Goal: Answer question/provide support: Share knowledge or assist other users

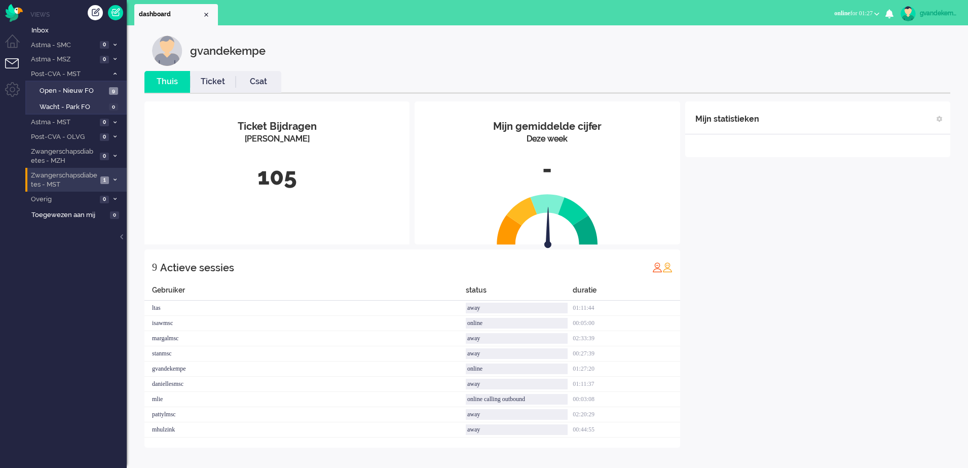
click at [114, 178] on icon at bounding box center [115, 180] width 3 height 4
click at [92, 200] on span "Open - Nieuw FO" at bounding box center [74, 202] width 68 height 10
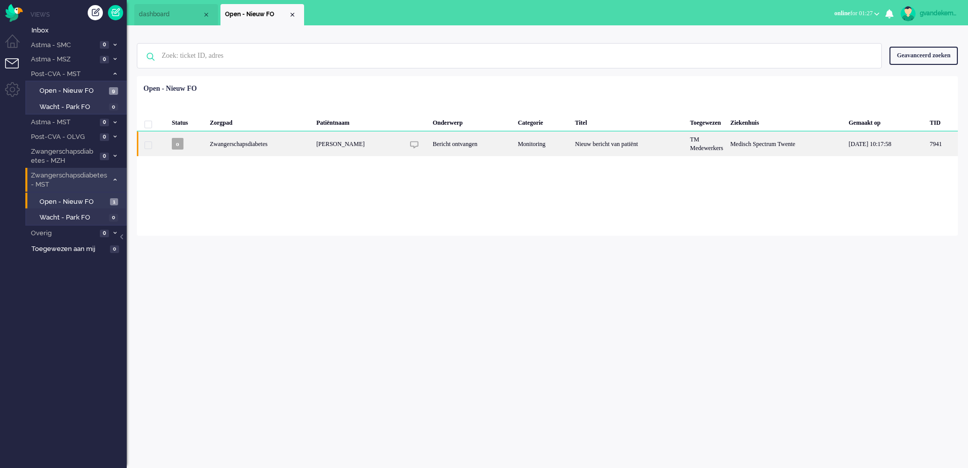
click at [464, 141] on div "Bericht ontvangen" at bounding box center [471, 143] width 85 height 25
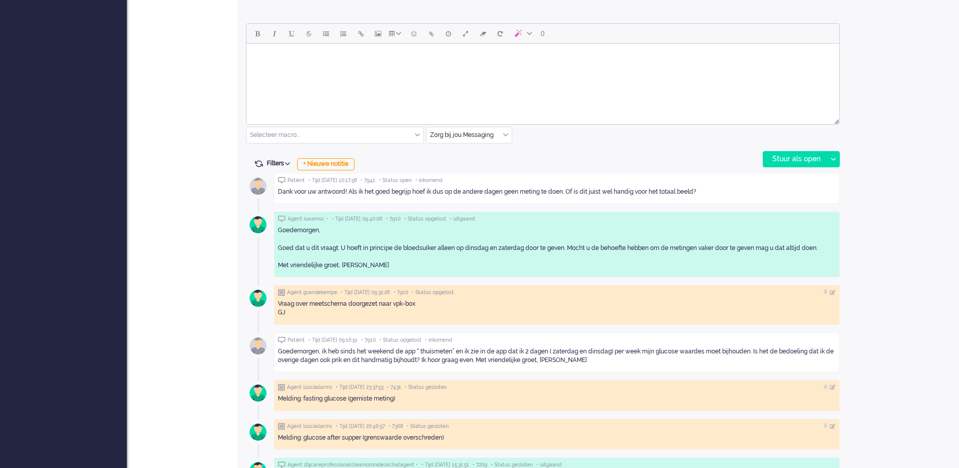
scroll to position [475, 0]
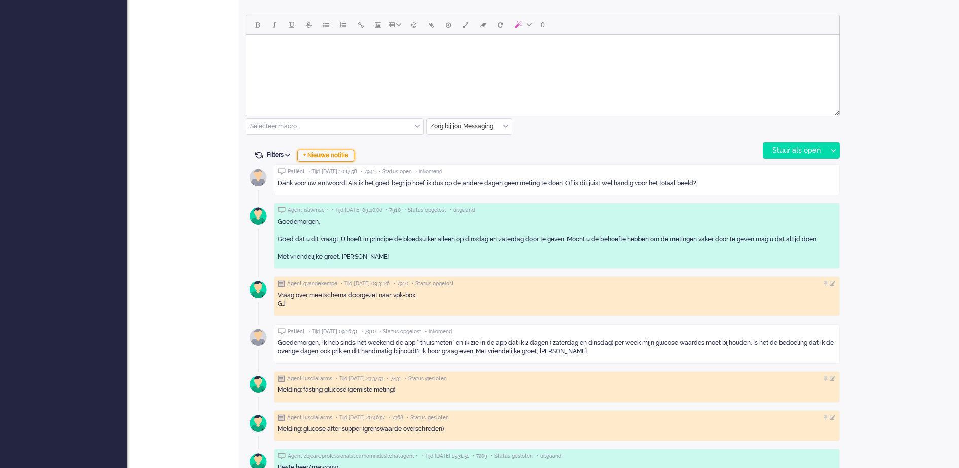
click at [331, 156] on div "+ Nieuwe notitie" at bounding box center [325, 156] width 57 height 12
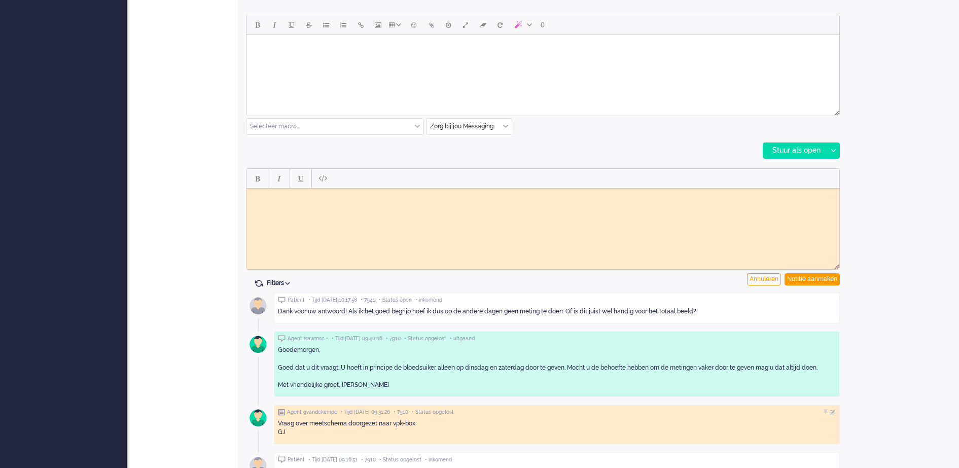
scroll to position [0, 0]
click at [828, 280] on div "Notitie aanmaken" at bounding box center [811, 279] width 55 height 12
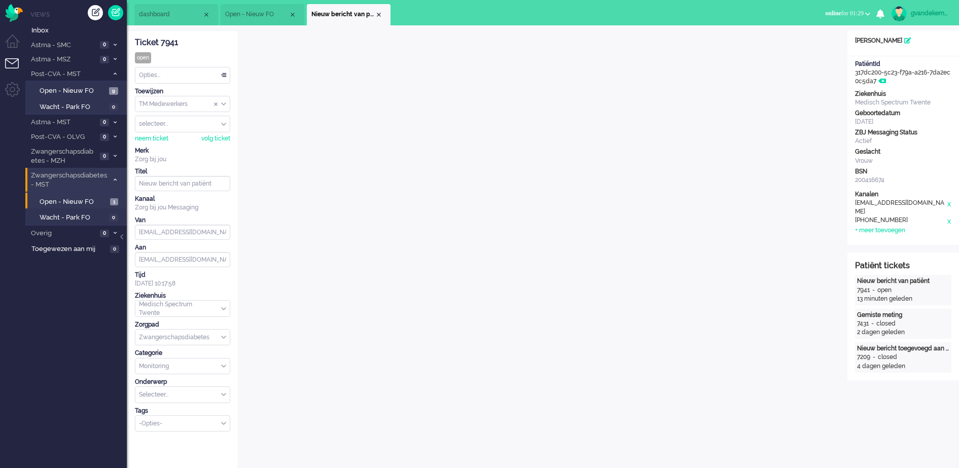
click at [225, 102] on div "TM Medewerkers" at bounding box center [182, 104] width 94 height 16
click at [216, 134] on li "TM Verpleegkundigen" at bounding box center [182, 134] width 94 height 15
click at [377, 13] on div "Close tab" at bounding box center [379, 15] width 8 height 8
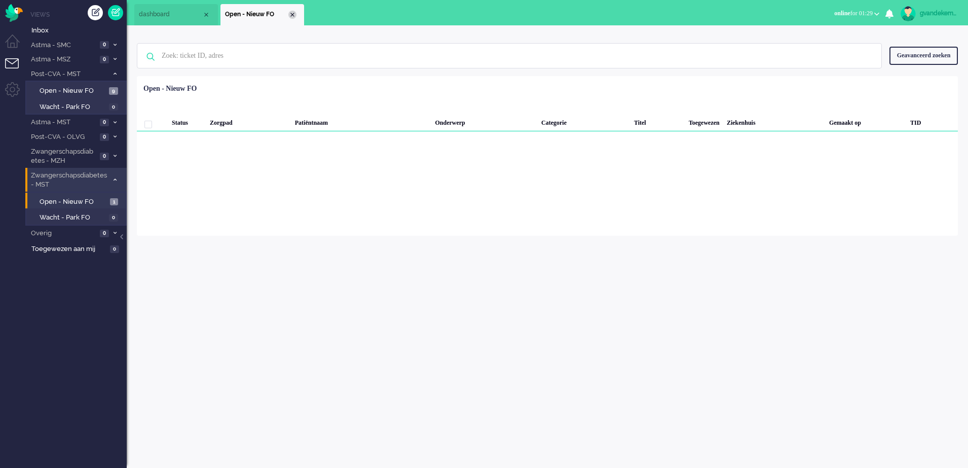
click at [293, 14] on div "Close tab" at bounding box center [293, 15] width 8 height 8
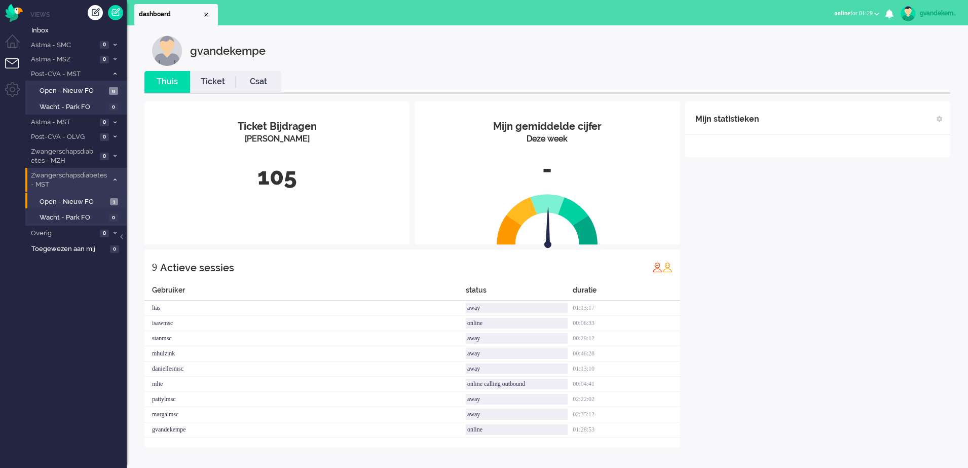
click at [115, 178] on icon at bounding box center [115, 180] width 3 height 4
click at [116, 178] on icon at bounding box center [115, 180] width 3 height 4
click at [97, 201] on span "Open - Nieuw FO" at bounding box center [74, 202] width 68 height 10
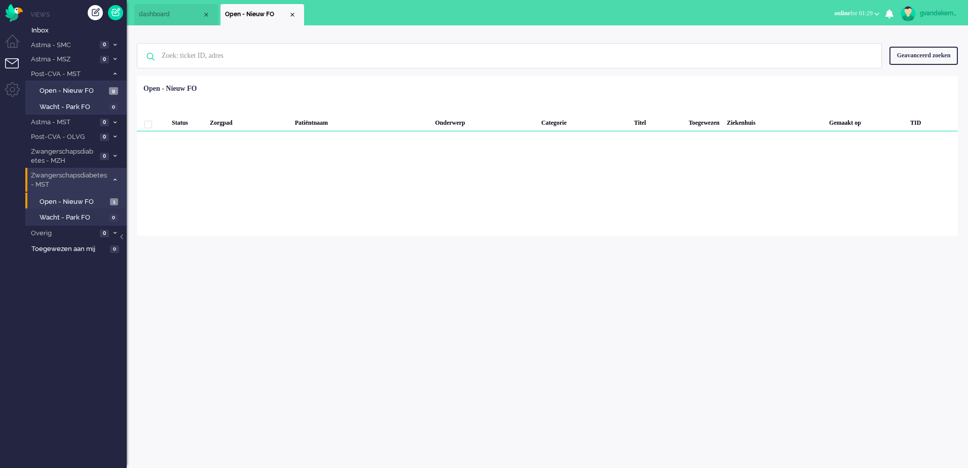
click at [114, 181] on icon at bounding box center [115, 180] width 3 height 4
click at [114, 180] on icon at bounding box center [115, 180] width 3 height 4
click at [292, 17] on div "Close tab" at bounding box center [292, 15] width 8 height 8
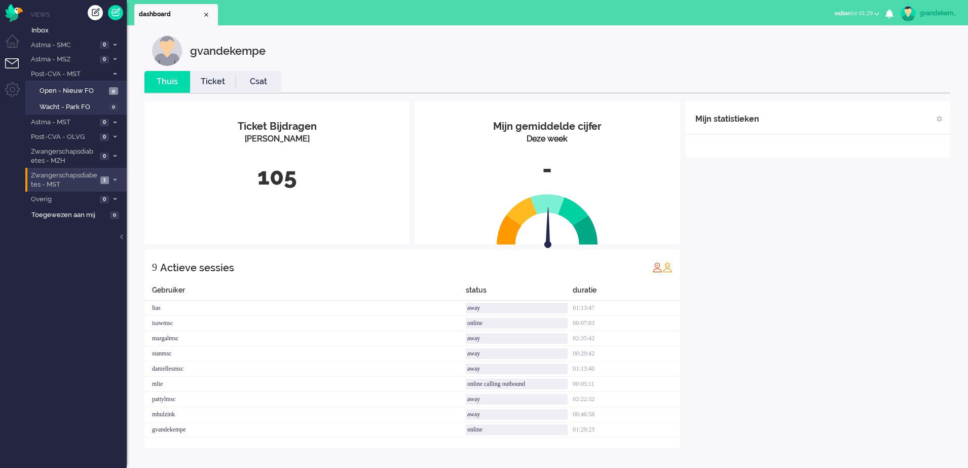
click at [755, 246] on div "Mijn statistieken + Statistieken toevoegen Bel tijd (gemiddelde dag) Wrapup tij…" at bounding box center [818, 274] width 265 height 346
click at [116, 61] on icon at bounding box center [115, 59] width 3 height 4
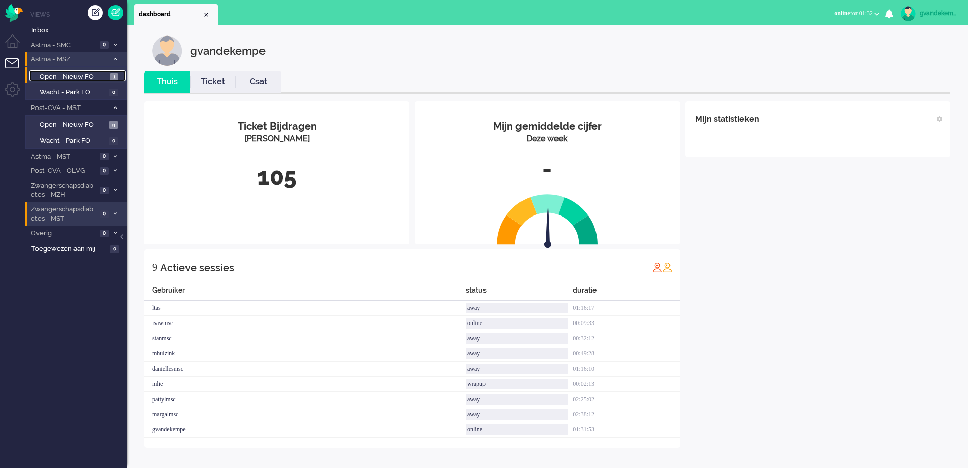
click at [86, 74] on span "Open - Nieuw FO" at bounding box center [74, 77] width 68 height 10
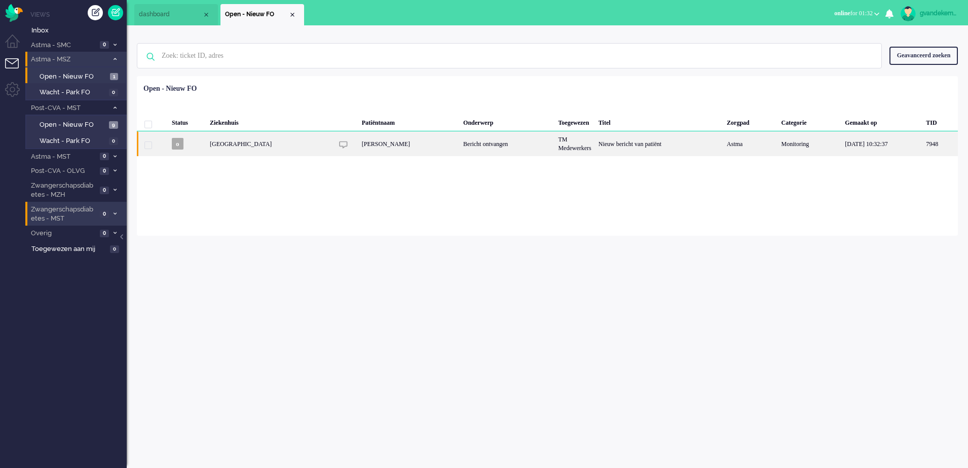
click at [498, 147] on div "Bericht ontvangen" at bounding box center [507, 143] width 95 height 25
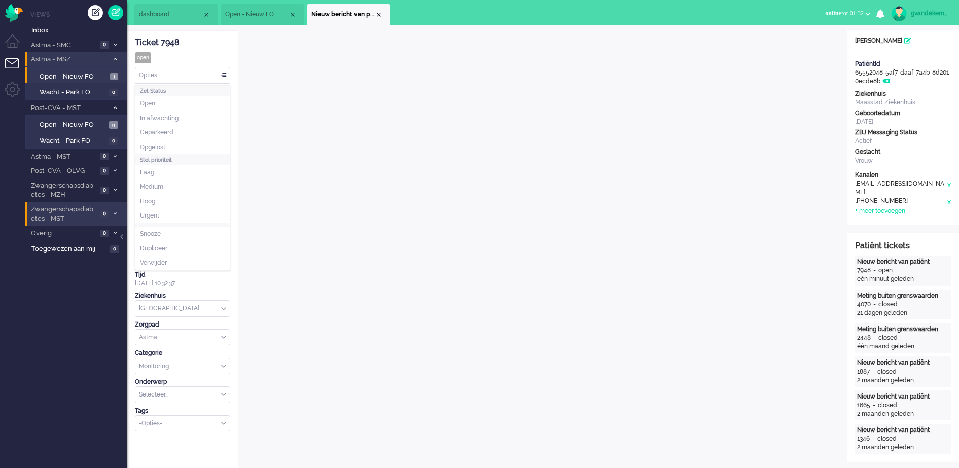
click at [224, 75] on div "Opties..." at bounding box center [182, 75] width 94 height 16
click at [166, 144] on li "Opgelost" at bounding box center [182, 147] width 94 height 15
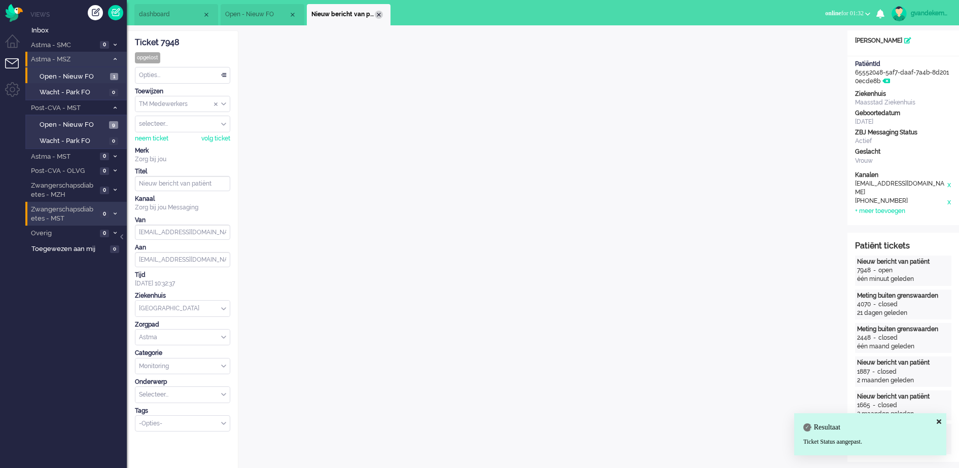
click at [378, 15] on div "Close tab" at bounding box center [379, 15] width 8 height 8
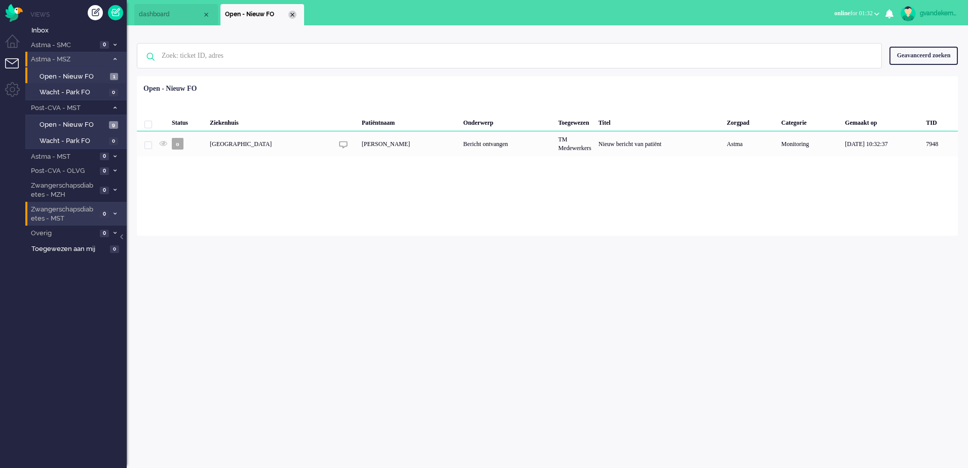
click at [290, 16] on div "Close tab" at bounding box center [293, 15] width 8 height 8
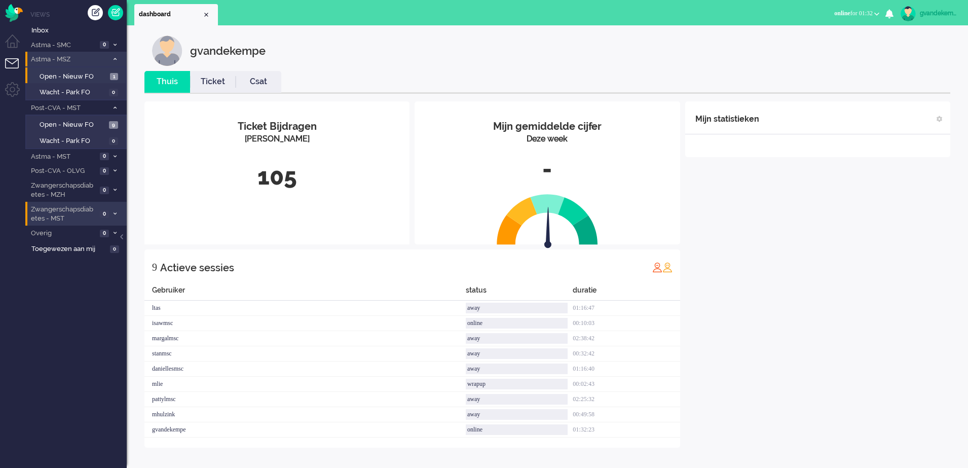
click at [116, 57] on icon at bounding box center [115, 59] width 3 height 4
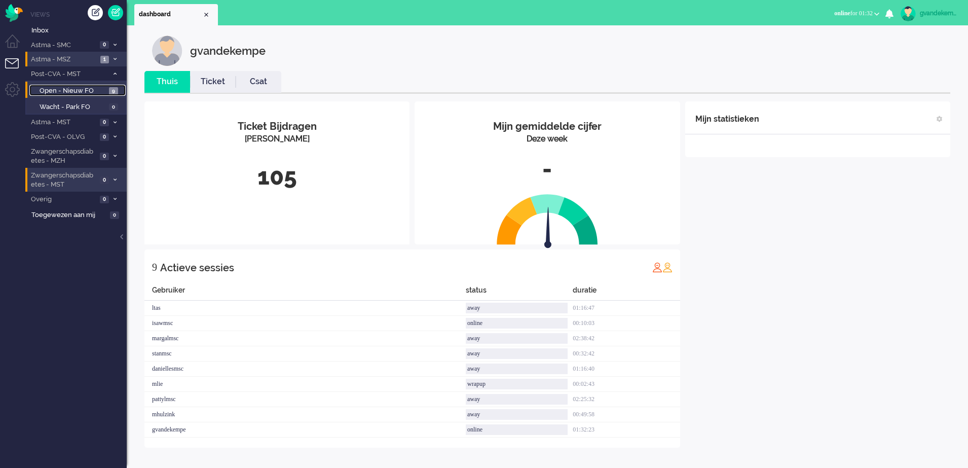
click at [78, 90] on span "Open - Nieuw FO" at bounding box center [73, 91] width 67 height 10
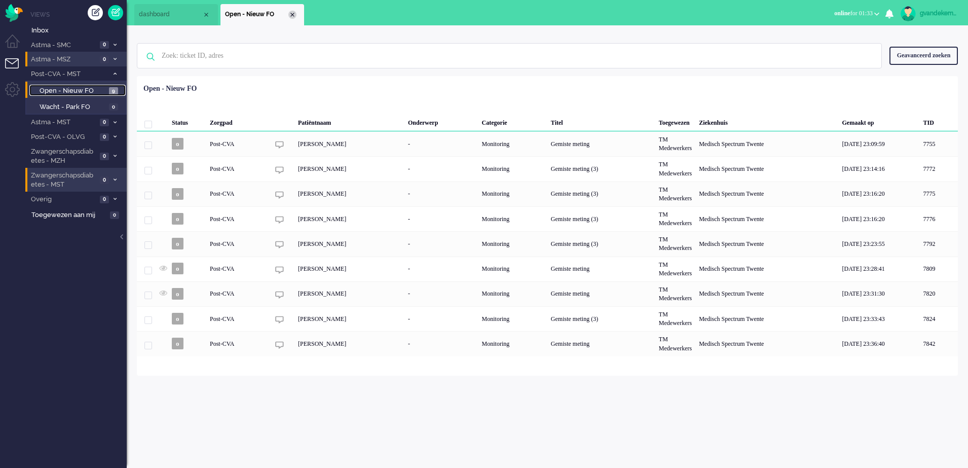
click at [292, 15] on div "Close tab" at bounding box center [293, 15] width 8 height 8
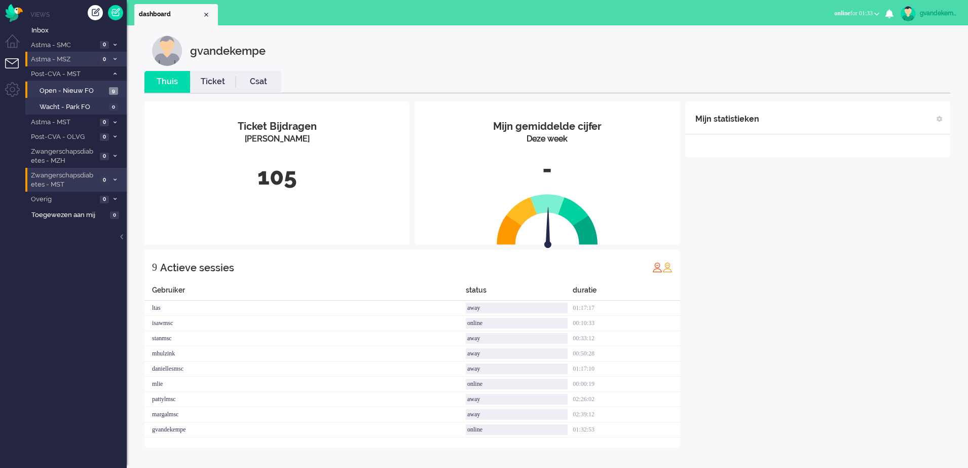
click at [862, 265] on div "Mijn statistieken + Statistieken toevoegen Bel tijd (gemiddelde dag) Wrapup tij…" at bounding box center [818, 274] width 265 height 346
click at [114, 74] on icon at bounding box center [115, 74] width 3 height 4
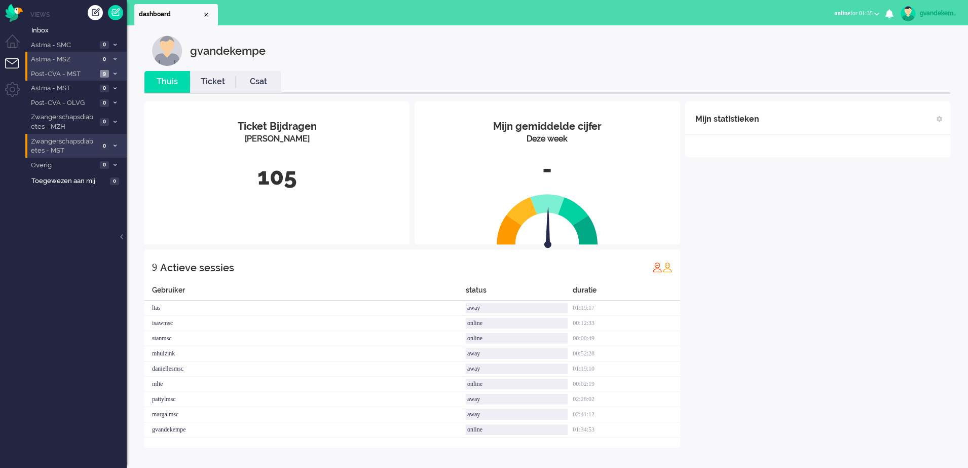
click at [114, 74] on icon at bounding box center [115, 74] width 3 height 4
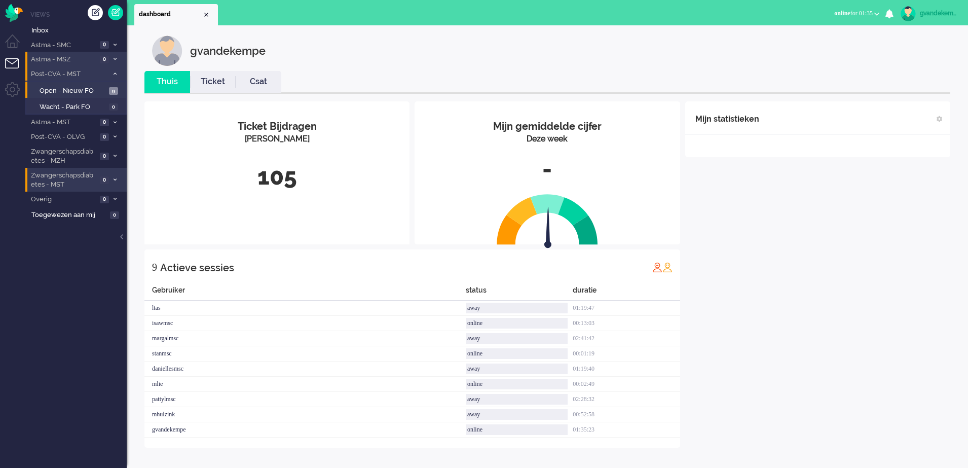
click at [846, 303] on div "Mijn statistieken + Statistieken toevoegen Bel tijd (gemiddelde dag) Wrapup tij…" at bounding box center [818, 274] width 265 height 346
click at [114, 198] on icon at bounding box center [115, 199] width 3 height 4
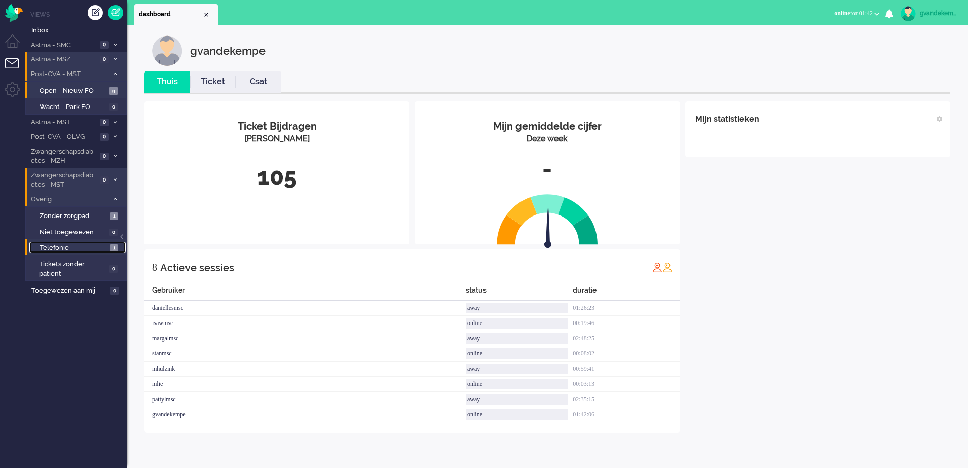
click at [102, 247] on span "Telefonie" at bounding box center [74, 248] width 68 height 10
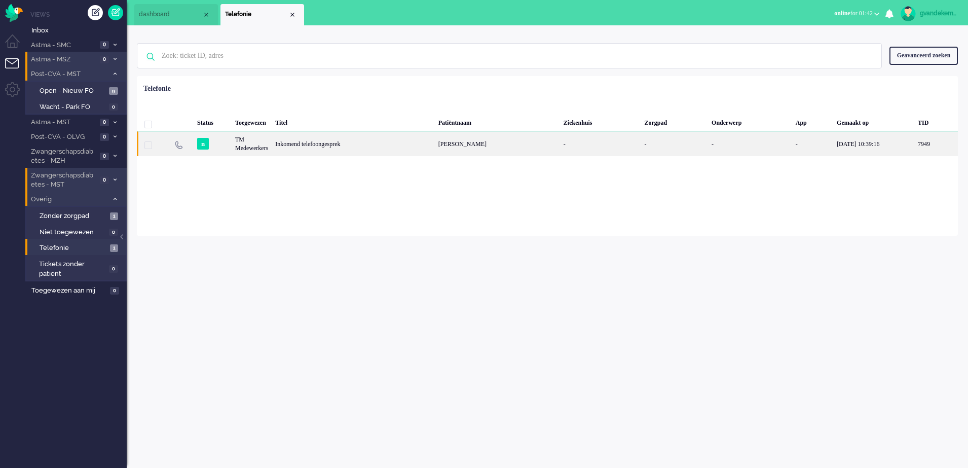
click at [482, 144] on div "[PERSON_NAME]" at bounding box center [497, 143] width 125 height 25
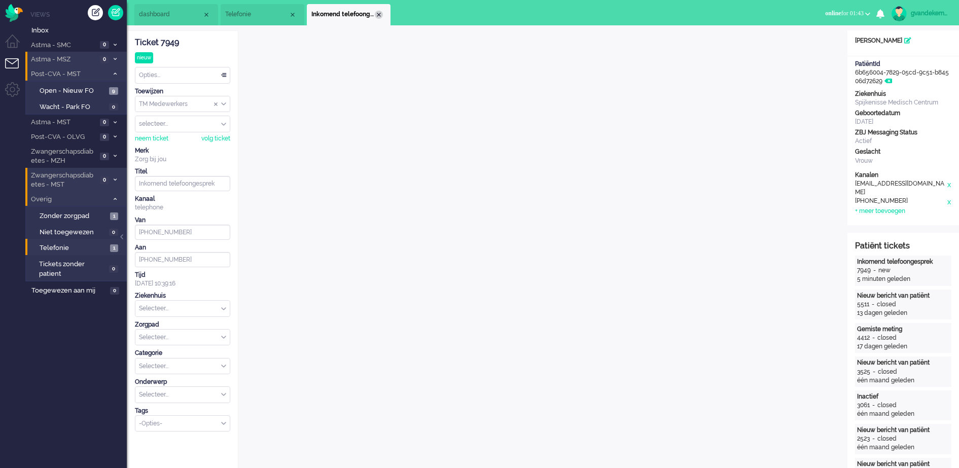
click at [377, 16] on div "Close tab" at bounding box center [379, 15] width 8 height 8
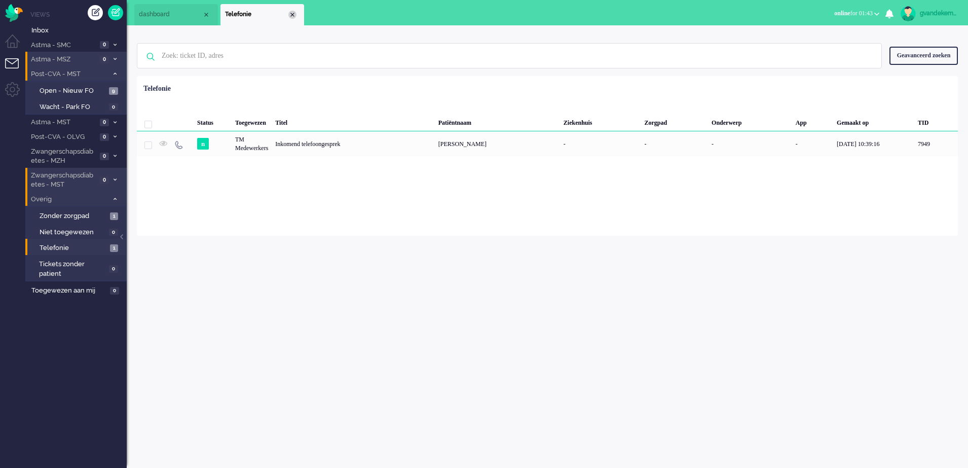
click at [294, 17] on div "Close tab" at bounding box center [293, 15] width 8 height 8
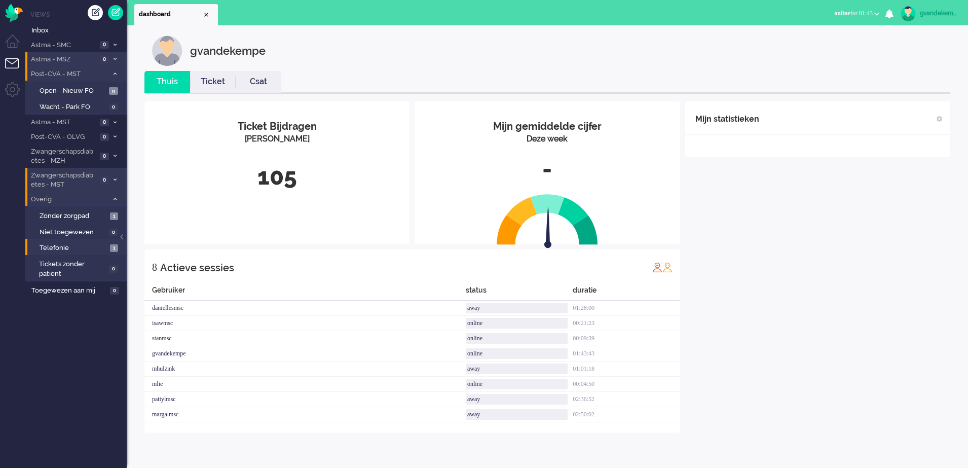
click at [115, 198] on icon at bounding box center [115, 199] width 3 height 4
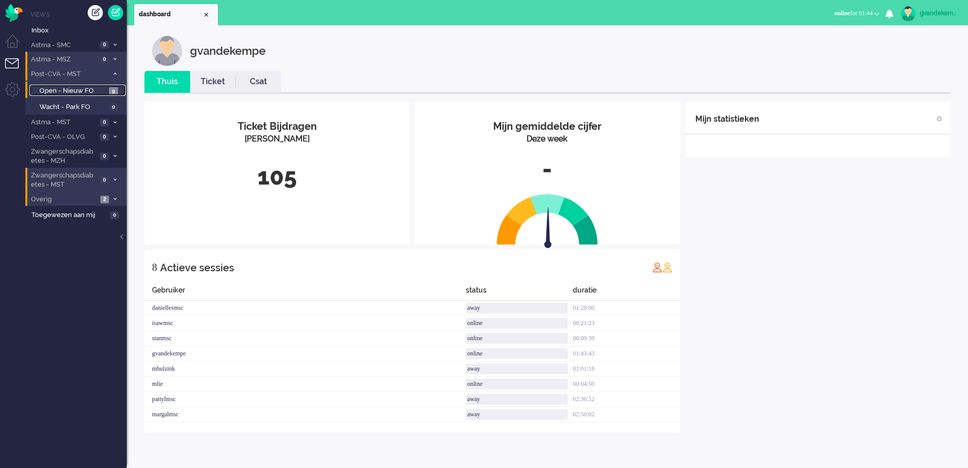
click at [107, 94] on link "Open - Nieuw FO 9" at bounding box center [77, 90] width 96 height 11
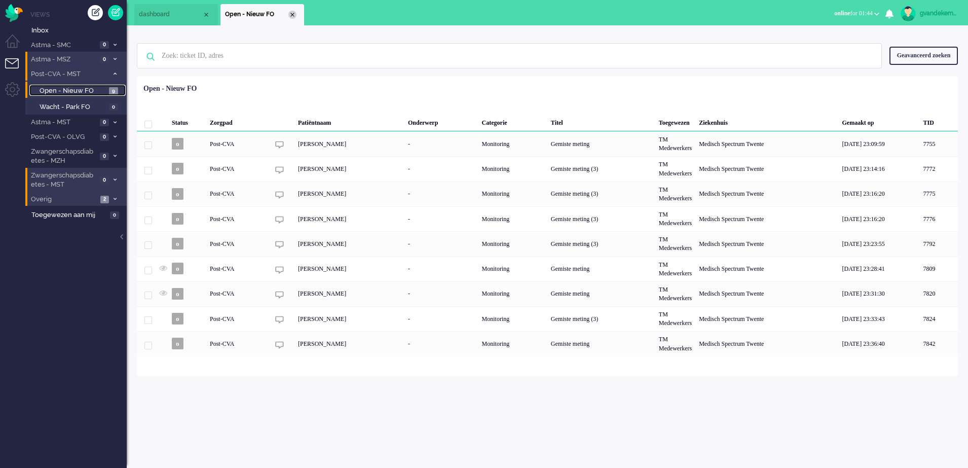
click at [293, 11] on div "Close tab" at bounding box center [293, 15] width 8 height 8
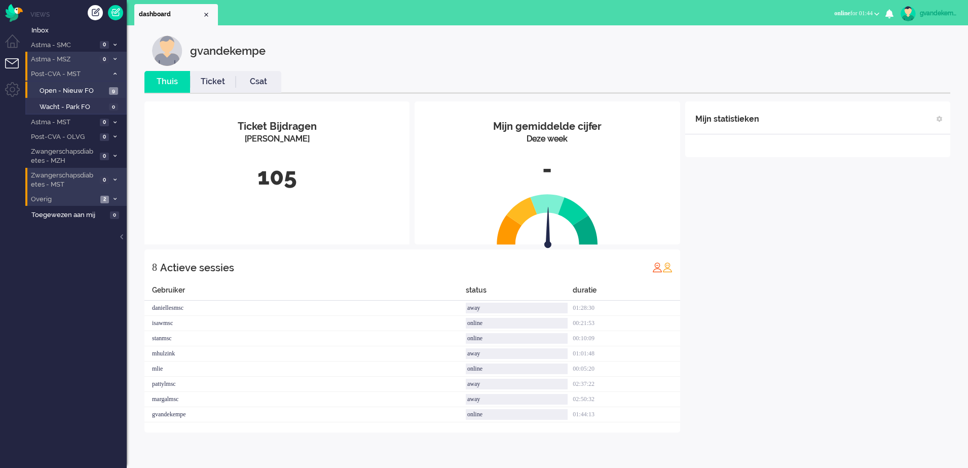
click at [863, 262] on div "Mijn statistieken + Statistieken toevoegen Bel tijd (gemiddelde dag) Wrapup tij…" at bounding box center [818, 266] width 265 height 331
click at [850, 248] on div "Mijn statistieken + Statistieken toevoegen Bel tijd (gemiddelde dag) Wrapup tij…" at bounding box center [818, 266] width 265 height 331
click at [114, 199] on icon at bounding box center [115, 199] width 3 height 4
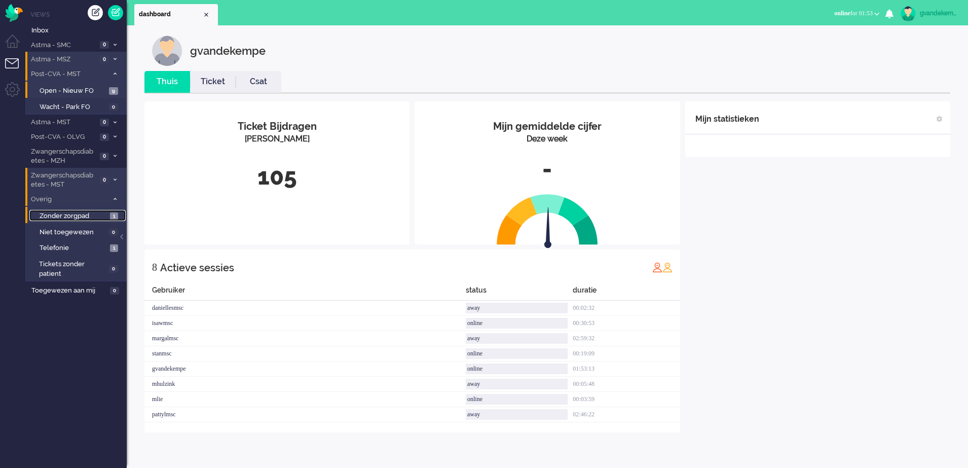
click at [105, 215] on span "Zonder zorgpad" at bounding box center [74, 216] width 68 height 10
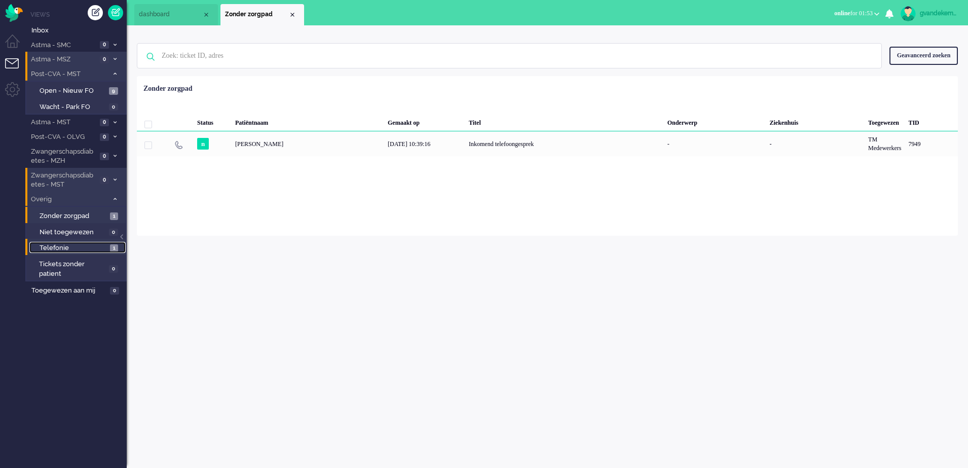
click at [108, 247] on link "Telefonie 1" at bounding box center [77, 247] width 96 height 11
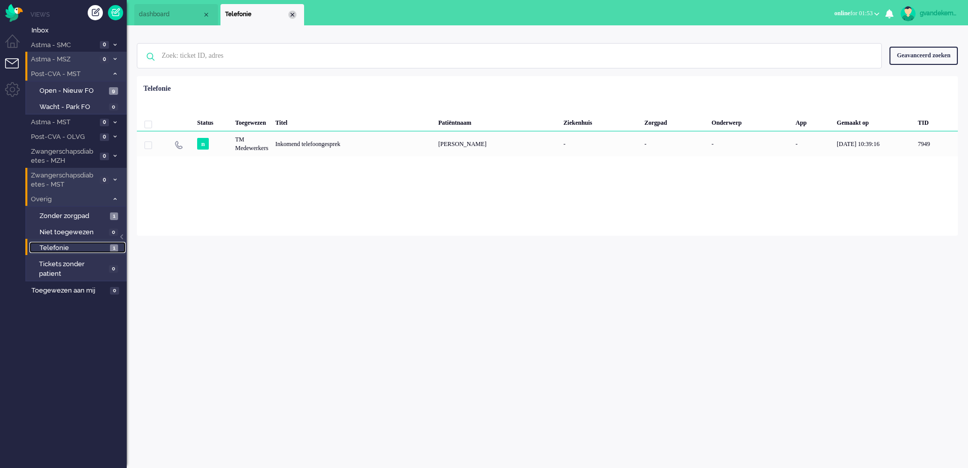
click at [291, 14] on div "Close tab" at bounding box center [293, 15] width 8 height 8
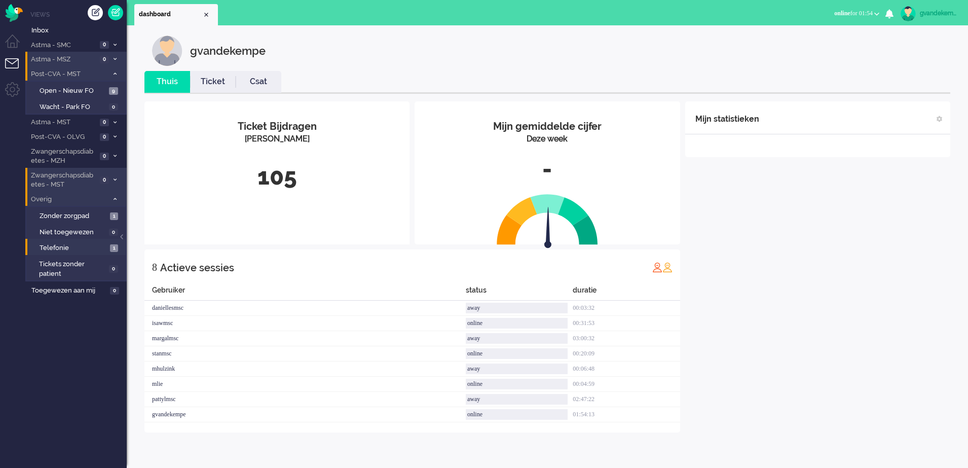
click at [114, 199] on icon at bounding box center [115, 199] width 3 height 4
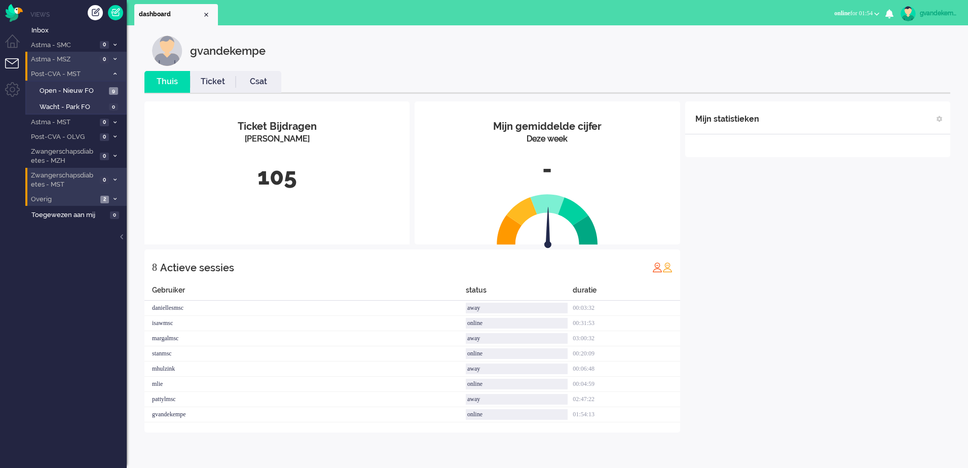
click at [114, 199] on icon at bounding box center [115, 199] width 3 height 4
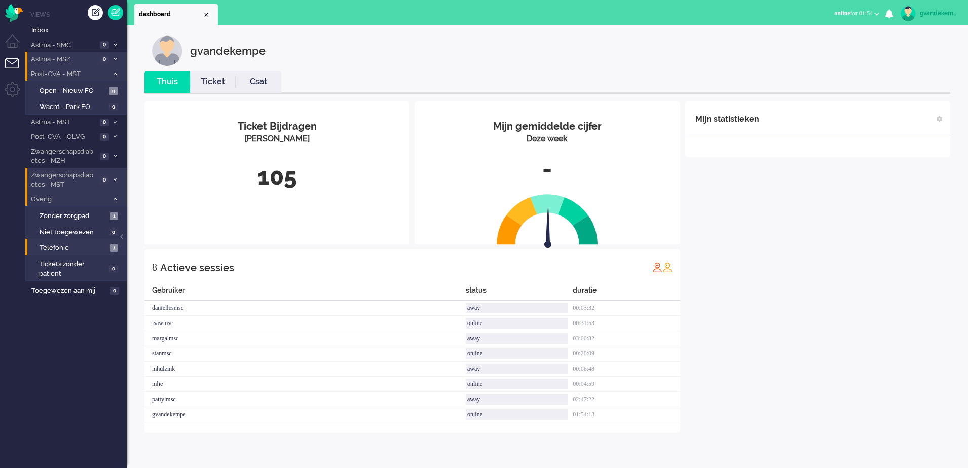
click at [114, 199] on icon at bounding box center [115, 199] width 3 height 4
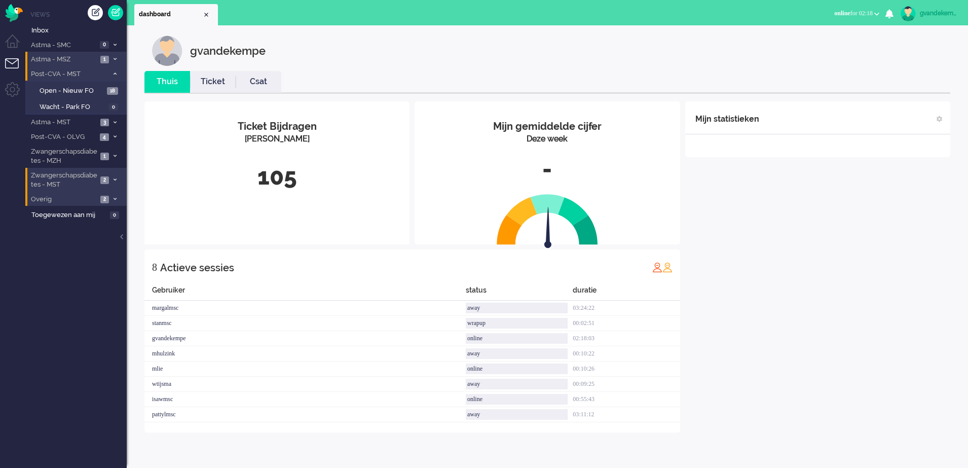
click at [115, 199] on icon at bounding box center [115, 199] width 3 height 4
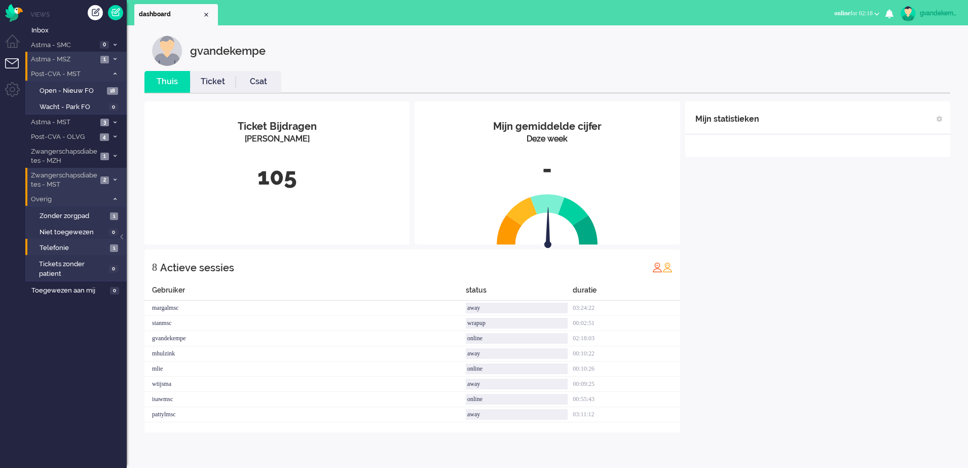
click at [115, 199] on icon at bounding box center [115, 199] width 3 height 4
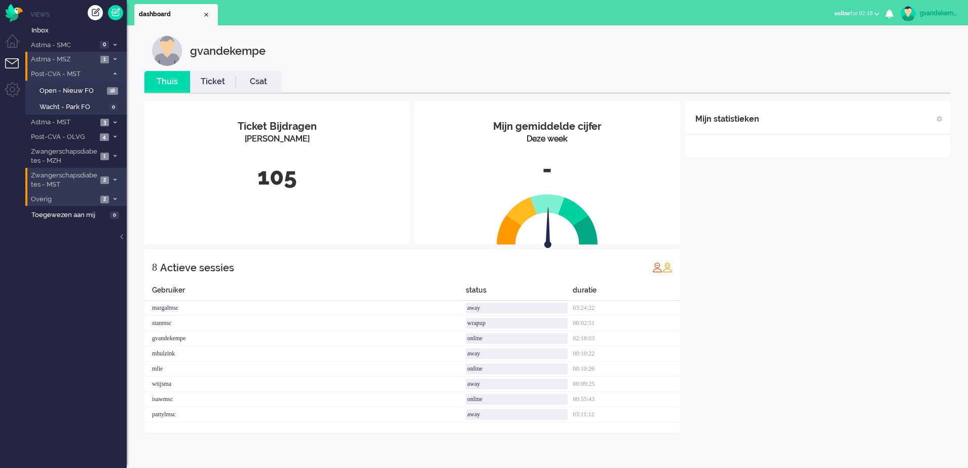
click at [109, 56] on span "1" at bounding box center [104, 60] width 9 height 8
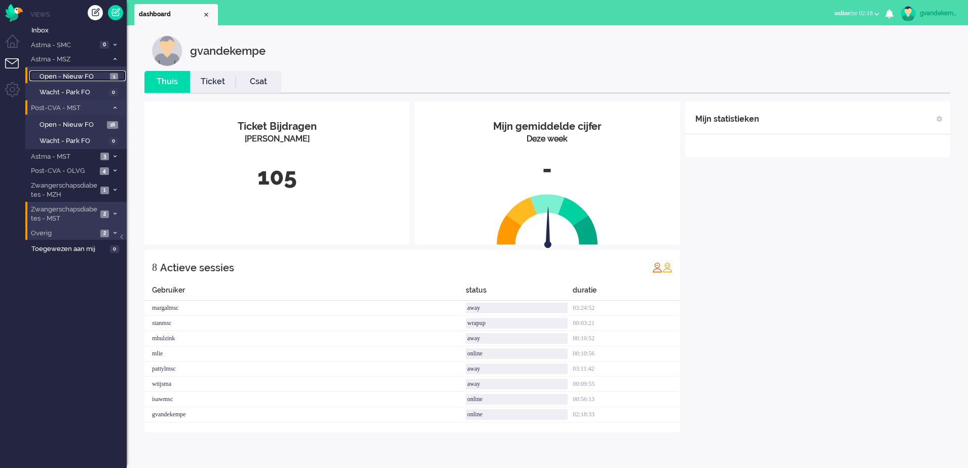
click at [102, 75] on span "Open - Nieuw FO" at bounding box center [74, 77] width 68 height 10
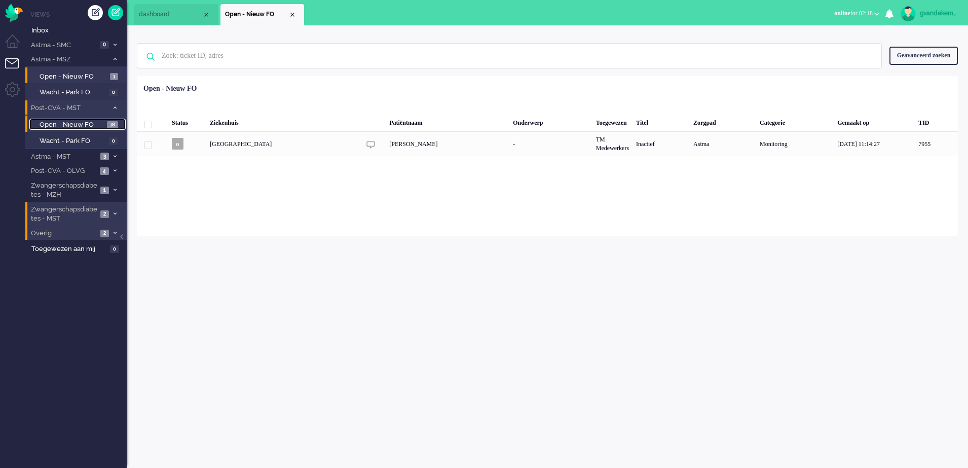
click at [113, 124] on span "18" at bounding box center [112, 125] width 11 height 8
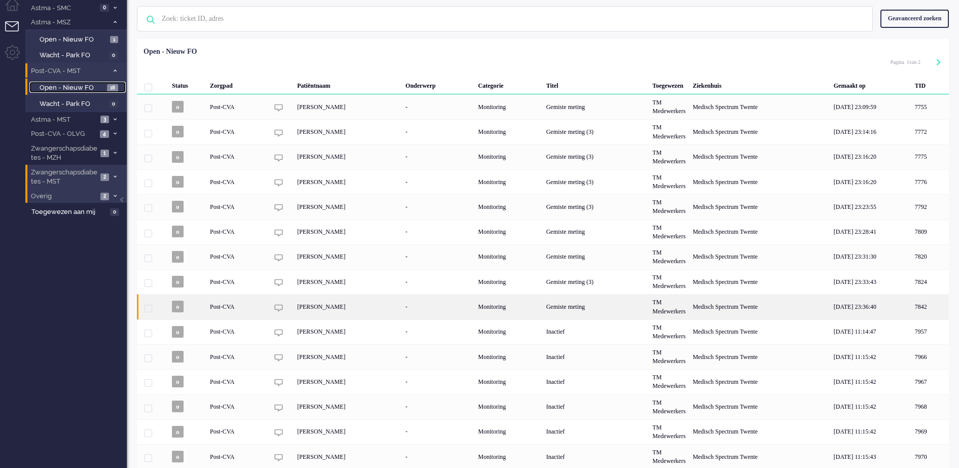
scroll to position [74, 0]
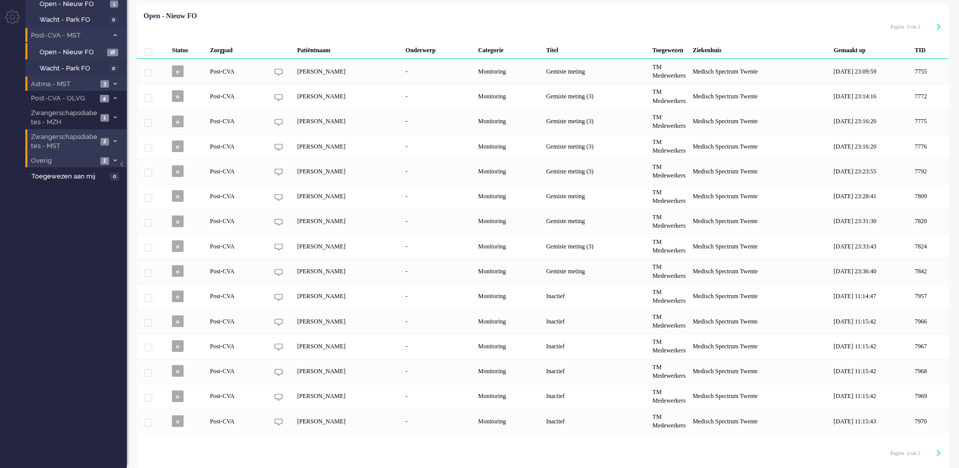
click at [114, 82] on icon at bounding box center [115, 84] width 3 height 4
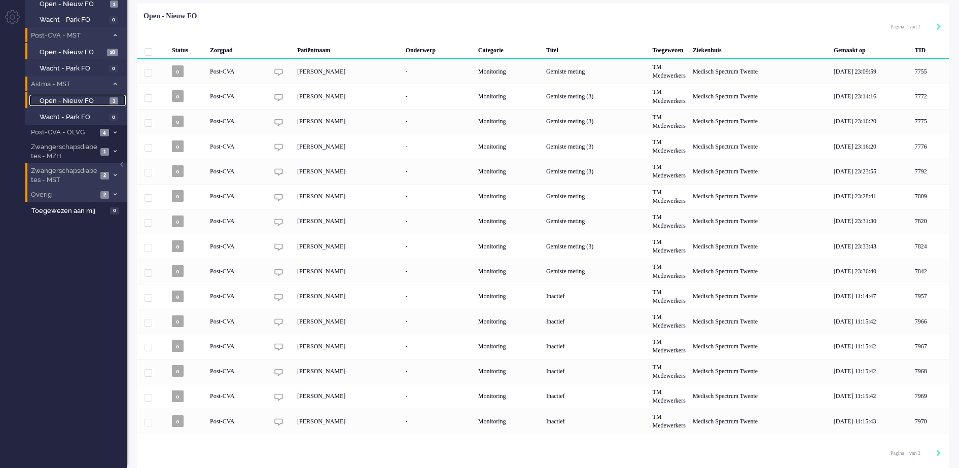
click at [89, 96] on span "Open - Nieuw FO" at bounding box center [73, 101] width 67 height 10
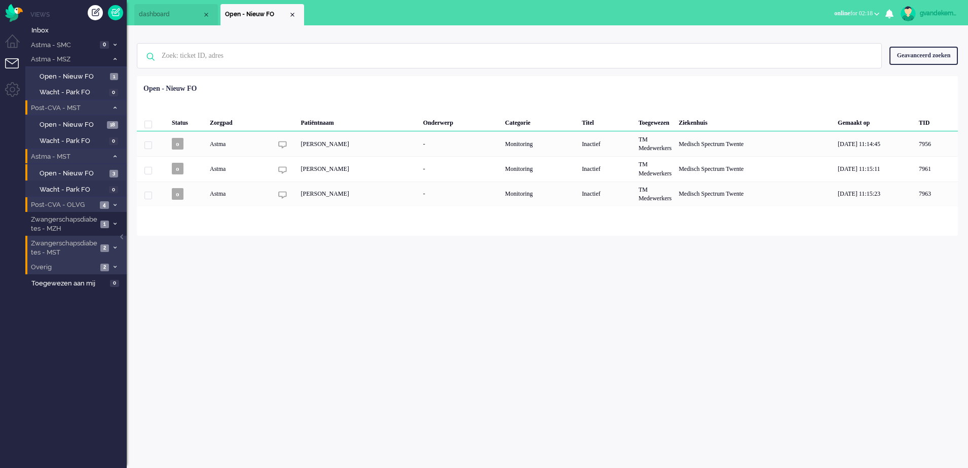
click at [114, 206] on icon at bounding box center [115, 205] width 3 height 4
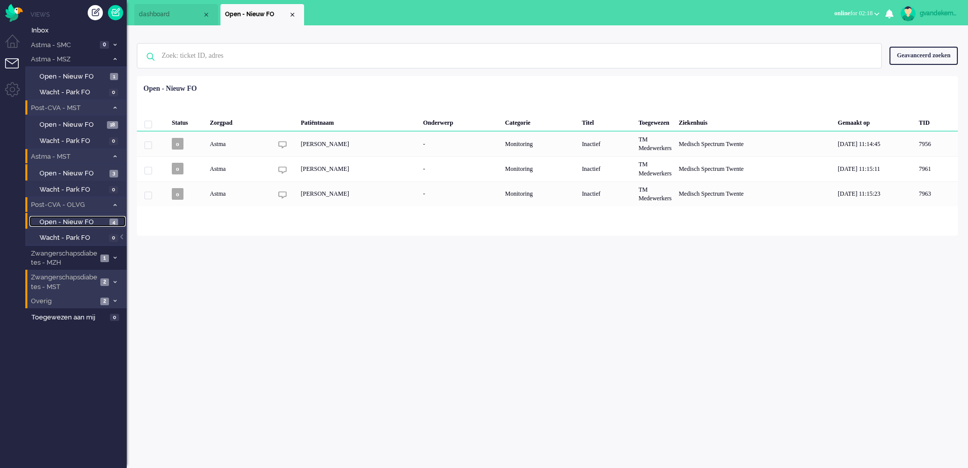
click at [105, 223] on span "Open - Nieuw FO" at bounding box center [73, 223] width 67 height 10
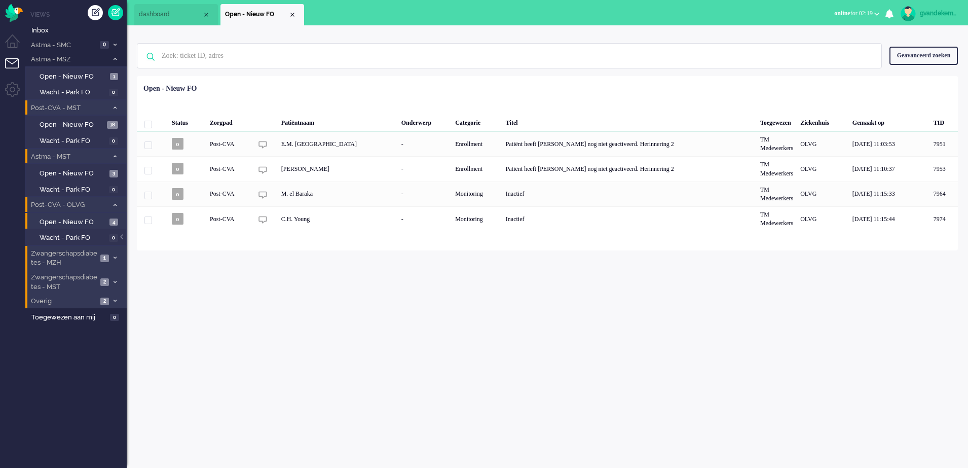
click at [114, 256] on icon at bounding box center [115, 258] width 3 height 4
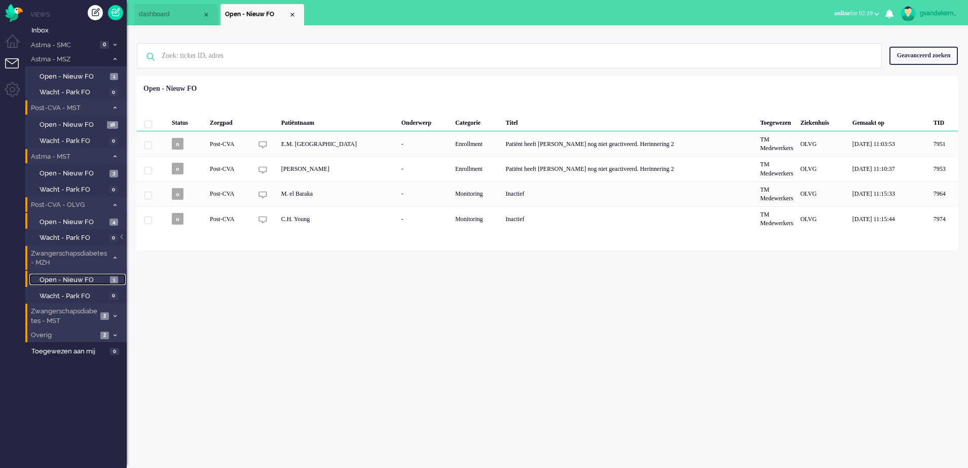
click at [98, 277] on span "Open - Nieuw FO" at bounding box center [74, 280] width 68 height 10
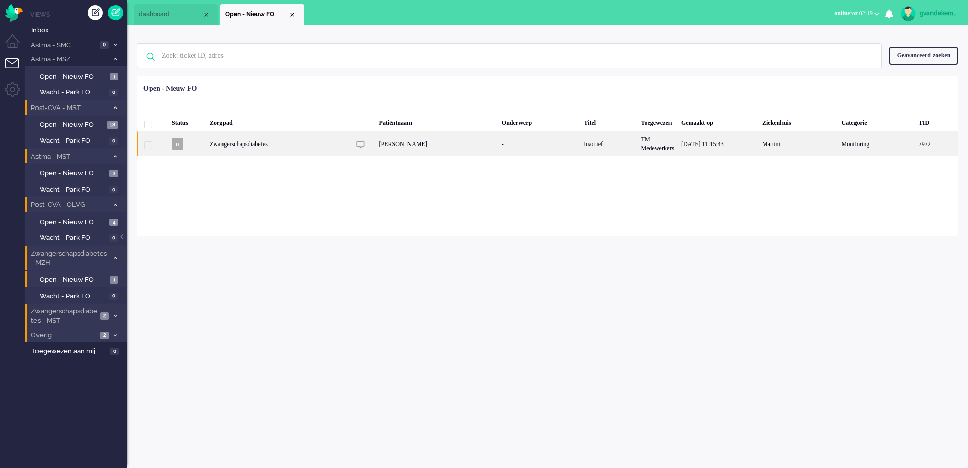
click at [498, 142] on div "-" at bounding box center [539, 143] width 83 height 25
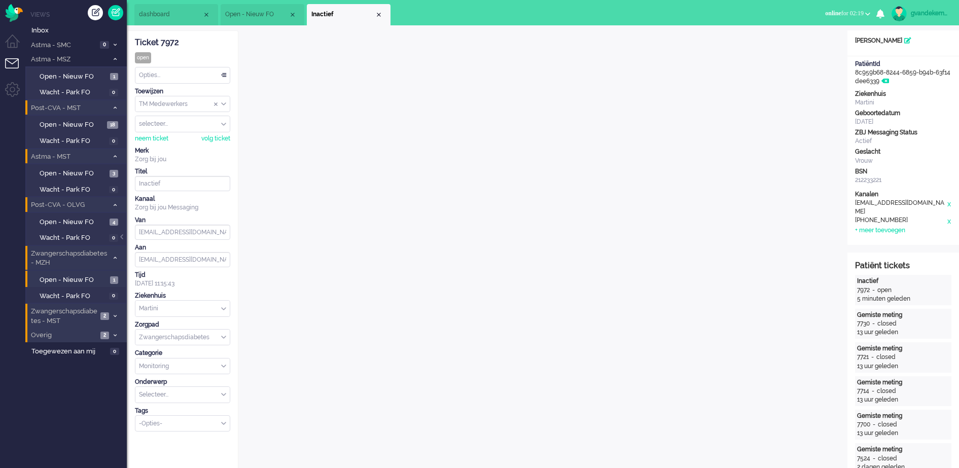
click at [378, 20] on li "Inactief" at bounding box center [349, 14] width 84 height 21
click at [379, 16] on div "Close tab" at bounding box center [379, 15] width 8 height 8
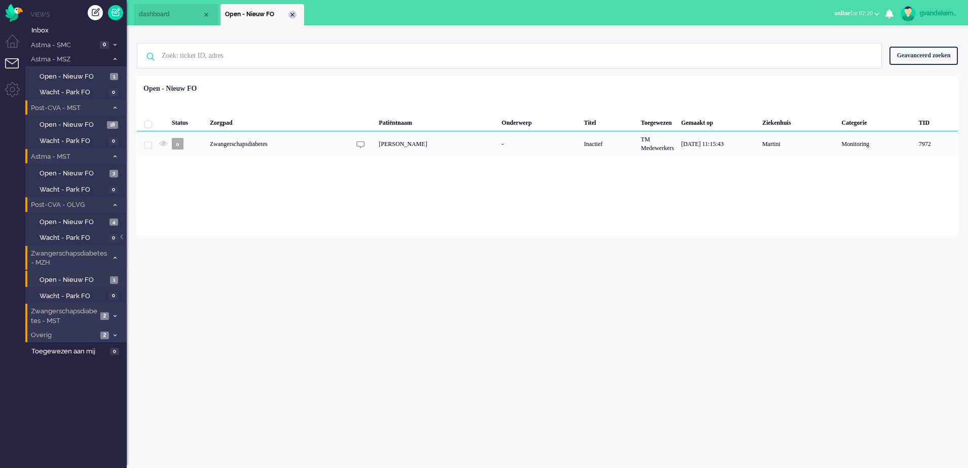
click at [292, 17] on div "Close tab" at bounding box center [293, 15] width 8 height 8
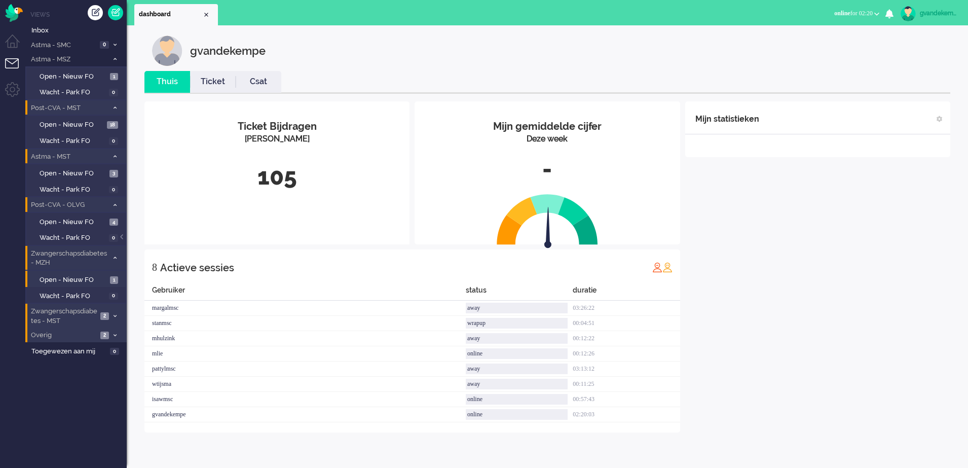
click at [114, 316] on icon at bounding box center [115, 316] width 3 height 4
click at [100, 340] on span "Open - Nieuw FO" at bounding box center [73, 338] width 67 height 10
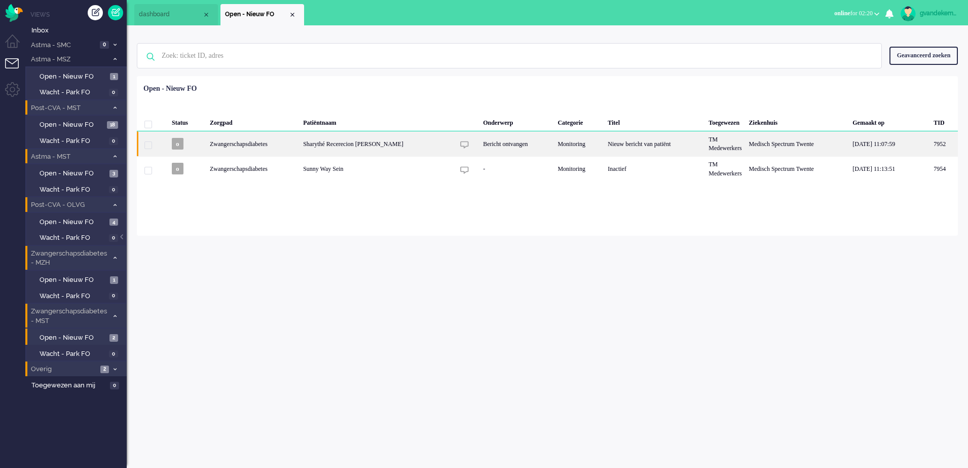
click at [510, 148] on div "Bericht ontvangen" at bounding box center [517, 143] width 75 height 25
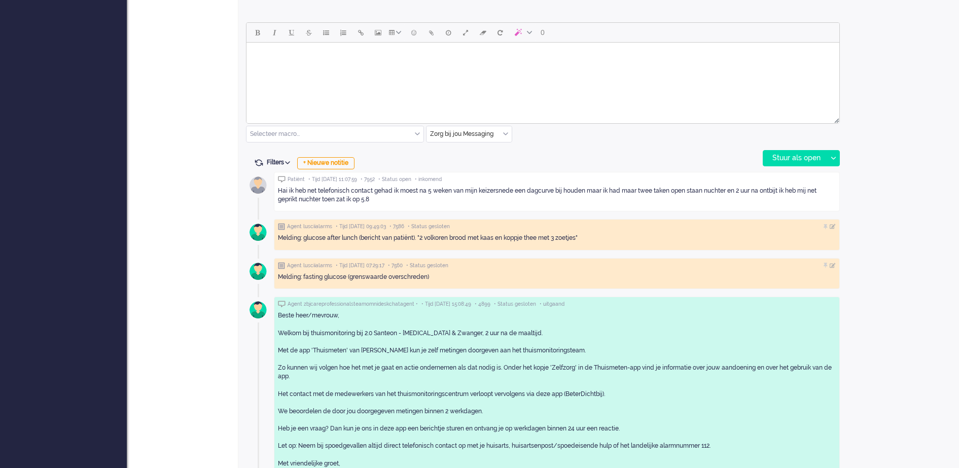
scroll to position [499, 0]
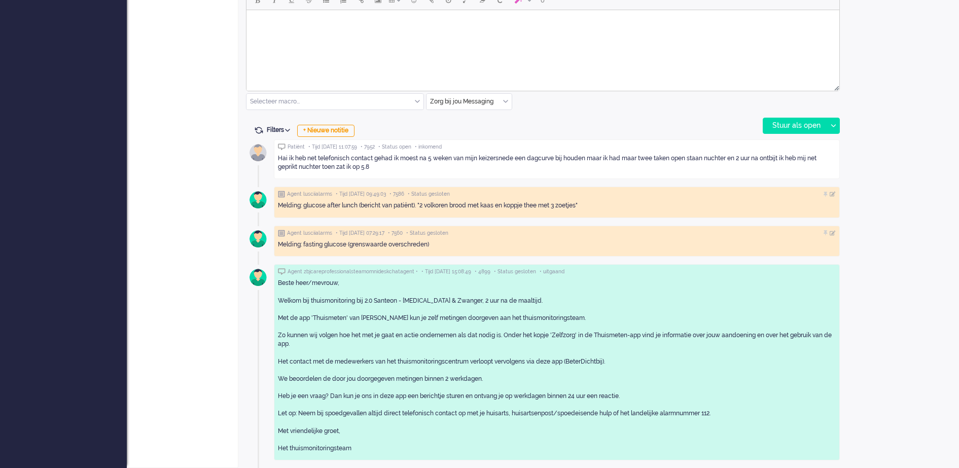
click at [341, 130] on div "+ Nieuwe notitie" at bounding box center [325, 131] width 57 height 12
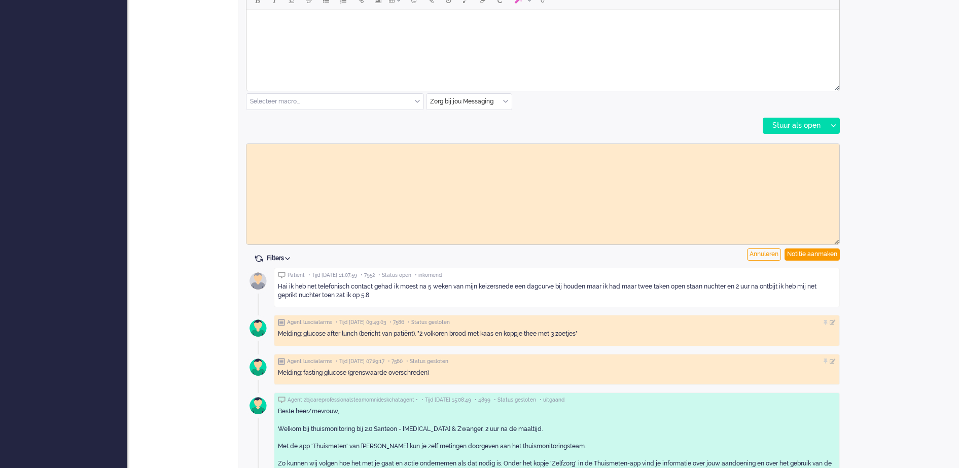
scroll to position [0, 0]
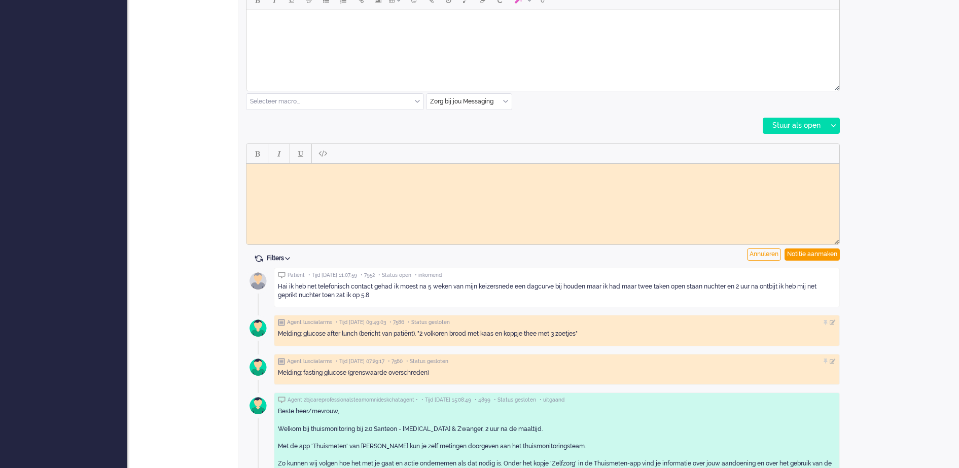
click at [375, 179] on html at bounding box center [542, 171] width 593 height 16
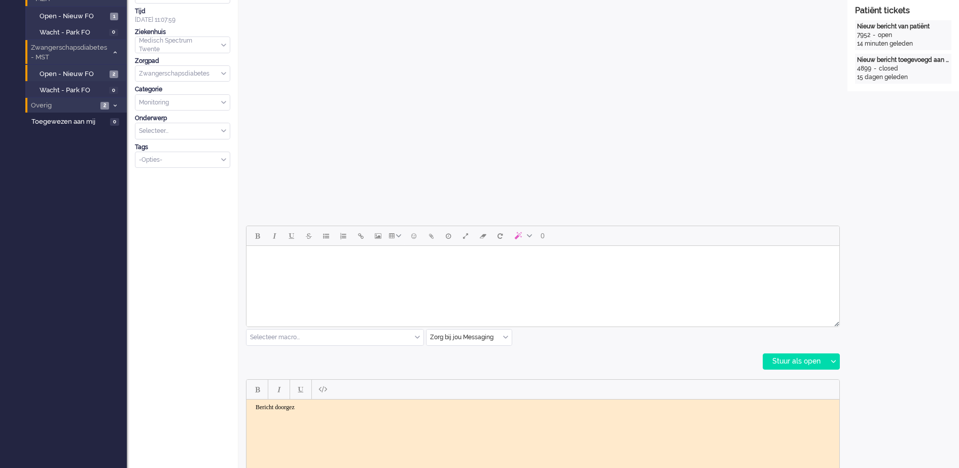
scroll to position [246, 0]
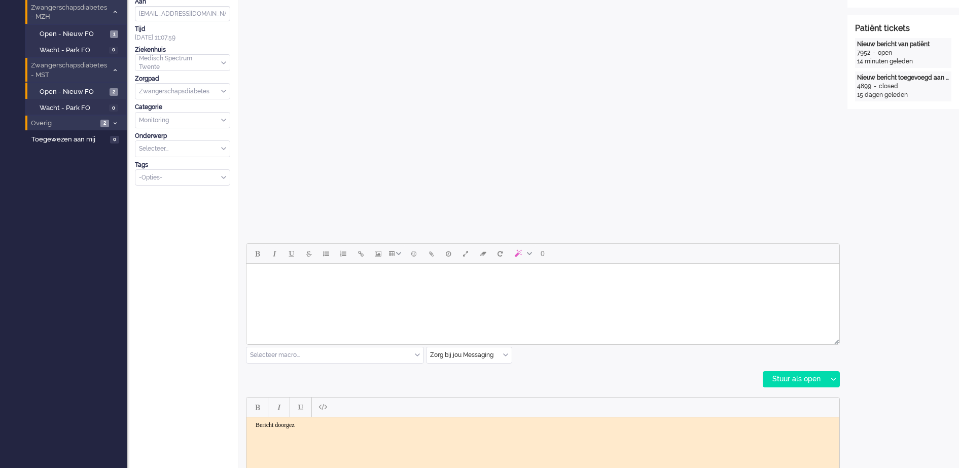
click at [896, 299] on div "Open custom software Patiëntnaam Sharythé Recerecion [PERSON_NAME] PatiëntId c4…" at bounding box center [903, 317] width 112 height 1065
click at [311, 424] on body "Bericht doorgez" at bounding box center [542, 425] width 585 height 8
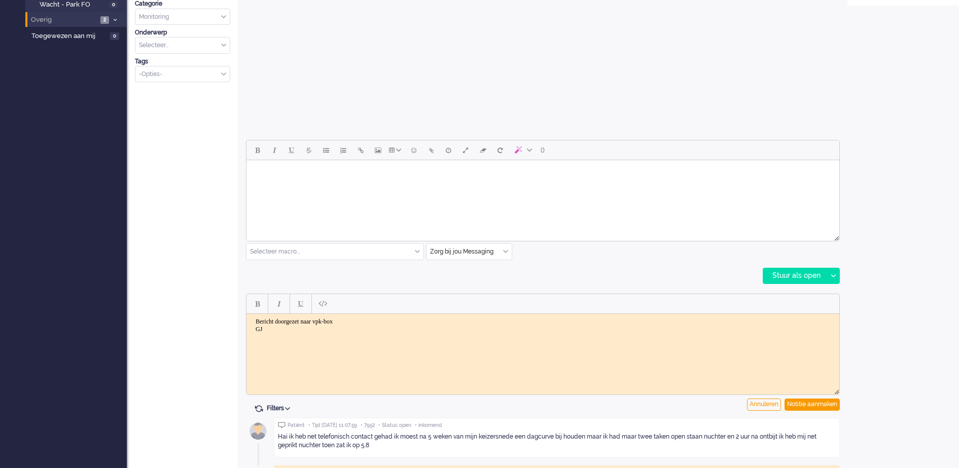
scroll to position [373, 0]
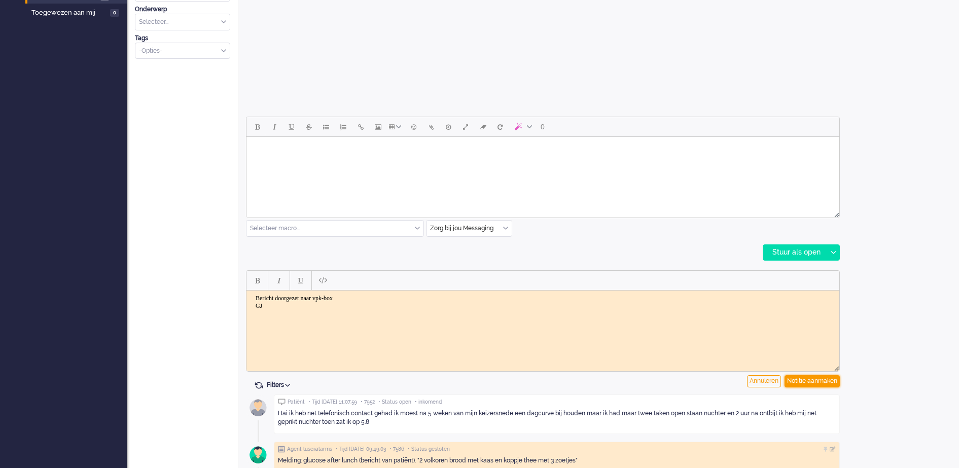
click at [810, 378] on div "Notitie aanmaken" at bounding box center [811, 381] width 55 height 12
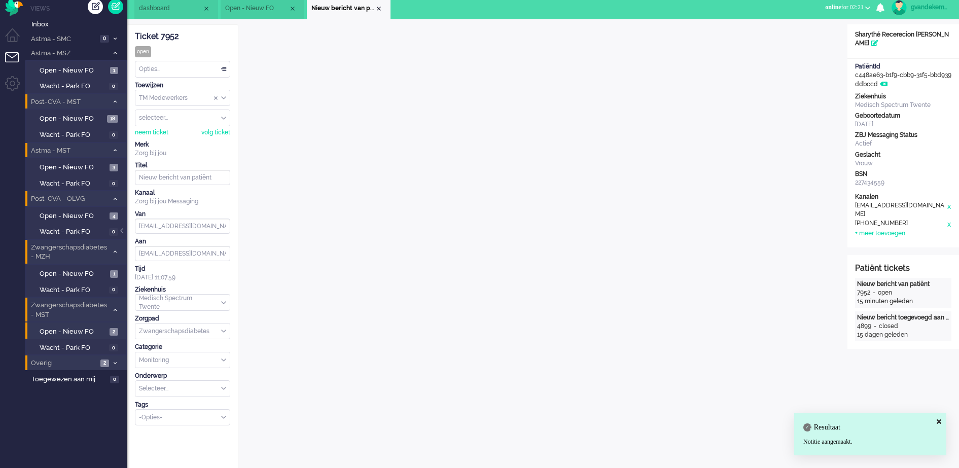
scroll to position [0, 0]
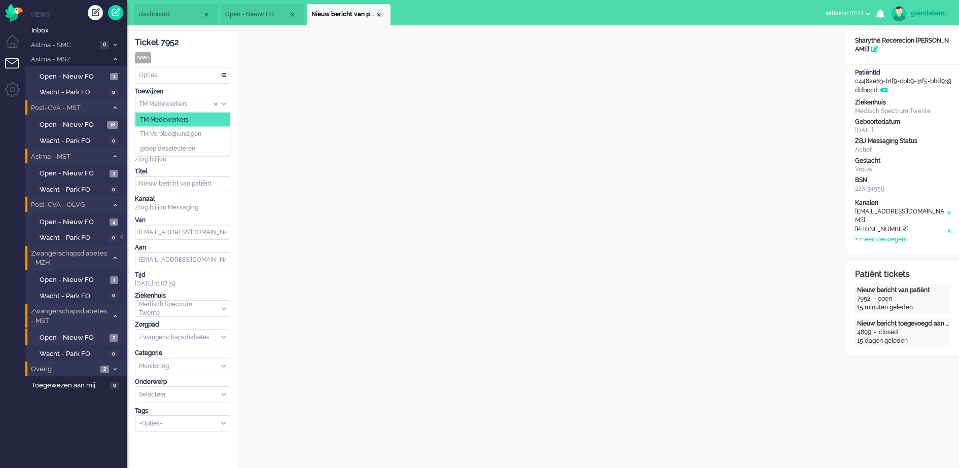
click at [224, 104] on div "TM Medewerkers" at bounding box center [182, 104] width 94 height 16
click at [195, 134] on span "TM Verpleegkundigen" at bounding box center [170, 134] width 61 height 9
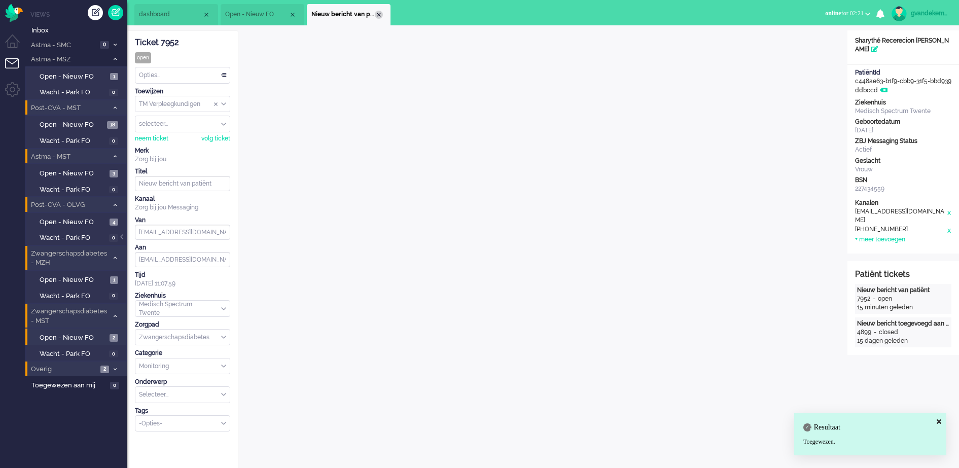
click at [379, 13] on div "Close tab" at bounding box center [379, 15] width 8 height 8
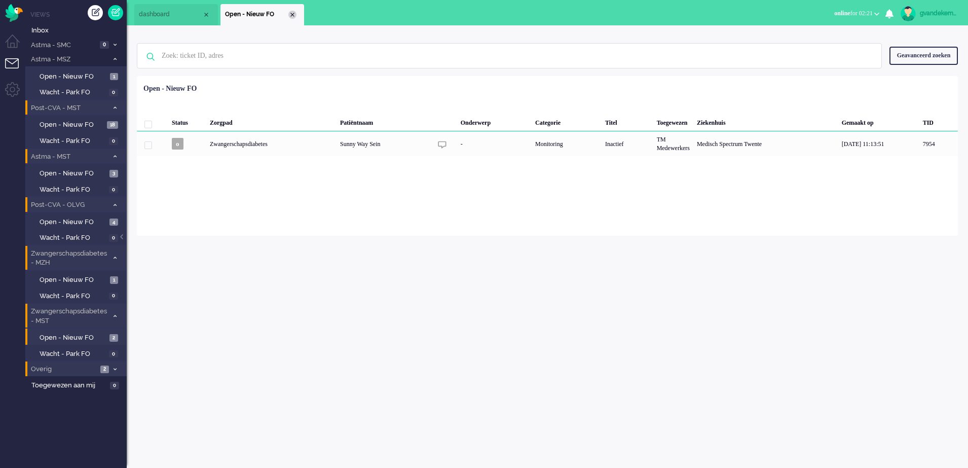
click at [294, 14] on div "Close tab" at bounding box center [293, 15] width 8 height 8
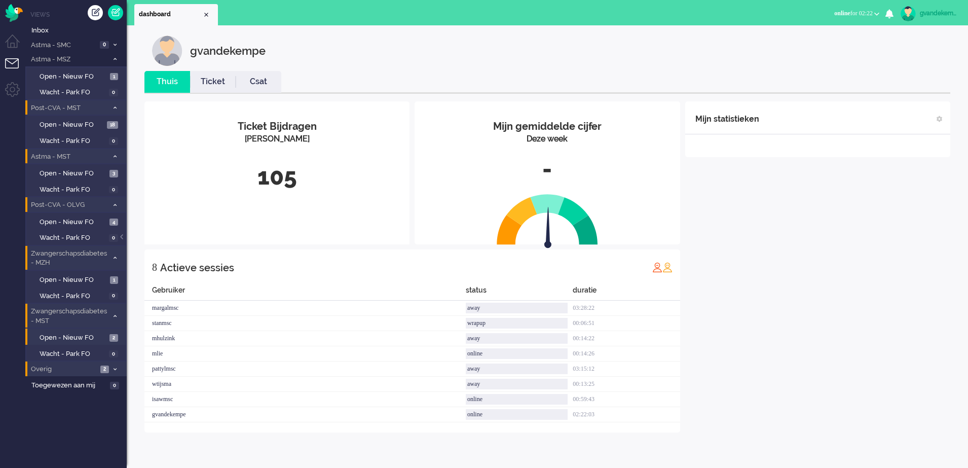
click at [116, 368] on icon at bounding box center [115, 370] width 3 height 4
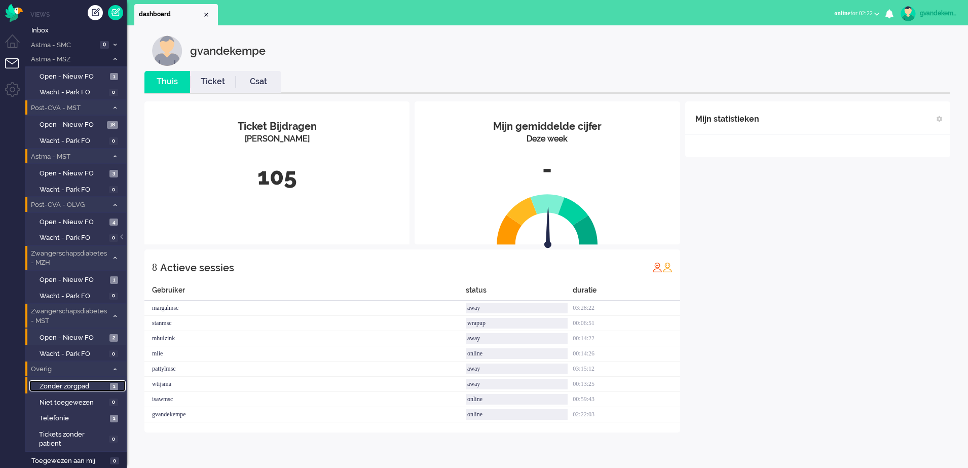
click at [114, 387] on span "1" at bounding box center [114, 387] width 8 height 8
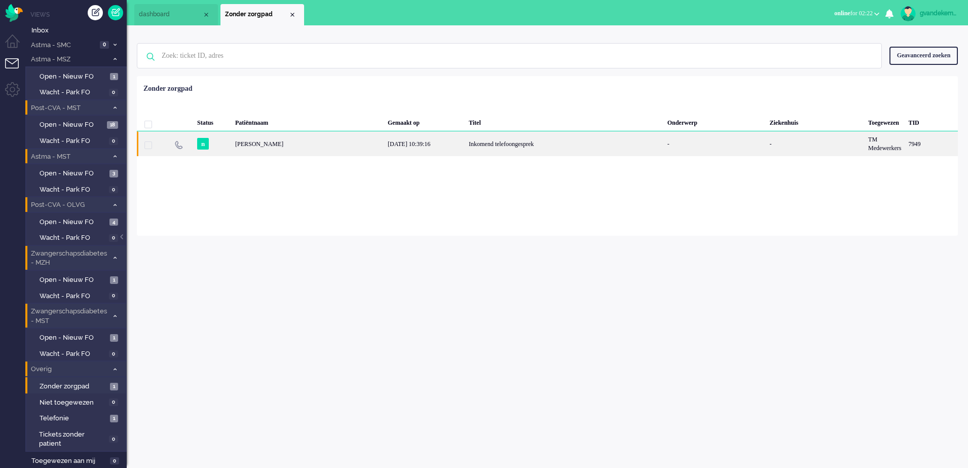
click at [847, 146] on div "-" at bounding box center [815, 143] width 99 height 25
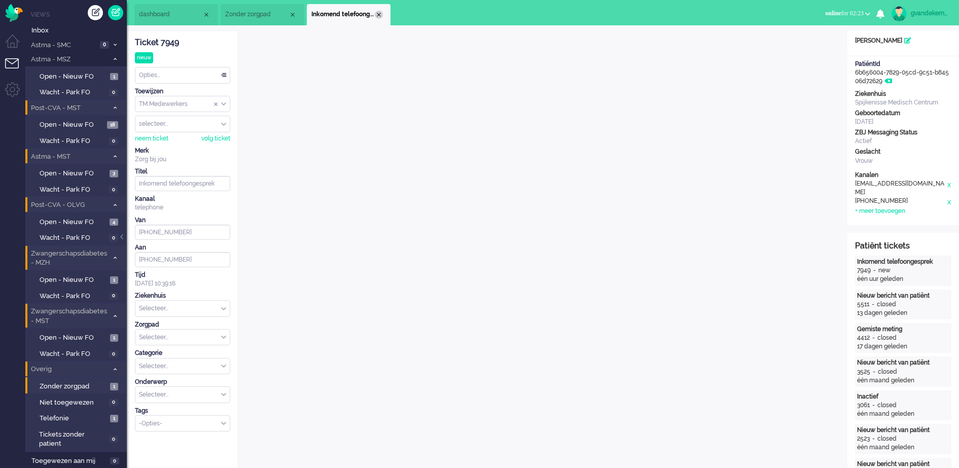
click at [377, 13] on div "Close tab" at bounding box center [379, 15] width 8 height 8
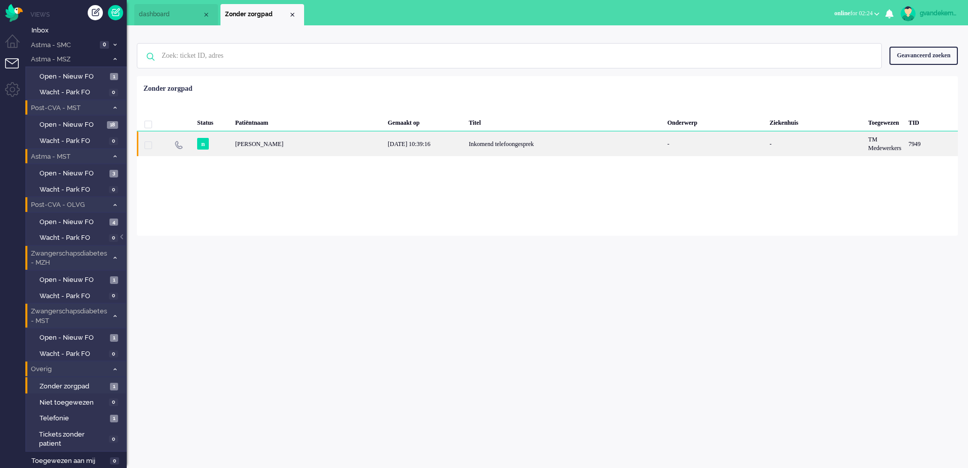
click at [595, 140] on div "Inkomend telefoongesprek" at bounding box center [564, 143] width 199 height 25
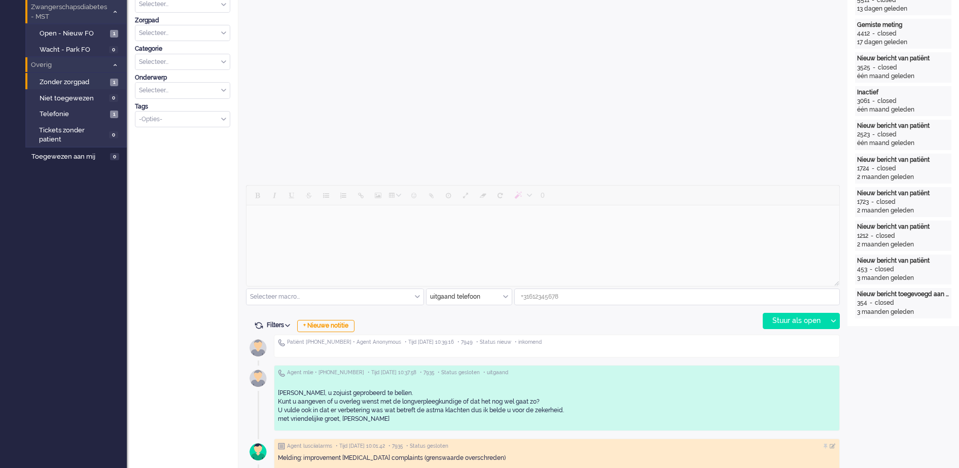
scroll to position [335, 0]
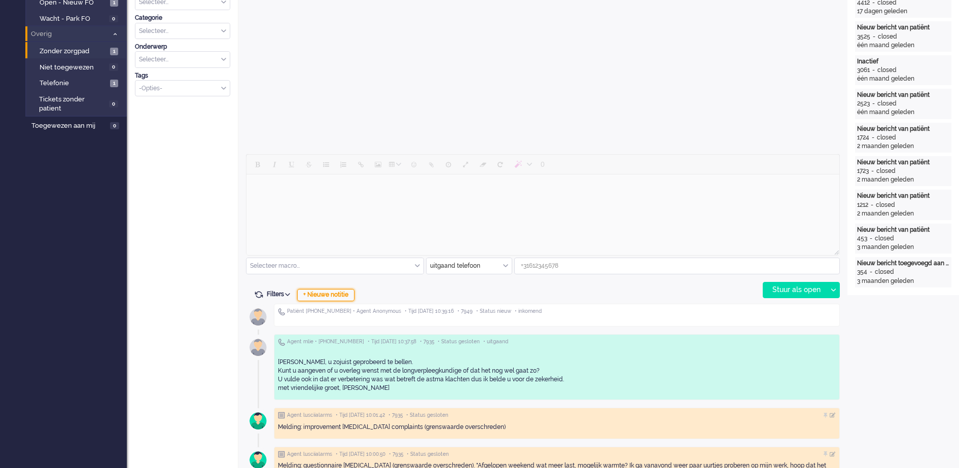
click at [341, 296] on div "+ Nieuwe notitie" at bounding box center [325, 295] width 57 height 12
type input "[PHONE_NUMBER]"
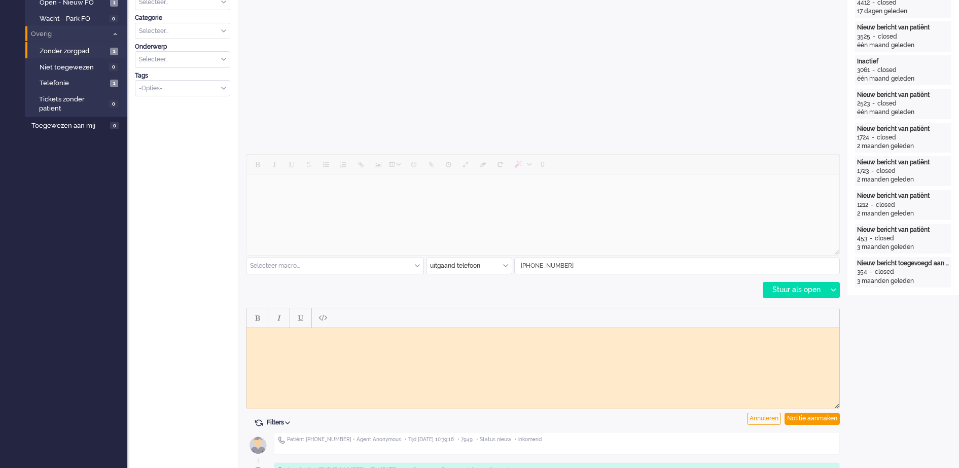
scroll to position [0, 0]
click at [305, 334] on body "Rich Text Area. Press ALT-0 for help." at bounding box center [542, 336] width 585 height 8
click at [815, 419] on div "Notitie aanmaken" at bounding box center [811, 419] width 55 height 12
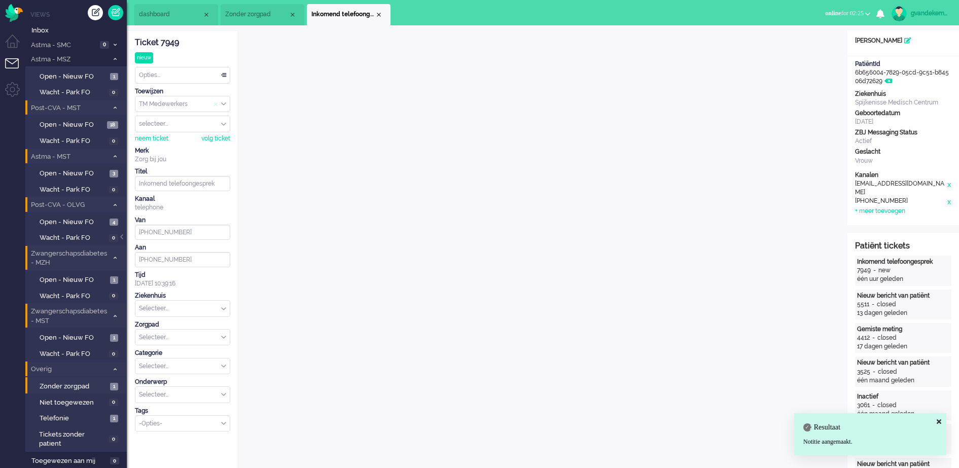
click at [220, 102] on span "Assign Group" at bounding box center [218, 103] width 8 height 7
click at [221, 107] on input "Assign Group" at bounding box center [182, 104] width 94 height 16
click at [212, 133] on li "TM Verpleegkundigen" at bounding box center [182, 134] width 94 height 15
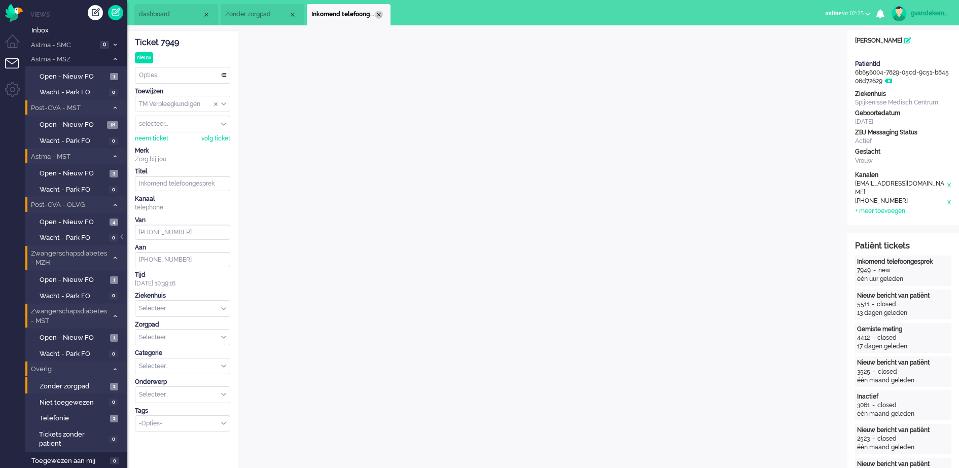
click at [379, 14] on div "Close tab" at bounding box center [379, 15] width 8 height 8
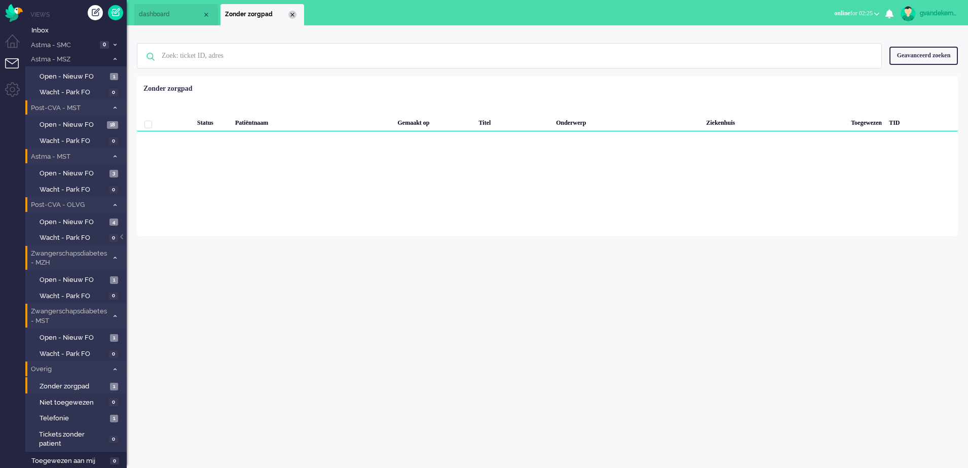
click at [293, 14] on div "Close tab" at bounding box center [293, 15] width 8 height 8
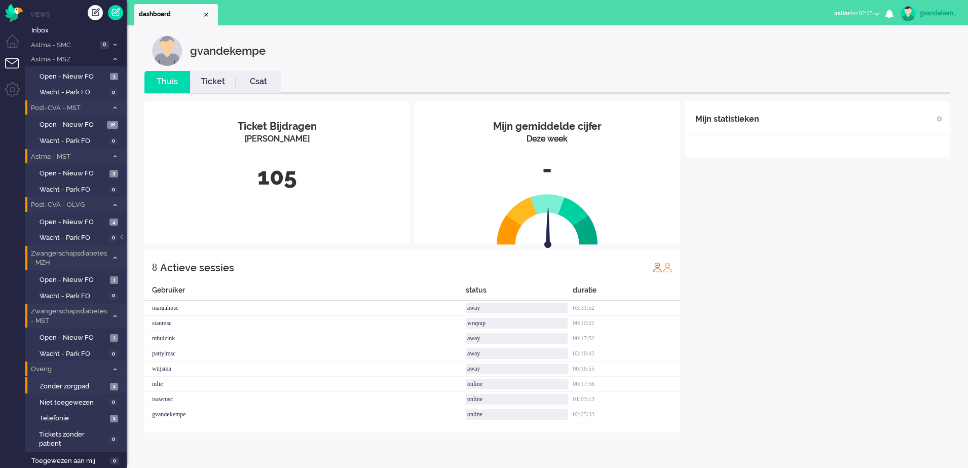
click at [115, 369] on icon at bounding box center [115, 370] width 3 height 4
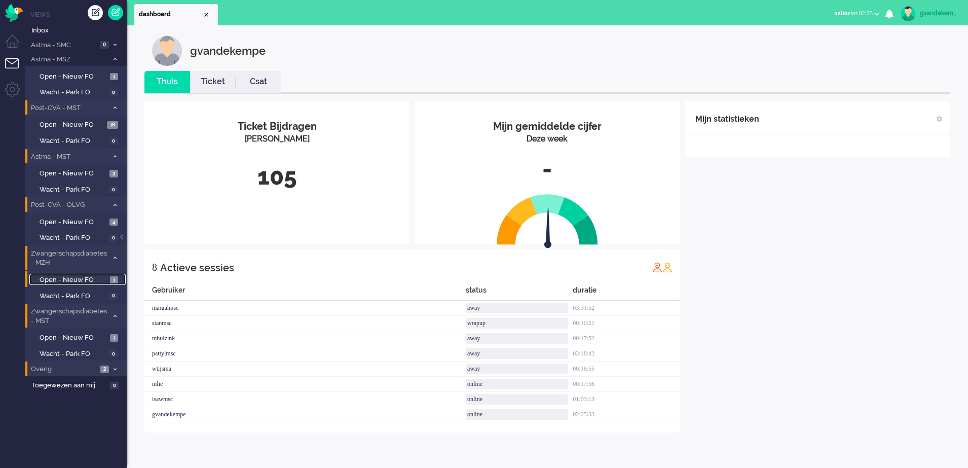
click at [92, 277] on span "Open - Nieuw FO" at bounding box center [74, 280] width 68 height 10
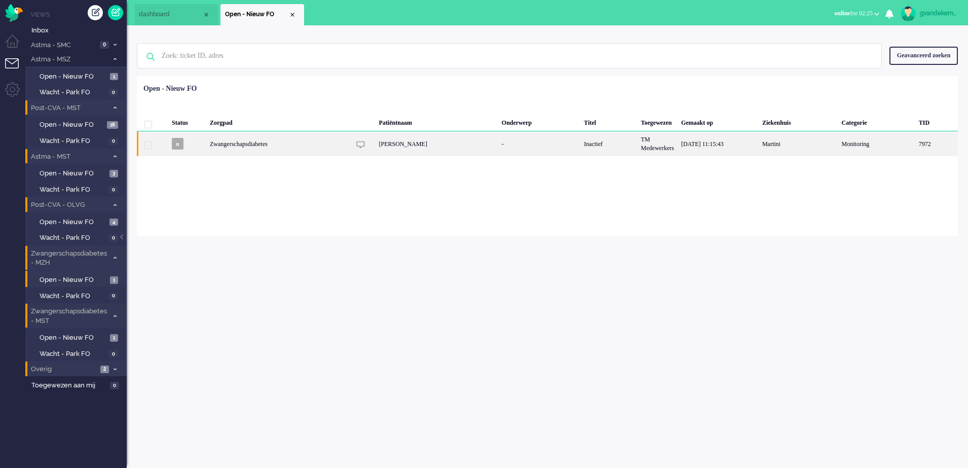
click at [486, 149] on div "[PERSON_NAME]" at bounding box center [437, 143] width 123 height 25
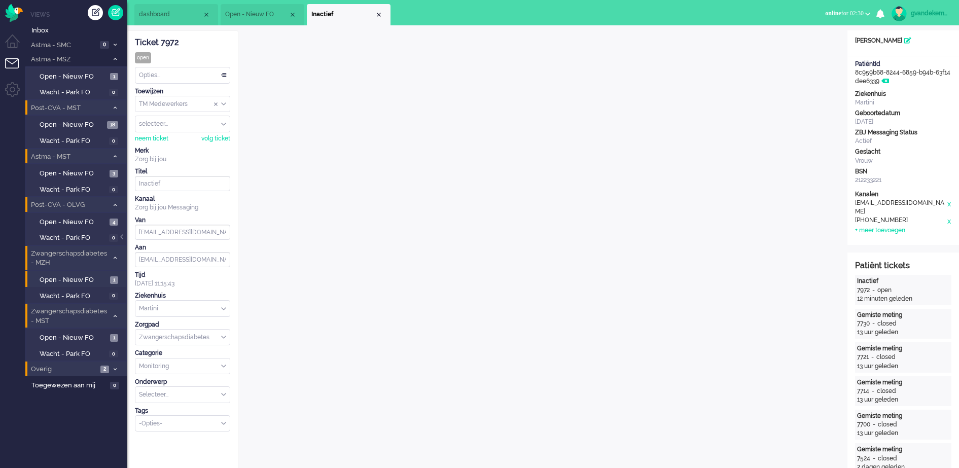
click at [116, 368] on icon at bounding box center [115, 370] width 3 height 4
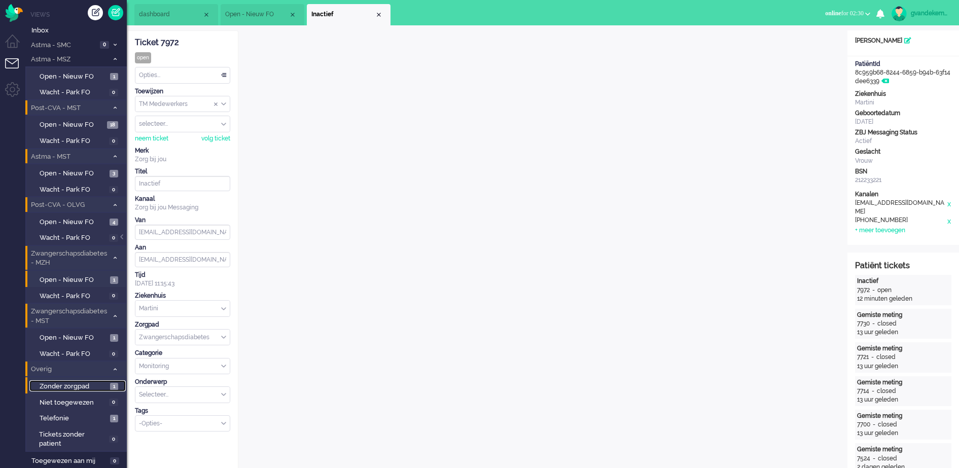
click at [96, 384] on span "Zonder zorgpad" at bounding box center [74, 387] width 68 height 10
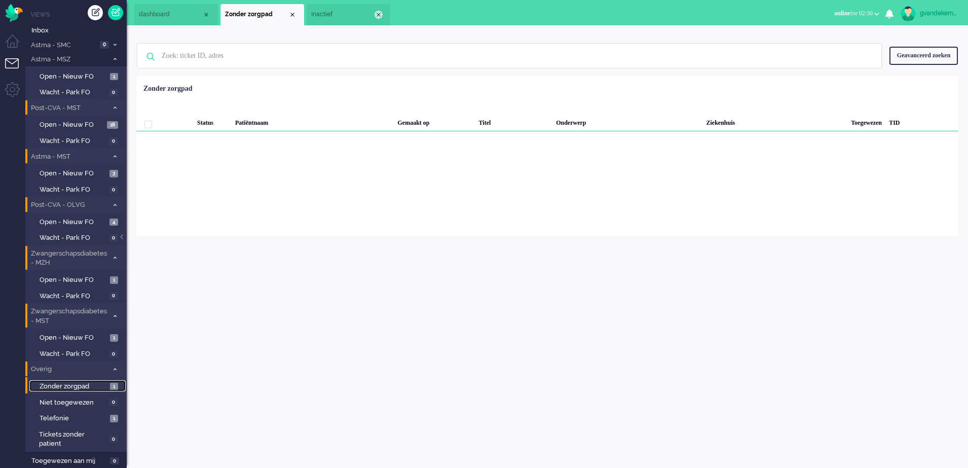
click at [381, 13] on div "Close tab" at bounding box center [379, 15] width 8 height 8
click at [293, 15] on div "Close tab" at bounding box center [293, 15] width 8 height 8
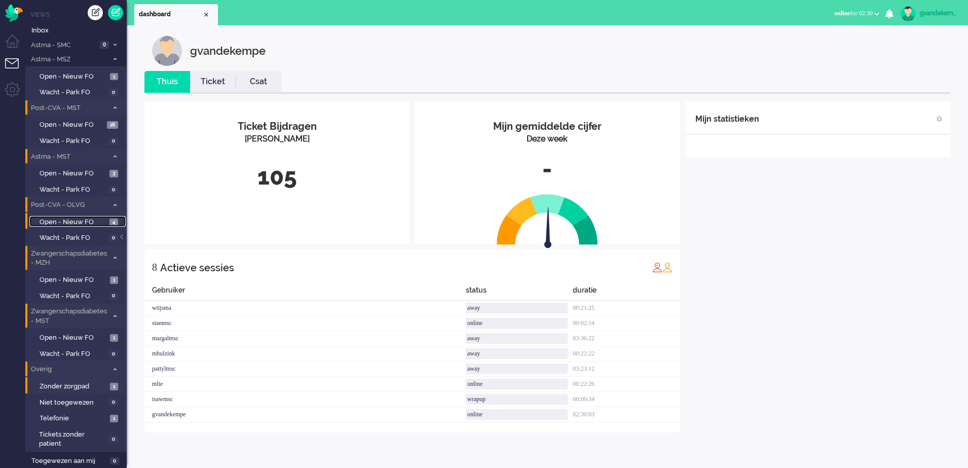
click at [96, 221] on span "Open - Nieuw FO" at bounding box center [73, 223] width 67 height 10
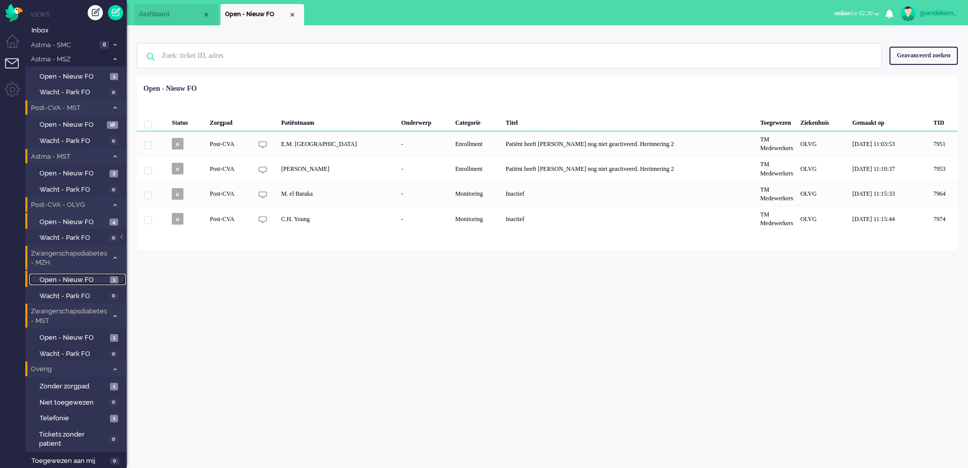
click at [110, 280] on span "1" at bounding box center [114, 280] width 8 height 8
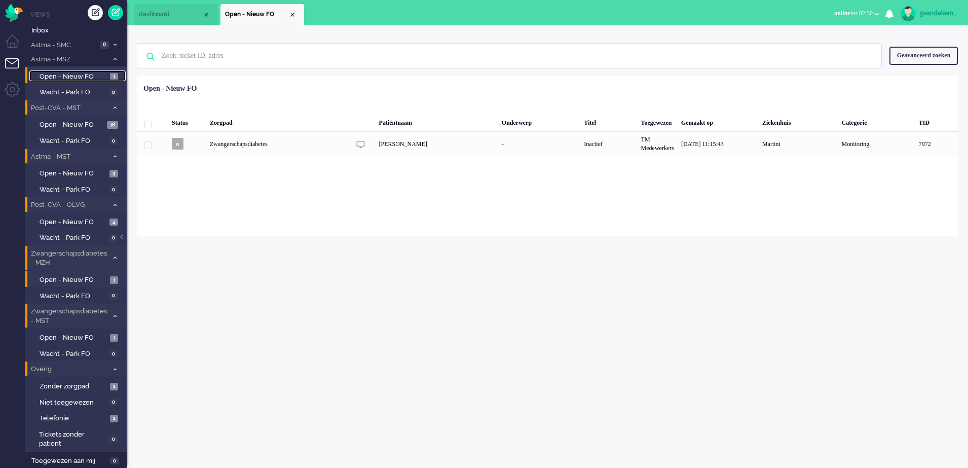
click at [100, 77] on span "Open - Nieuw FO" at bounding box center [74, 77] width 68 height 10
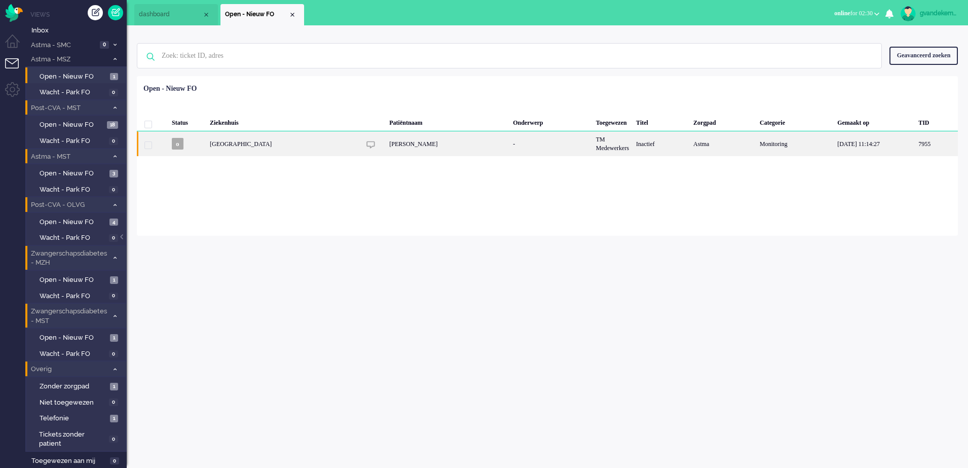
click at [737, 142] on div "Astma" at bounding box center [723, 143] width 66 height 25
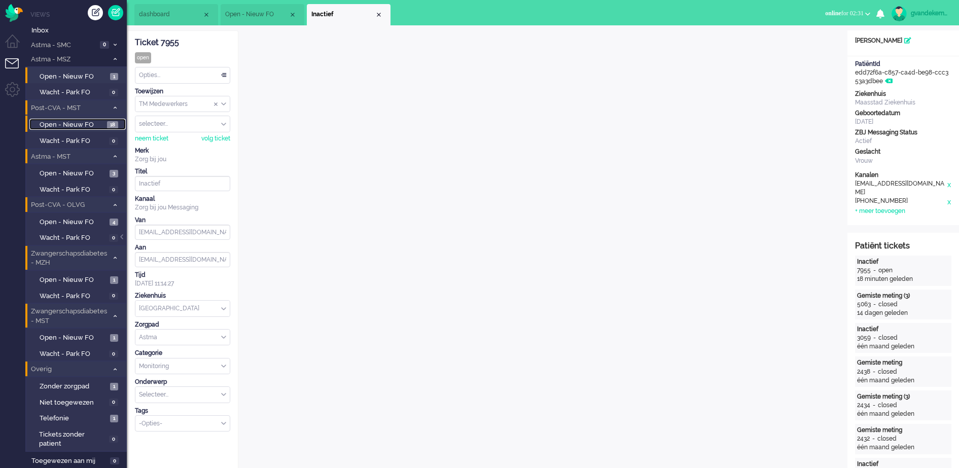
click at [112, 124] on span "18" at bounding box center [112, 125] width 11 height 8
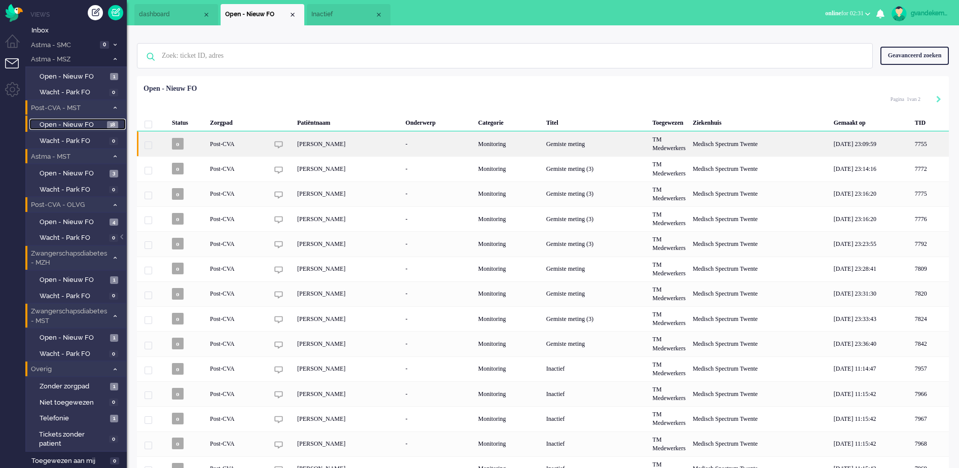
scroll to position [74, 0]
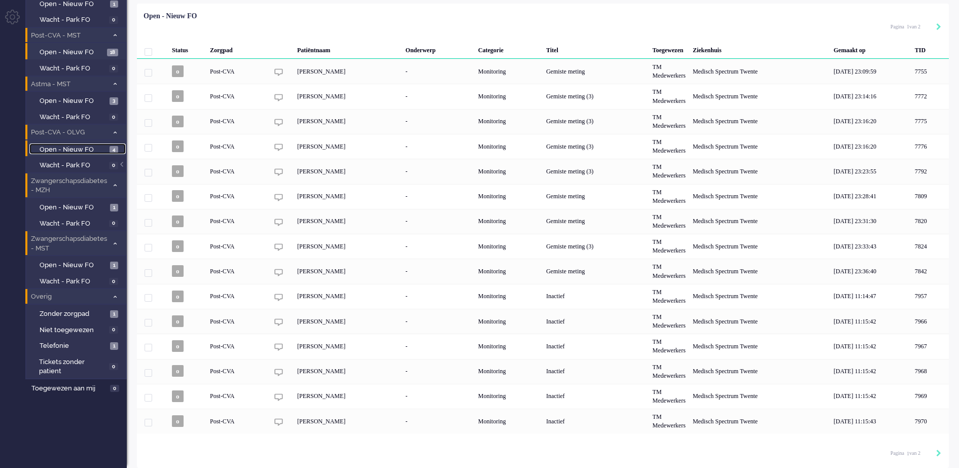
click at [93, 145] on span "Open - Nieuw FO" at bounding box center [73, 150] width 67 height 10
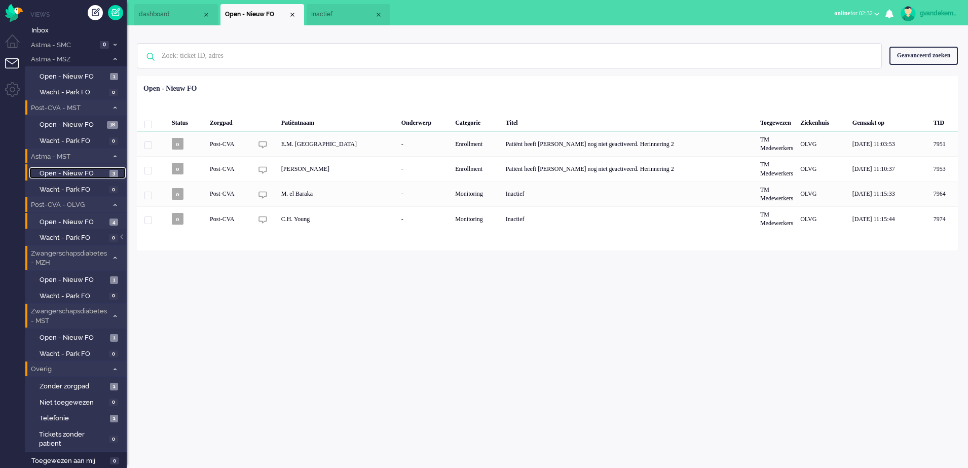
click at [103, 174] on span "Open - Nieuw FO" at bounding box center [73, 174] width 67 height 10
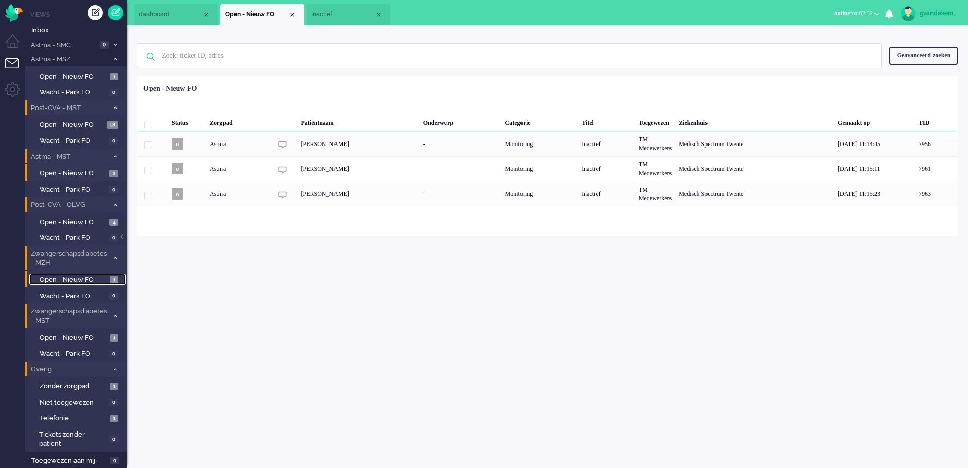
click at [105, 281] on span "Open - Nieuw FO" at bounding box center [74, 280] width 68 height 10
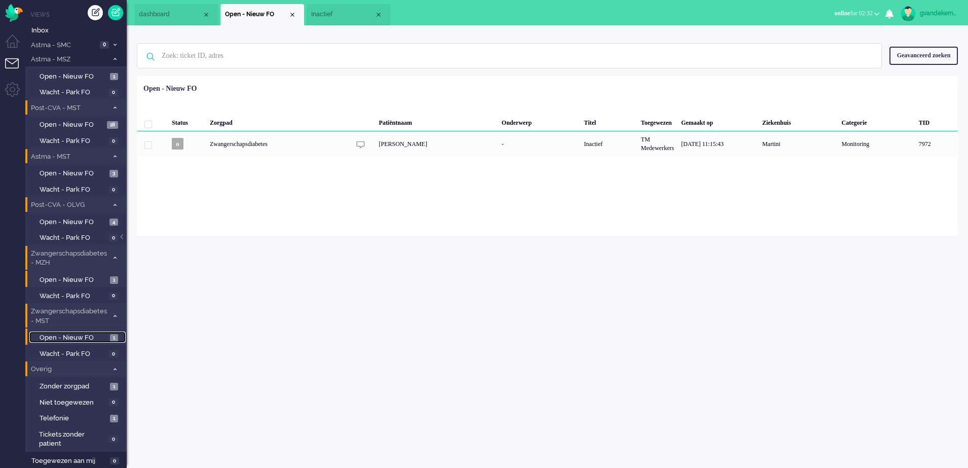
click at [96, 335] on span "Open - Nieuw FO" at bounding box center [74, 338] width 68 height 10
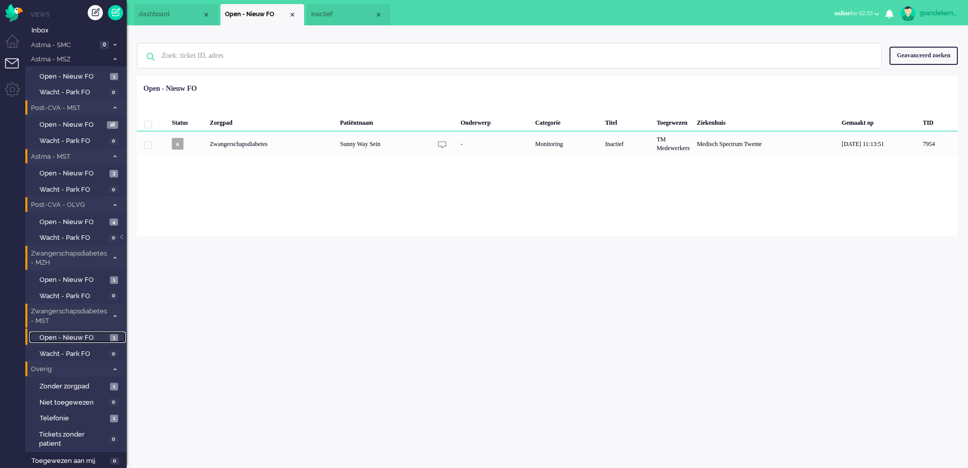
click at [335, 15] on span "Inactief" at bounding box center [342, 14] width 63 height 9
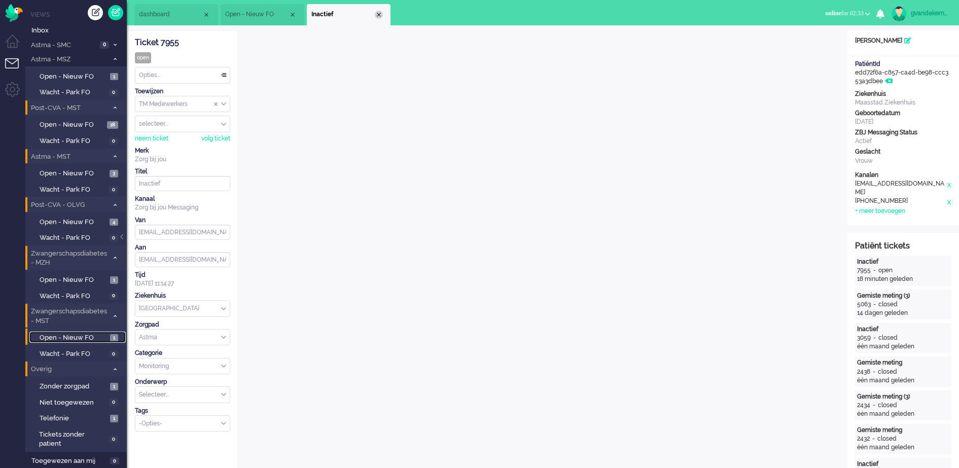
click at [377, 14] on div "Close tab" at bounding box center [379, 15] width 8 height 8
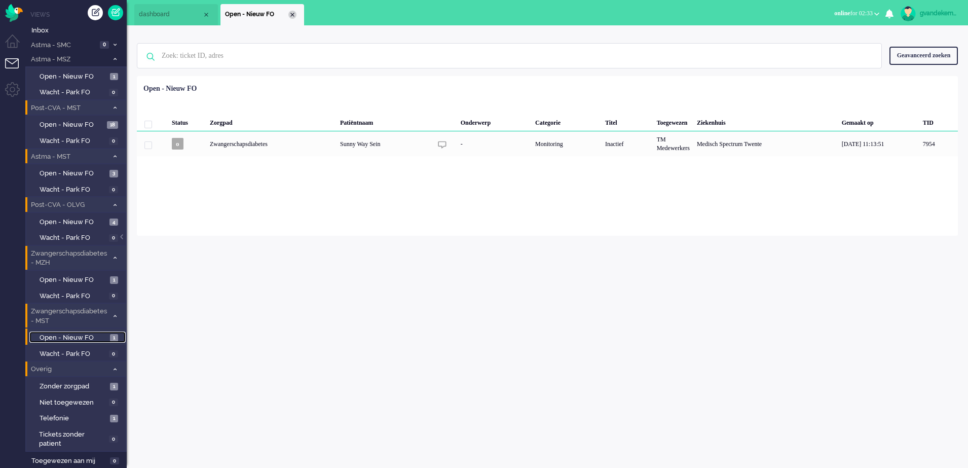
click at [292, 13] on div "Close tab" at bounding box center [293, 15] width 8 height 8
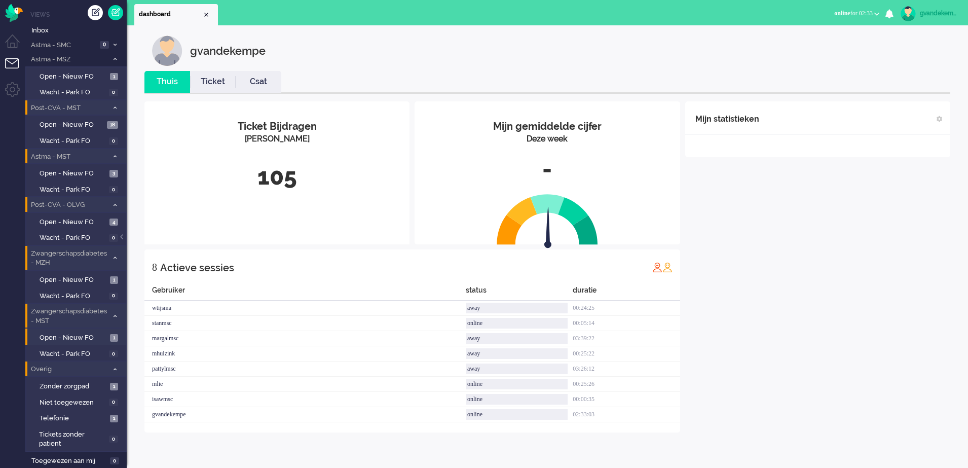
click at [779, 254] on div "Mijn statistieken + Statistieken toevoegen Bel tijd (gemiddelde dag) Wrapup tij…" at bounding box center [818, 266] width 265 height 331
click at [852, 224] on div "Mijn statistieken + Statistieken toevoegen Bel tijd (gemiddelde dag) Wrapup tij…" at bounding box center [818, 266] width 265 height 331
click at [920, 227] on div "Mijn statistieken + Statistieken toevoegen Bel tijd (gemiddelde dag) Wrapup tij…" at bounding box center [818, 266] width 265 height 331
click at [77, 77] on span "Open - Nieuw FO" at bounding box center [74, 77] width 68 height 10
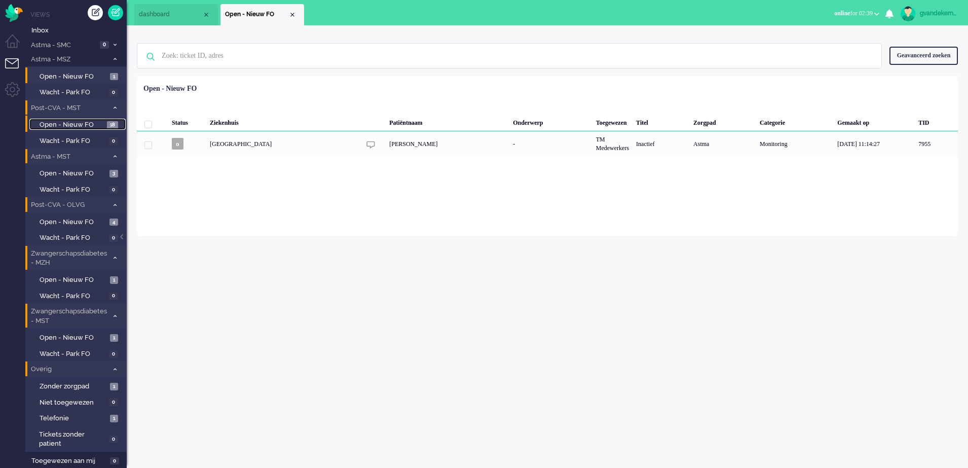
click at [113, 126] on span "18" at bounding box center [112, 125] width 11 height 8
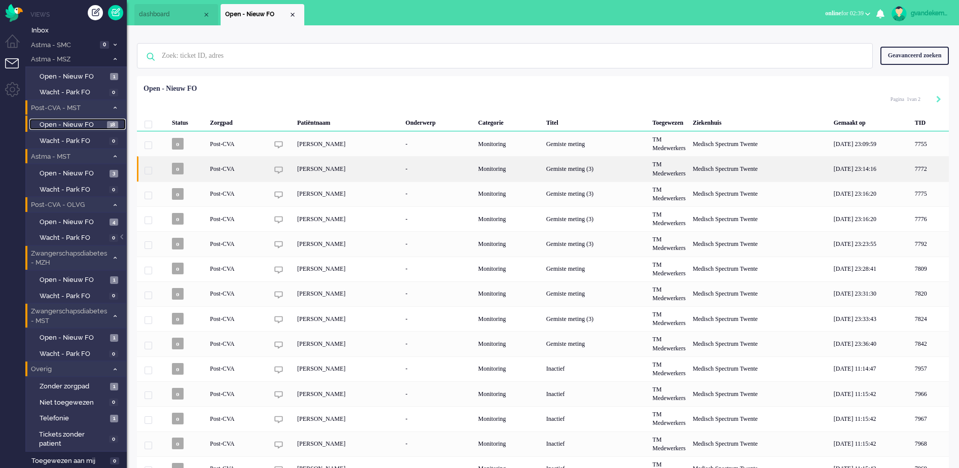
scroll to position [74, 0]
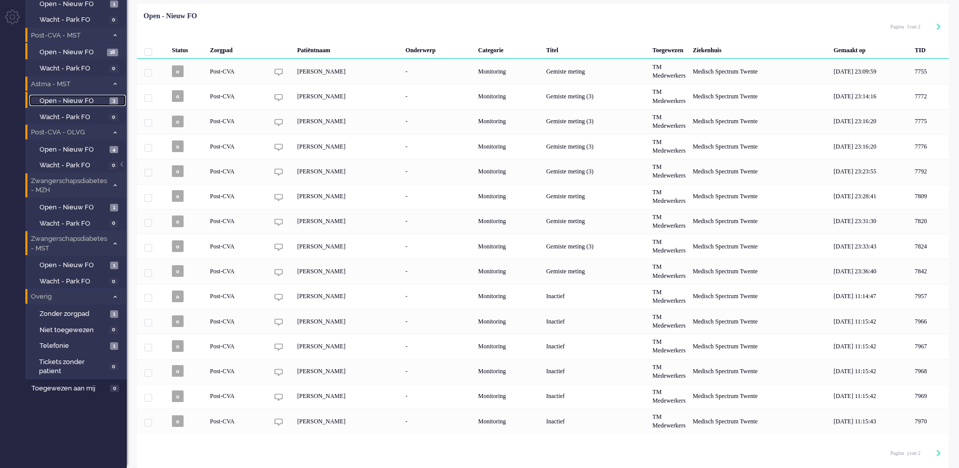
click at [111, 101] on span "3" at bounding box center [114, 101] width 9 height 8
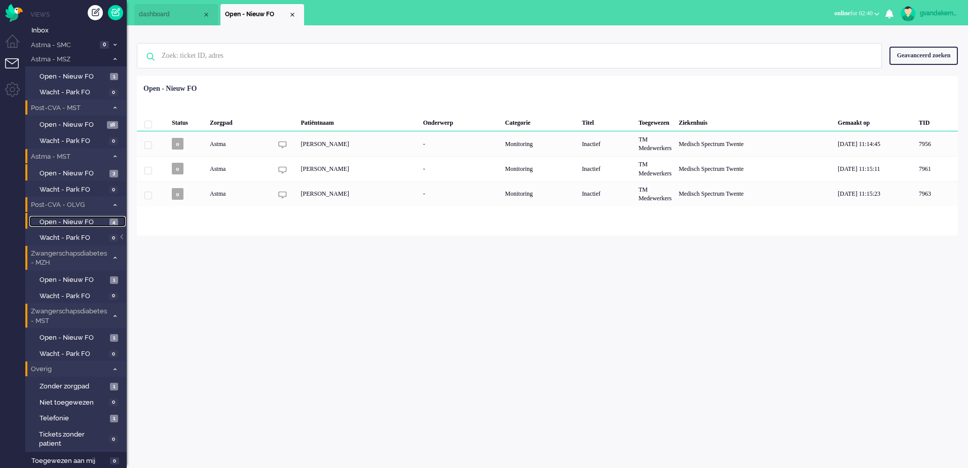
click at [114, 217] on link "Open - Nieuw FO 4" at bounding box center [77, 221] width 96 height 11
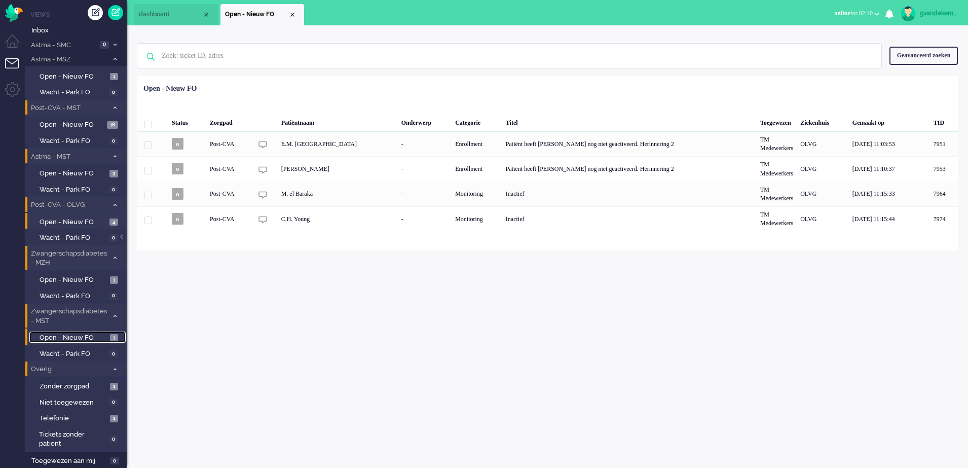
click at [84, 337] on span "Open - Nieuw FO" at bounding box center [74, 338] width 68 height 10
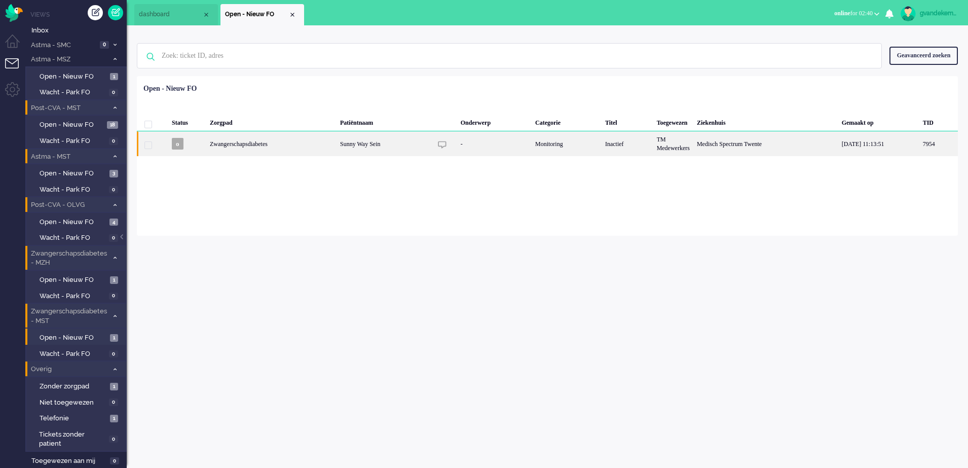
click at [622, 150] on div "Inactief" at bounding box center [628, 143] width 52 height 25
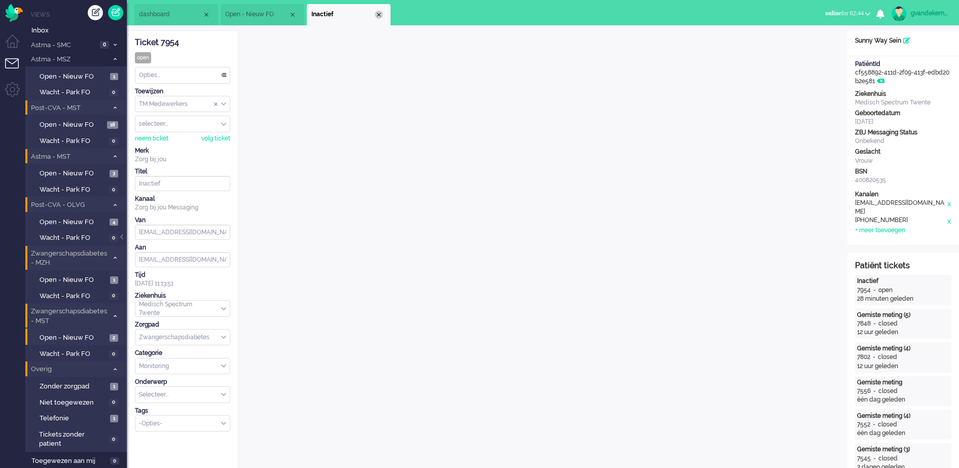
click at [381, 17] on div "Close tab" at bounding box center [379, 15] width 8 height 8
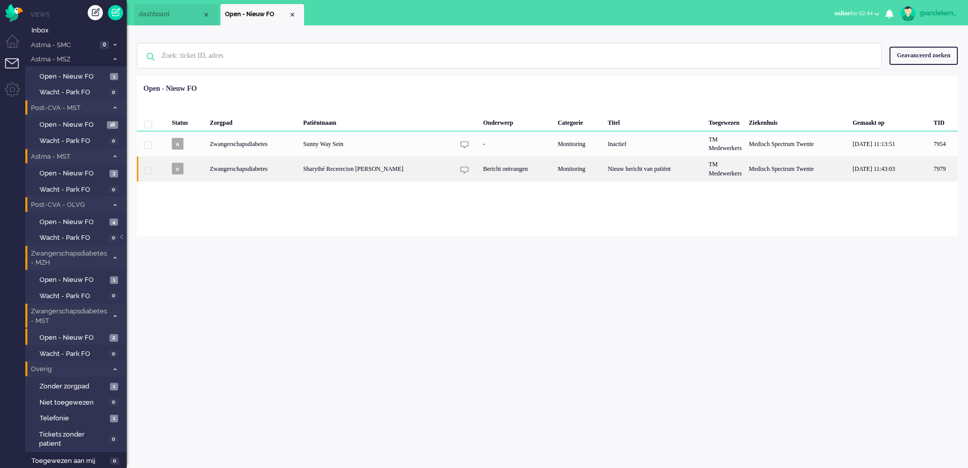
click at [746, 170] on div "Sharythé Recerecion [PERSON_NAME]" at bounding box center [798, 168] width 104 height 25
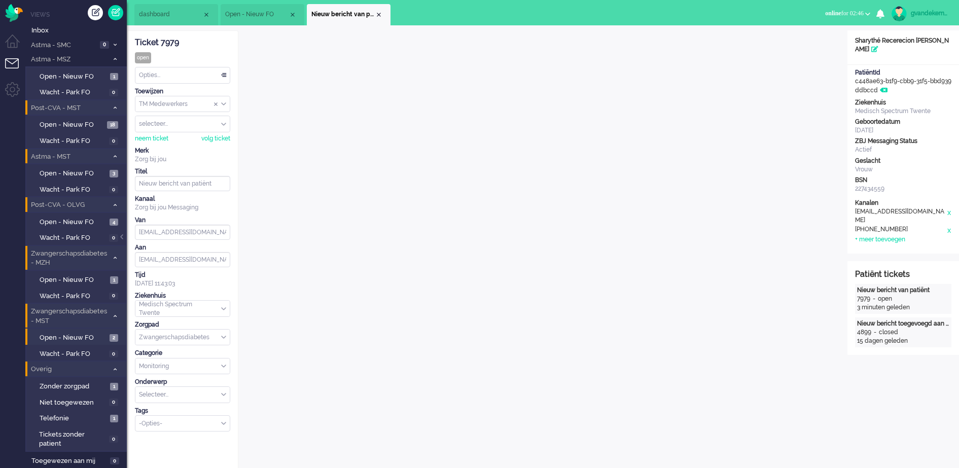
click at [224, 77] on div "Opties..." at bounding box center [182, 75] width 94 height 16
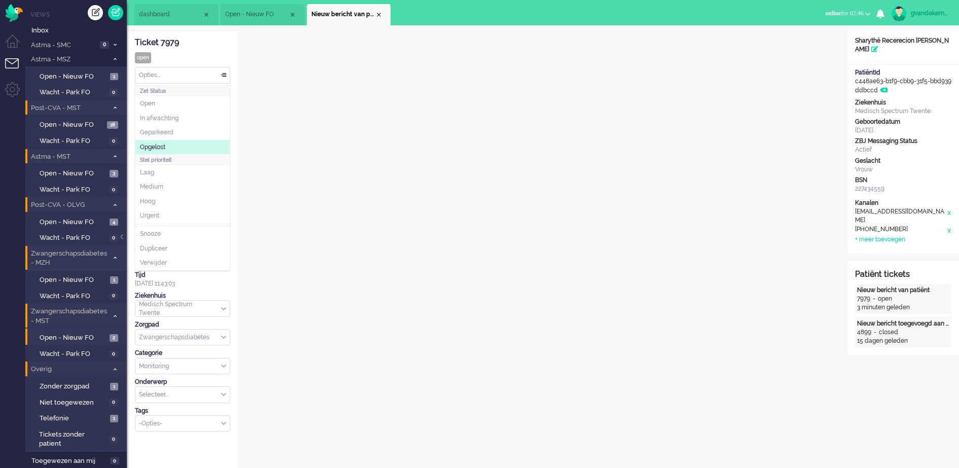
click at [165, 145] on span "Opgelost" at bounding box center [152, 147] width 25 height 9
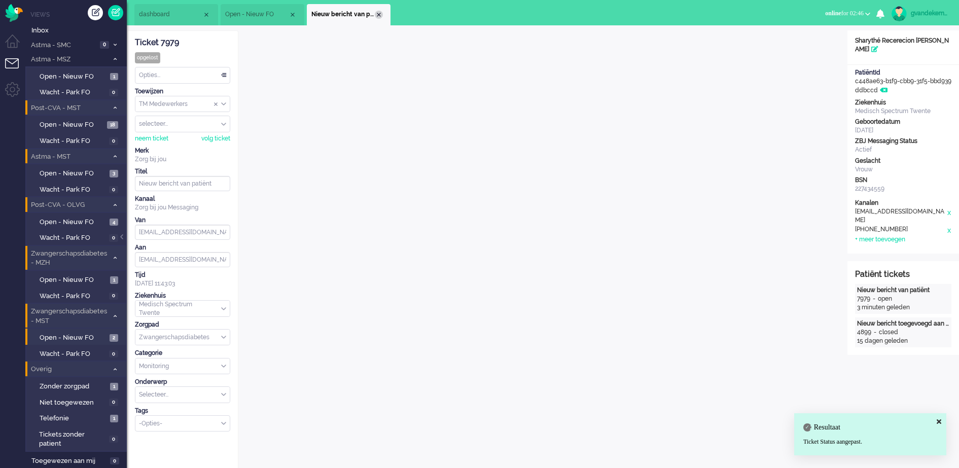
click at [377, 13] on div "Close tab" at bounding box center [379, 15] width 8 height 8
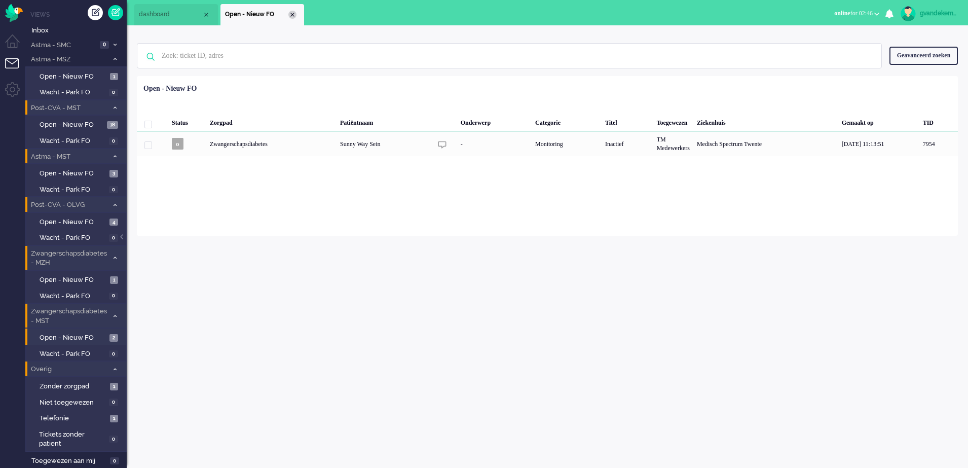
click at [290, 13] on div "Close tab" at bounding box center [293, 15] width 8 height 8
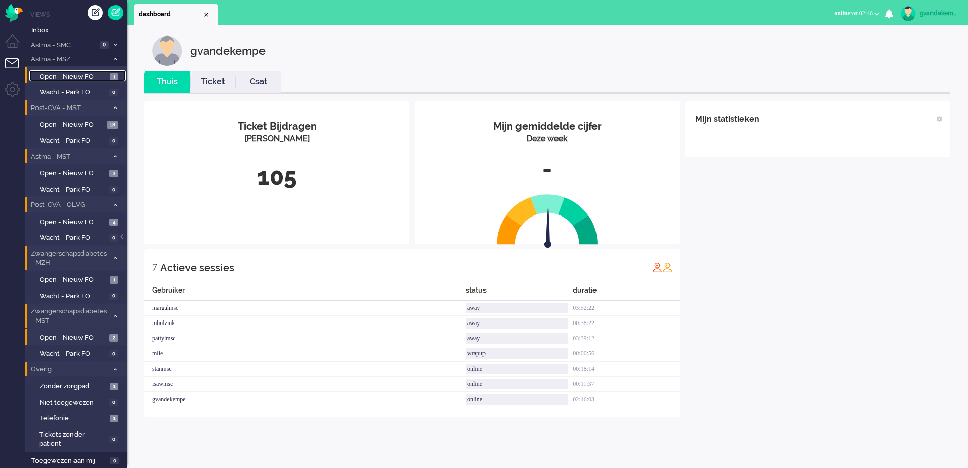
click at [108, 74] on link "Open - Nieuw FO 1" at bounding box center [77, 75] width 96 height 11
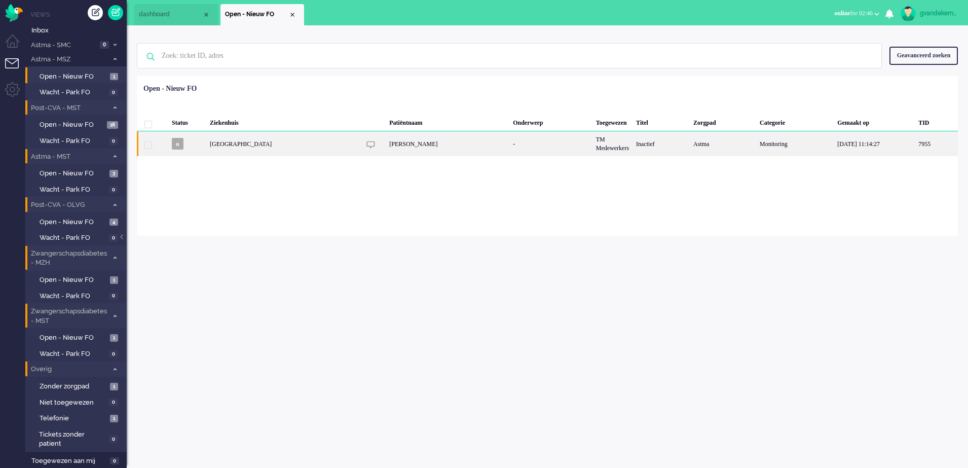
click at [636, 147] on div "Inactief" at bounding box center [661, 143] width 57 height 25
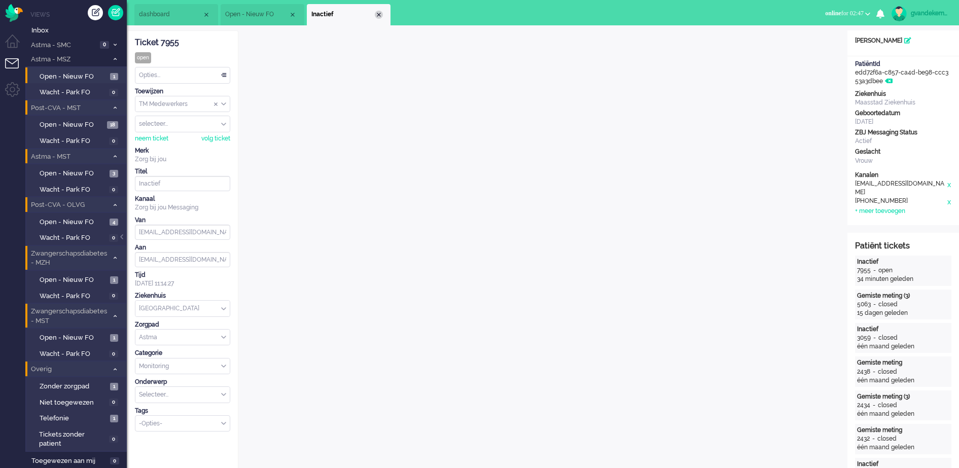
click at [380, 15] on div "Close tab" at bounding box center [379, 15] width 8 height 8
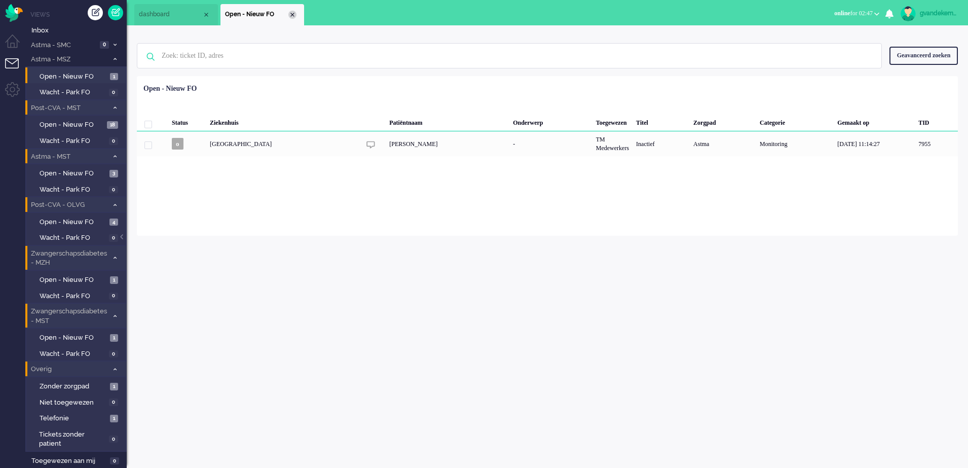
click at [292, 15] on div "Close tab" at bounding box center [293, 15] width 8 height 8
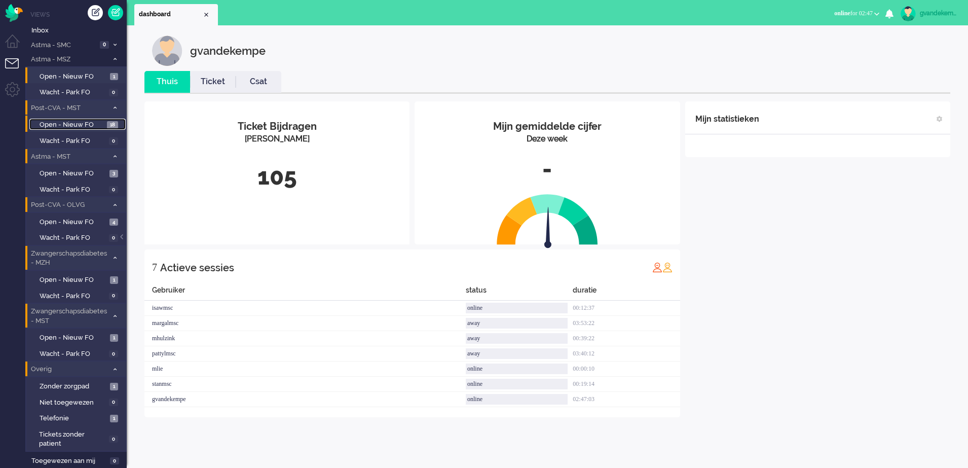
click at [102, 122] on span "Open - Nieuw FO" at bounding box center [72, 125] width 65 height 10
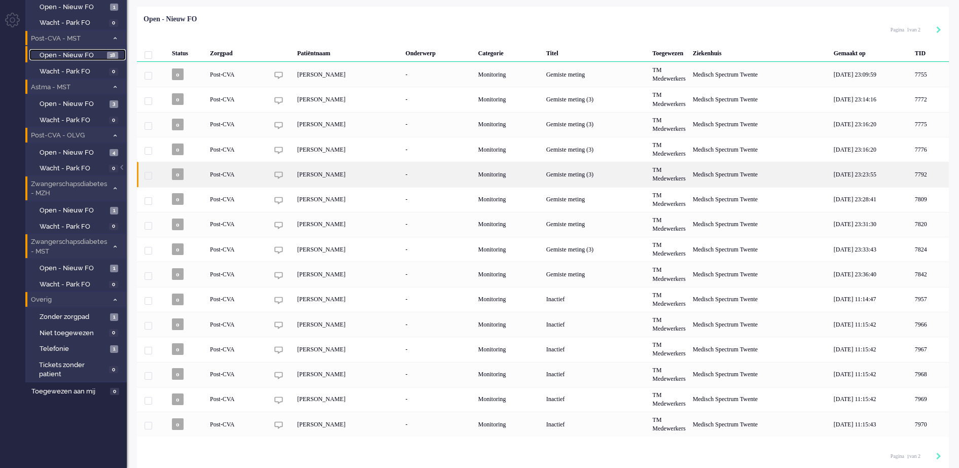
scroll to position [74, 0]
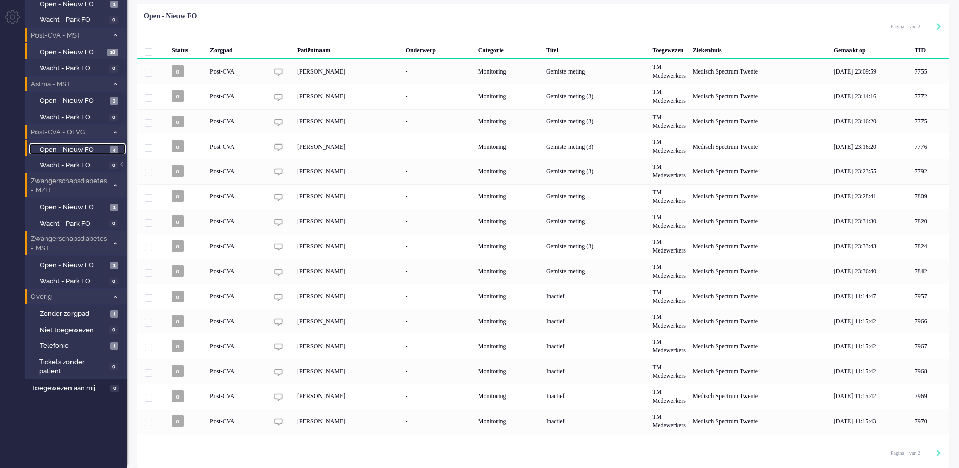
click at [114, 148] on span "4" at bounding box center [114, 150] width 9 height 8
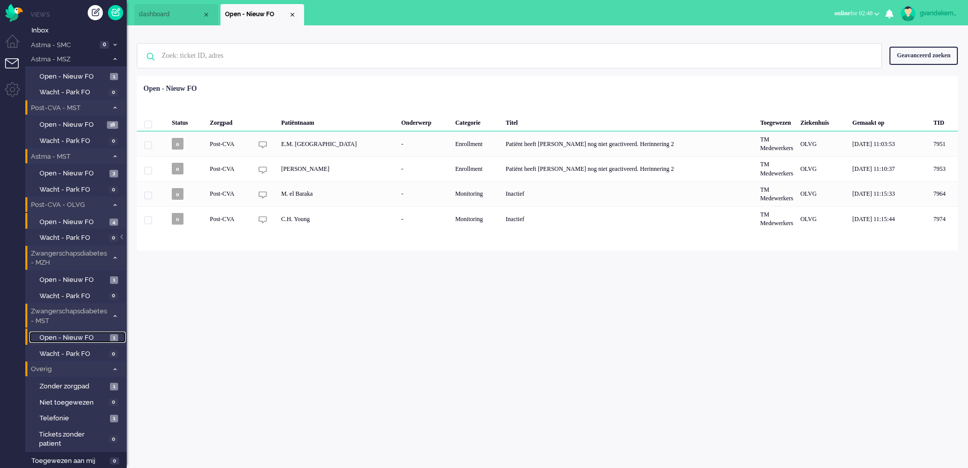
click at [102, 338] on span "Open - Nieuw FO" at bounding box center [74, 338] width 68 height 10
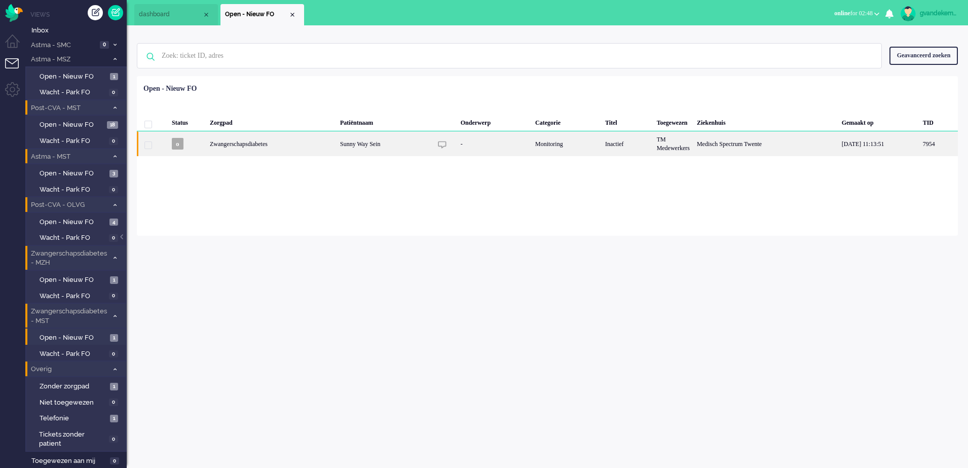
click at [697, 142] on div "Medisch Spectrum Twente" at bounding box center [766, 143] width 145 height 25
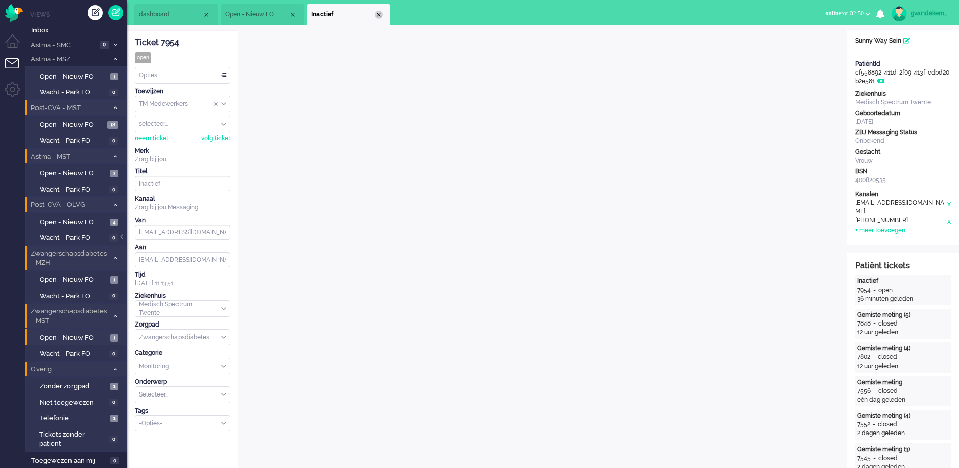
click at [376, 13] on div "Close tab" at bounding box center [379, 15] width 8 height 8
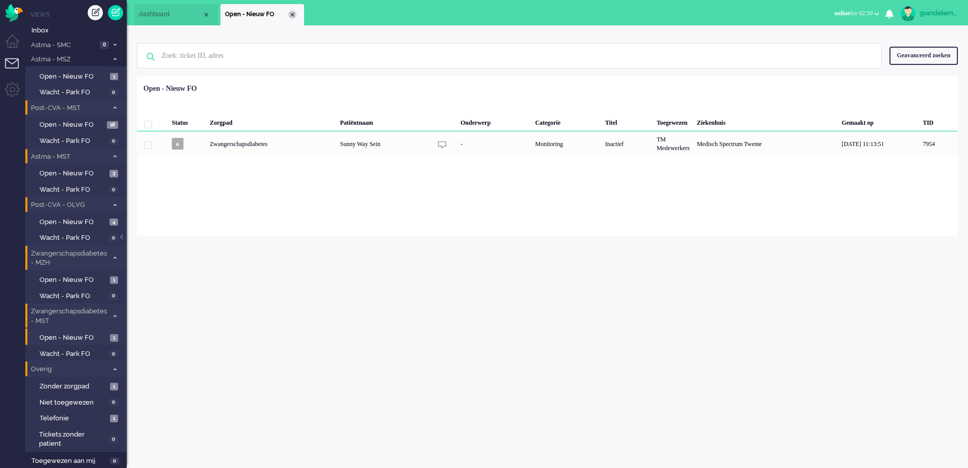
click at [292, 14] on div "Close tab" at bounding box center [293, 15] width 8 height 8
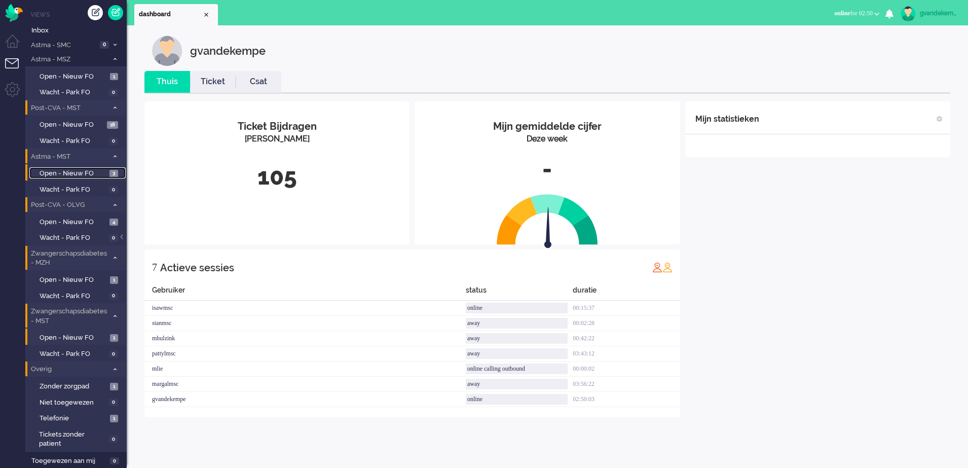
click at [101, 175] on span "Open - Nieuw FO" at bounding box center [73, 174] width 67 height 10
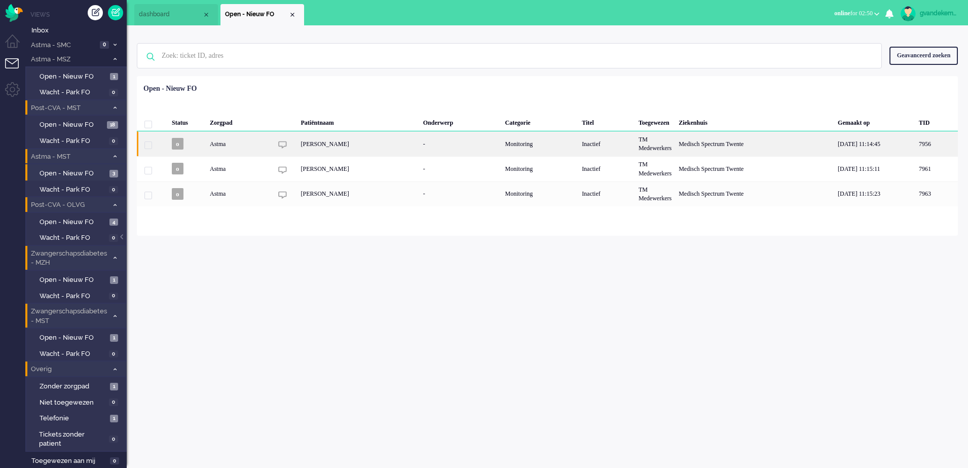
click at [675, 145] on div "TM Medewerkers" at bounding box center [655, 143] width 40 height 25
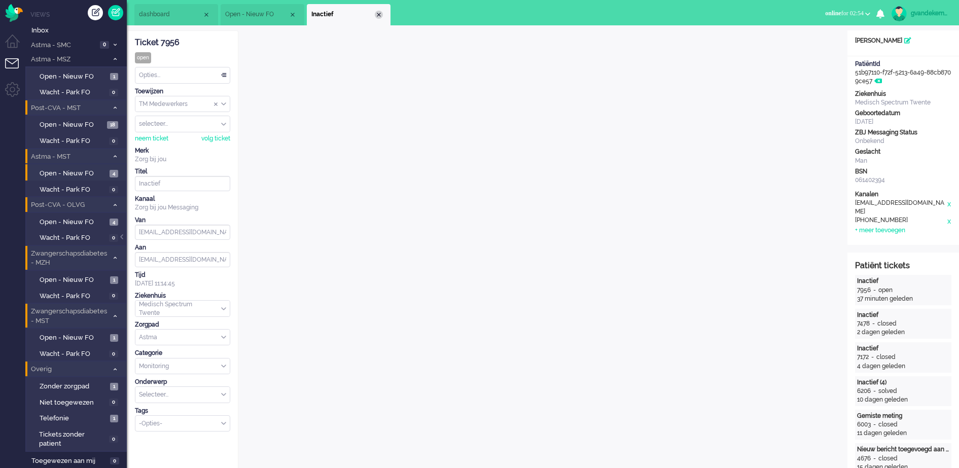
click at [380, 14] on div "Close tab" at bounding box center [379, 15] width 8 height 8
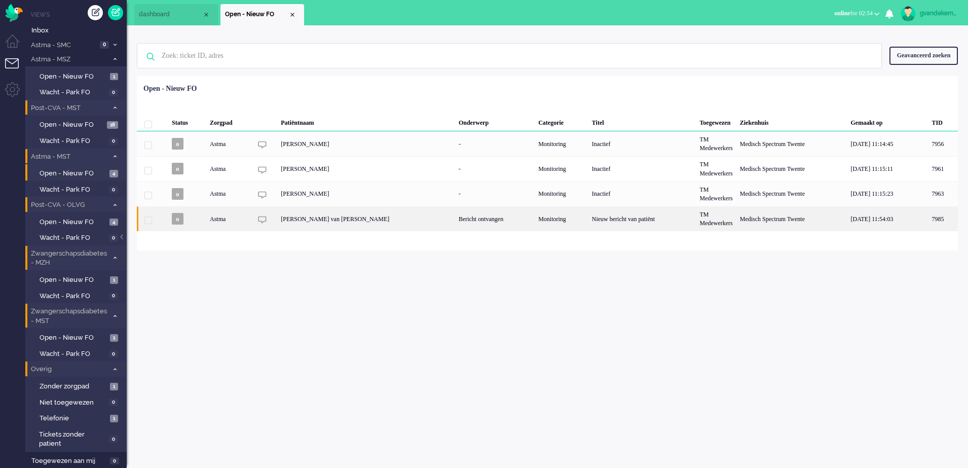
click at [401, 221] on div "[PERSON_NAME] van [PERSON_NAME]" at bounding box center [366, 218] width 178 height 25
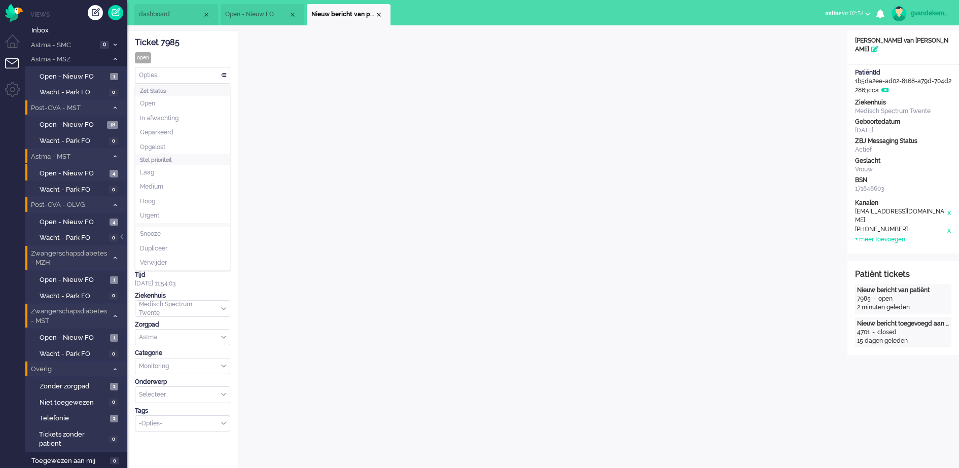
click at [223, 73] on div "Opties..." at bounding box center [182, 75] width 94 height 16
click at [162, 142] on li "Opgelost" at bounding box center [182, 147] width 94 height 15
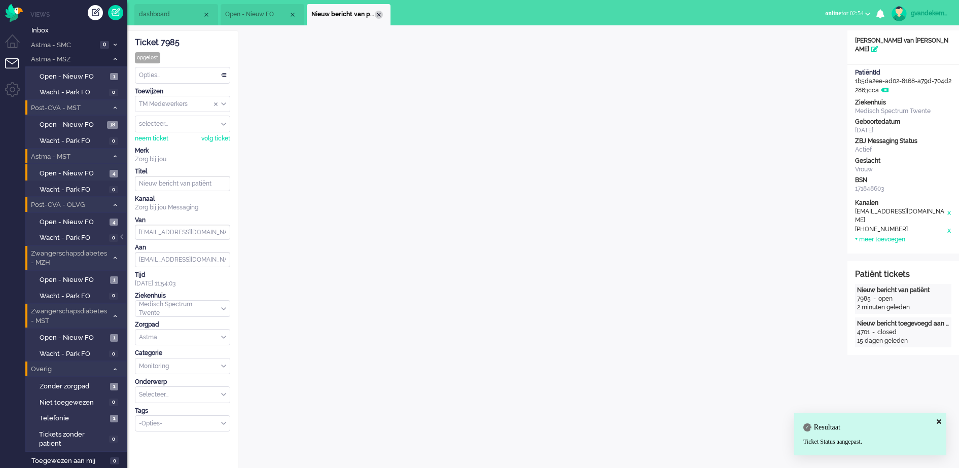
click at [377, 12] on div "Close tab" at bounding box center [379, 15] width 8 height 8
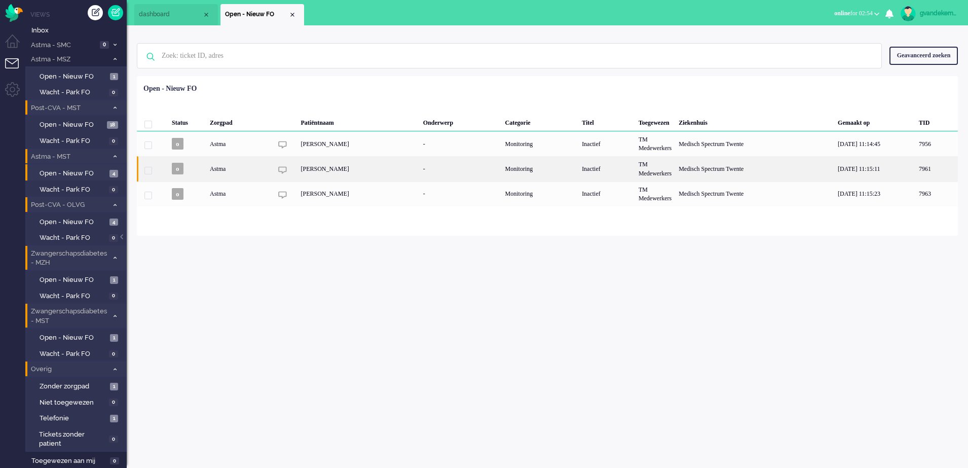
click at [380, 169] on div "[PERSON_NAME]" at bounding box center [359, 168] width 122 height 25
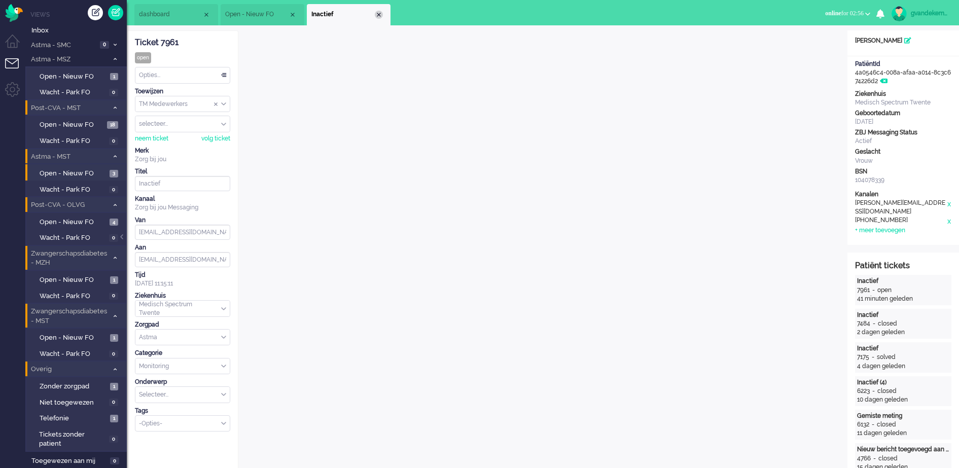
click at [375, 14] on div "Close tab" at bounding box center [379, 15] width 8 height 8
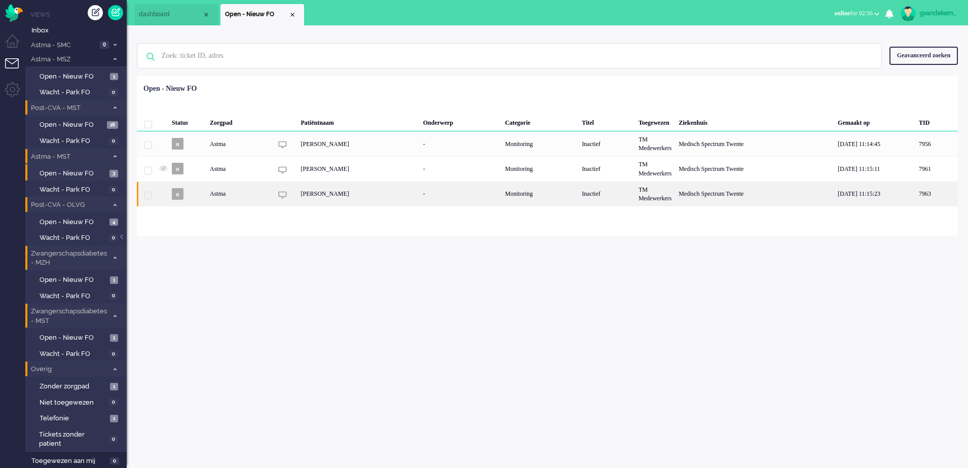
click at [479, 196] on div "-" at bounding box center [461, 194] width 82 height 25
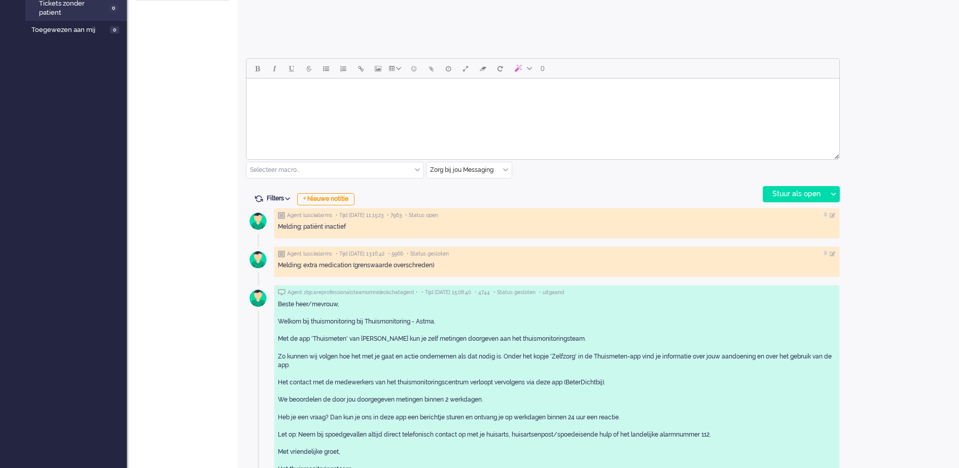
scroll to position [444, 0]
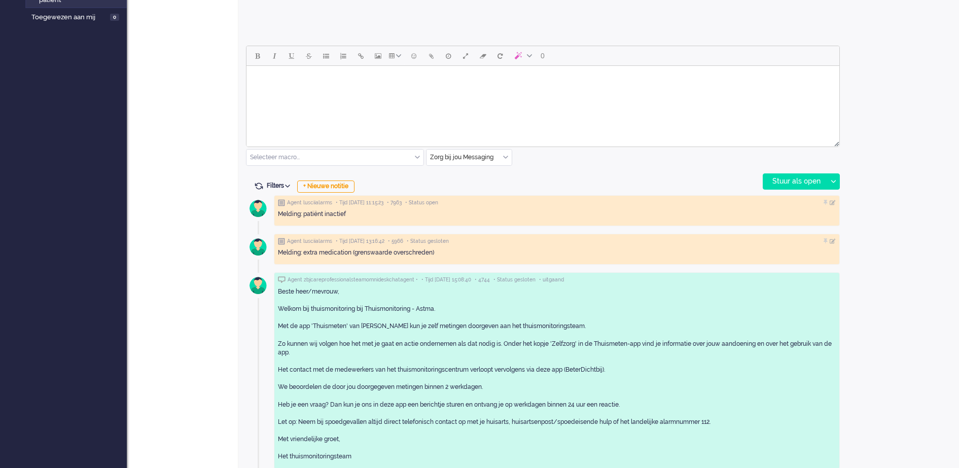
click at [919, 433] on div "Open custom software Patiëntnaam [PERSON_NAME] PatiëntId 5ef2b208-f9b0-7a6b-6a9…" at bounding box center [903, 32] width 112 height 890
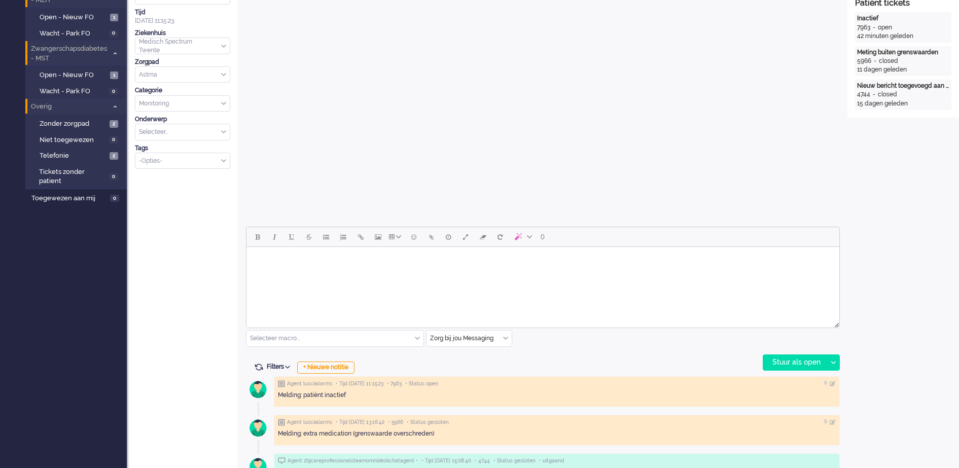
scroll to position [317, 0]
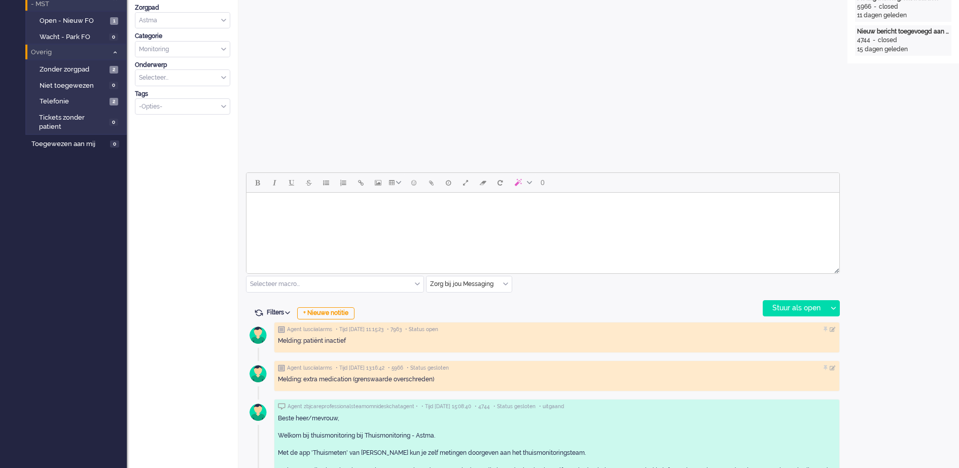
click at [399, 208] on body "Rich Text Area. Press ALT-0 for help." at bounding box center [542, 206] width 585 height 18
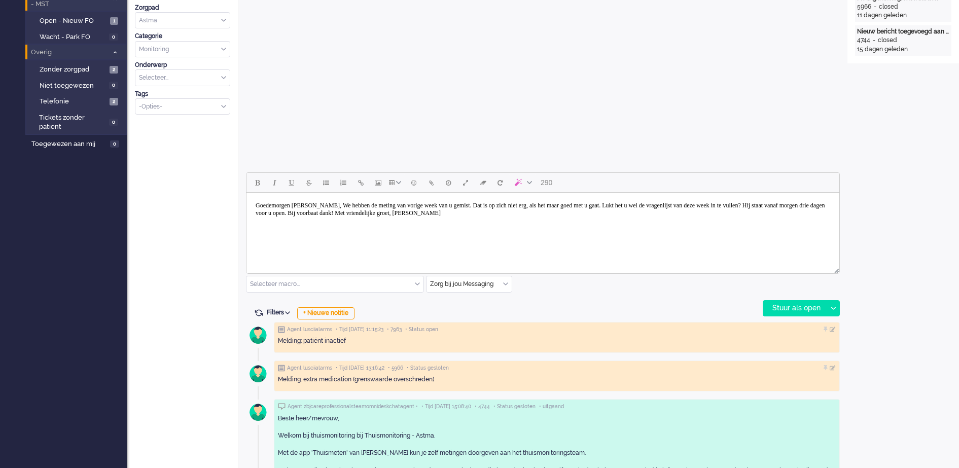
click at [296, 201] on body "Goedemorgen [PERSON_NAME], We hebben de meting van vorige week van u gemist. Da…" at bounding box center [542, 209] width 585 height 25
click at [297, 206] on body "Goedemorgen [PERSON_NAME], We hebben de meting van vorige week van u gemist. Da…" at bounding box center [542, 209] width 585 height 25
click at [347, 205] on body "Goedemiddag [PERSON_NAME], We hebben de meting van vorige week van u gemist. Da…" at bounding box center [542, 209] width 585 height 25
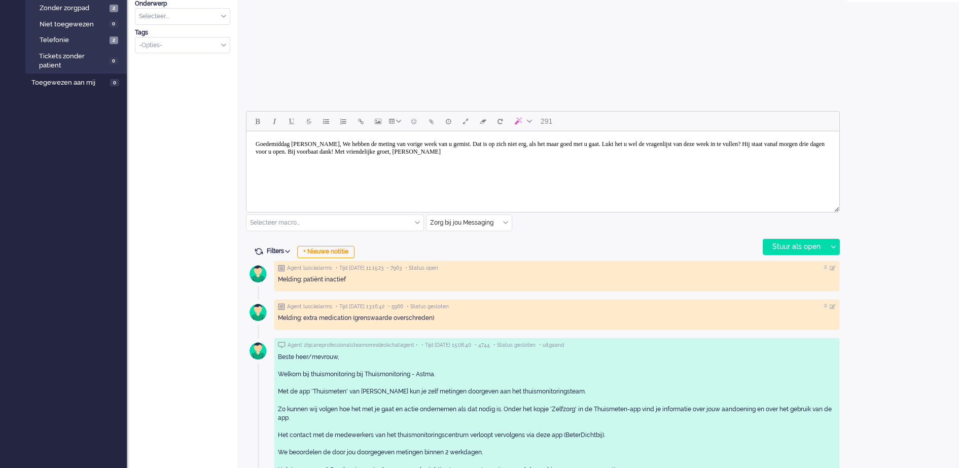
scroll to position [380, 0]
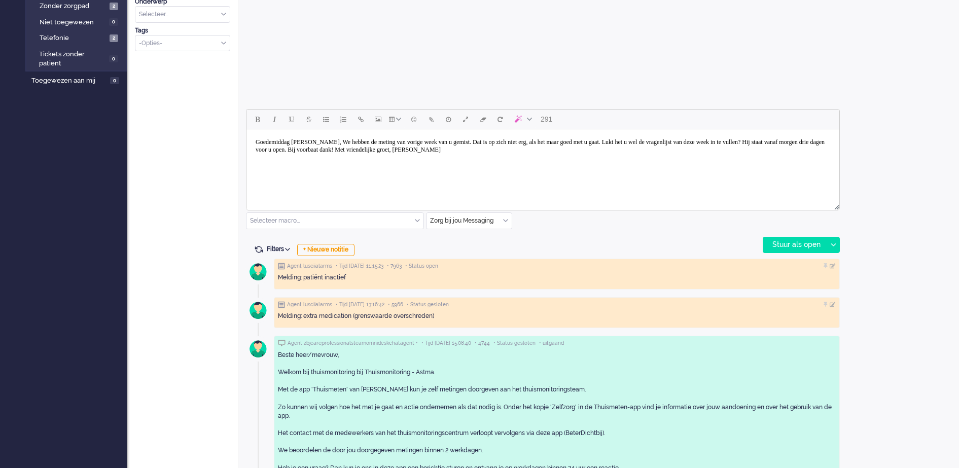
click at [356, 143] on body "Goedemiddag [PERSON_NAME], We hebben de meting van vorige week van u gemist. Da…" at bounding box center [542, 145] width 585 height 25
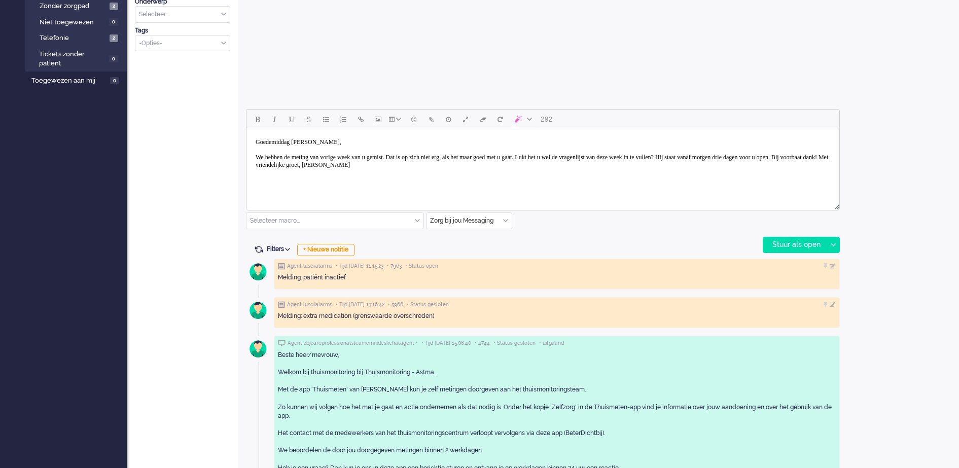
click at [415, 165] on body "Goedemiddag [PERSON_NAME], We hebben de meting van vorige week van u gemist. Da…" at bounding box center [542, 153] width 585 height 41
click at [327, 179] on body "Goedemiddag [PERSON_NAME], We hebben de meting van vorige week van u gemist. Da…" at bounding box center [542, 157] width 585 height 48
drag, startPoint x: 251, startPoint y: 156, endPoint x: 299, endPoint y: 157, distance: 48.2
click at [299, 157] on body "Goedemiddag [PERSON_NAME], We hebben de meting van vorige week van u gemist. Da…" at bounding box center [542, 161] width 585 height 56
click at [416, 158] on body "Goedemiddag [PERSON_NAME], Het lijkt alsof we een meting van vorige week van u …" at bounding box center [542, 164] width 585 height 63
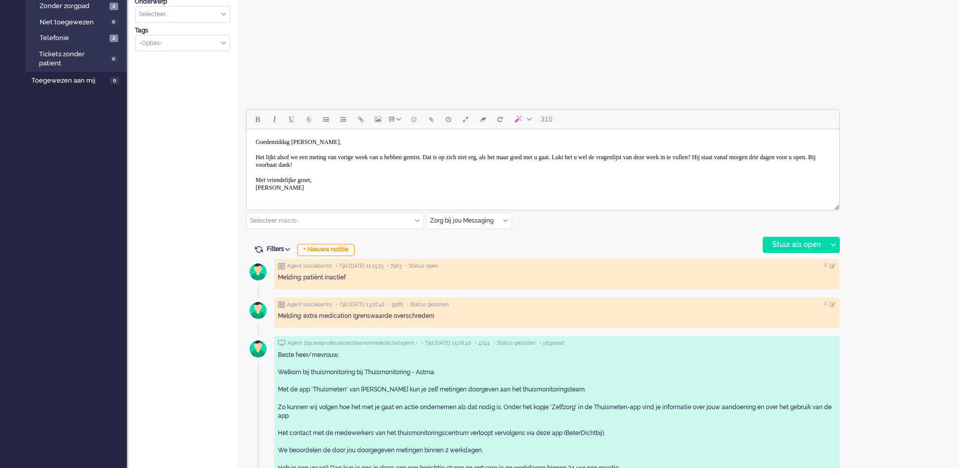
click at [303, 163] on body "Goedemiddag [PERSON_NAME], Het lijkt alsof we een meting van vorige week van u …" at bounding box center [542, 164] width 585 height 63
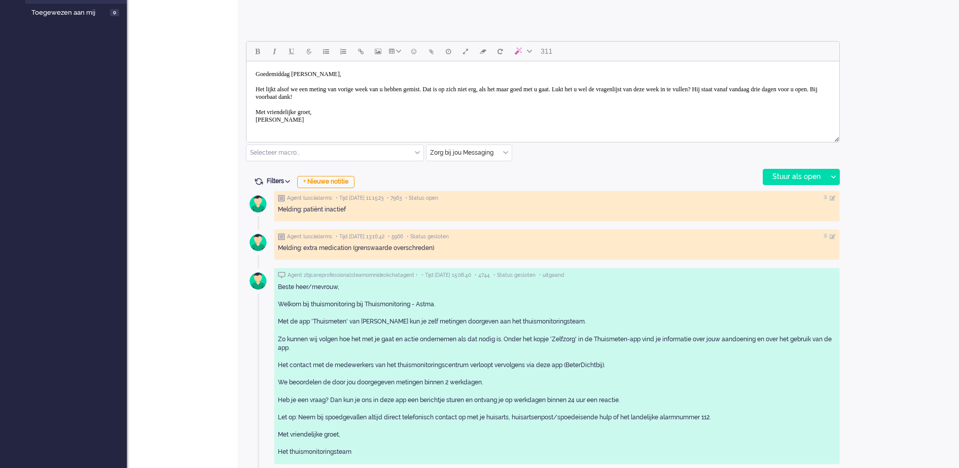
scroll to position [452, 0]
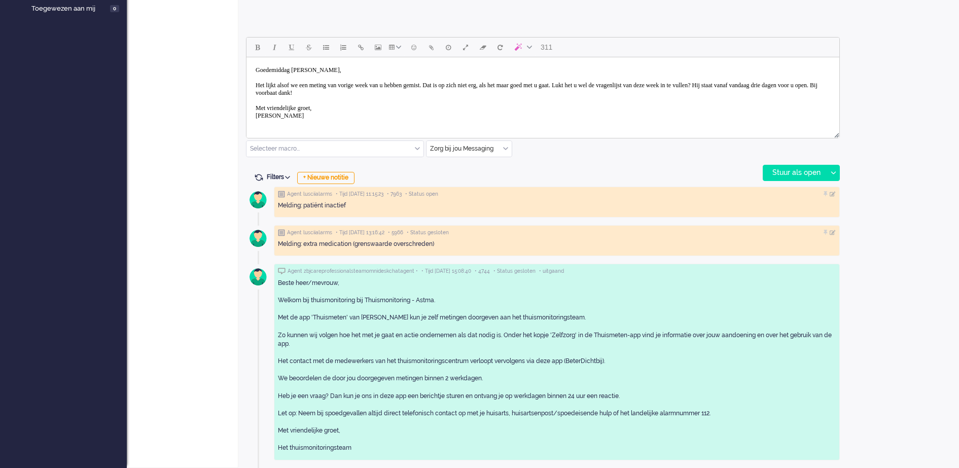
click at [397, 93] on body "Goedemiddag [PERSON_NAME], Het lijkt alsof we een meting van vorige week van u …" at bounding box center [542, 92] width 585 height 63
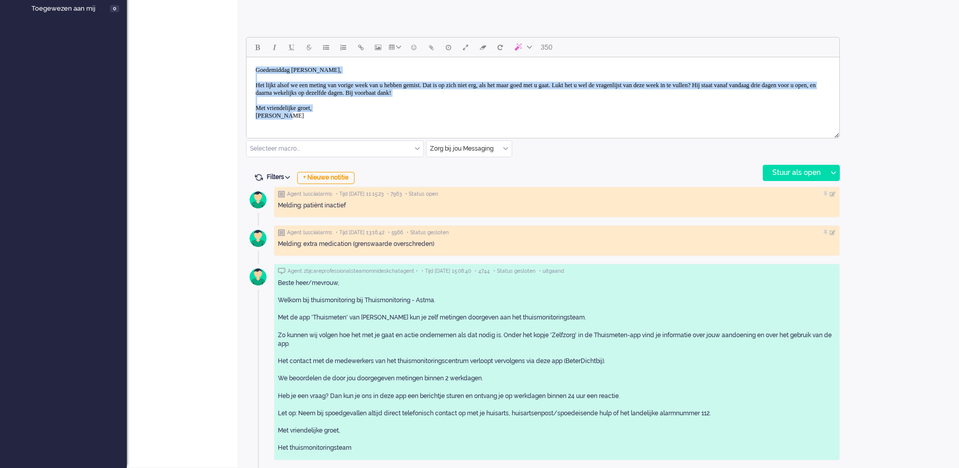
drag, startPoint x: 301, startPoint y: 116, endPoint x: 253, endPoint y: 68, distance: 68.1
click at [253, 68] on body "Goedemiddag [PERSON_NAME], Het lijkt alsof we een meting van vorige week van u …" at bounding box center [542, 92] width 585 height 63
copy body "Goedemiddag [PERSON_NAME], Het lijkt alsof we een meting van vorige week van u …"
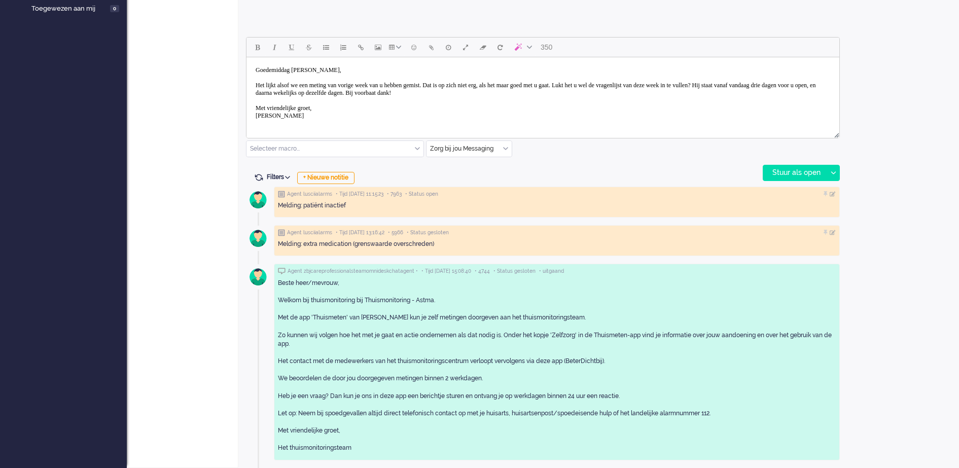
click at [806, 126] on html "Goedemiddag [PERSON_NAME], Het lijkt alsof we een meting van vorige week van u …" at bounding box center [542, 92] width 593 height 71
click at [801, 172] on div "Stuur als open" at bounding box center [794, 172] width 63 height 15
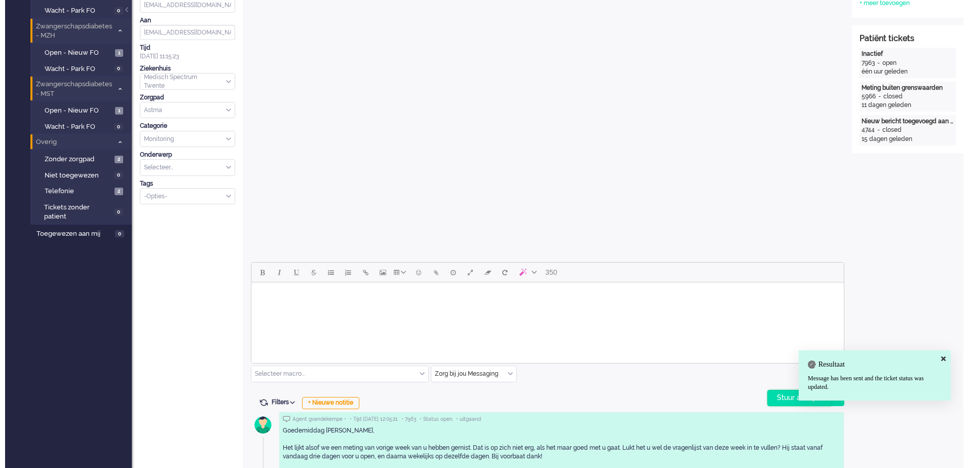
scroll to position [0, 0]
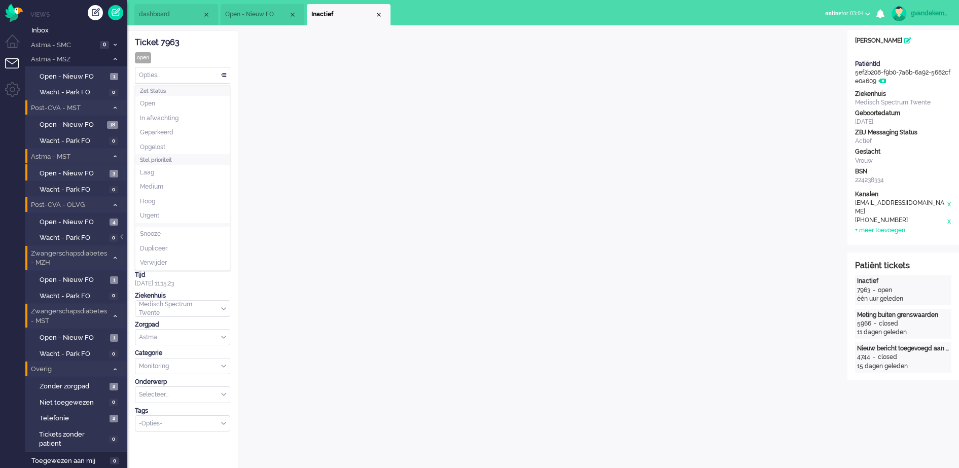
click at [222, 75] on div "Opties..." at bounding box center [182, 75] width 94 height 16
click at [176, 142] on li "Opgelost" at bounding box center [182, 147] width 94 height 15
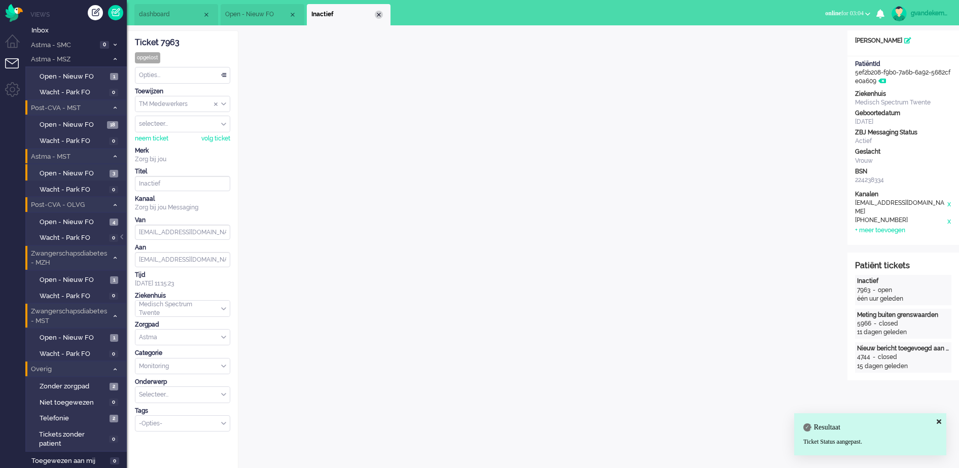
click at [378, 13] on div "Close tab" at bounding box center [379, 15] width 8 height 8
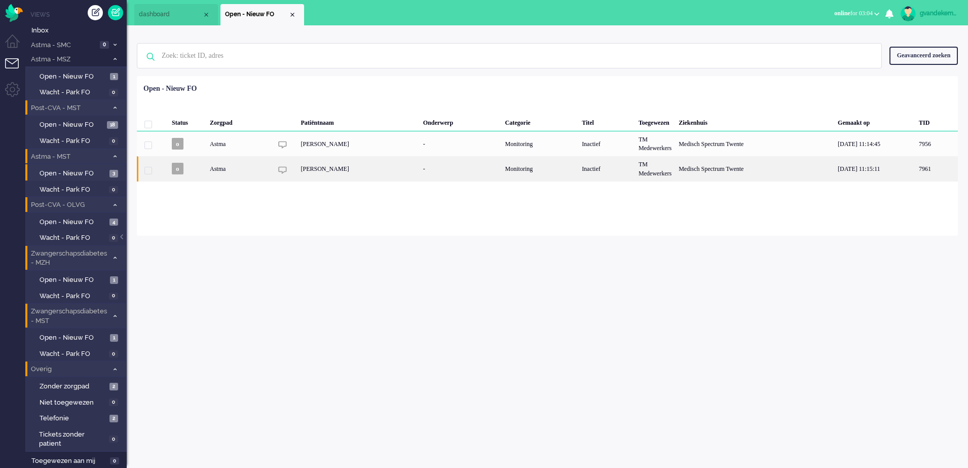
click at [609, 169] on div "Inactief" at bounding box center [607, 168] width 57 height 25
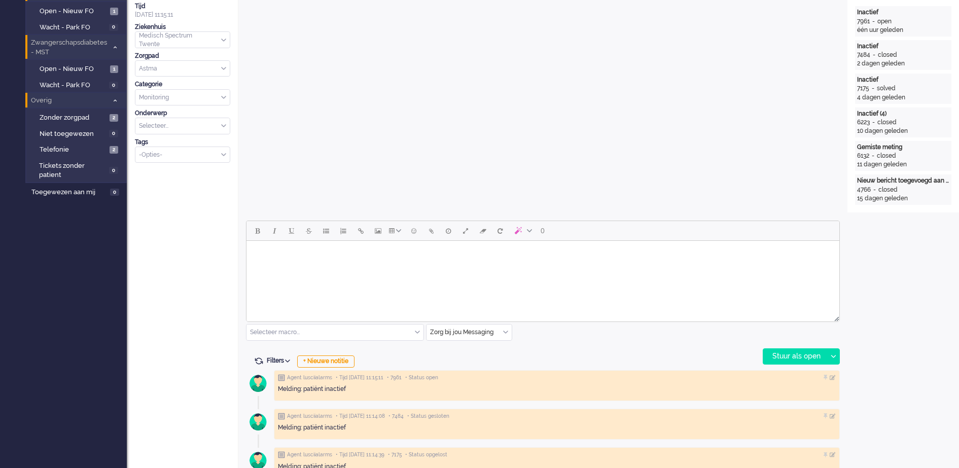
scroll to position [31, 0]
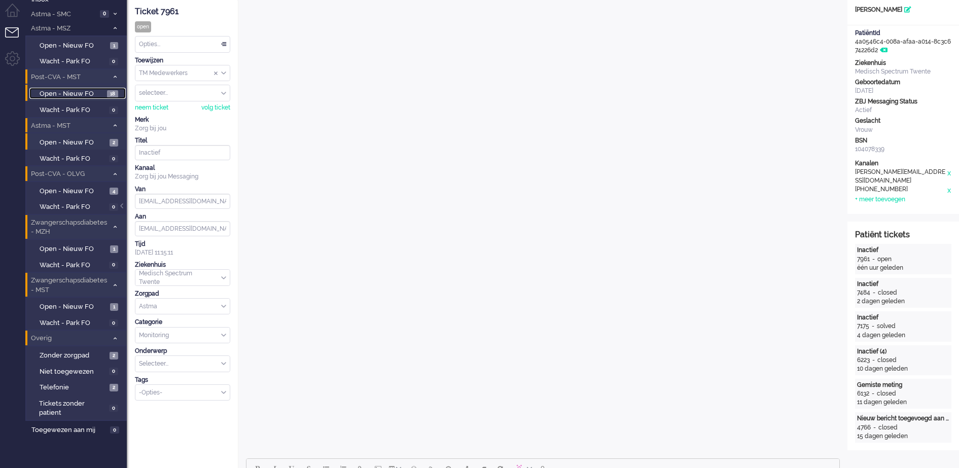
click at [81, 93] on span "Open - Nieuw FO" at bounding box center [72, 94] width 65 height 10
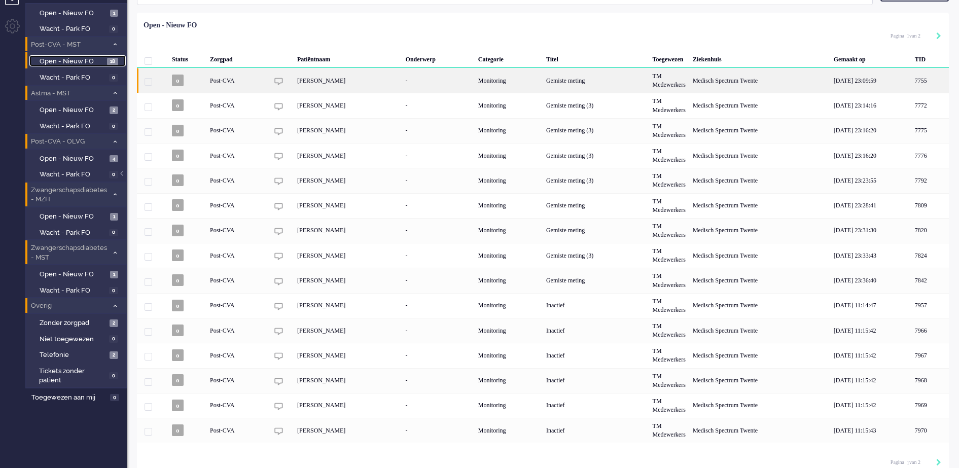
scroll to position [74, 0]
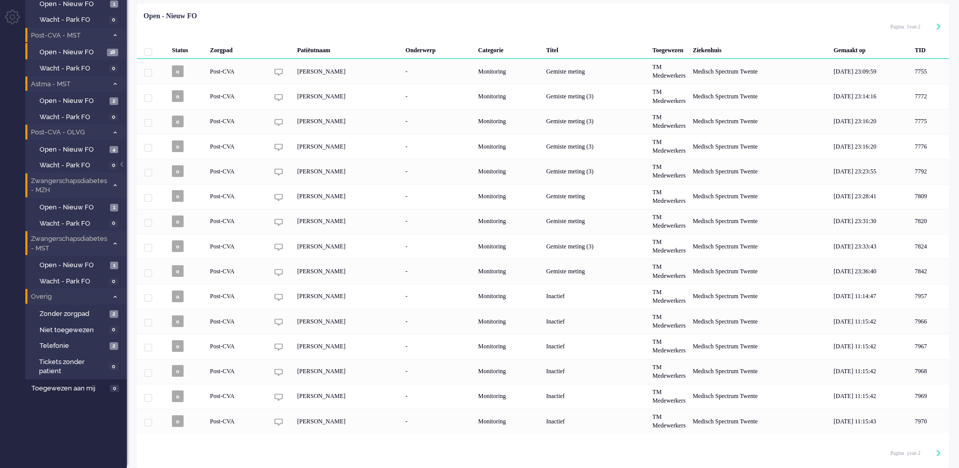
click at [114, 33] on icon at bounding box center [115, 35] width 3 height 4
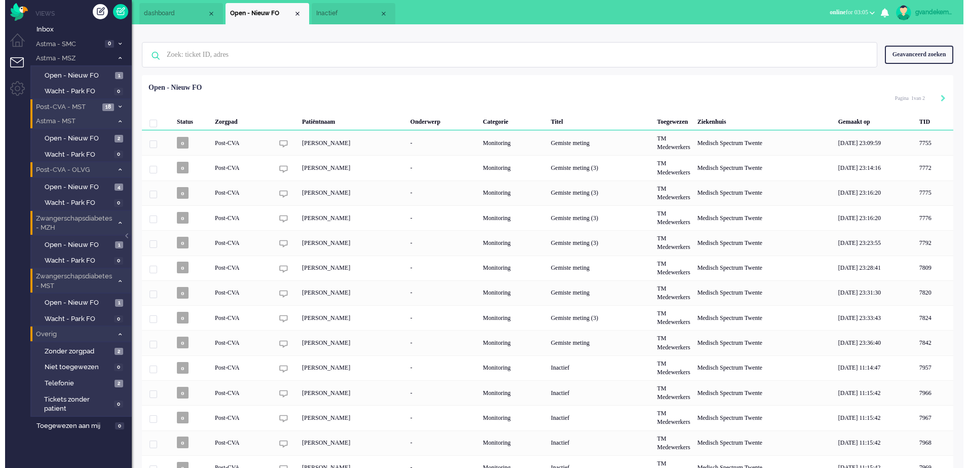
scroll to position [0, 0]
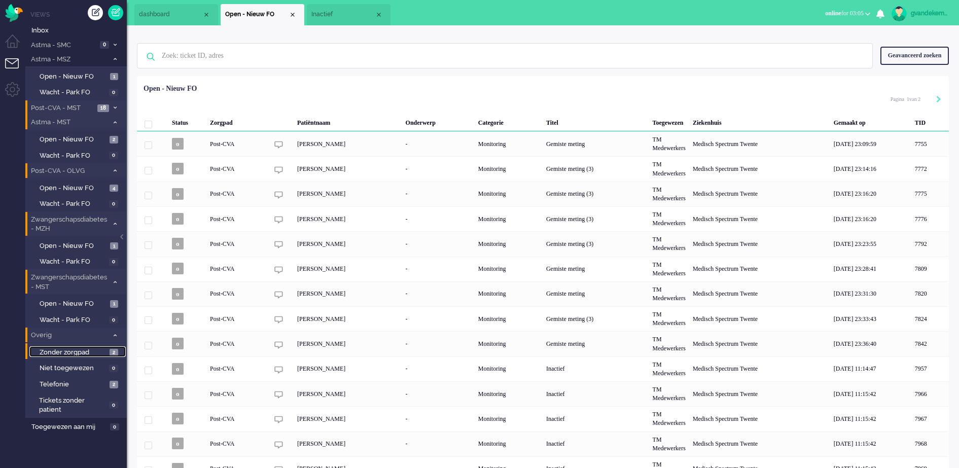
click at [107, 352] on link "Zonder zorgpad 2" at bounding box center [77, 351] width 96 height 11
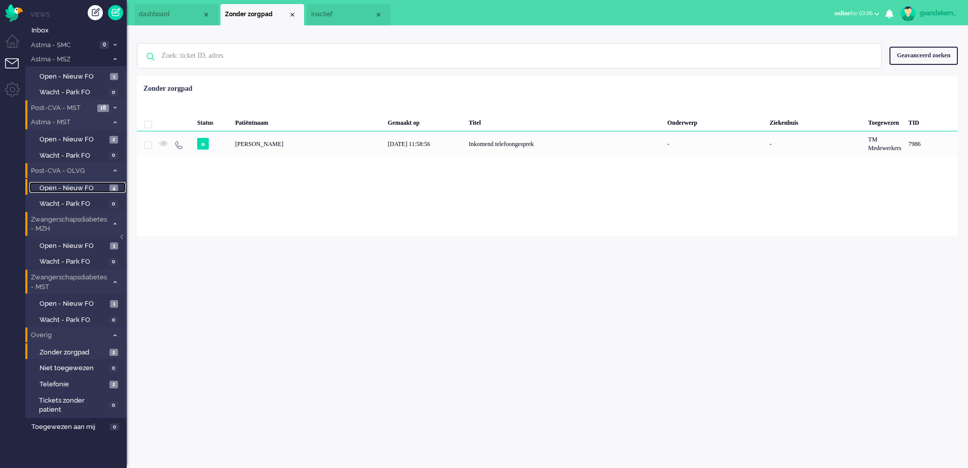
click at [92, 187] on span "Open - Nieuw FO" at bounding box center [73, 189] width 67 height 10
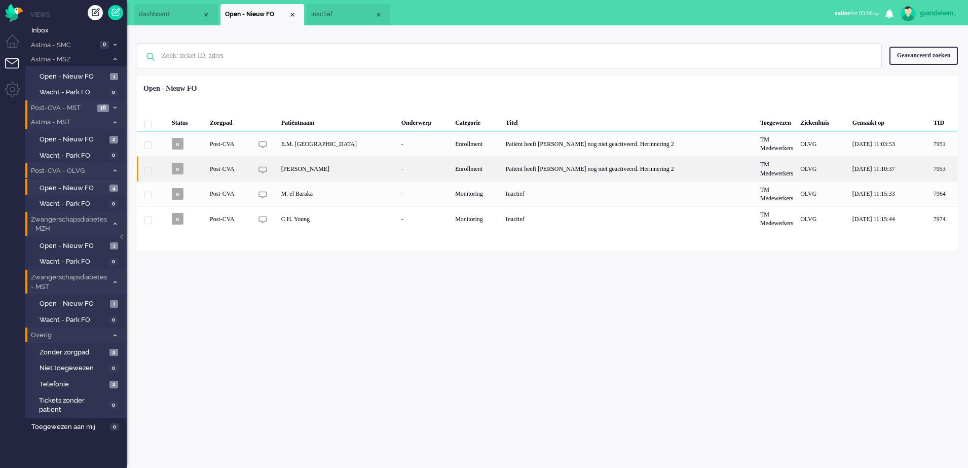
click at [525, 166] on div "Patiënt heeft [PERSON_NAME] nog niet geactiveerd. Herinnering 2" at bounding box center [629, 168] width 255 height 25
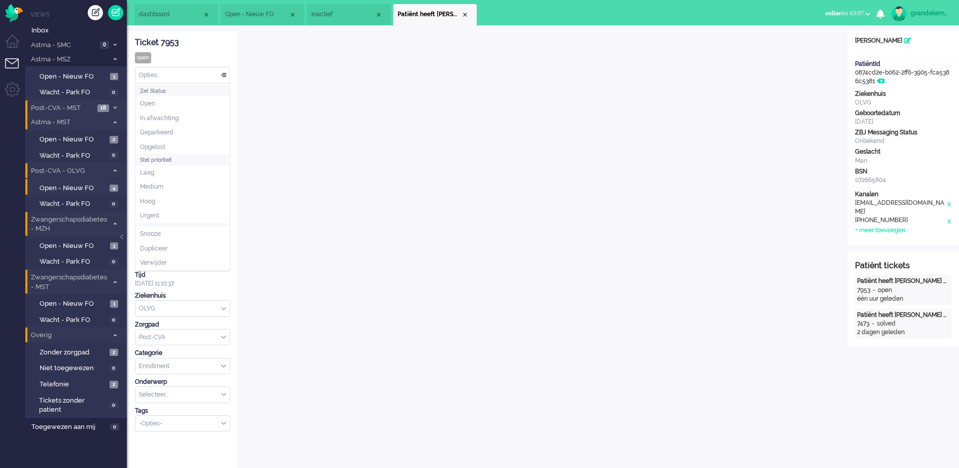
click at [224, 74] on div "Opties..." at bounding box center [182, 75] width 94 height 16
click at [182, 144] on li "Opgelost" at bounding box center [182, 147] width 94 height 15
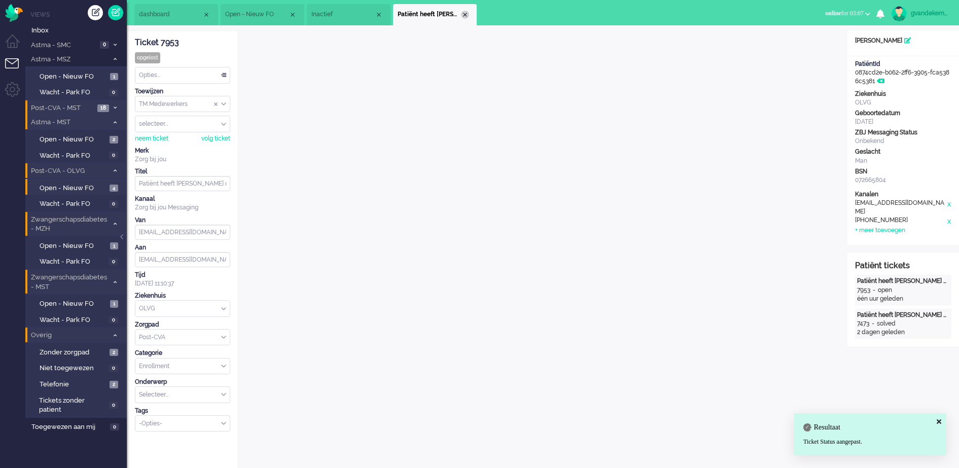
click at [465, 14] on div "Close tab" at bounding box center [465, 15] width 8 height 8
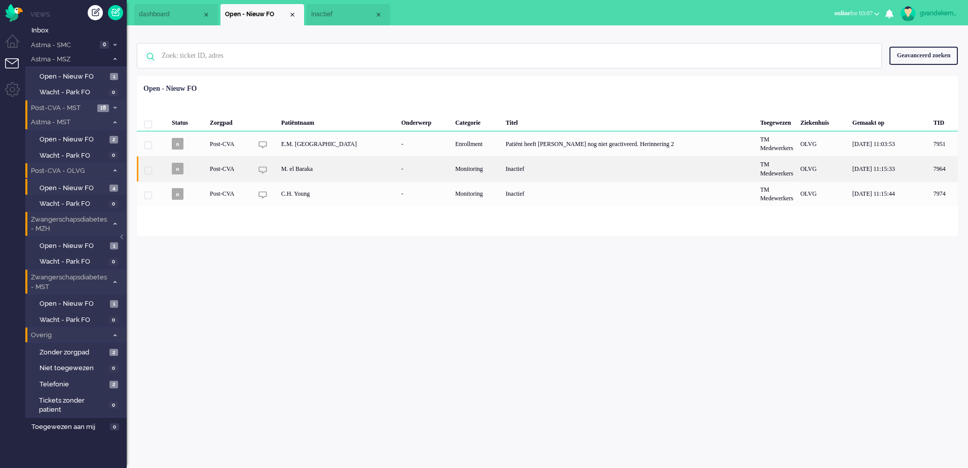
click at [502, 169] on div "Inactief" at bounding box center [629, 168] width 255 height 25
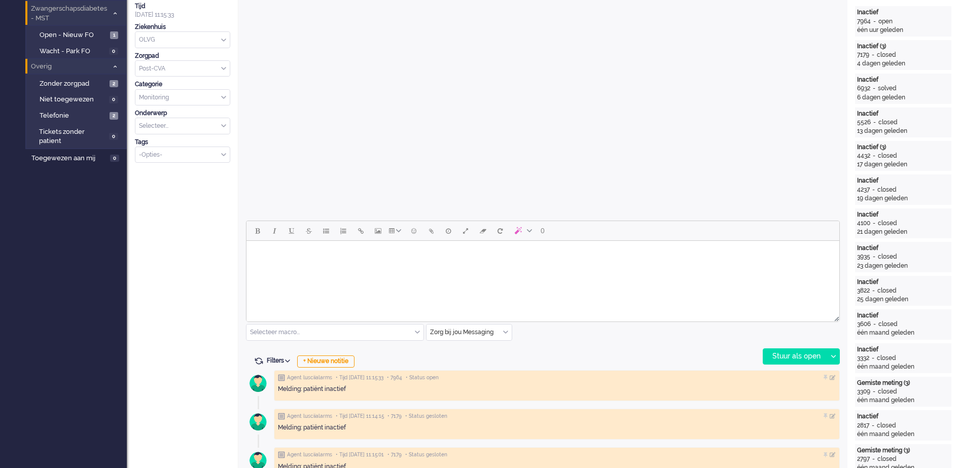
scroll to position [31, 0]
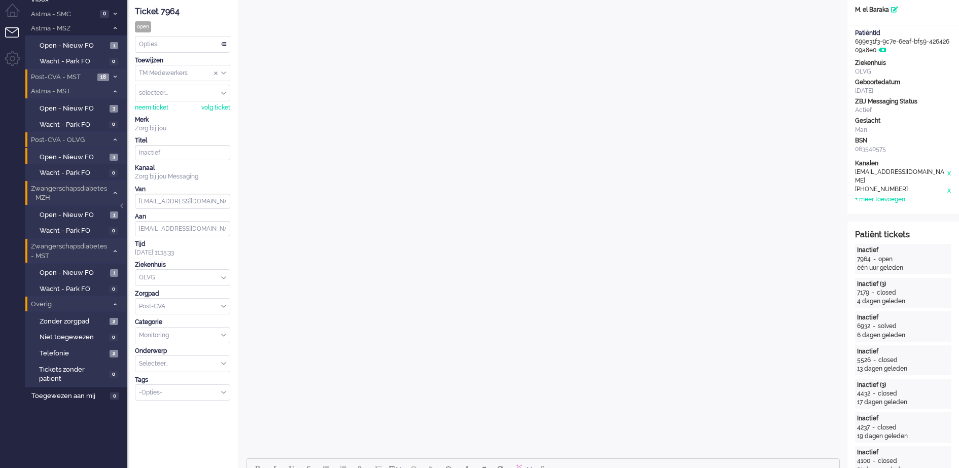
click at [225, 46] on div "Opties..." at bounding box center [182, 45] width 94 height 16
click at [186, 114] on li "Opgelost" at bounding box center [182, 116] width 94 height 15
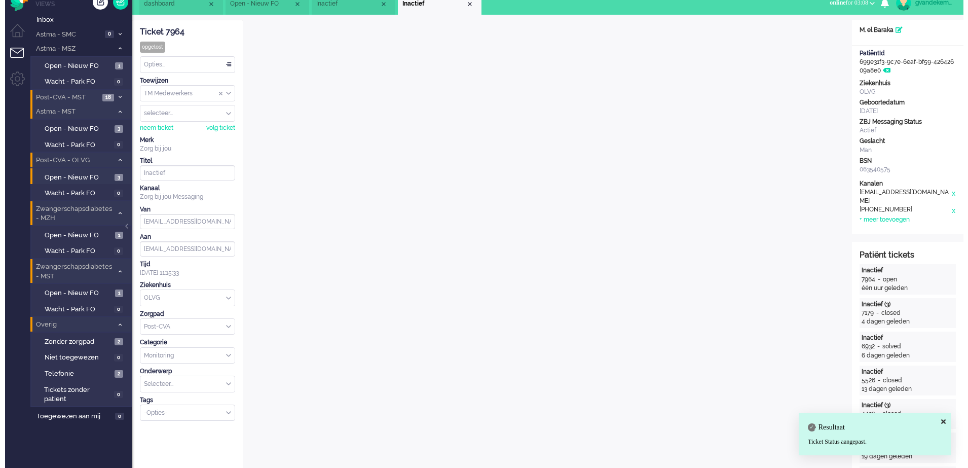
scroll to position [0, 0]
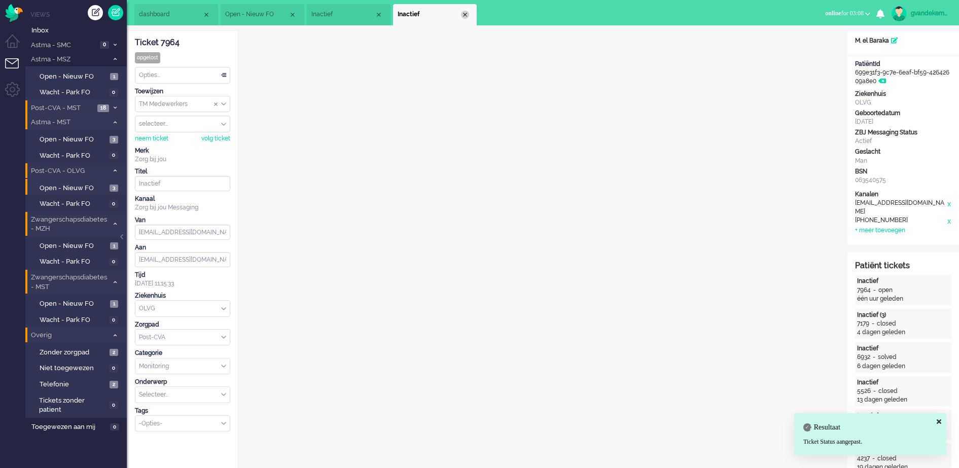
click at [465, 15] on div "Close tab" at bounding box center [465, 15] width 8 height 8
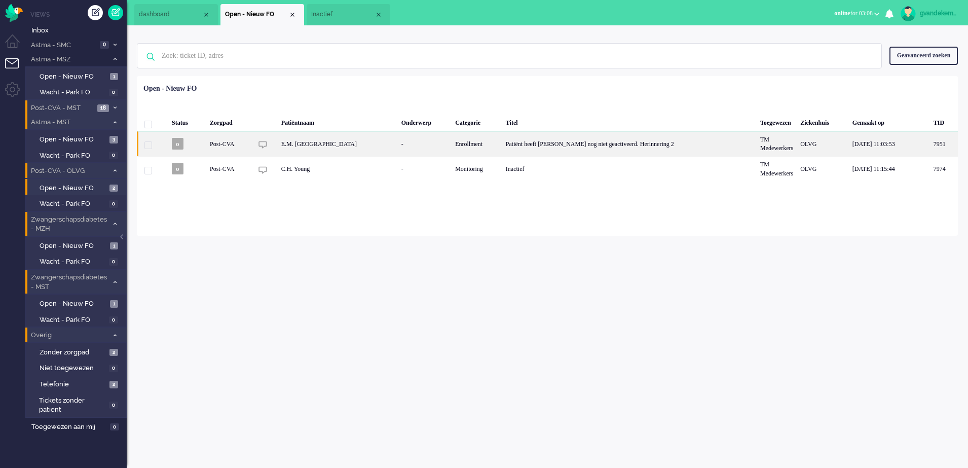
click at [578, 141] on div "Patiënt heeft [PERSON_NAME] nog niet geactiveerd. Herinnering 2" at bounding box center [629, 143] width 255 height 25
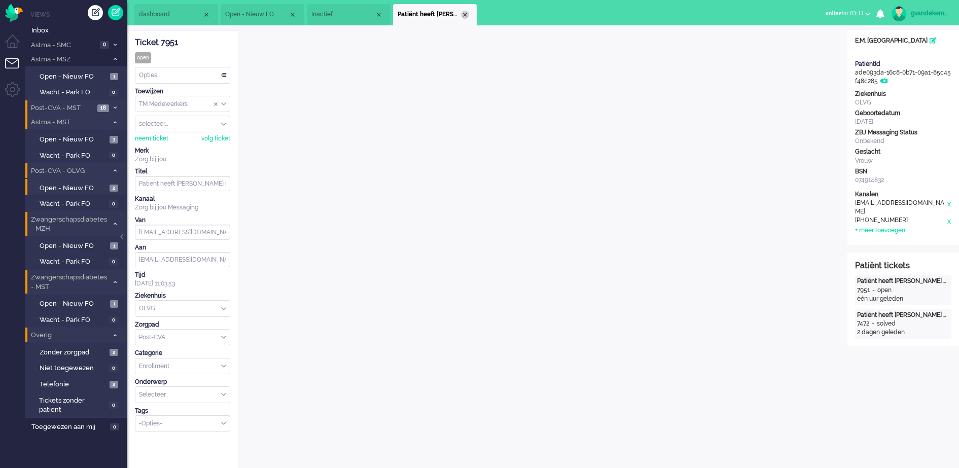
click at [465, 15] on div "Close tab" at bounding box center [465, 15] width 8 height 8
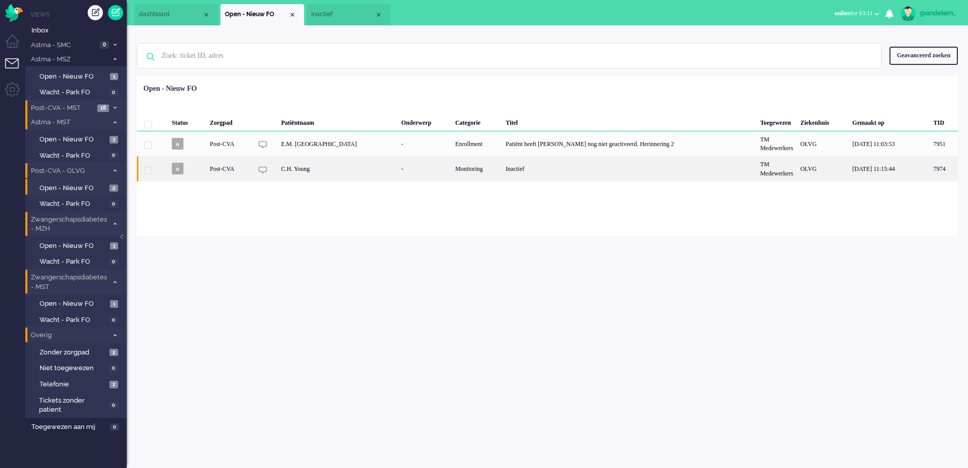
click at [468, 171] on div "Monitoring" at bounding box center [477, 168] width 51 height 25
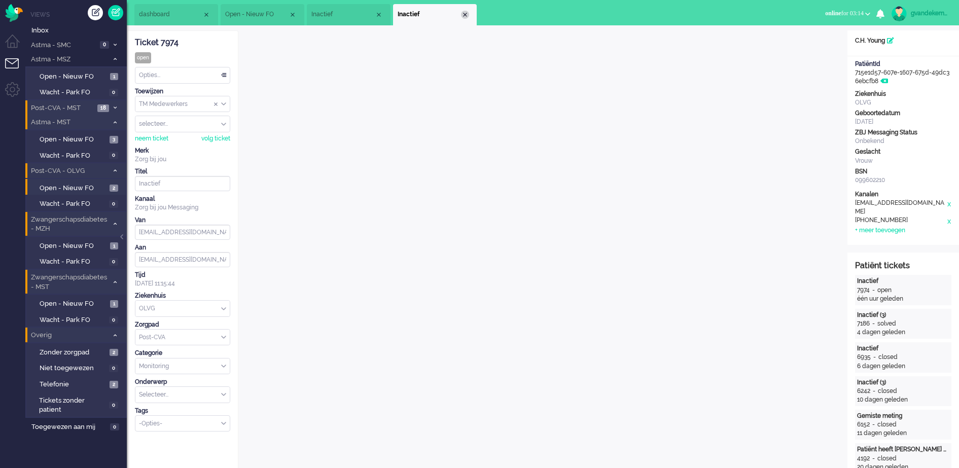
click at [463, 15] on div "Close tab" at bounding box center [465, 15] width 8 height 8
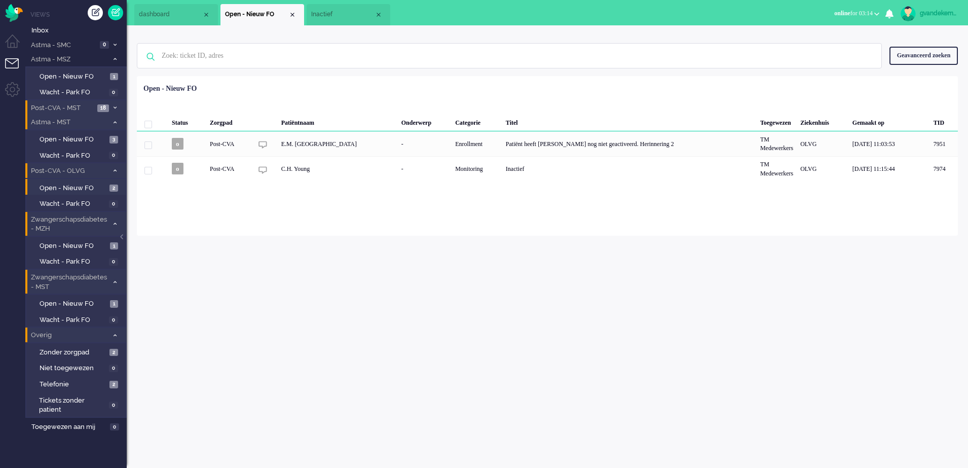
click at [345, 14] on span "Inactief" at bounding box center [342, 14] width 63 height 9
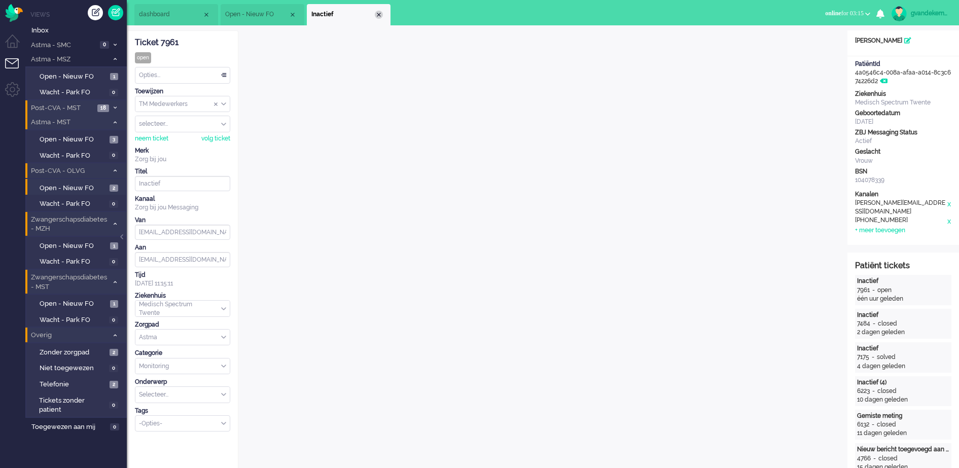
click at [377, 14] on div "Close tab" at bounding box center [379, 15] width 8 height 8
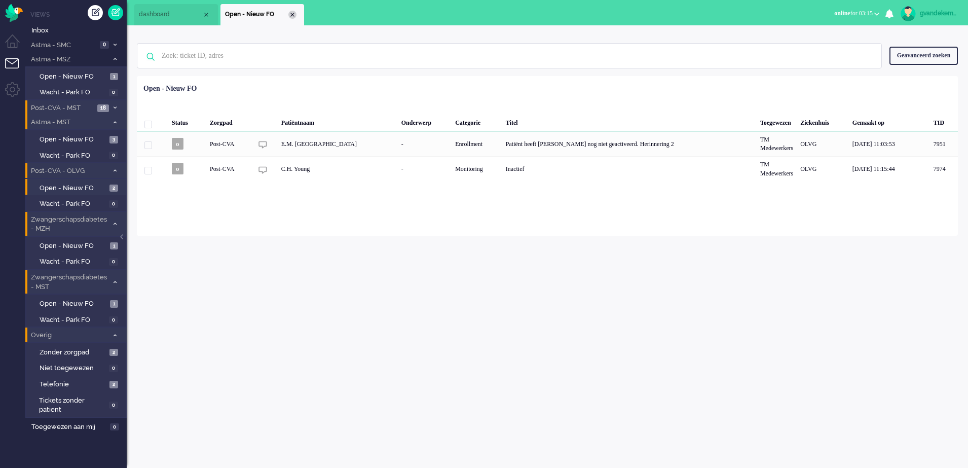
click at [294, 15] on div "Close tab" at bounding box center [293, 15] width 8 height 8
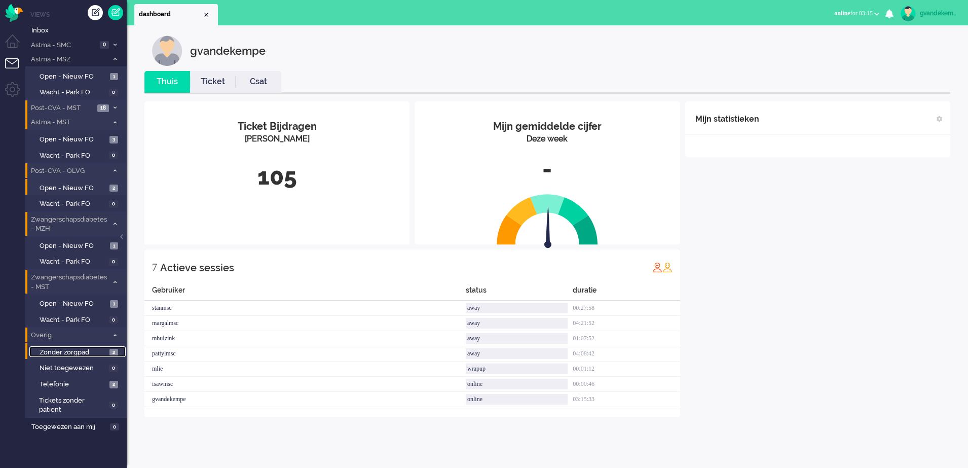
click at [72, 353] on span "Zonder zorgpad" at bounding box center [73, 353] width 67 height 10
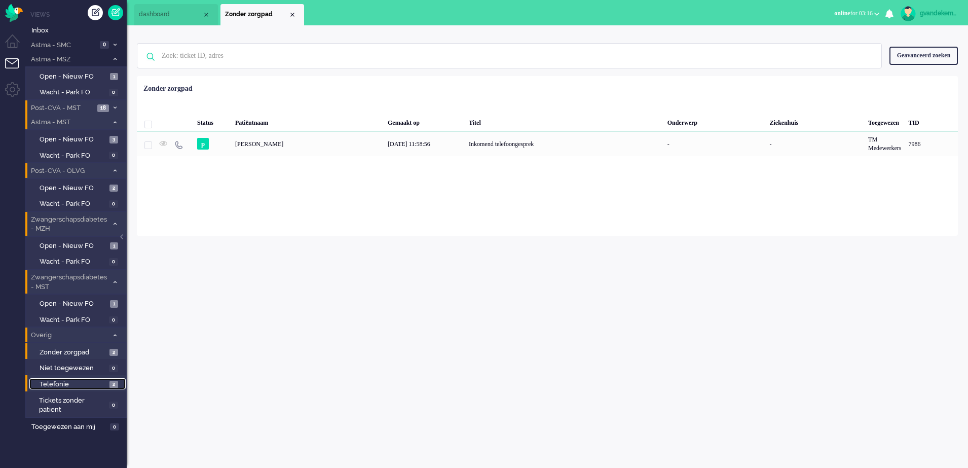
click at [82, 383] on span "Telefonie" at bounding box center [73, 385] width 67 height 10
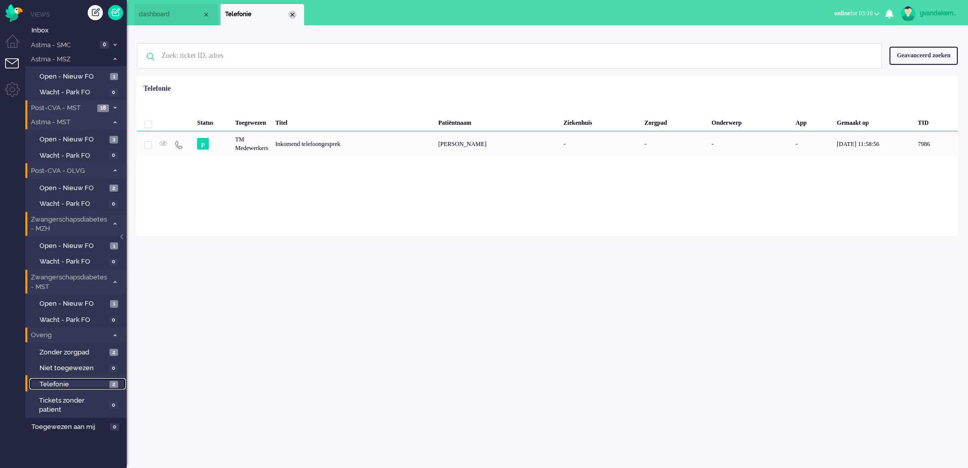
click at [291, 16] on div "Close tab" at bounding box center [293, 15] width 8 height 8
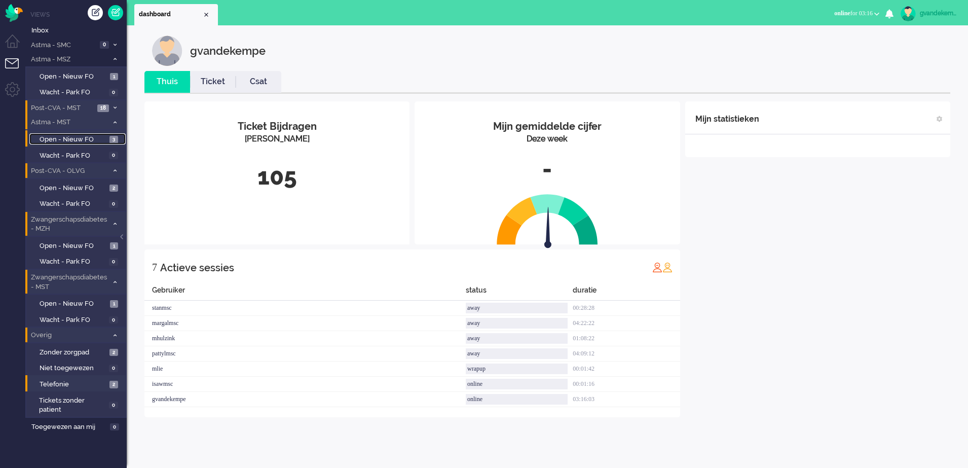
click at [92, 137] on span "Open - Nieuw FO" at bounding box center [73, 140] width 67 height 10
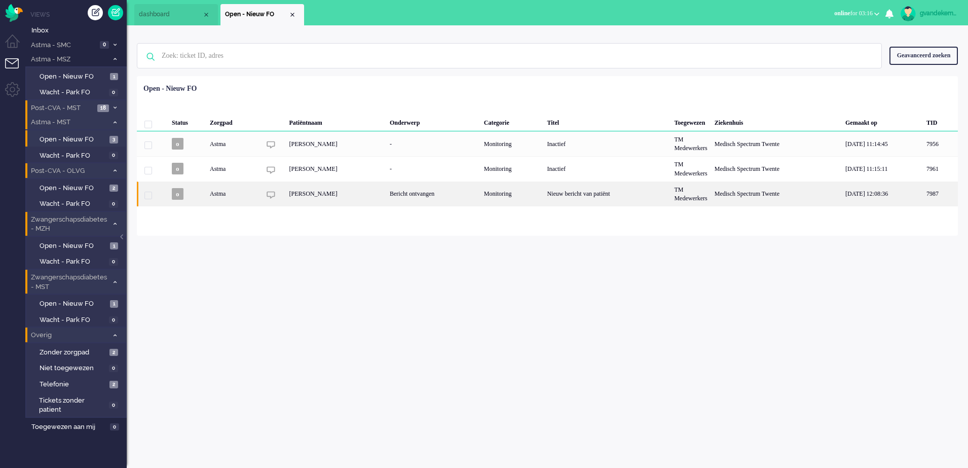
click at [543, 198] on div "Monitoring" at bounding box center [512, 194] width 63 height 25
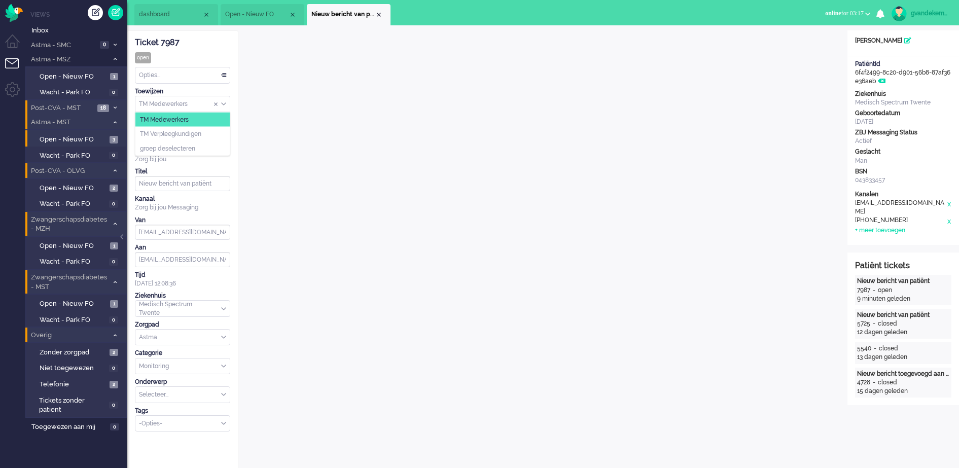
click at [223, 104] on div "TM Medewerkers" at bounding box center [182, 104] width 94 height 16
click at [201, 135] on span "TM Verpleegkundigen" at bounding box center [170, 134] width 61 height 9
click at [378, 13] on div "Close tab" at bounding box center [379, 15] width 8 height 8
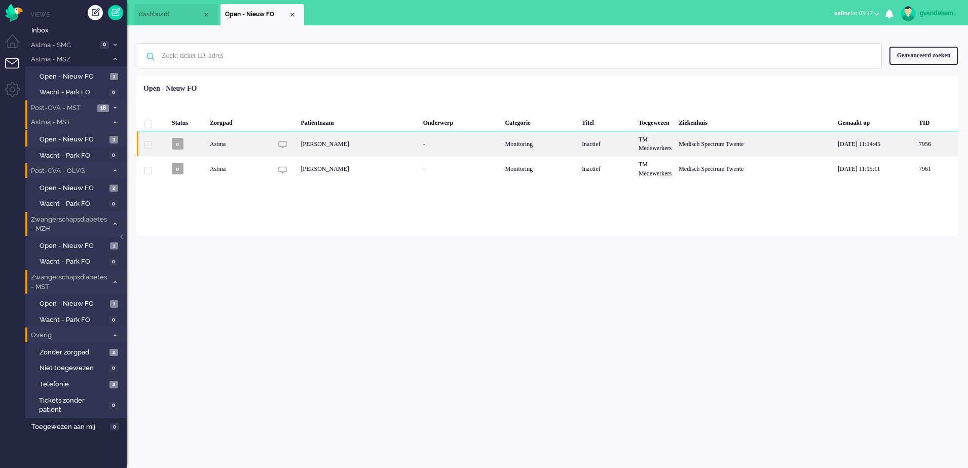
click at [348, 144] on div "[PERSON_NAME]" at bounding box center [359, 143] width 122 height 25
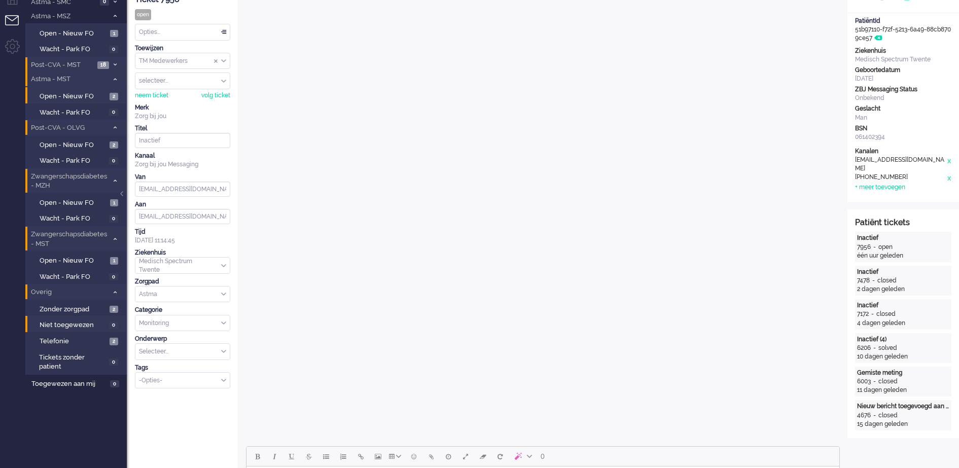
scroll to position [63, 0]
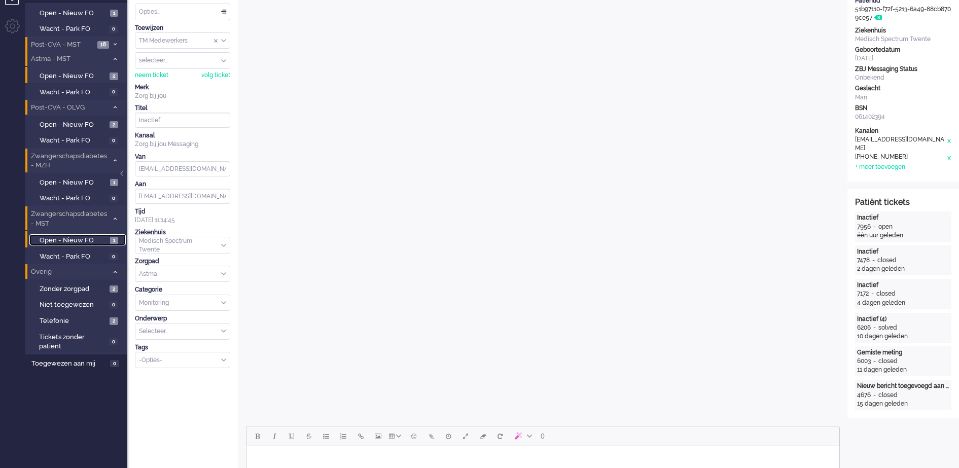
click at [93, 239] on span "Open - Nieuw FO" at bounding box center [74, 241] width 68 height 10
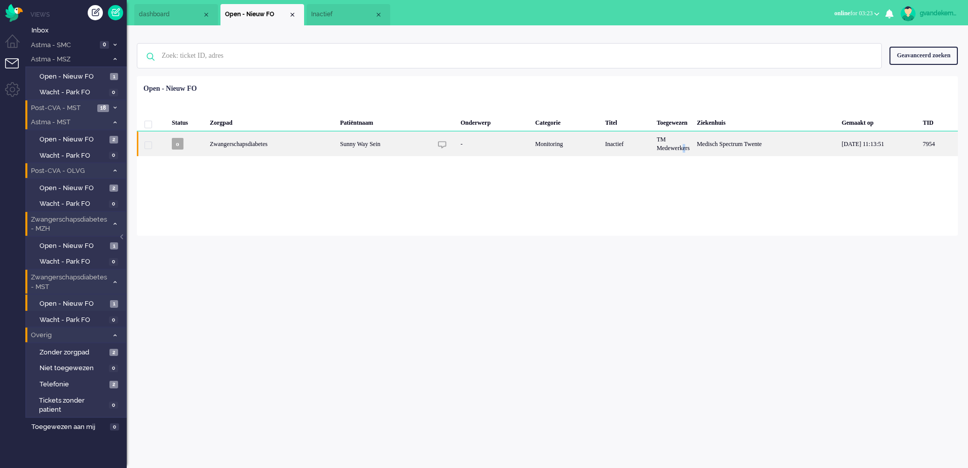
click at [683, 149] on div "TM Medewerkers" at bounding box center [674, 143] width 40 height 25
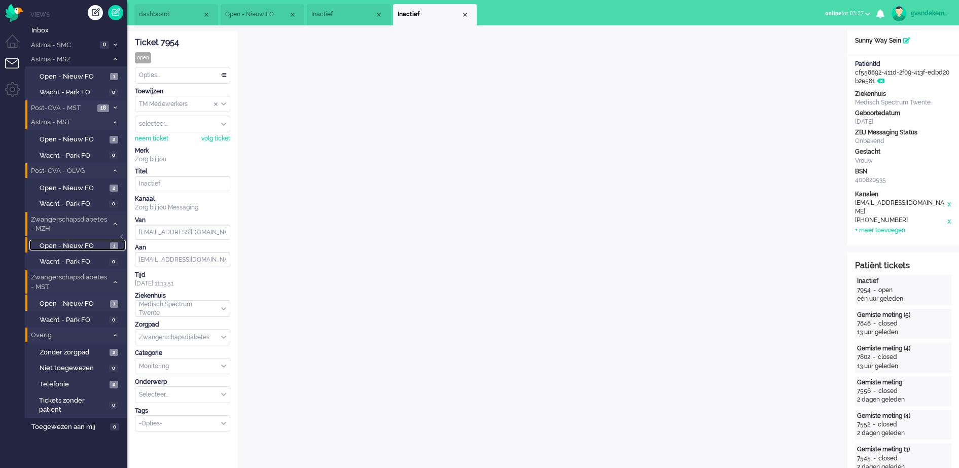
click at [86, 244] on span "Open - Nieuw FO" at bounding box center [74, 246] width 68 height 10
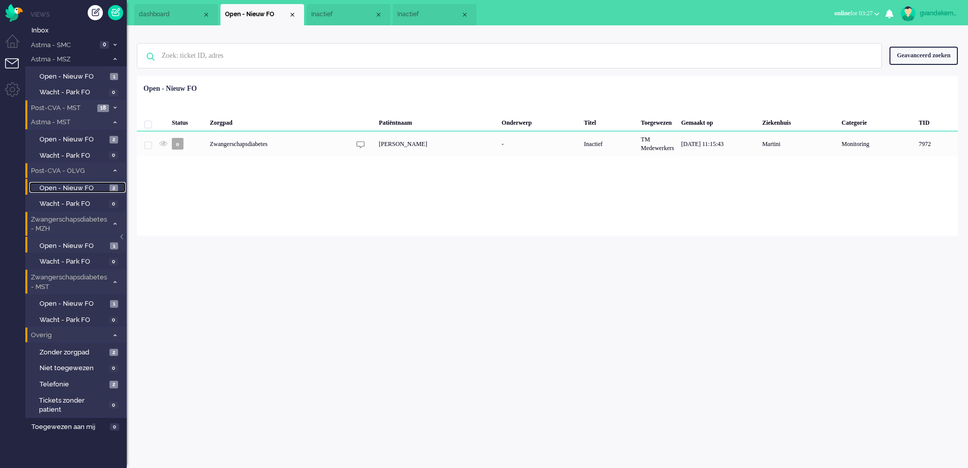
click at [76, 187] on span "Open - Nieuw FO" at bounding box center [73, 189] width 67 height 10
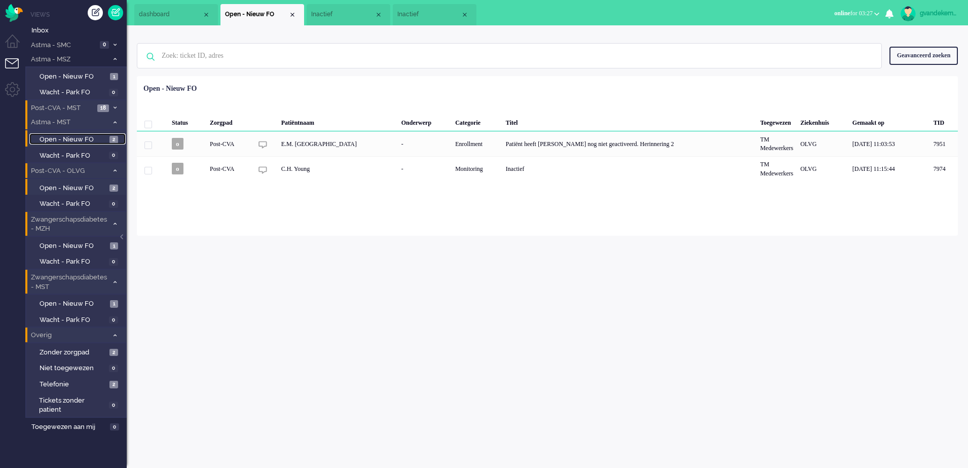
click at [84, 139] on span "Open - Nieuw FO" at bounding box center [73, 140] width 67 height 10
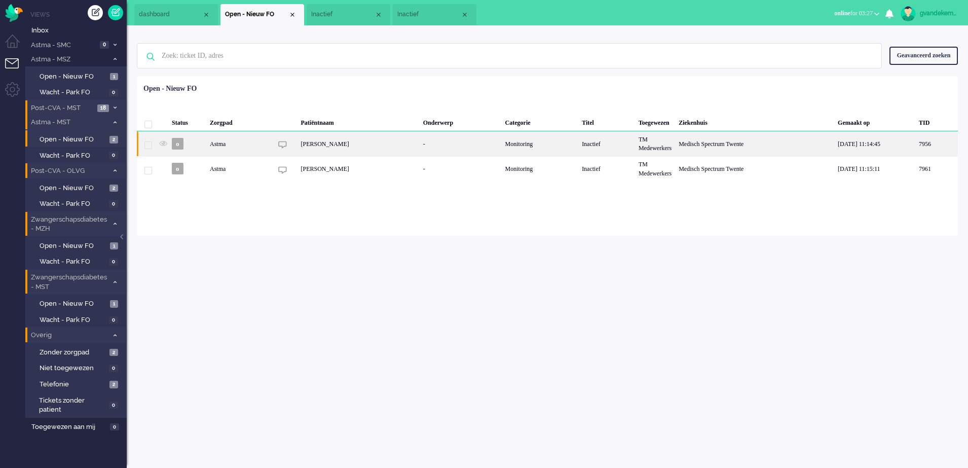
click at [405, 143] on div "[PERSON_NAME]" at bounding box center [359, 143] width 122 height 25
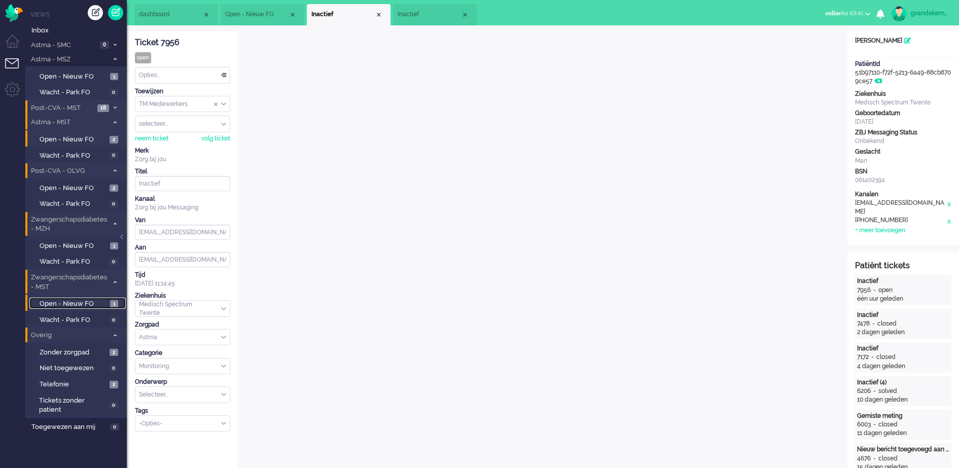
click at [99, 305] on span "Open - Nieuw FO" at bounding box center [74, 304] width 68 height 10
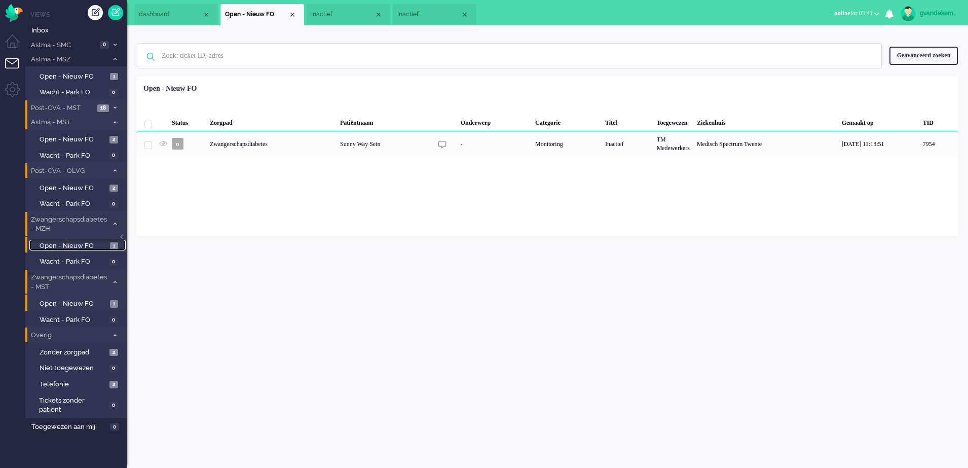
click at [91, 244] on span "Open - Nieuw FO" at bounding box center [74, 246] width 68 height 10
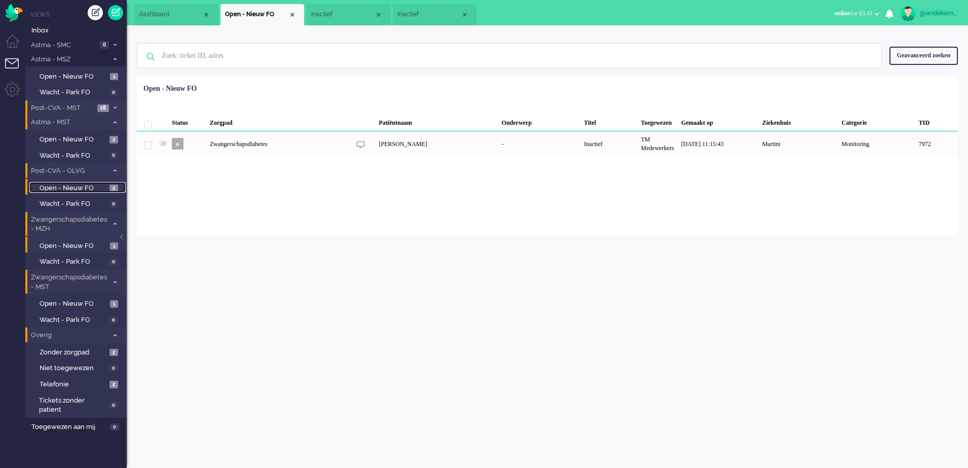
click at [84, 187] on span "Open - Nieuw FO" at bounding box center [73, 189] width 67 height 10
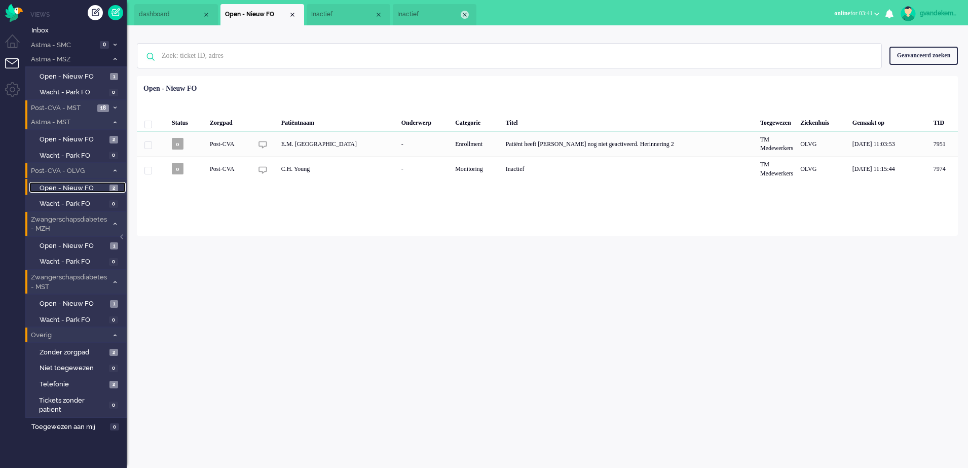
click at [466, 14] on div "Close tab" at bounding box center [465, 15] width 8 height 8
click at [381, 15] on div "Close tab" at bounding box center [379, 15] width 8 height 8
click at [293, 15] on div "Close tab" at bounding box center [293, 15] width 8 height 8
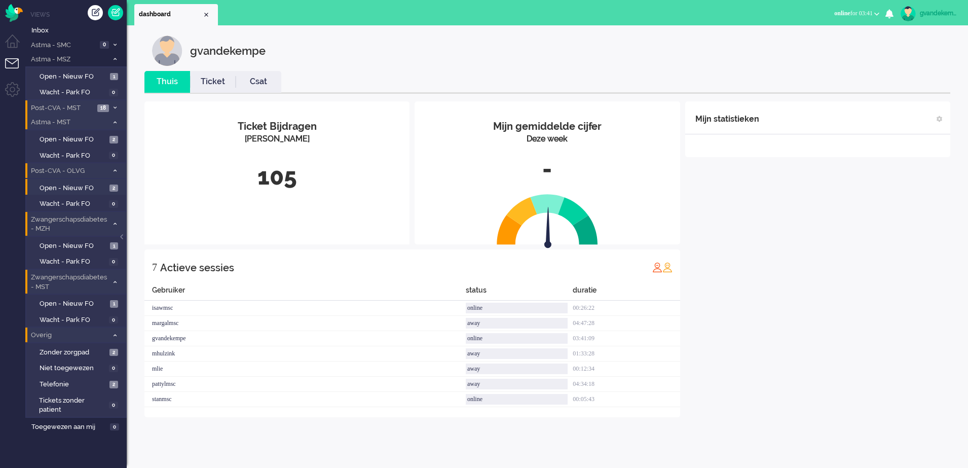
click at [782, 251] on div "Mijn statistieken + Statistieken toevoegen Bel tijd (gemiddelde dag) Wrapup tij…" at bounding box center [818, 259] width 265 height 316
click at [795, 273] on div "Mijn statistieken + Statistieken toevoegen Bel tijd (gemiddelde dag) Wrapup tij…" at bounding box center [818, 259] width 265 height 316
click at [89, 105] on span "Post-CVA - MST" at bounding box center [61, 108] width 65 height 10
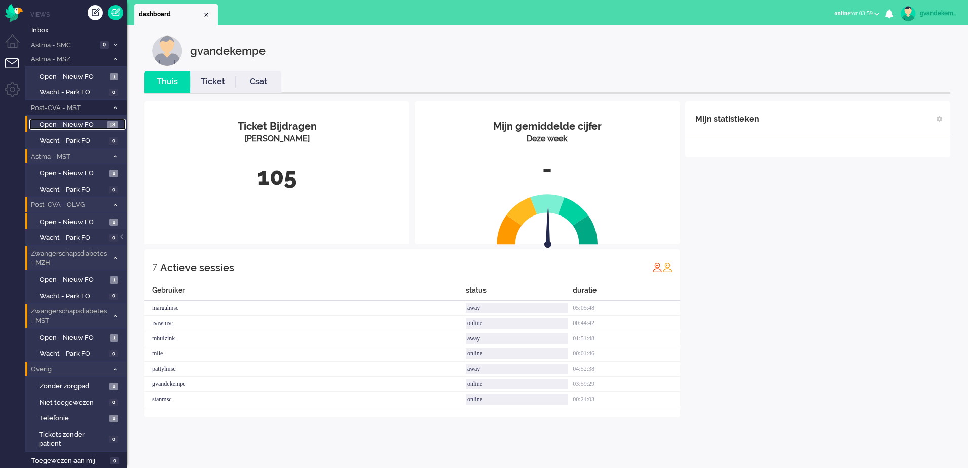
click at [87, 126] on span "Open - Nieuw FO" at bounding box center [72, 125] width 65 height 10
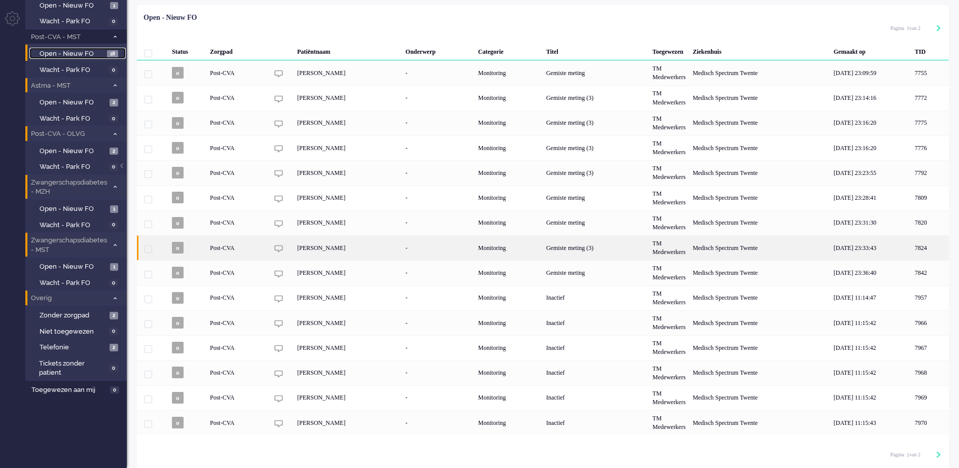
scroll to position [74, 0]
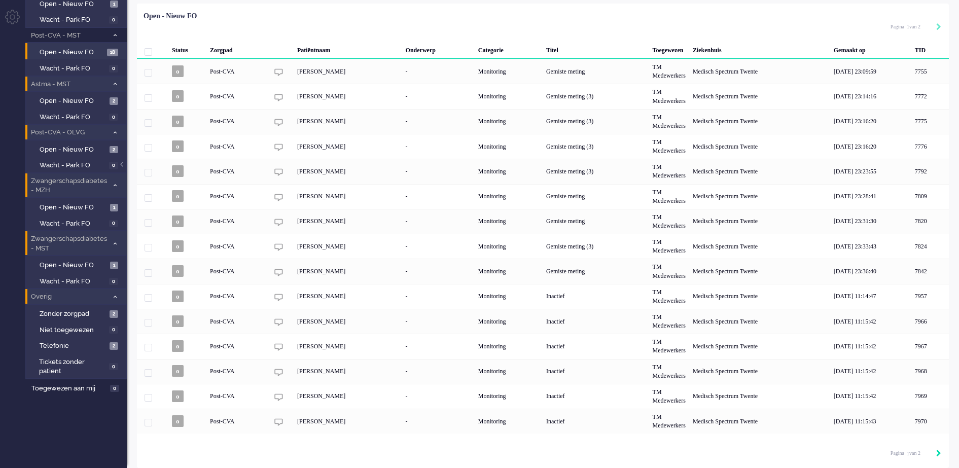
click at [941, 452] on icon "Next" at bounding box center [938, 453] width 5 height 7
type input "2"
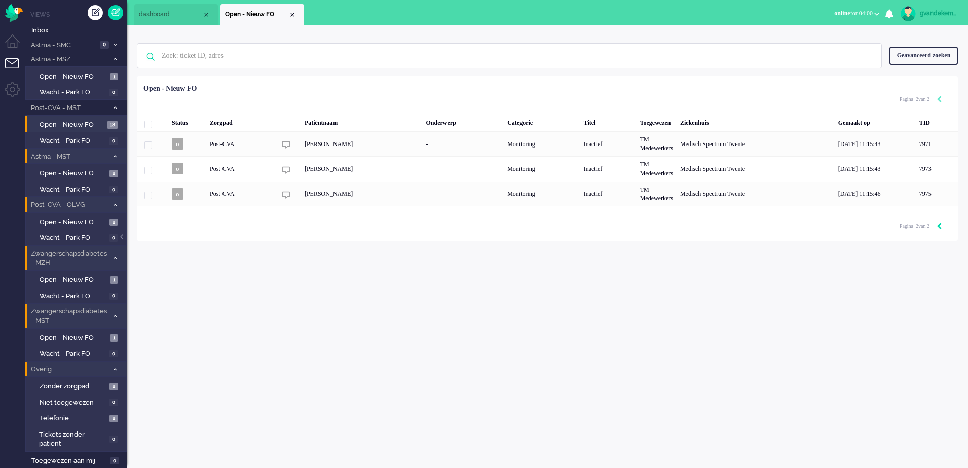
click at [939, 226] on icon "Previous" at bounding box center [939, 226] width 5 height 7
type input "1"
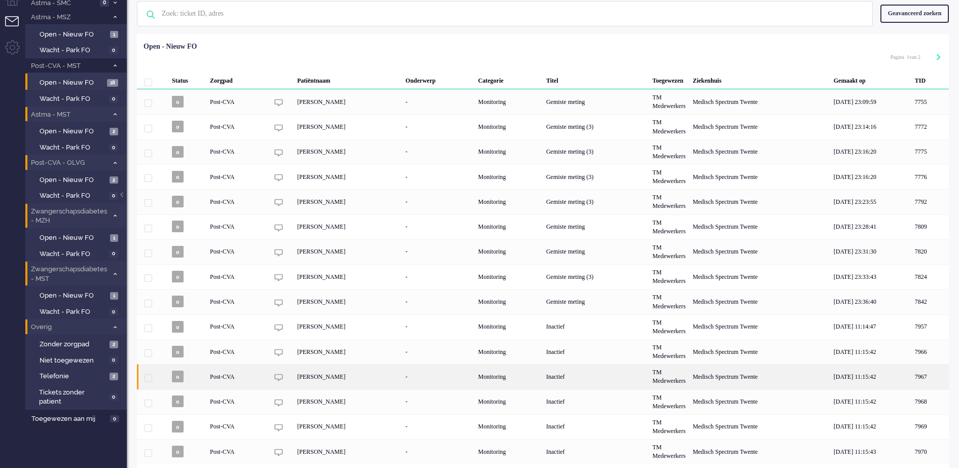
scroll to position [63, 0]
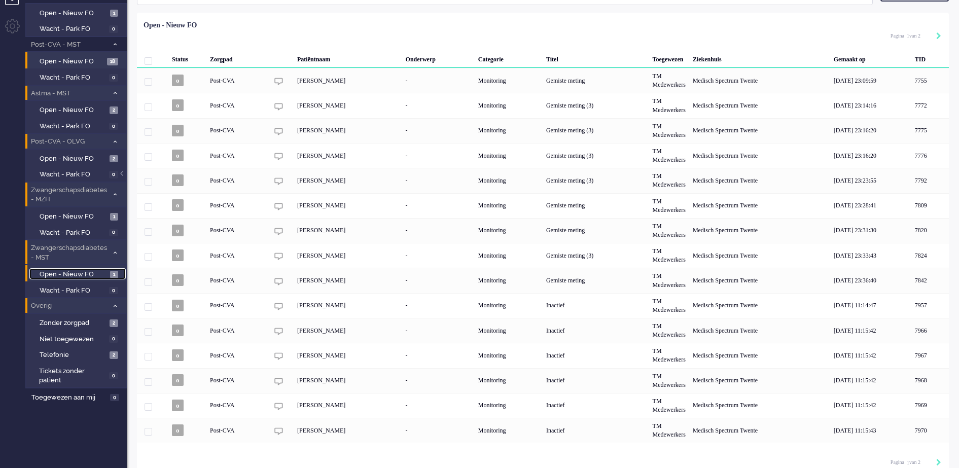
click at [82, 270] on span "Open - Nieuw FO" at bounding box center [74, 275] width 68 height 10
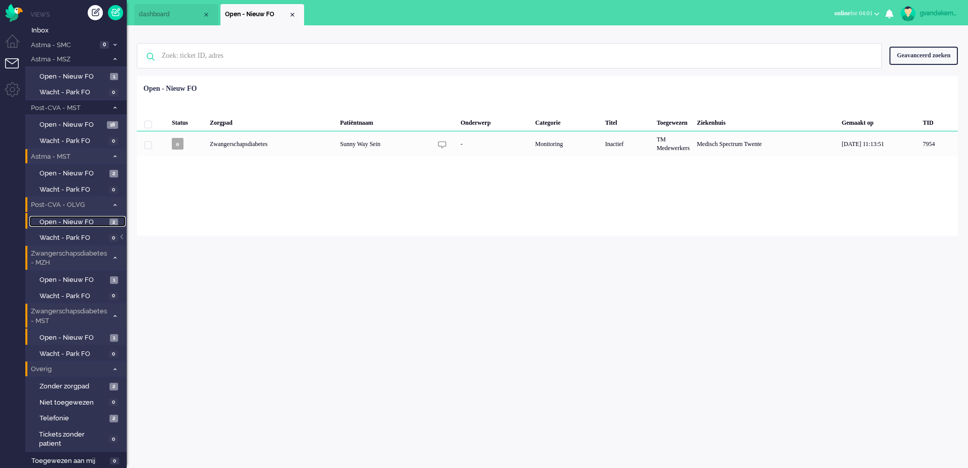
click at [89, 219] on span "Open - Nieuw FO" at bounding box center [73, 223] width 67 height 10
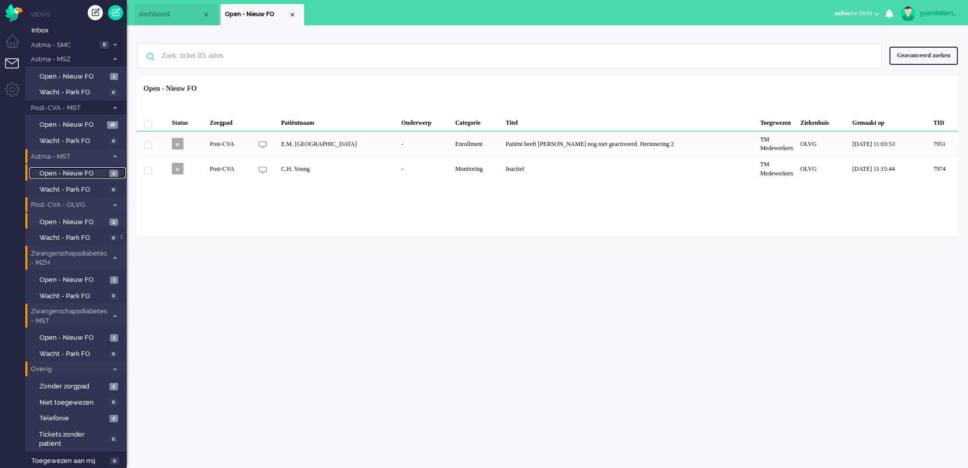
click at [84, 169] on span "Open - Nieuw FO" at bounding box center [73, 174] width 67 height 10
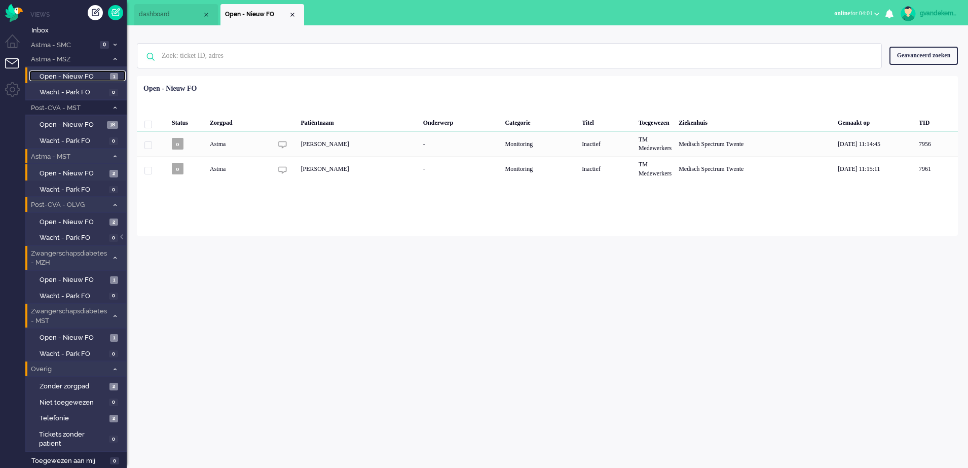
click at [88, 74] on span "Open - Nieuw FO" at bounding box center [74, 77] width 68 height 10
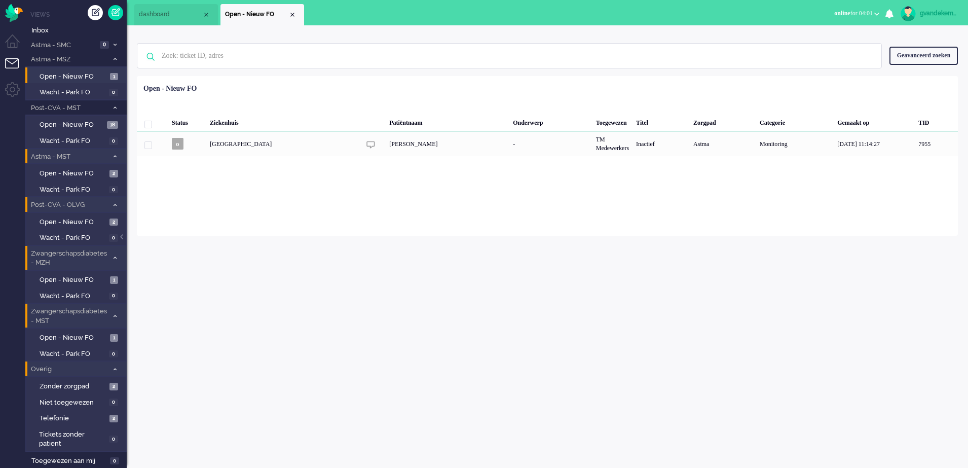
click at [700, 347] on div "gvandekempe Thuis Ticket Csat Mijn gemiddelde cijfer Deze week - Ticket Bijdrag…" at bounding box center [548, 246] width 842 height 443
click at [293, 17] on div "Close tab" at bounding box center [293, 15] width 8 height 8
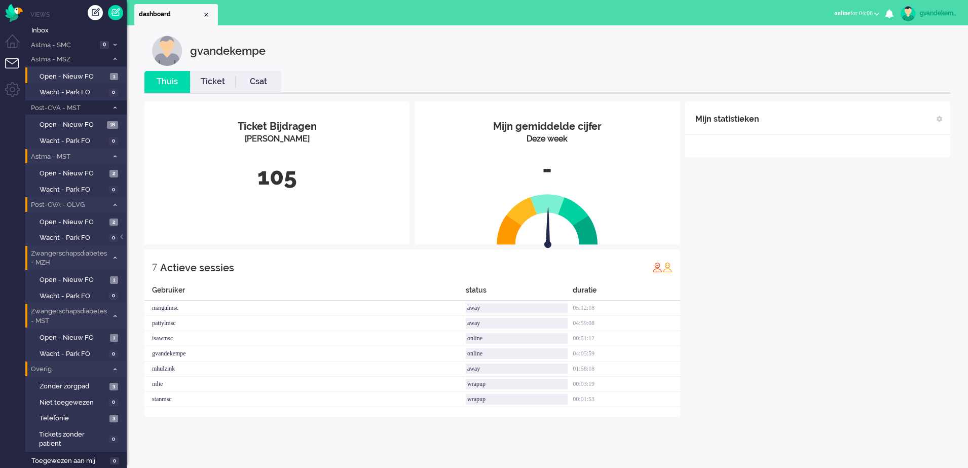
click at [829, 252] on div "Mijn statistieken + Statistieken toevoegen Bel tijd (gemiddelde dag) Wrapup tij…" at bounding box center [818, 259] width 265 height 316
click at [832, 291] on div "Mijn statistieken + Statistieken toevoegen Bel tijd (gemiddelde dag) Wrapup tij…" at bounding box center [818, 251] width 265 height 301
click at [104, 385] on span "Zonder zorgpad" at bounding box center [73, 387] width 67 height 10
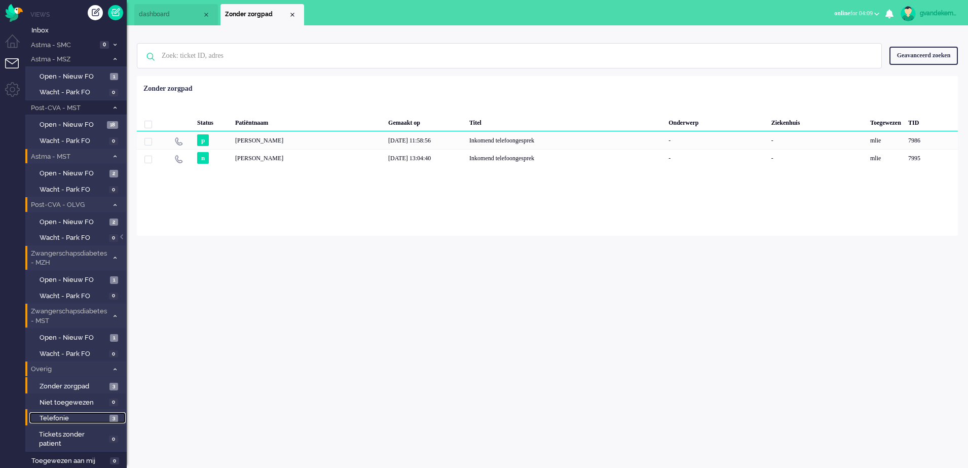
click at [92, 417] on span "Telefonie" at bounding box center [73, 419] width 67 height 10
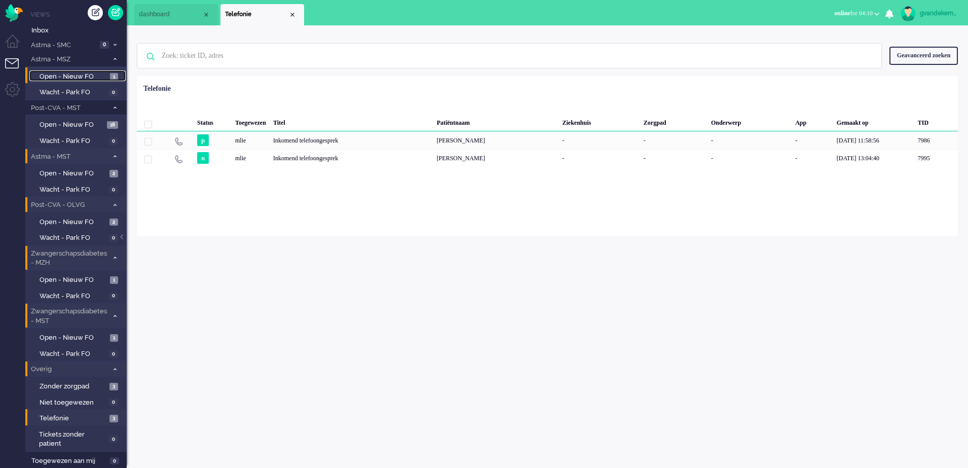
click at [68, 75] on span "Open - Nieuw FO" at bounding box center [74, 77] width 68 height 10
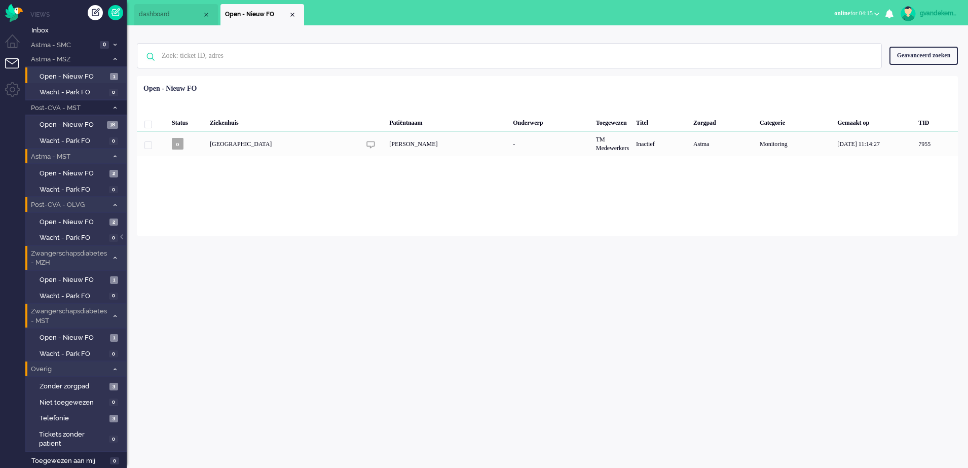
click at [415, 394] on div "gvandekempe Thuis Ticket Csat Mijn gemiddelde cijfer Deze week - Ticket Bijdrag…" at bounding box center [548, 246] width 842 height 443
click at [291, 13] on div "Close tab" at bounding box center [293, 15] width 8 height 8
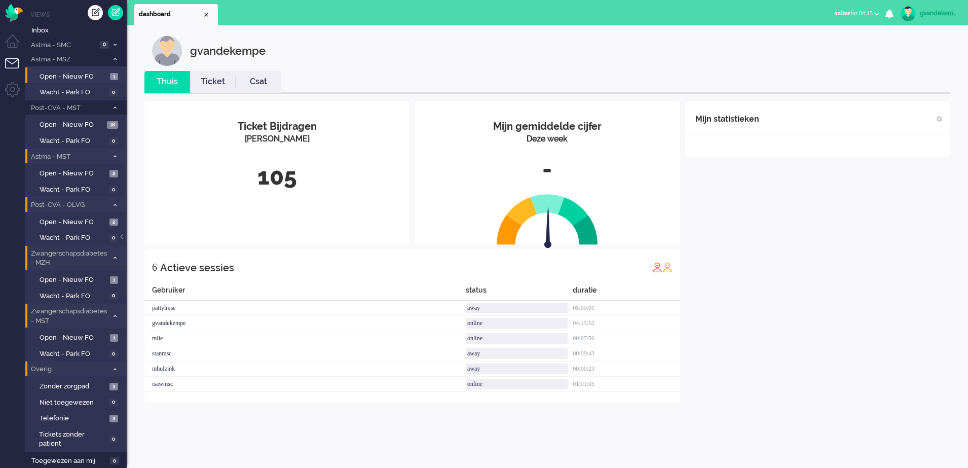
click at [849, 294] on div "Mijn statistieken + Statistieken toevoegen Bel tijd (gemiddelde dag) Wrapup tij…" at bounding box center [818, 251] width 265 height 301
click at [777, 343] on div "Mijn statistieken + Statistieken toevoegen Bel tijd (gemiddelde dag) Wrapup tij…" at bounding box center [818, 251] width 265 height 301
click at [74, 76] on span "Open - Nieuw FO" at bounding box center [74, 77] width 68 height 10
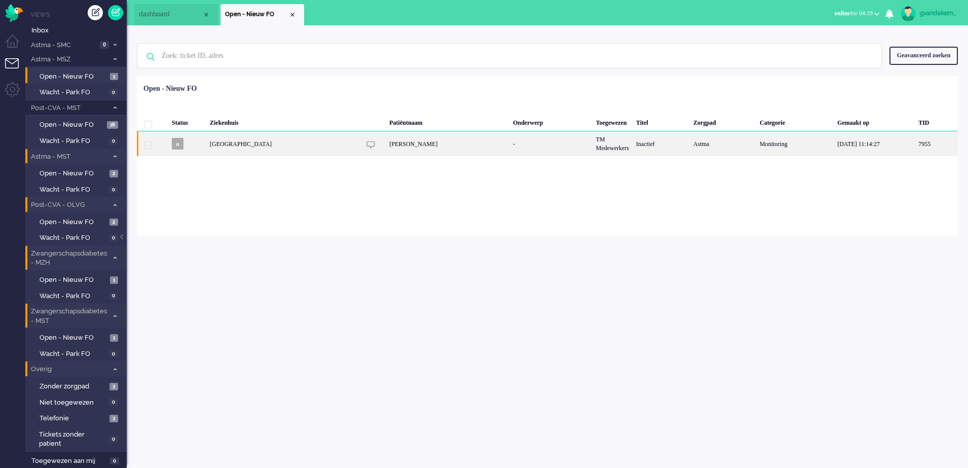
click at [721, 142] on div "Astma" at bounding box center [723, 143] width 66 height 25
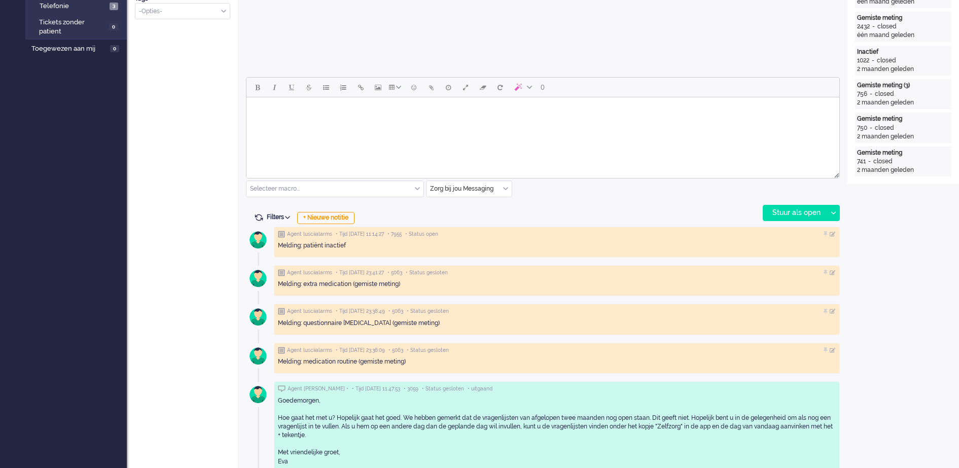
scroll to position [405, 0]
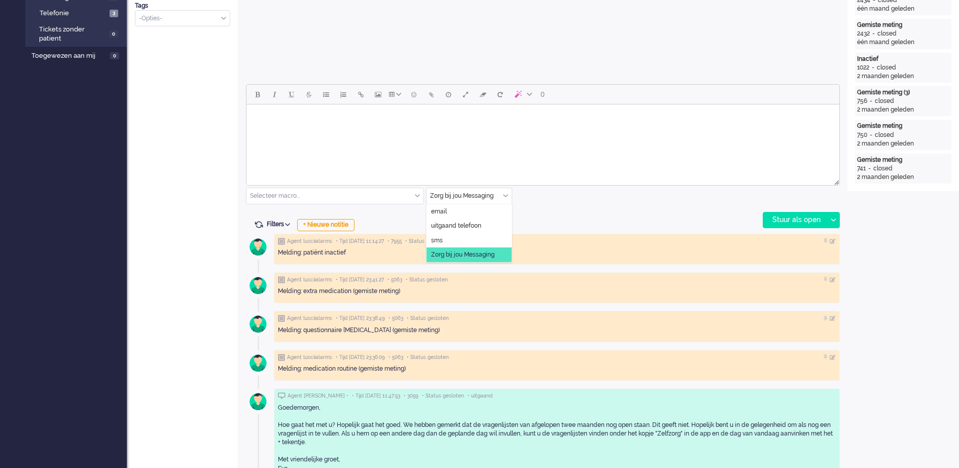
click at [506, 195] on div "Zorg bij jou Messaging" at bounding box center [468, 196] width 85 height 16
click at [462, 223] on span "uitgaand telefoon" at bounding box center [456, 226] width 50 height 9
click at [797, 214] on div "Stuur als open" at bounding box center [794, 219] width 63 height 15
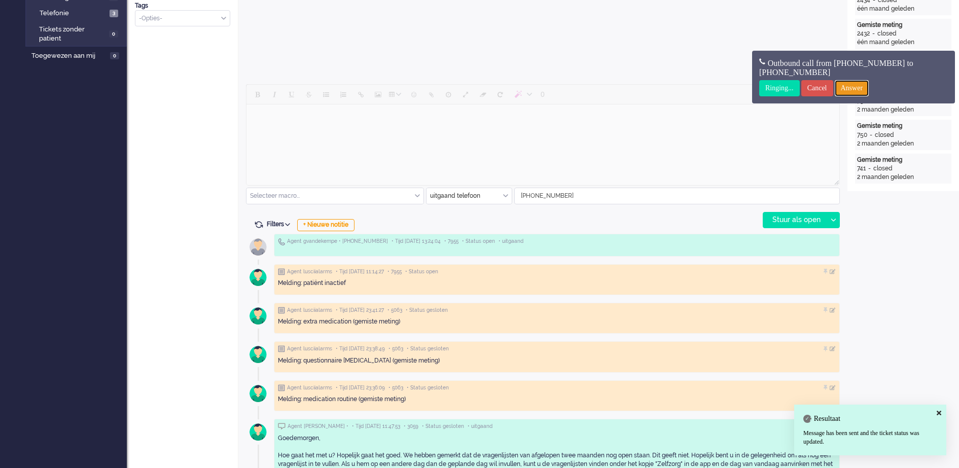
click at [869, 86] on input "Answer" at bounding box center [852, 88] width 34 height 16
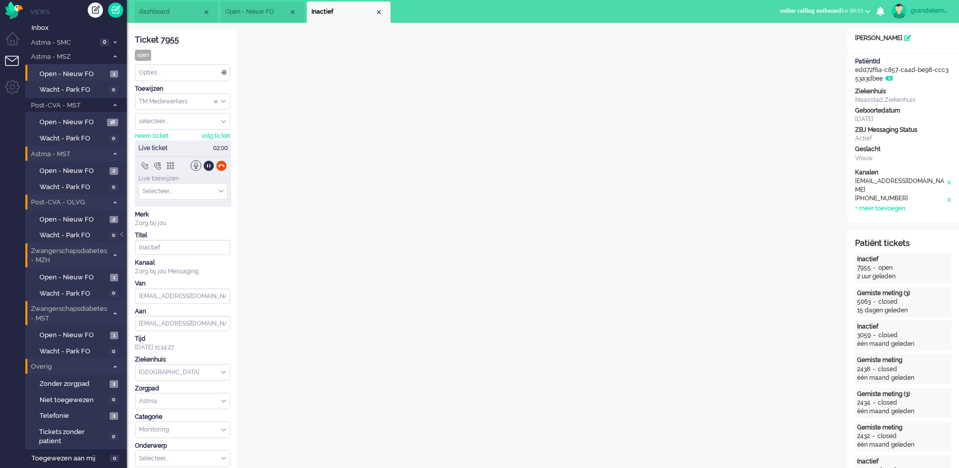
scroll to position [0, 0]
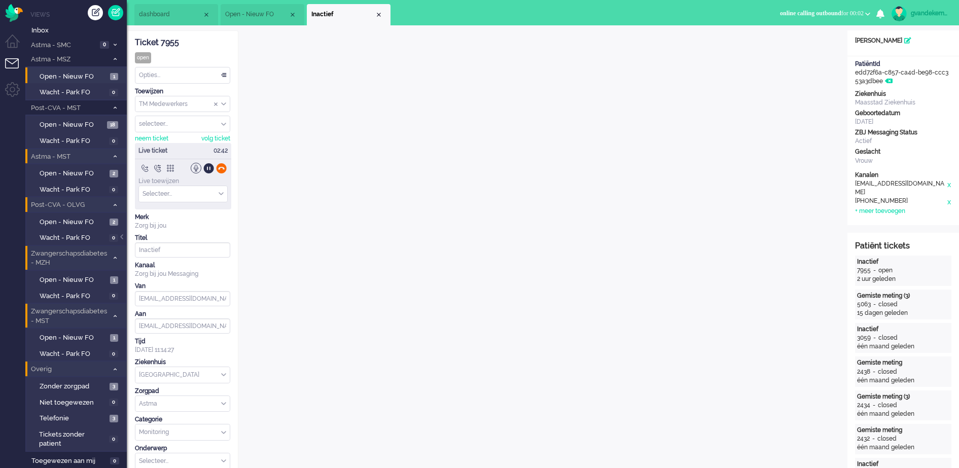
click at [223, 170] on div at bounding box center [221, 168] width 11 height 11
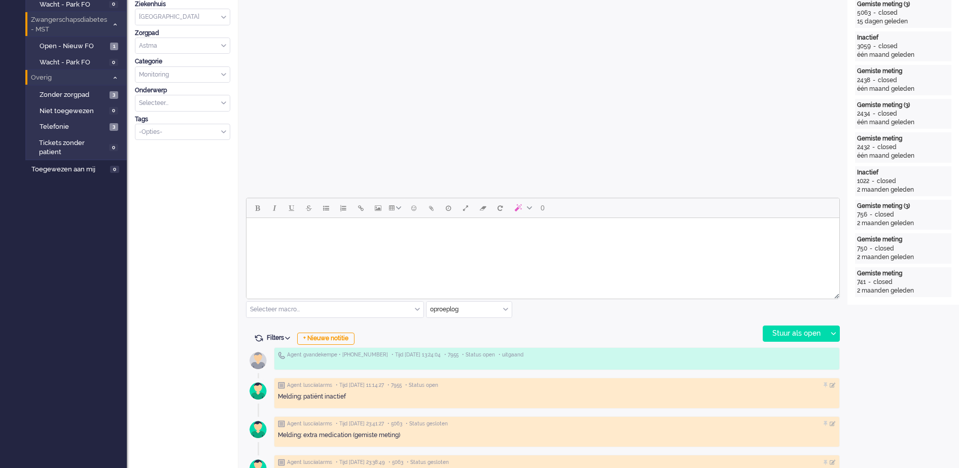
scroll to position [317, 0]
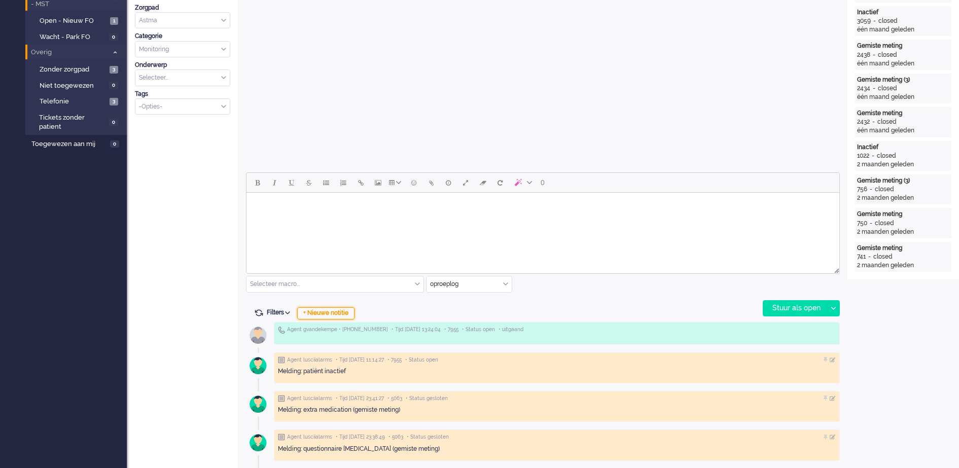
click at [331, 313] on div "+ Nieuwe notitie" at bounding box center [325, 313] width 57 height 12
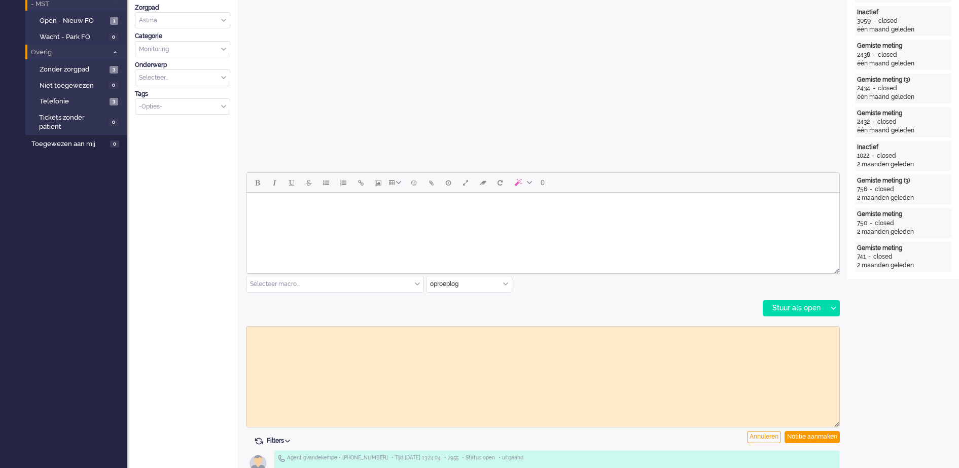
scroll to position [0, 0]
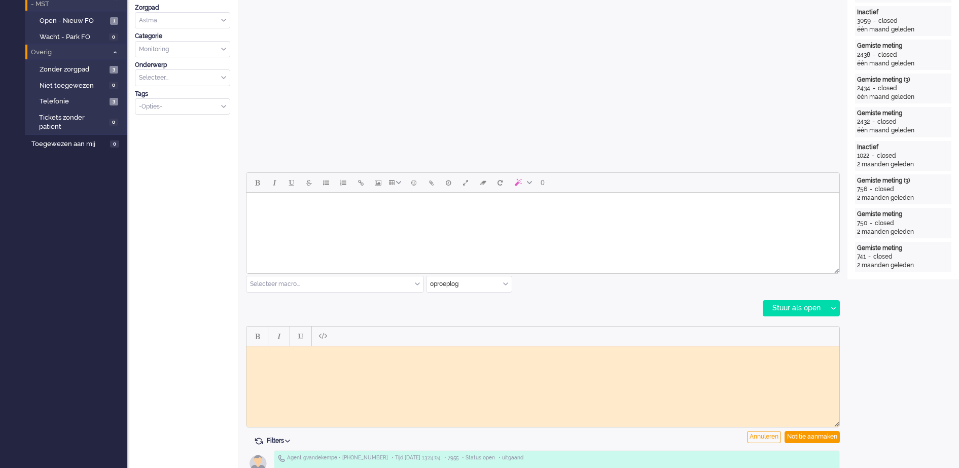
click at [276, 354] on body "Rich Text Area. Press ALT-0 for help." at bounding box center [542, 354] width 585 height 8
click at [829, 439] on div "Notitie aanmaken" at bounding box center [811, 437] width 55 height 12
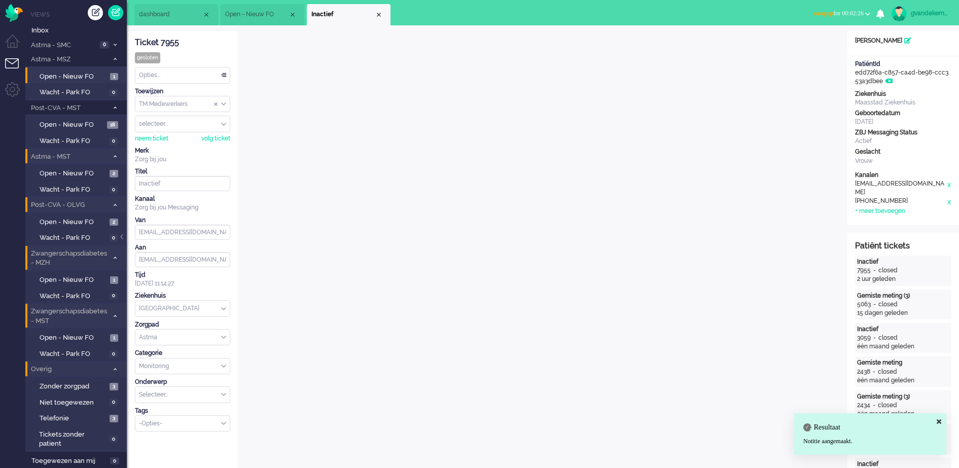
click at [225, 74] on div "Opties..." at bounding box center [182, 75] width 94 height 16
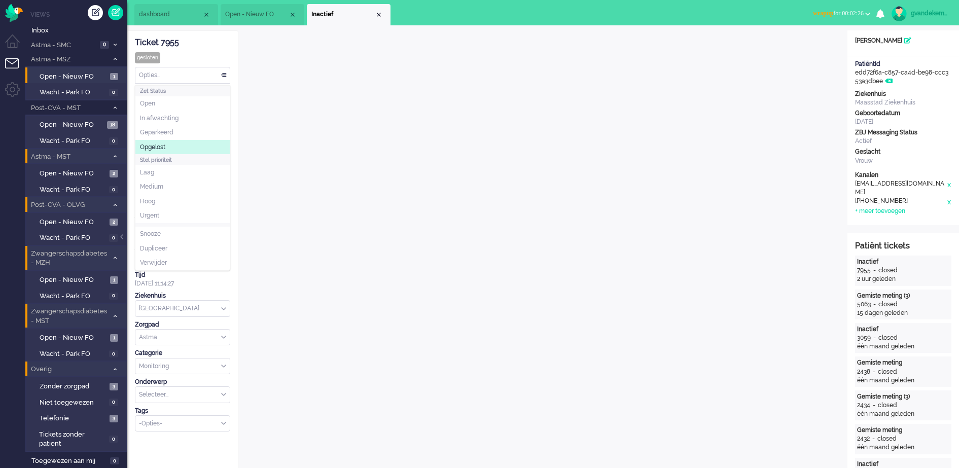
click at [174, 142] on li "Opgelost" at bounding box center [182, 147] width 94 height 15
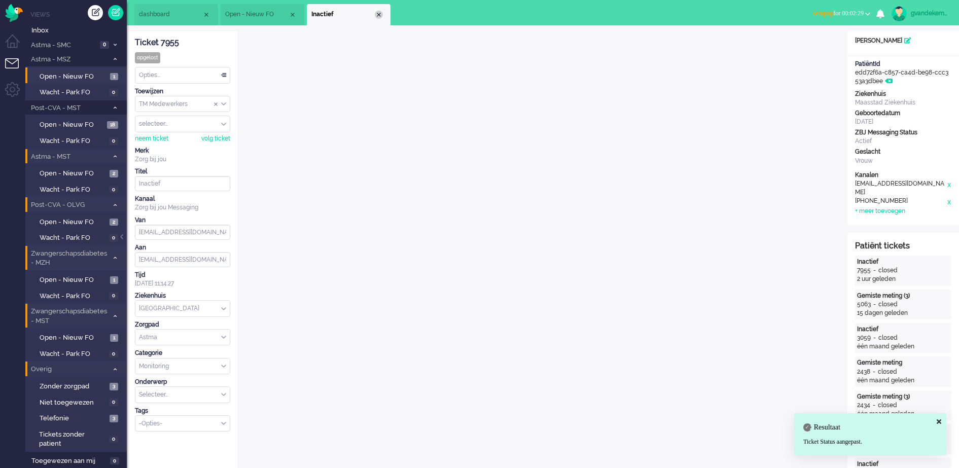
click at [377, 13] on div "Close tab" at bounding box center [379, 15] width 8 height 8
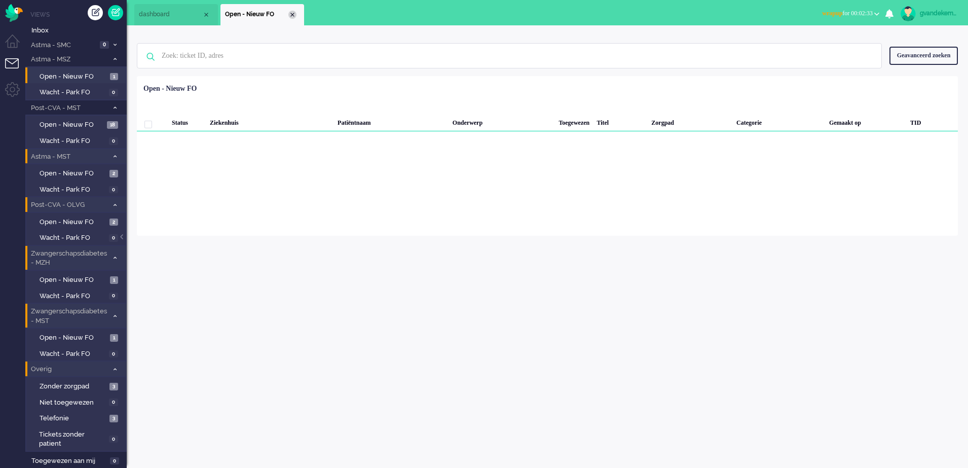
click at [291, 11] on div "Close tab" at bounding box center [293, 15] width 8 height 8
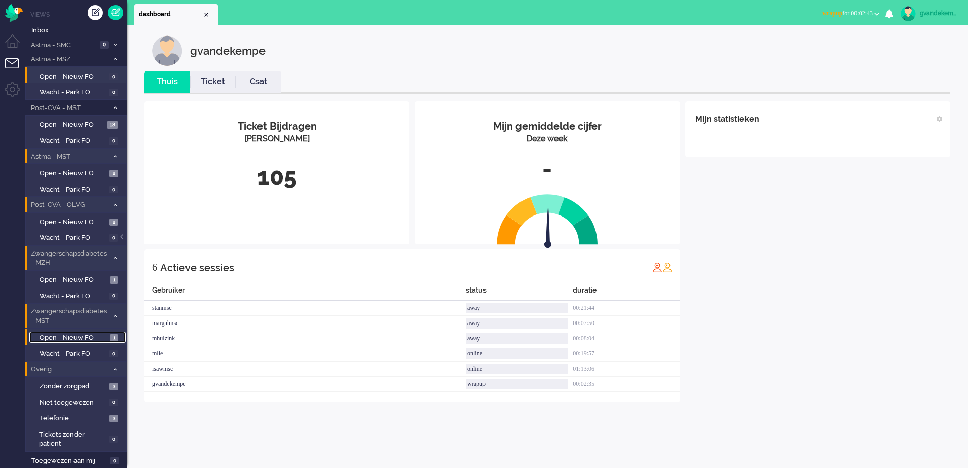
click at [103, 339] on span "Open - Nieuw FO" at bounding box center [74, 338] width 68 height 10
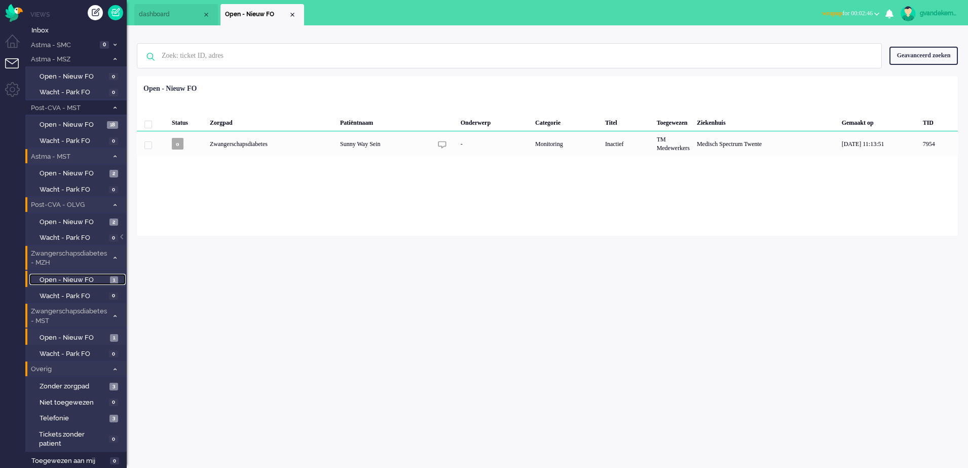
click at [91, 277] on span "Open - Nieuw FO" at bounding box center [74, 280] width 68 height 10
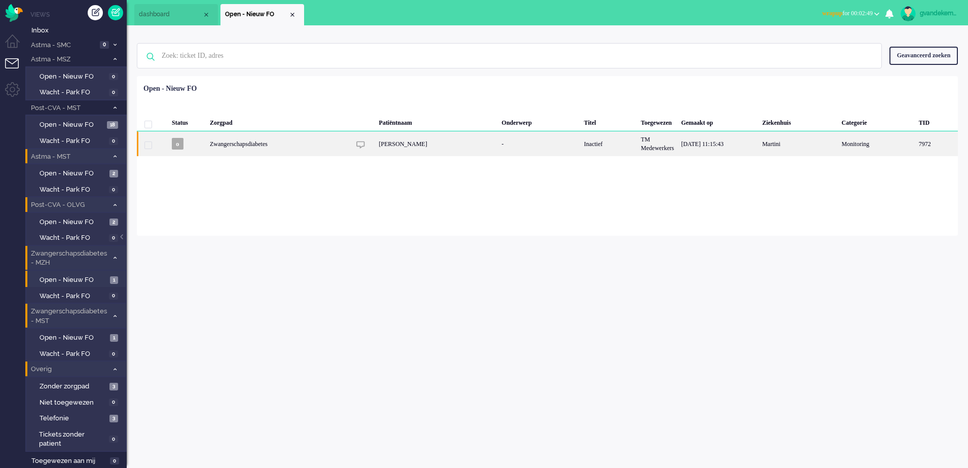
click at [656, 151] on div "TM Medewerkers" at bounding box center [658, 143] width 40 height 25
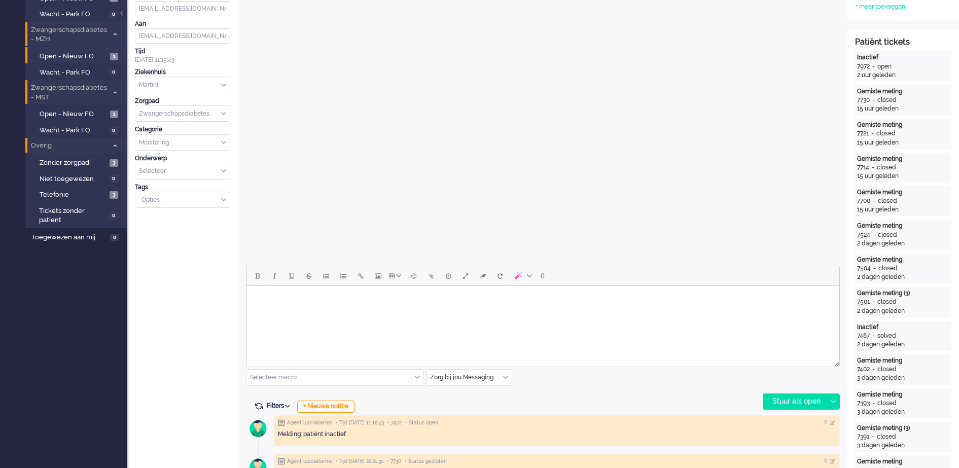
scroll to position [254, 0]
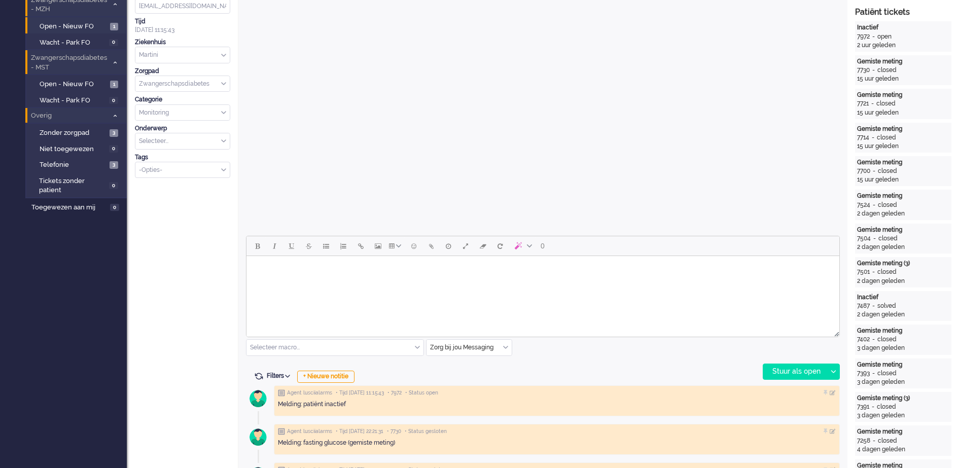
click at [506, 348] on div "Zorg bij jou Messaging" at bounding box center [468, 348] width 85 height 16
click at [483, 378] on li "uitgaand telefoon" at bounding box center [468, 377] width 85 height 15
click at [789, 373] on div "Stuur als open" at bounding box center [794, 371] width 63 height 15
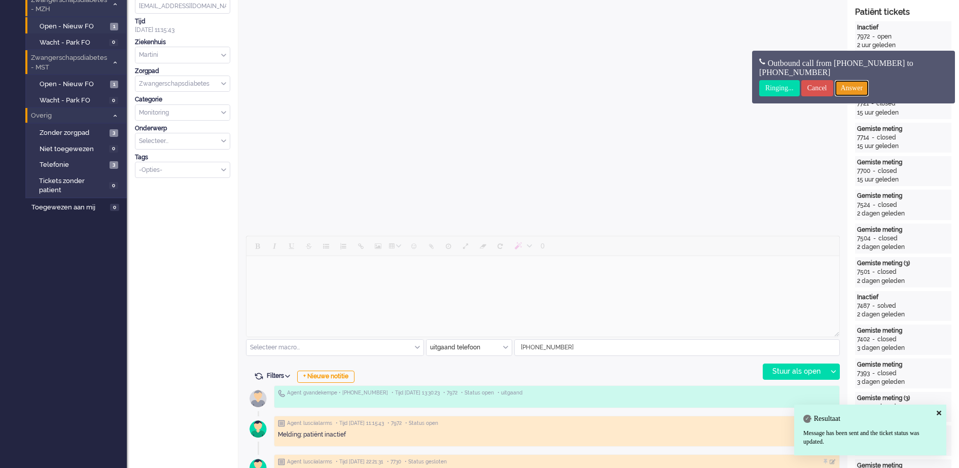
click at [862, 83] on input "Answer" at bounding box center [852, 88] width 34 height 16
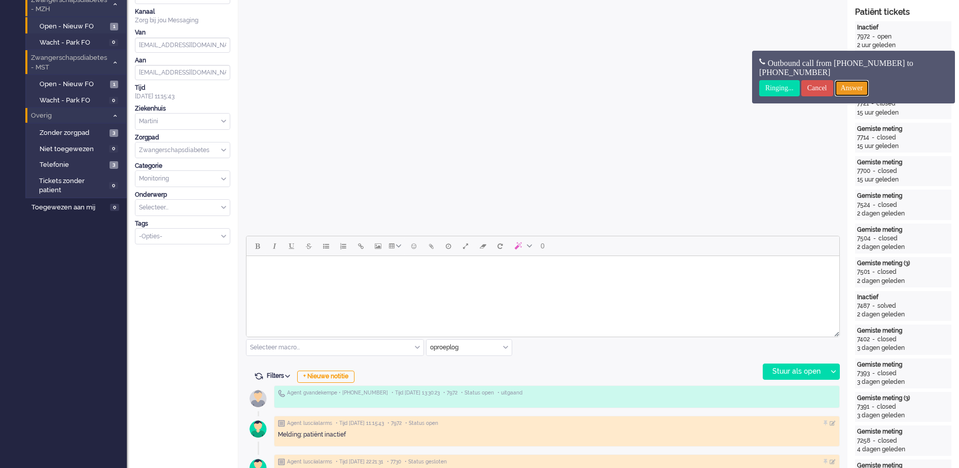
click at [868, 88] on input "Answer" at bounding box center [852, 88] width 34 height 16
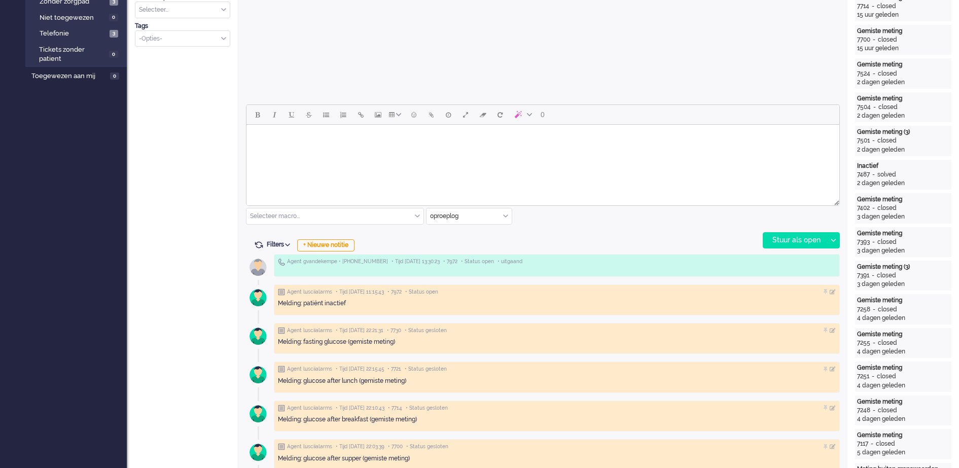
scroll to position [444, 0]
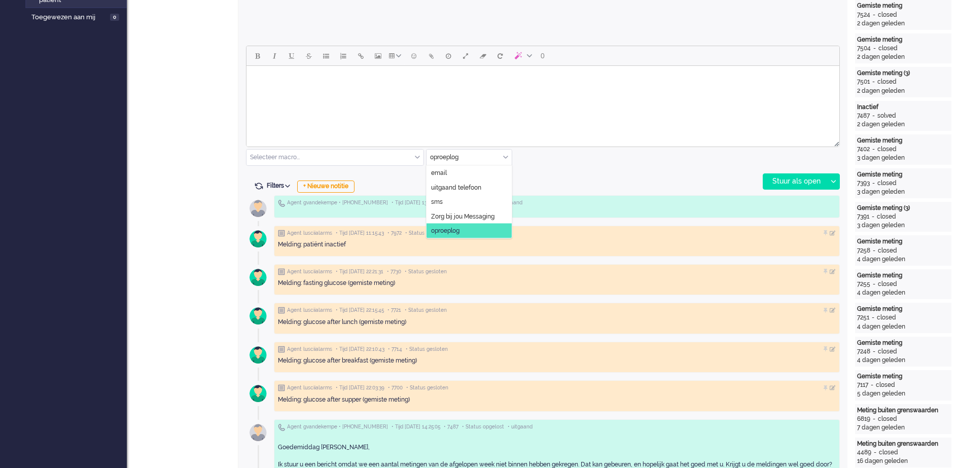
click at [506, 159] on div "oproeplog" at bounding box center [468, 158] width 85 height 16
click at [469, 188] on span "uitgaand telefoon" at bounding box center [456, 187] width 50 height 9
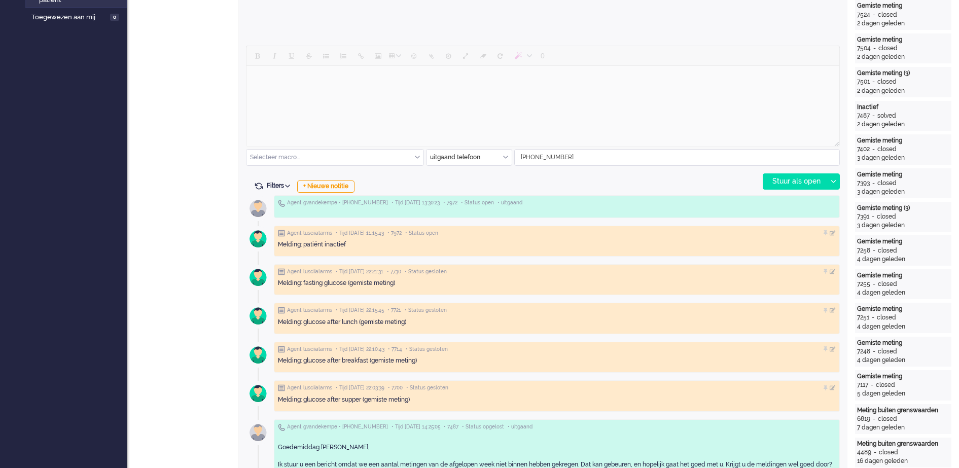
click at [560, 158] on input "[PHONE_NUMBER]" at bounding box center [677, 158] width 325 height 16
click at [781, 179] on div "Stuur als open" at bounding box center [794, 181] width 63 height 15
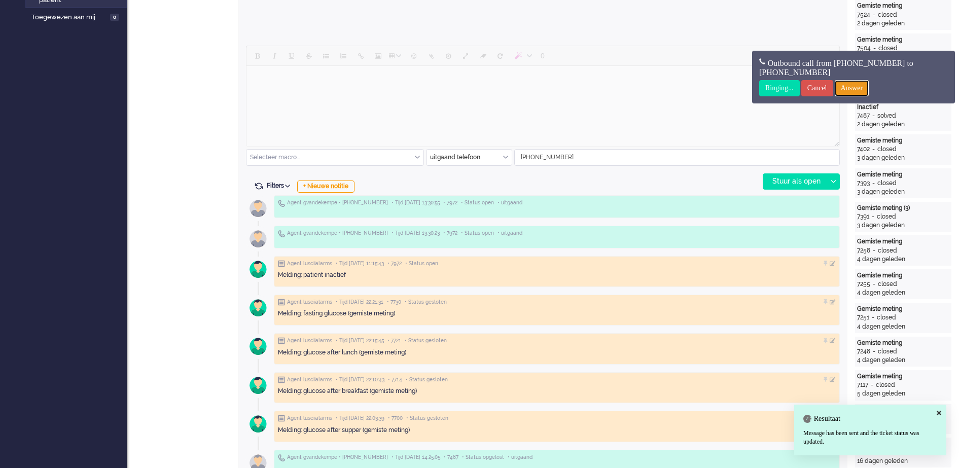
click at [869, 88] on input "Answer" at bounding box center [852, 88] width 34 height 16
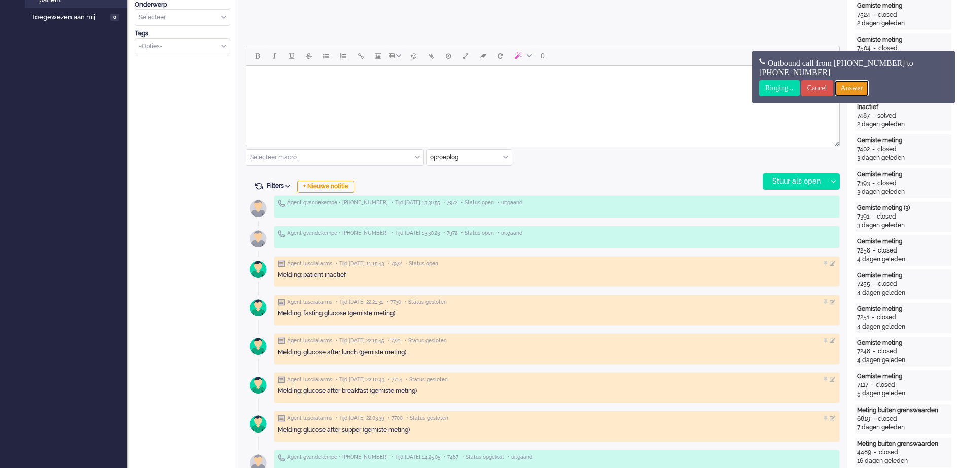
click at [859, 86] on input "Answer" at bounding box center [852, 88] width 34 height 16
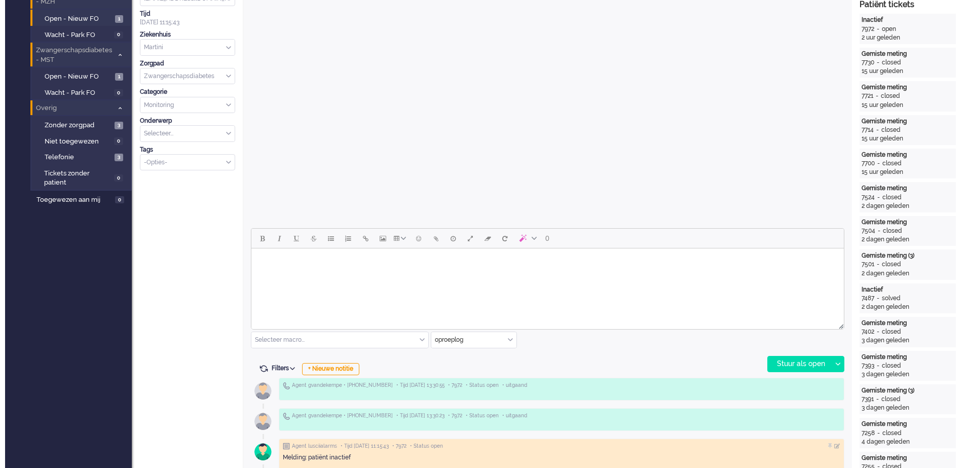
scroll to position [0, 0]
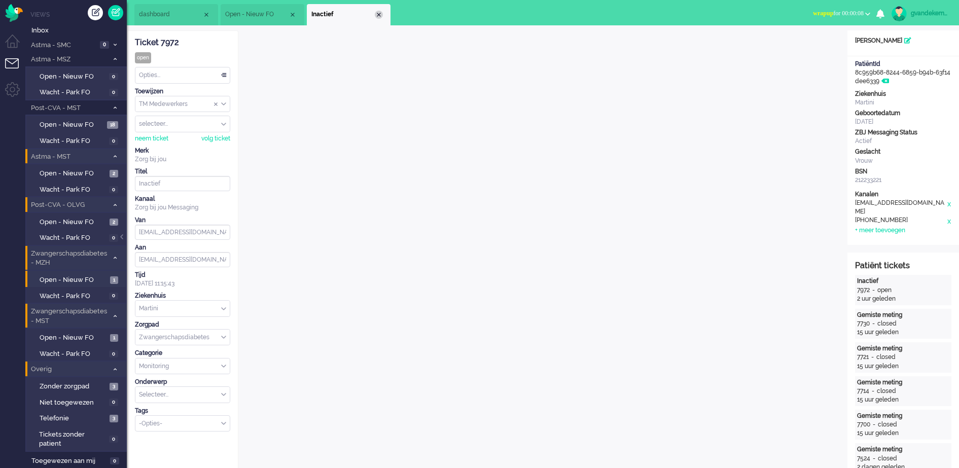
click at [381, 15] on div "Close tab" at bounding box center [379, 15] width 8 height 8
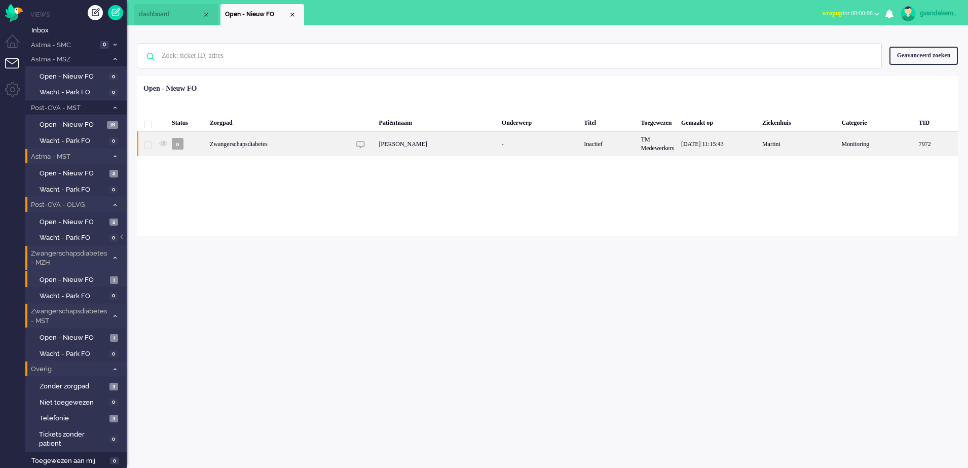
click at [415, 155] on div "[PERSON_NAME]" at bounding box center [437, 143] width 123 height 25
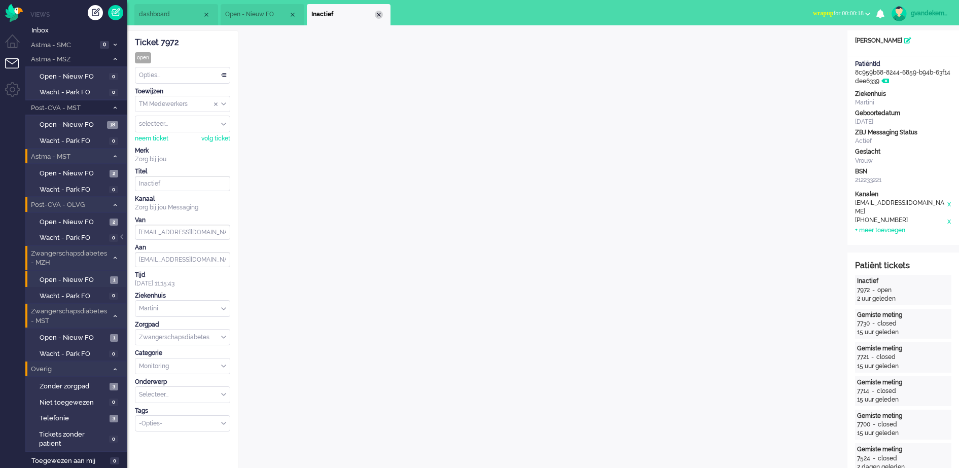
click at [378, 14] on div "Close tab" at bounding box center [379, 15] width 8 height 8
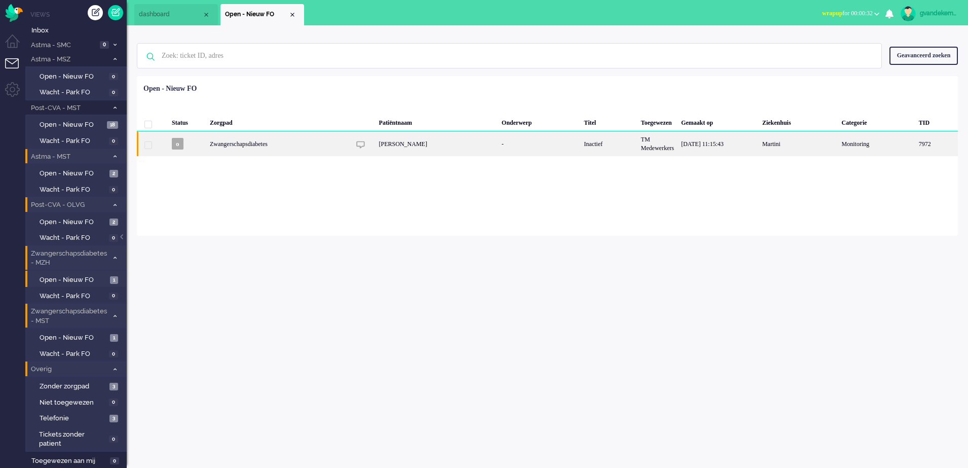
click at [425, 145] on div "[PERSON_NAME]" at bounding box center [437, 143] width 123 height 25
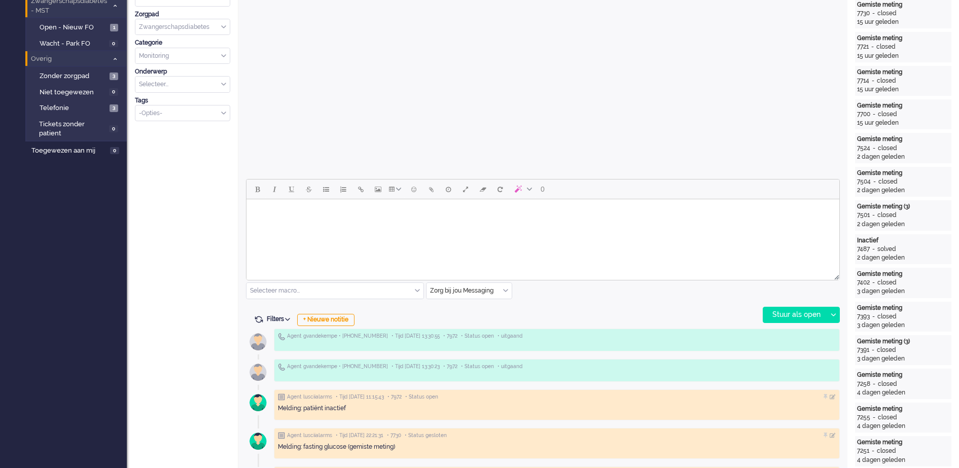
scroll to position [348, 0]
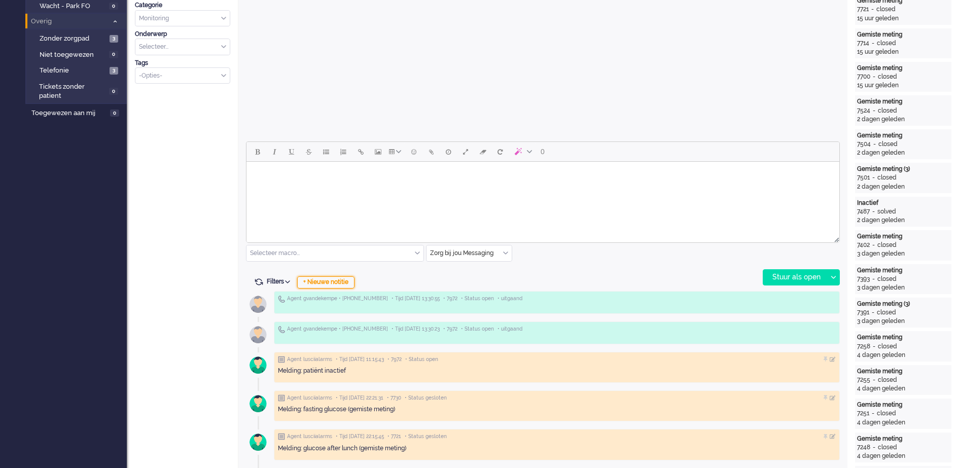
click at [343, 280] on div "+ Nieuwe notitie" at bounding box center [325, 282] width 57 height 12
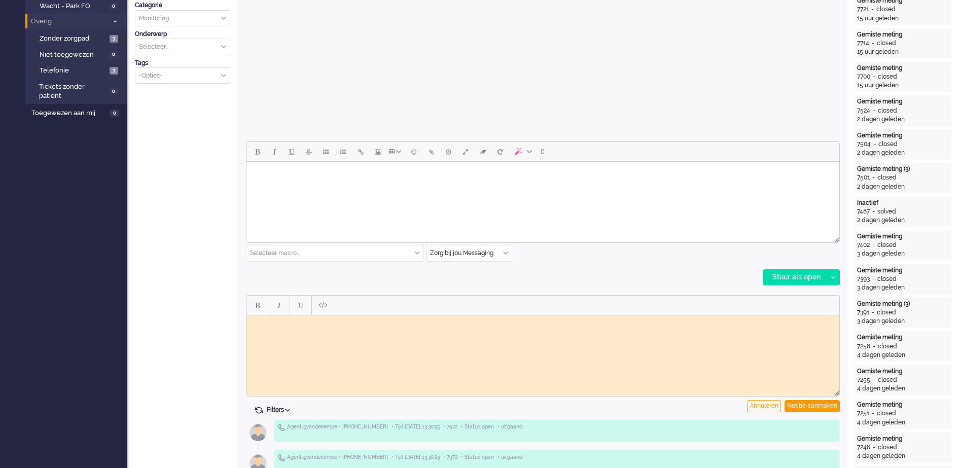
scroll to position [0, 0]
click at [805, 406] on div "Notitie aanmaken" at bounding box center [811, 406] width 55 height 12
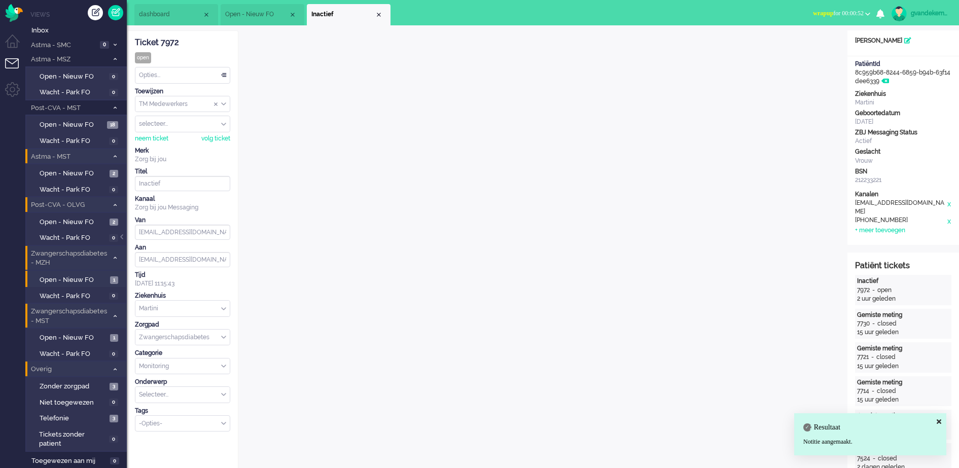
click at [224, 74] on div "Opties..." at bounding box center [182, 75] width 94 height 16
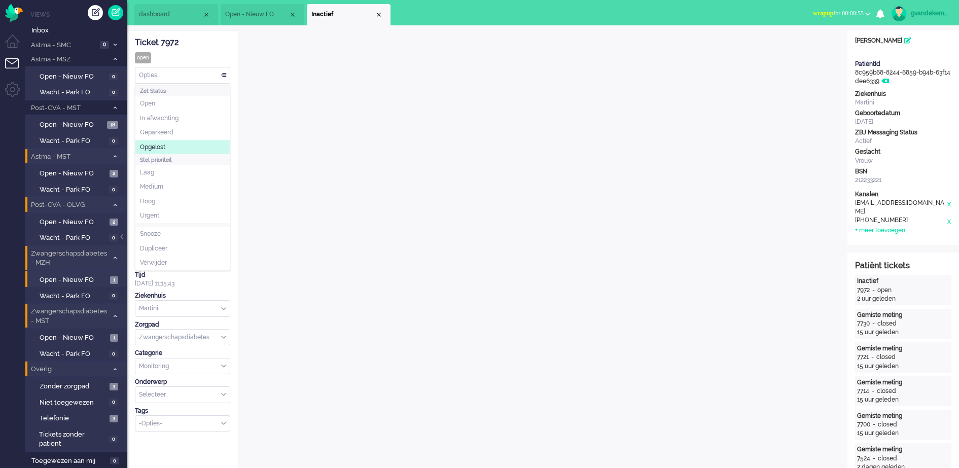
click at [166, 143] on li "Opgelost" at bounding box center [182, 147] width 94 height 15
click at [378, 13] on div "Close tab" at bounding box center [379, 15] width 8 height 8
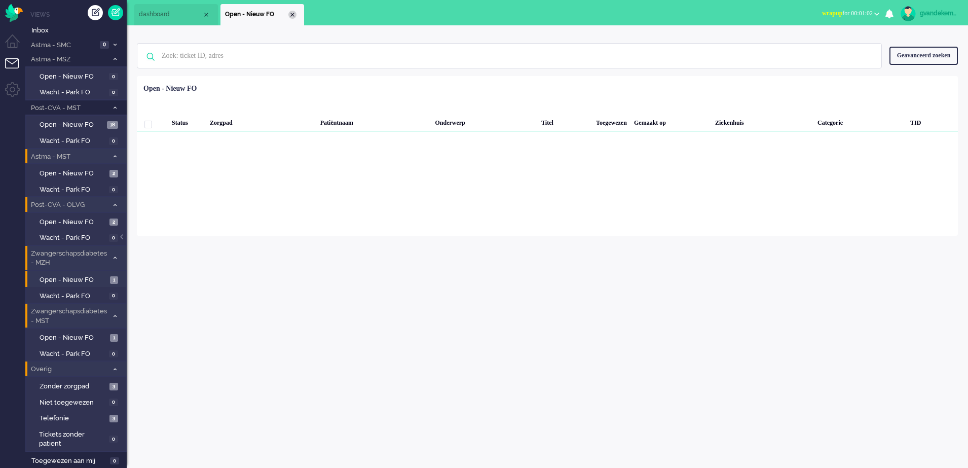
click at [293, 14] on div "Close tab" at bounding box center [293, 15] width 8 height 8
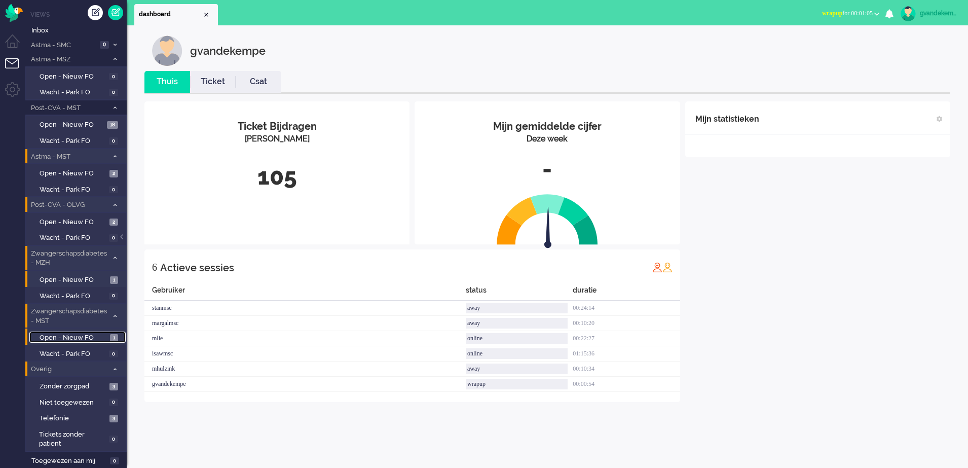
click at [90, 340] on span "Open - Nieuw FO" at bounding box center [74, 338] width 68 height 10
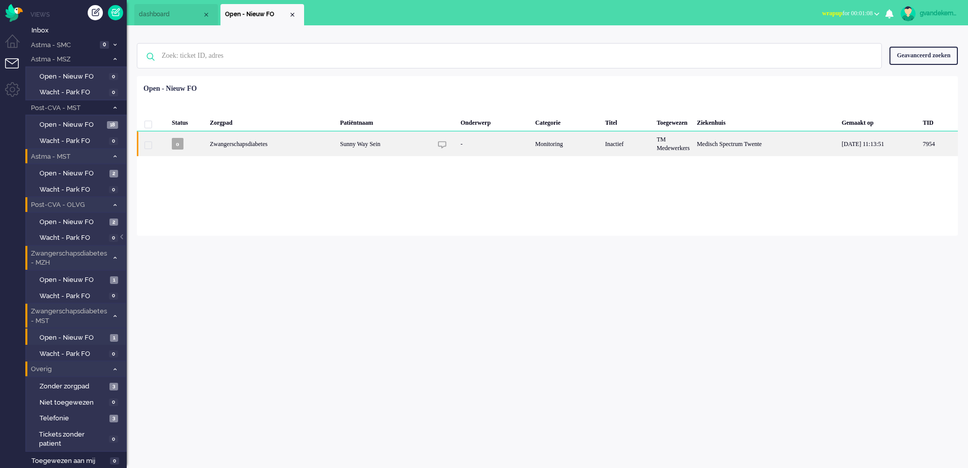
click at [642, 139] on div "Inactief" at bounding box center [628, 143] width 52 height 25
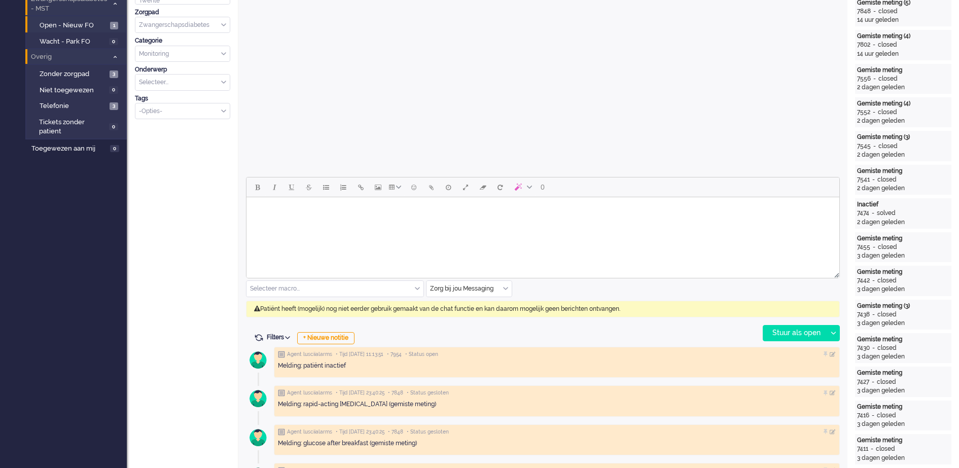
scroll to position [317, 0]
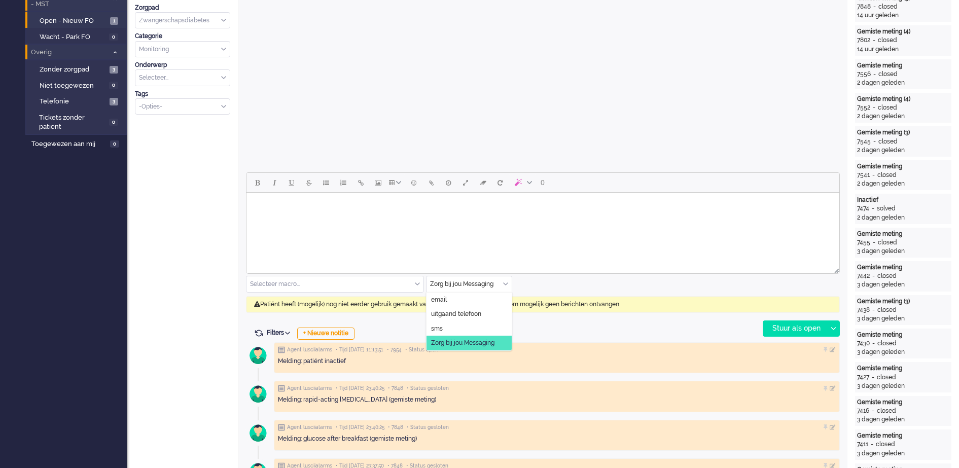
click at [503, 283] on div "Zorg bij jou Messaging" at bounding box center [468, 284] width 85 height 16
click at [460, 311] on span "uitgaand telefoon" at bounding box center [456, 314] width 50 height 9
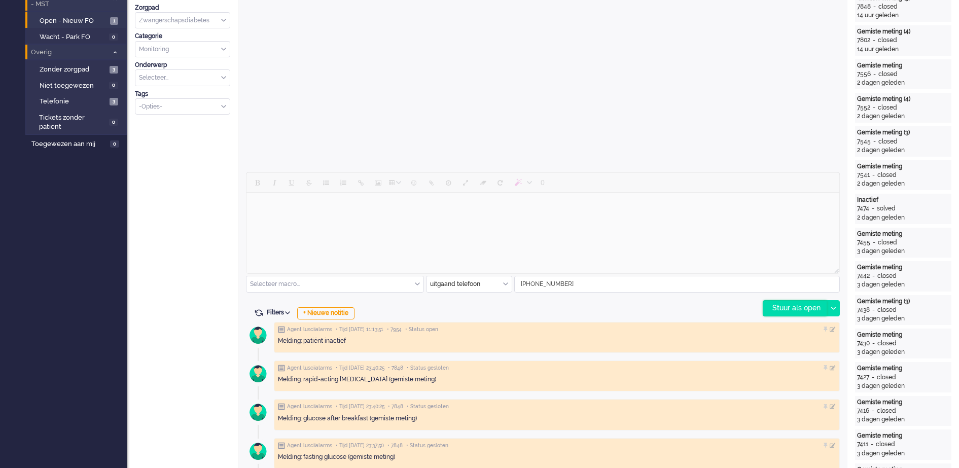
click at [801, 308] on div "Stuur als open" at bounding box center [794, 308] width 63 height 15
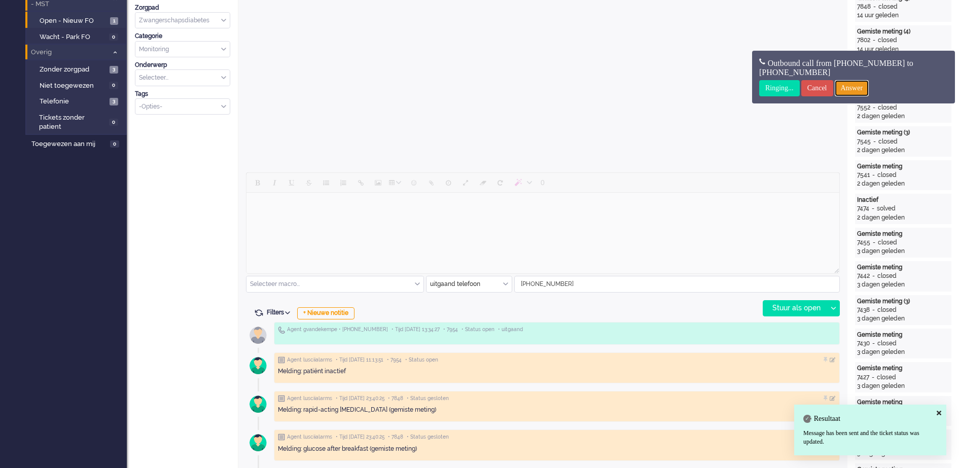
click at [869, 87] on input "Answer" at bounding box center [852, 88] width 34 height 16
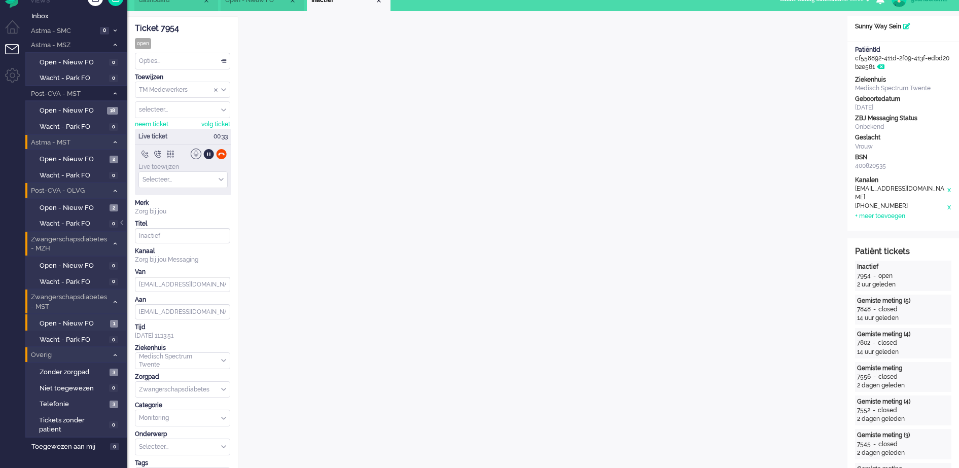
scroll to position [0, 0]
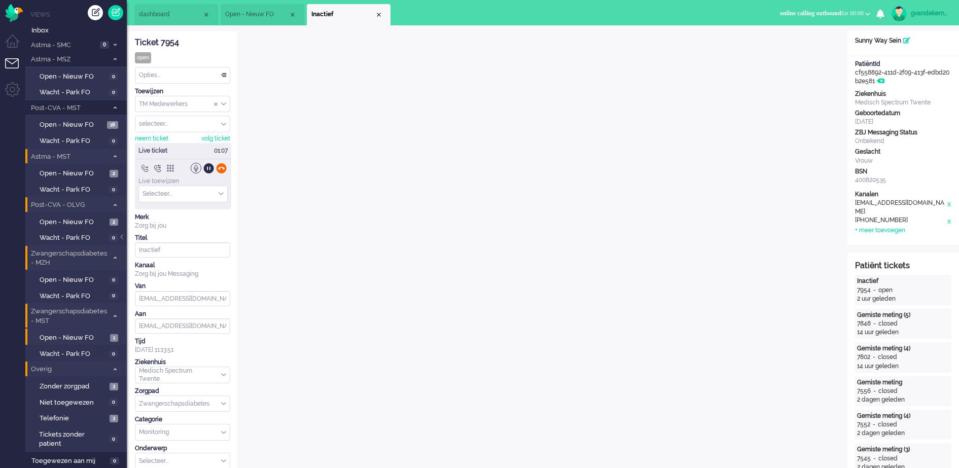
click at [218, 166] on div at bounding box center [221, 168] width 11 height 11
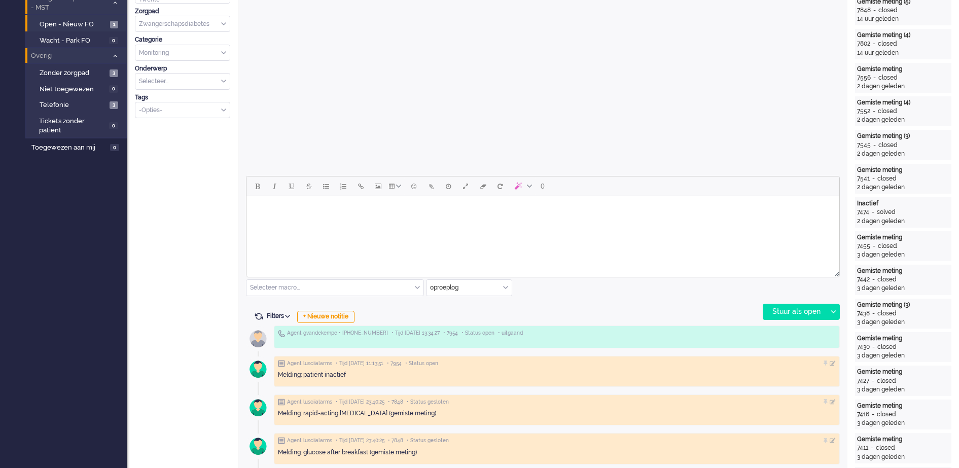
scroll to position [380, 0]
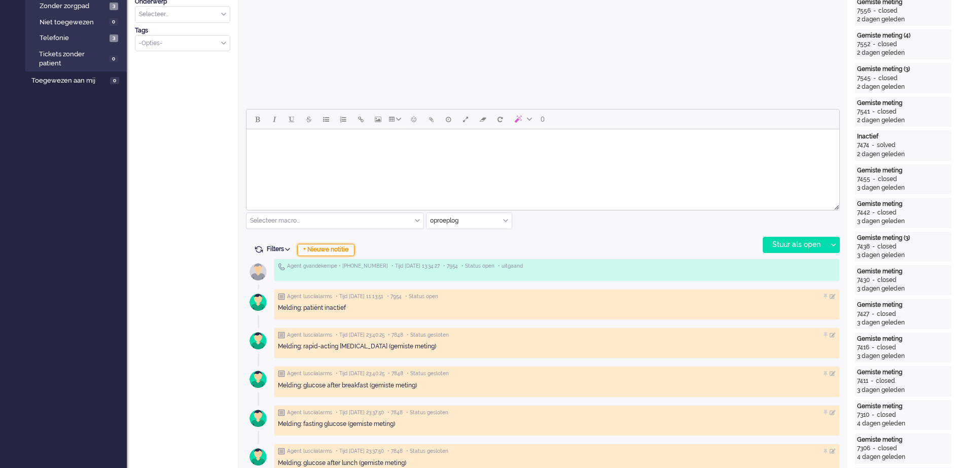
click at [344, 249] on div "+ Nieuwe notitie" at bounding box center [325, 250] width 57 height 12
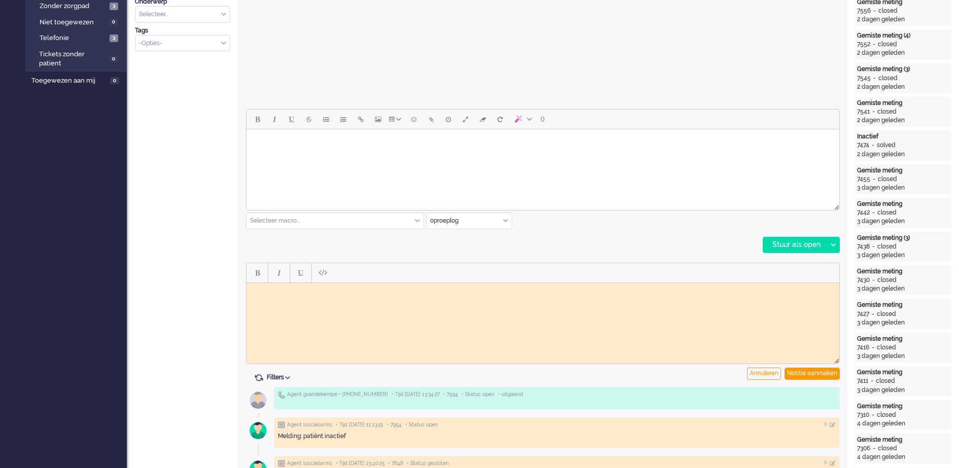
scroll to position [0, 0]
drag, startPoint x: 266, startPoint y: 297, endPoint x: 256, endPoint y: 290, distance: 12.4
click at [256, 290] on body "[PERSON_NAME] maar neemt niet op, voicemail ingesproken met verzoek metingen we…" at bounding box center [542, 293] width 585 height 15
copy body "[PERSON_NAME] maar neemt niet op, voicemail ingesproken met verzoek metingen we…"
click at [589, 306] on html "[PERSON_NAME] maar neemt niet op, voicemail ingesproken met verzoek metingen we…" at bounding box center [542, 293] width 593 height 23
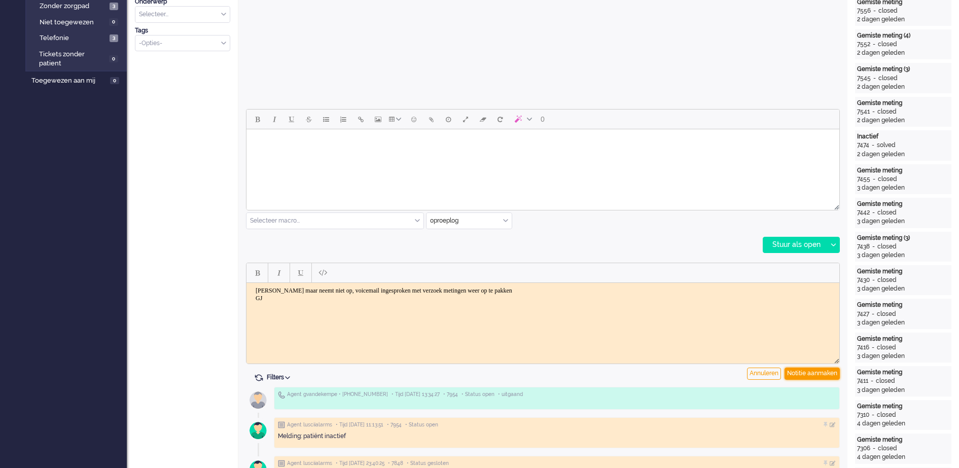
click at [832, 371] on div "Notitie aanmaken" at bounding box center [811, 374] width 55 height 12
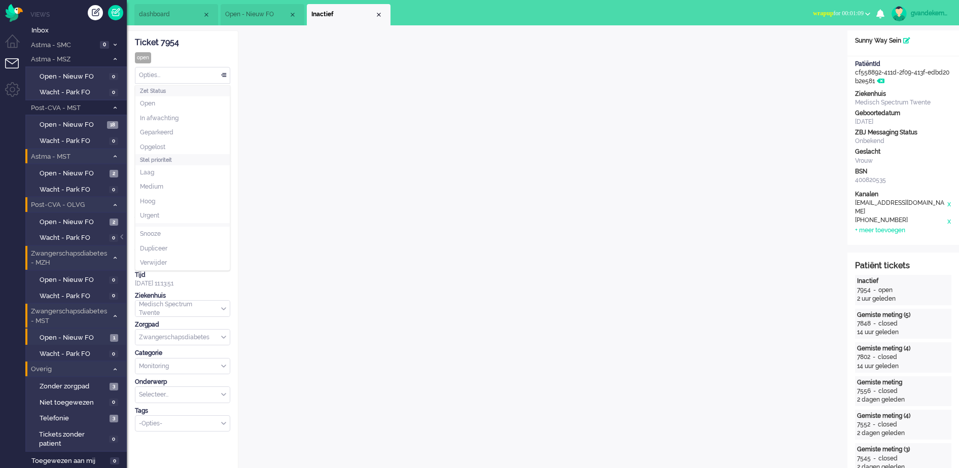
click at [221, 74] on div "Opties..." at bounding box center [182, 75] width 94 height 16
click at [203, 143] on li "Opgelost" at bounding box center [182, 147] width 94 height 15
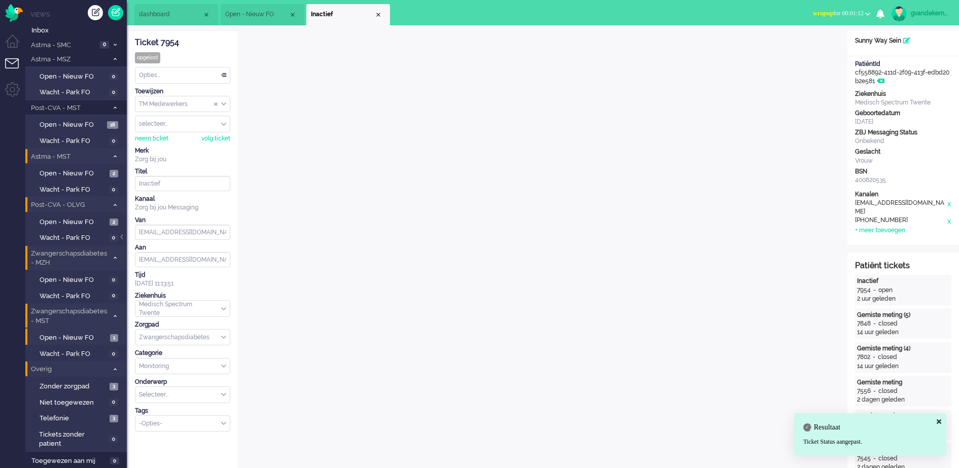
click at [376, 13] on div "Close tab" at bounding box center [378, 15] width 8 height 8
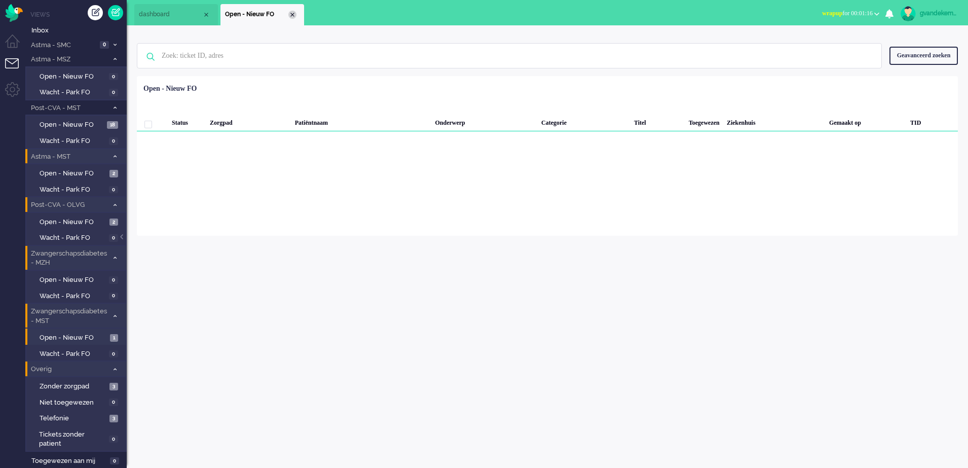
click at [291, 14] on div "Close tab" at bounding box center [293, 15] width 8 height 8
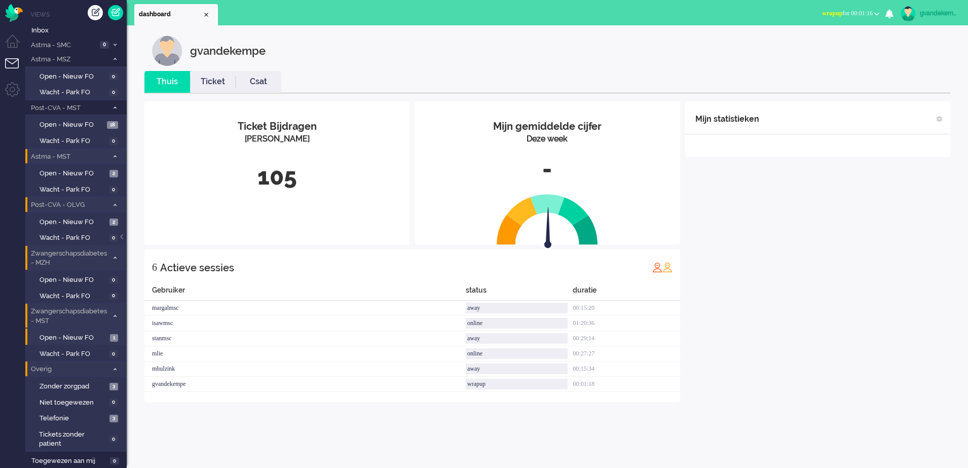
click at [821, 240] on div "Mijn statistieken + Statistieken toevoegen Bel tijd (gemiddelde dag) Wrapup tij…" at bounding box center [818, 251] width 265 height 301
click at [90, 337] on span "Open - Nieuw FO" at bounding box center [74, 338] width 68 height 10
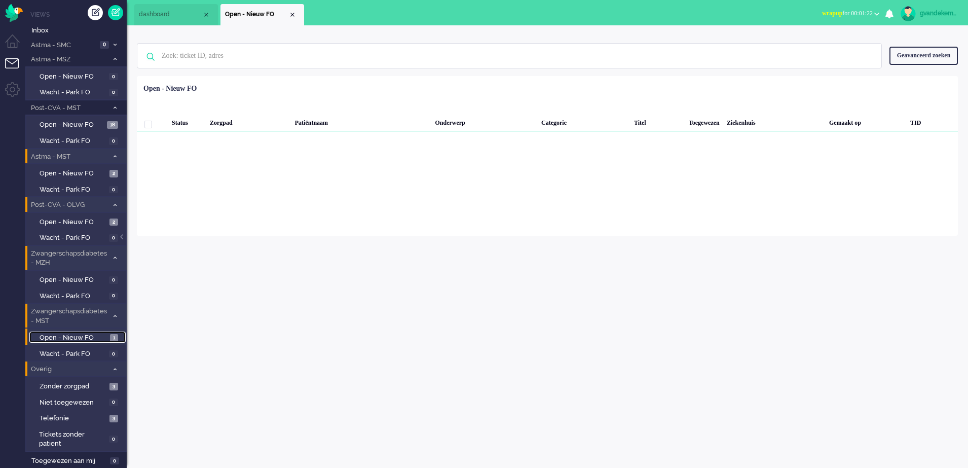
click at [90, 337] on span "Open - Nieuw FO" at bounding box center [74, 338] width 68 height 10
click at [114, 316] on icon at bounding box center [115, 316] width 3 height 4
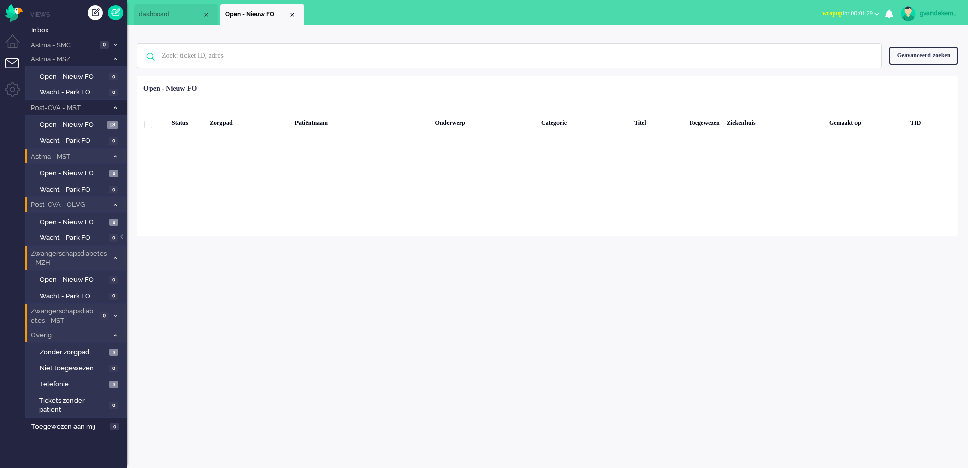
click at [114, 257] on icon at bounding box center [115, 258] width 3 height 4
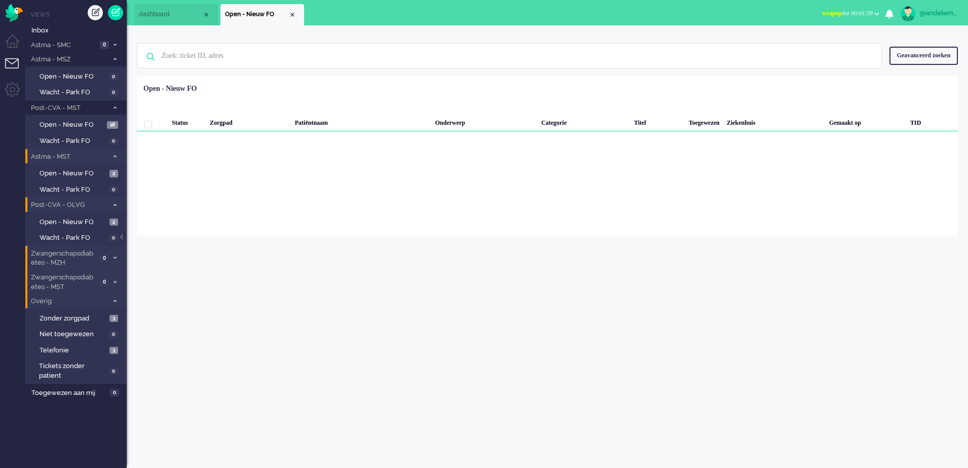
click at [112, 57] on span at bounding box center [115, 60] width 8 height 6
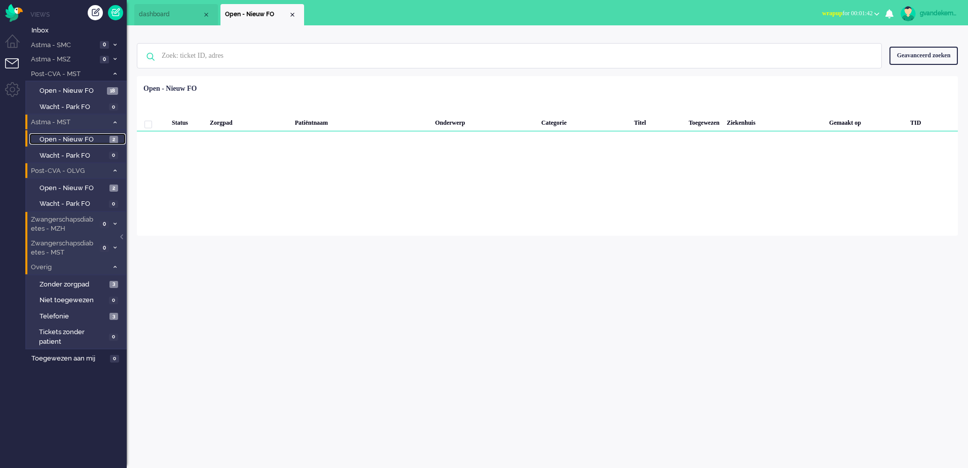
click at [104, 138] on span "Open - Nieuw FO" at bounding box center [73, 140] width 67 height 10
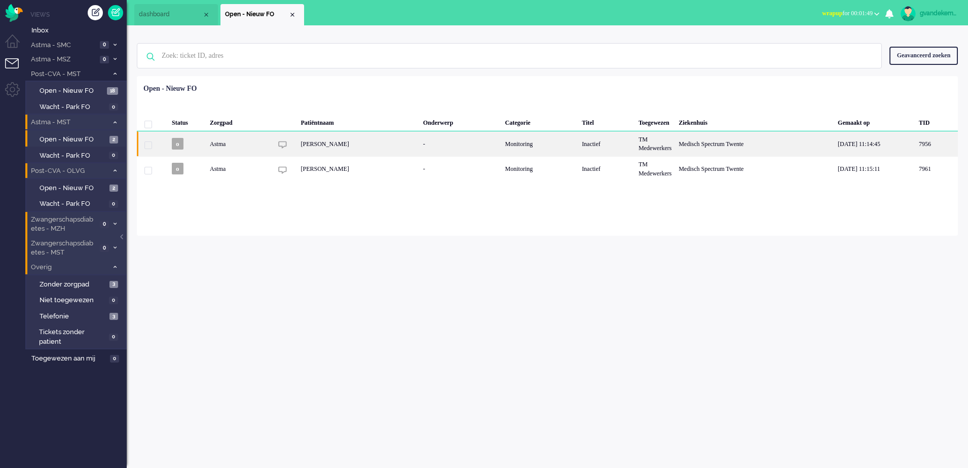
click at [672, 142] on div "TM Medewerkers" at bounding box center [655, 143] width 40 height 25
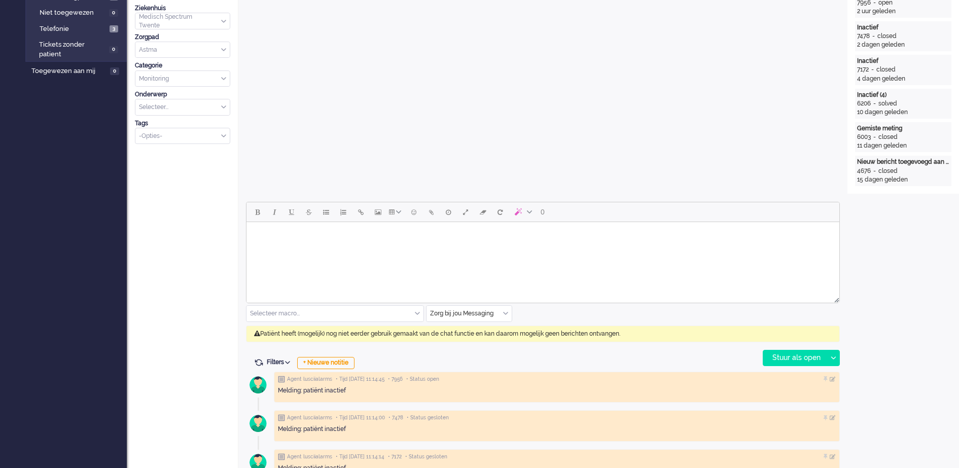
scroll to position [317, 0]
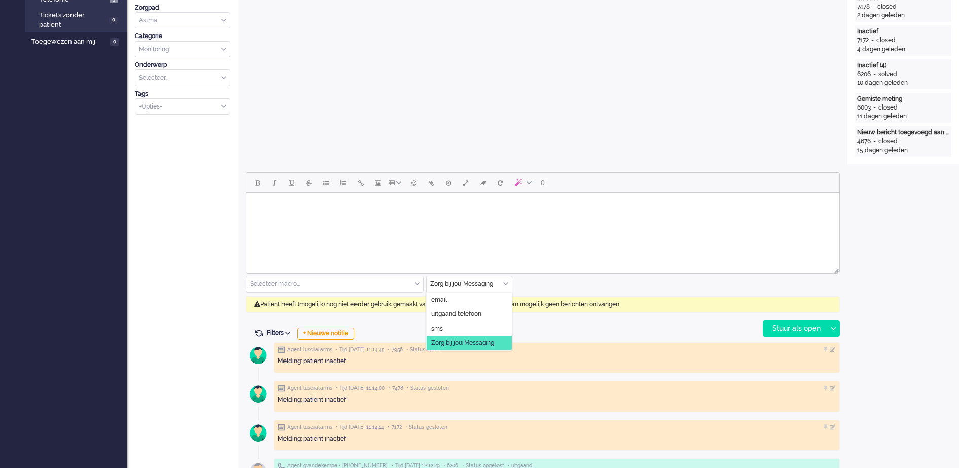
click at [505, 283] on div "Zorg bij jou Messaging" at bounding box center [468, 284] width 85 height 16
click at [480, 311] on span "uitgaand telefoon" at bounding box center [456, 314] width 50 height 9
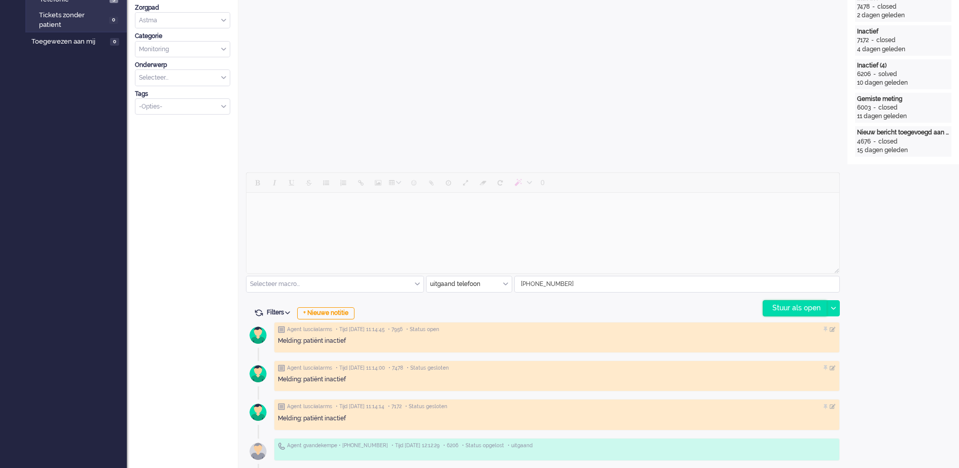
click at [795, 308] on div "Stuur als open" at bounding box center [794, 308] width 63 height 15
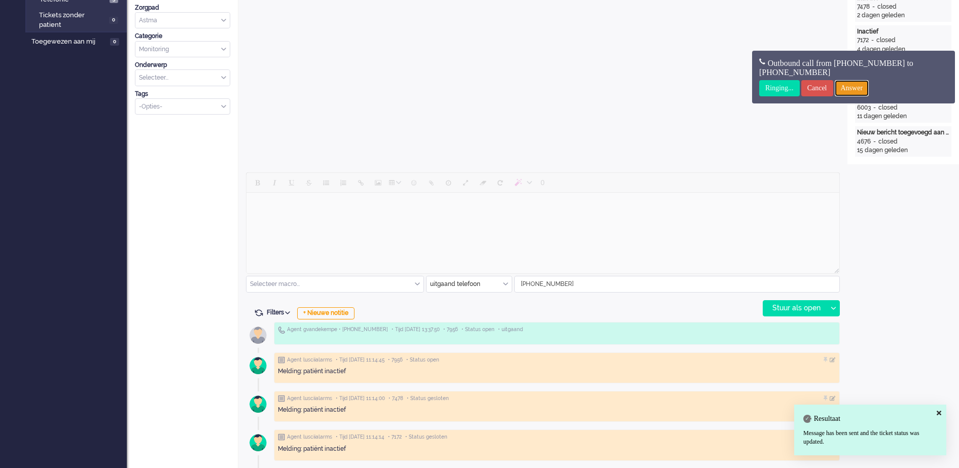
click at [860, 83] on input "Answer" at bounding box center [852, 88] width 34 height 16
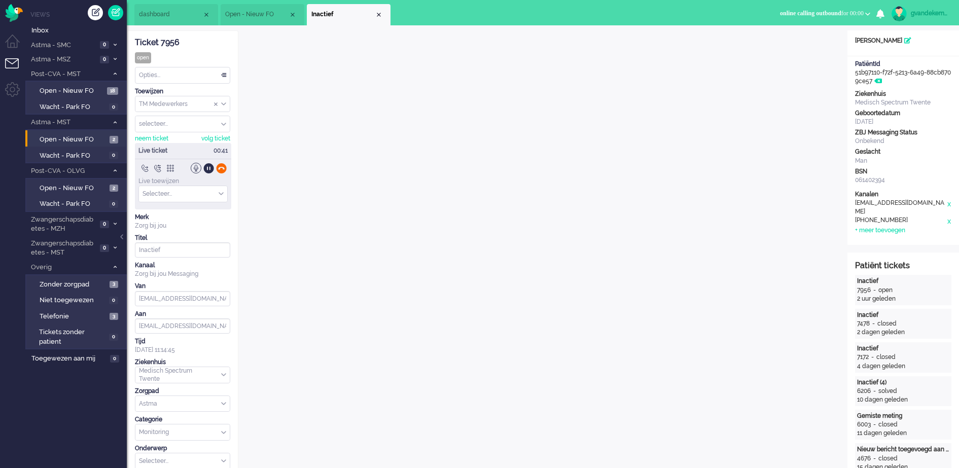
click at [224, 167] on div at bounding box center [221, 168] width 11 height 11
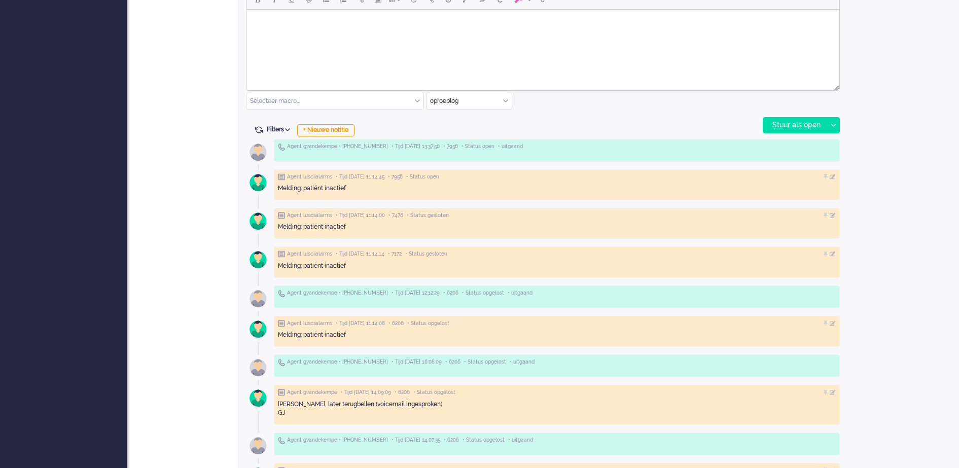
scroll to position [507, 0]
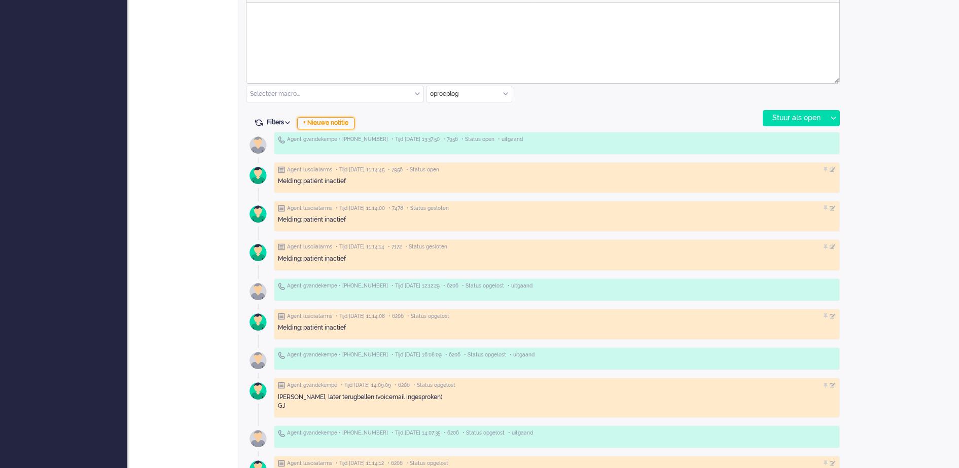
click at [348, 121] on div "+ Nieuwe notitie" at bounding box center [325, 123] width 57 height 12
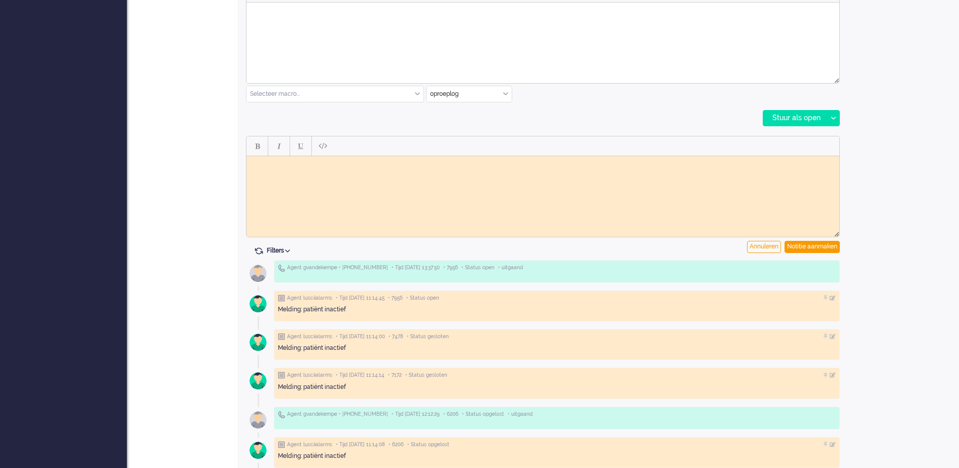
scroll to position [0, 0]
click at [301, 165] on body "Rich Text Area. Press ALT-0 for help." at bounding box center [542, 164] width 585 height 8
click at [804, 245] on div "Notitie aanmaken" at bounding box center [811, 247] width 55 height 12
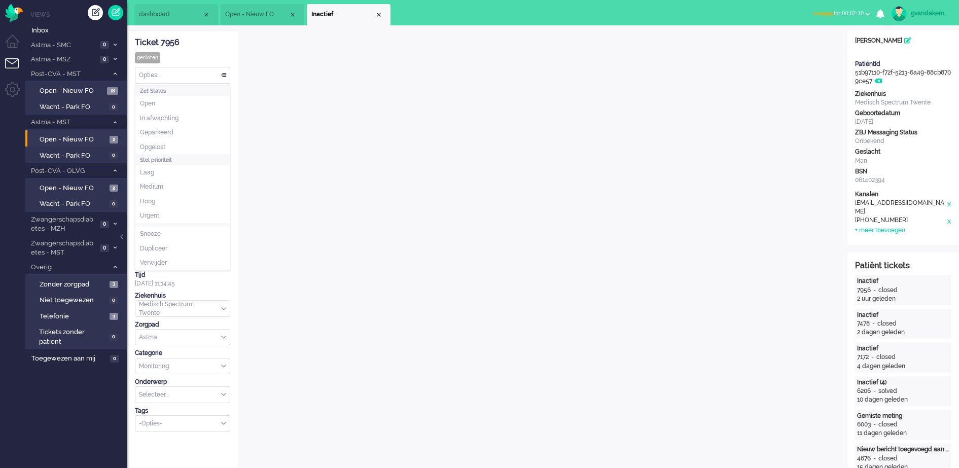
click at [225, 76] on div "Opties..." at bounding box center [182, 75] width 94 height 16
click at [187, 145] on li "Opgelost" at bounding box center [182, 147] width 94 height 15
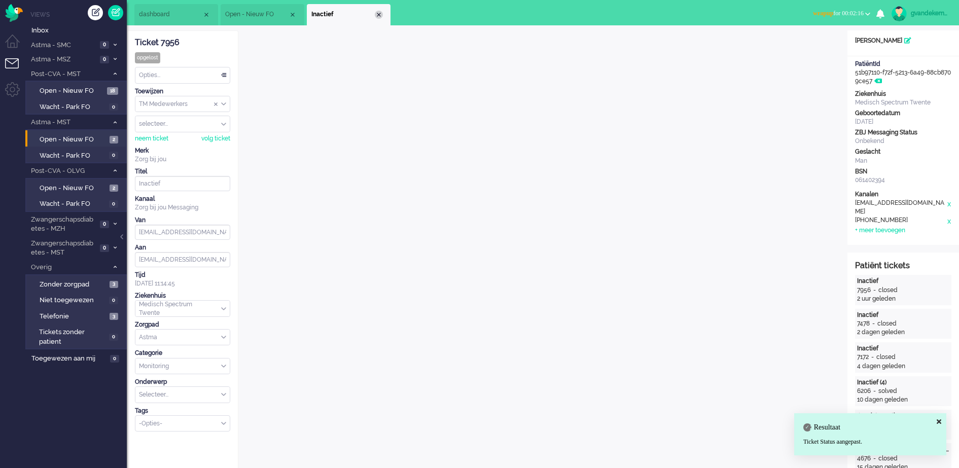
click at [380, 13] on div "Close tab" at bounding box center [379, 15] width 8 height 8
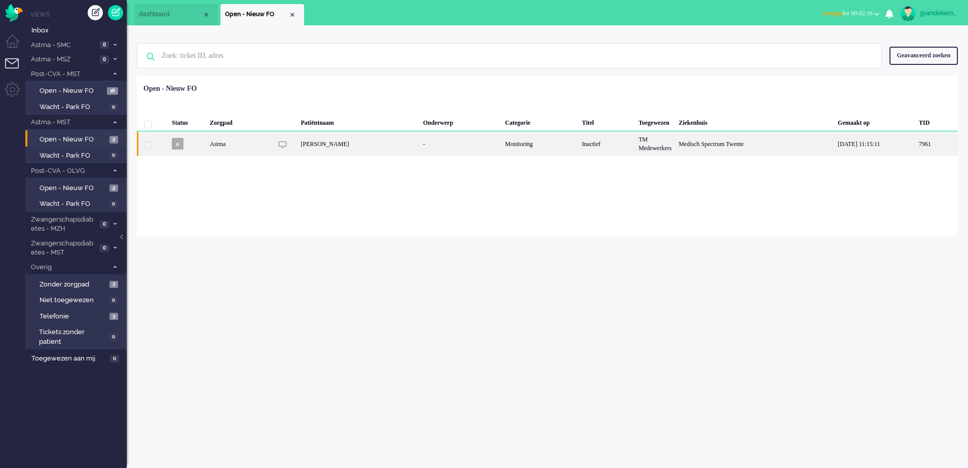
click at [724, 148] on div "Medisch Spectrum Twente" at bounding box center [754, 143] width 159 height 25
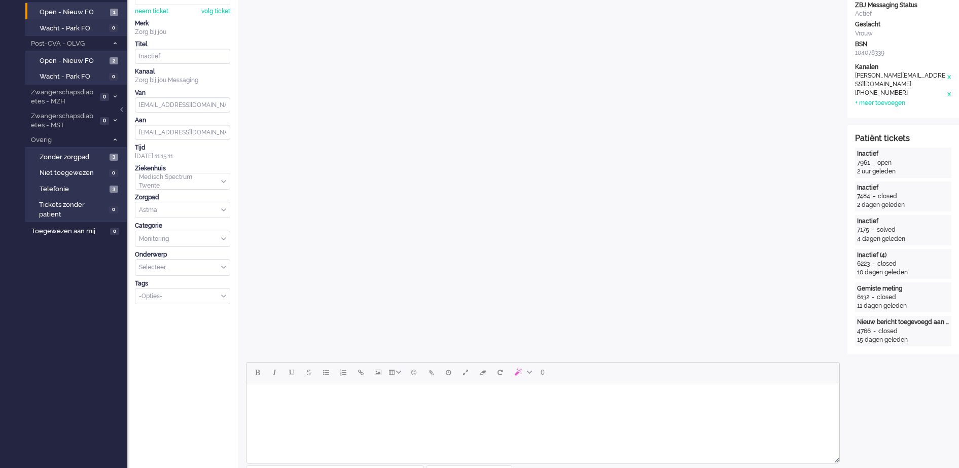
scroll to position [317, 0]
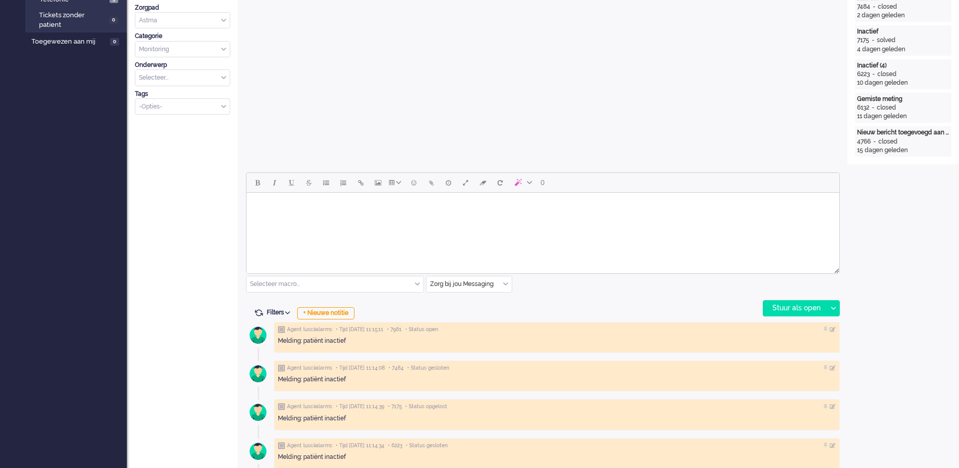
click at [505, 281] on div "Zorg bij jou Messaging" at bounding box center [468, 284] width 85 height 16
click at [488, 310] on li "uitgaand telefoon" at bounding box center [468, 314] width 85 height 15
click at [797, 306] on div "Stuur als open" at bounding box center [794, 308] width 63 height 15
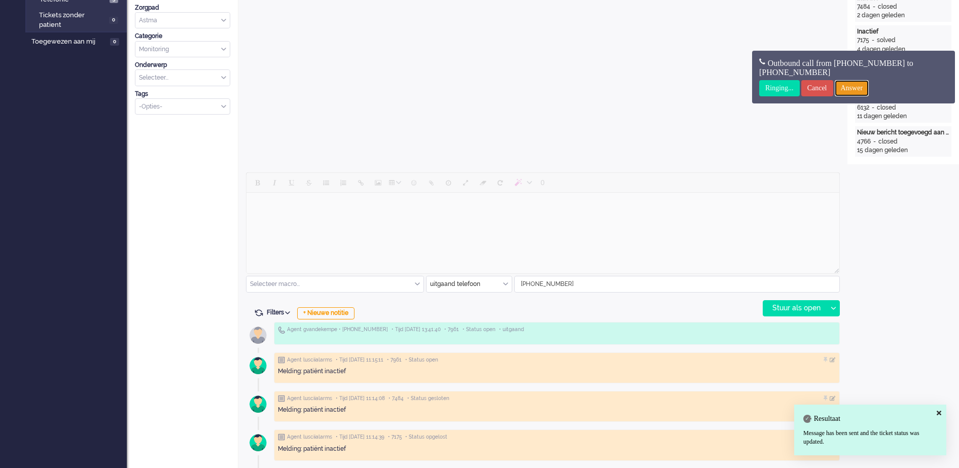
click at [866, 85] on input "Answer" at bounding box center [852, 88] width 34 height 16
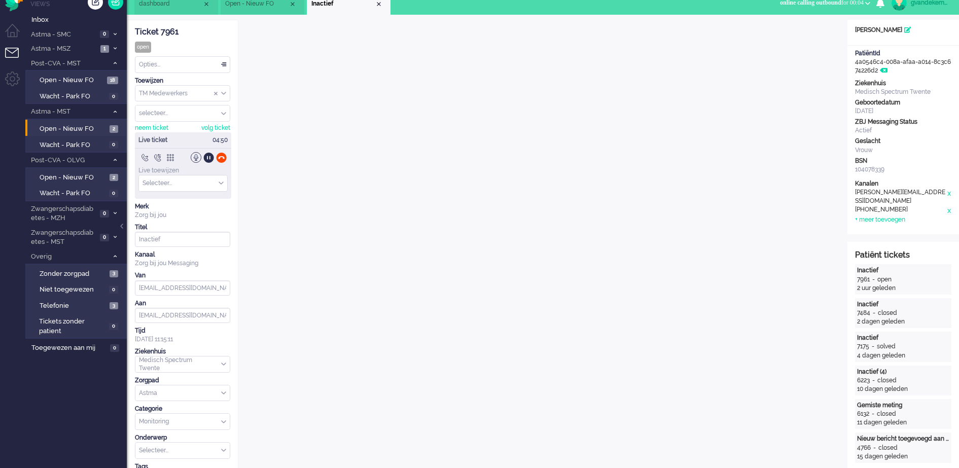
scroll to position [0, 0]
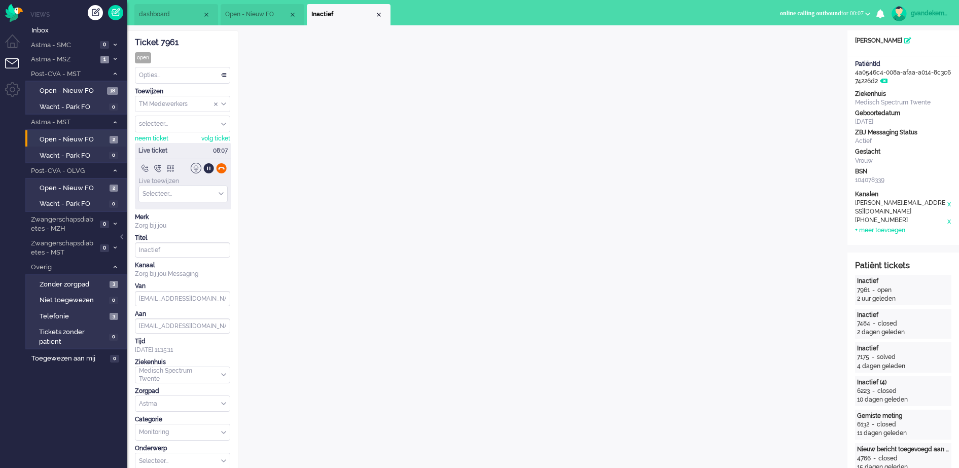
click at [222, 170] on div at bounding box center [221, 168] width 11 height 11
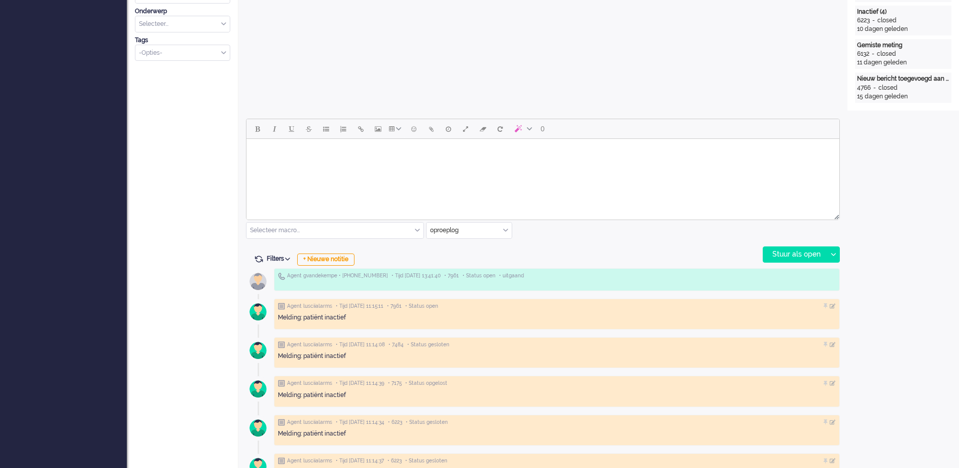
scroll to position [380, 0]
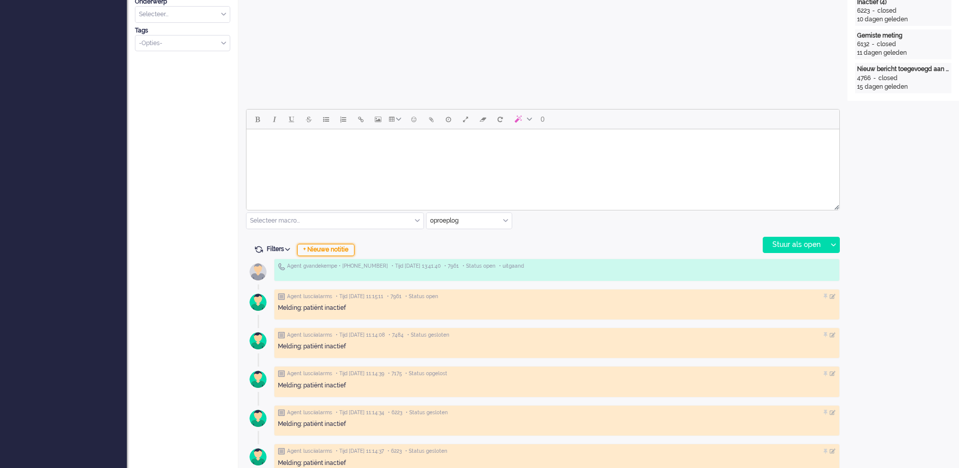
click at [347, 248] on div "+ Nieuwe notitie" at bounding box center [325, 250] width 57 height 12
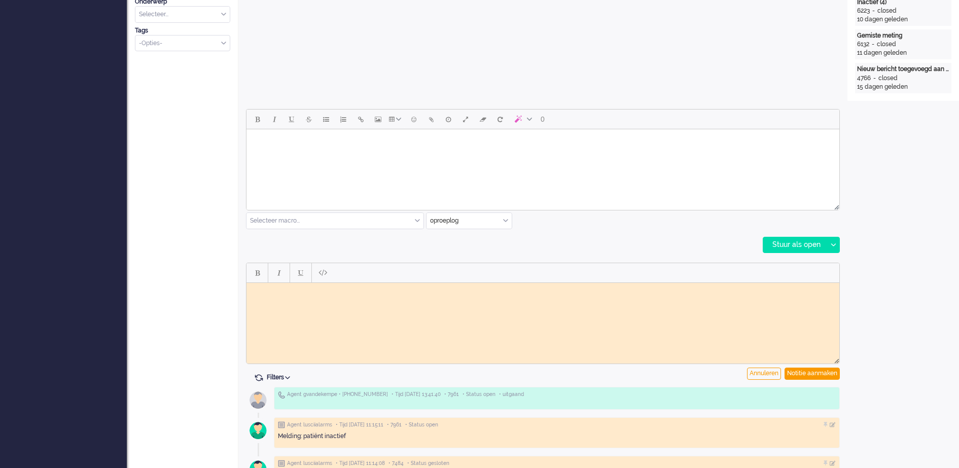
scroll to position [0, 0]
click at [435, 291] on body "Rich Text Area. Press ALT-0 for help." at bounding box center [542, 290] width 585 height 8
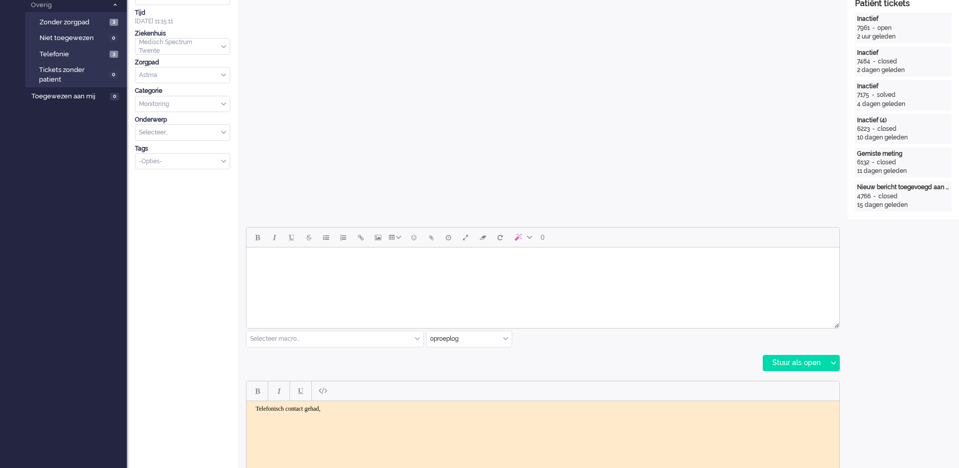
scroll to position [317, 0]
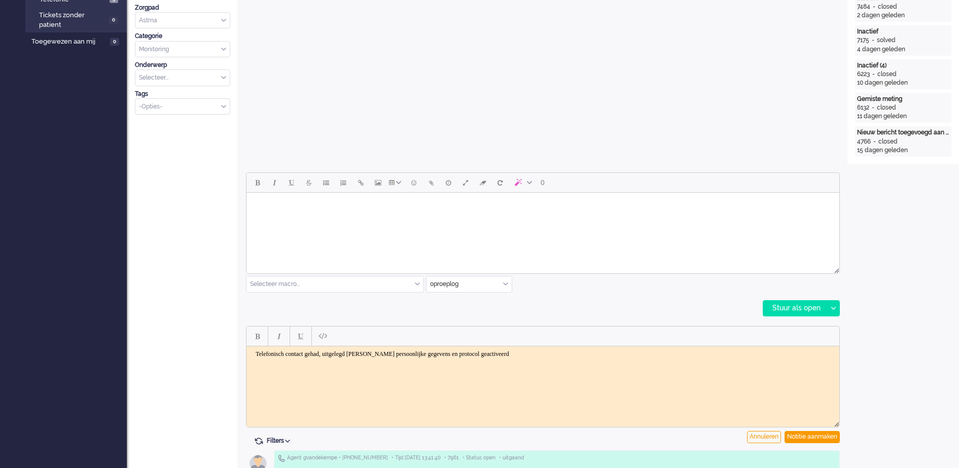
click at [334, 353] on body "Telefonisch contact gehad, uitgelegd Bescherming persoonlijke gegevens en proto…" at bounding box center [542, 354] width 585 height 8
click at [642, 357] on html "Telefonisch contact gehad vanwege Leeg Protocol, uitgelegd Bescherming persoonl…" at bounding box center [542, 354] width 593 height 16
click at [630, 355] on body "Telefonisch contact gehad vanwege Leeg Protocol, uitgelegd Bescherming persoonl…" at bounding box center [542, 354] width 585 height 8
click at [812, 436] on div "Notitie aanmaken" at bounding box center [811, 437] width 55 height 12
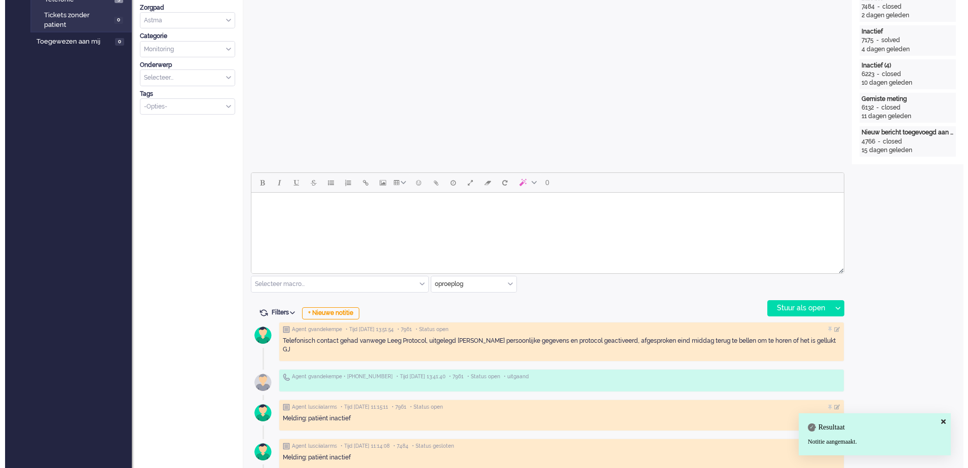
scroll to position [0, 0]
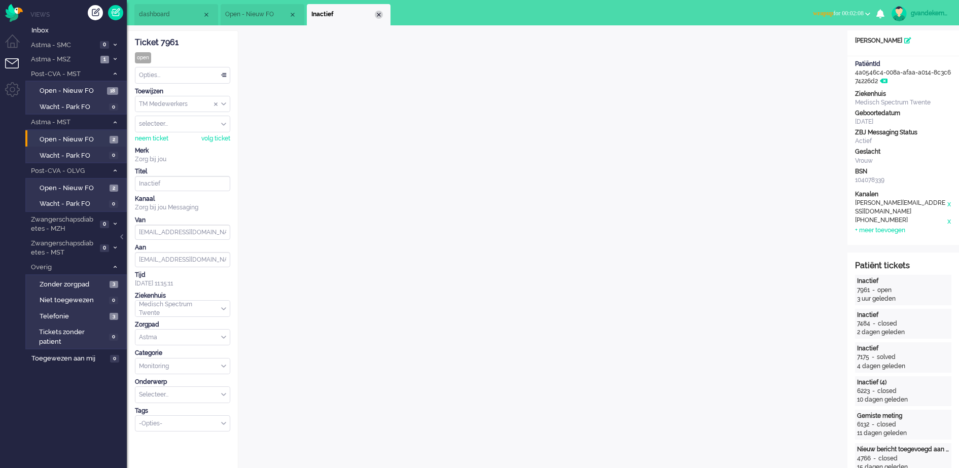
click at [378, 14] on div "Close tab" at bounding box center [379, 15] width 8 height 8
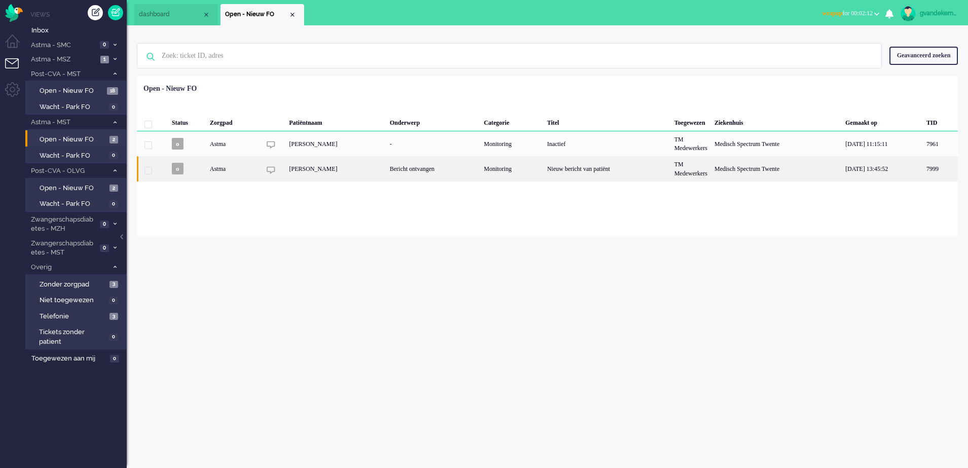
click at [600, 171] on div "Nieuw bericht van patiënt" at bounding box center [607, 168] width 127 height 25
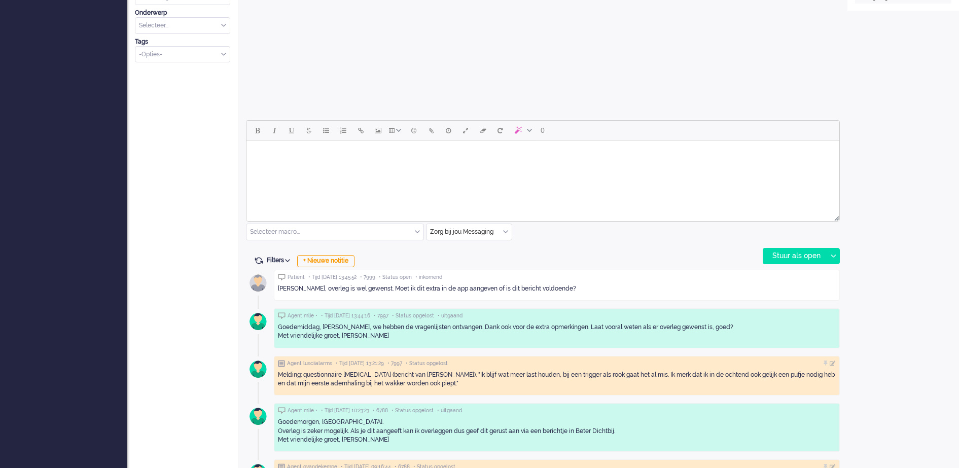
scroll to position [348, 0]
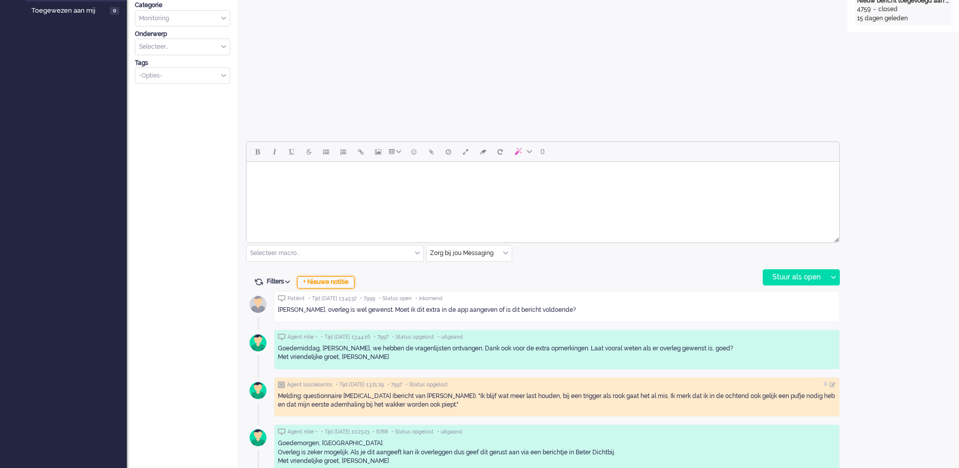
click at [345, 283] on div "+ Nieuwe notitie" at bounding box center [325, 282] width 57 height 12
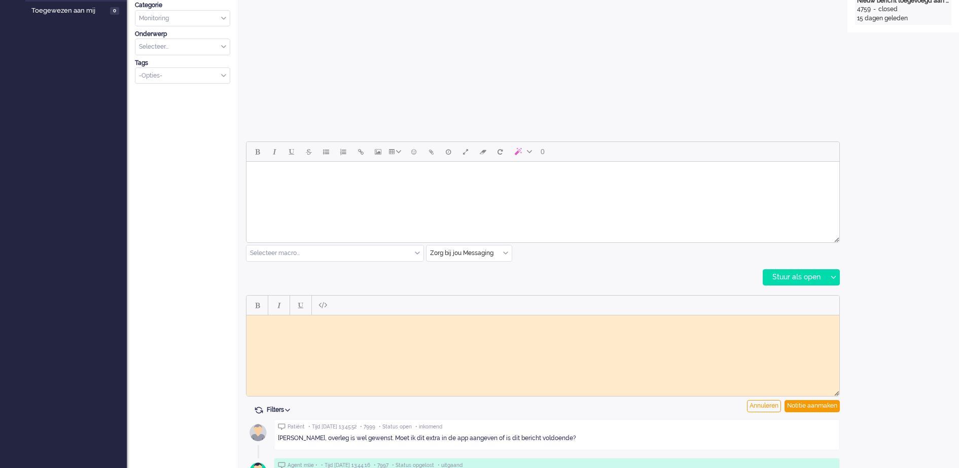
scroll to position [0, 0]
click at [819, 407] on div "Notitie aanmaken" at bounding box center [811, 406] width 55 height 12
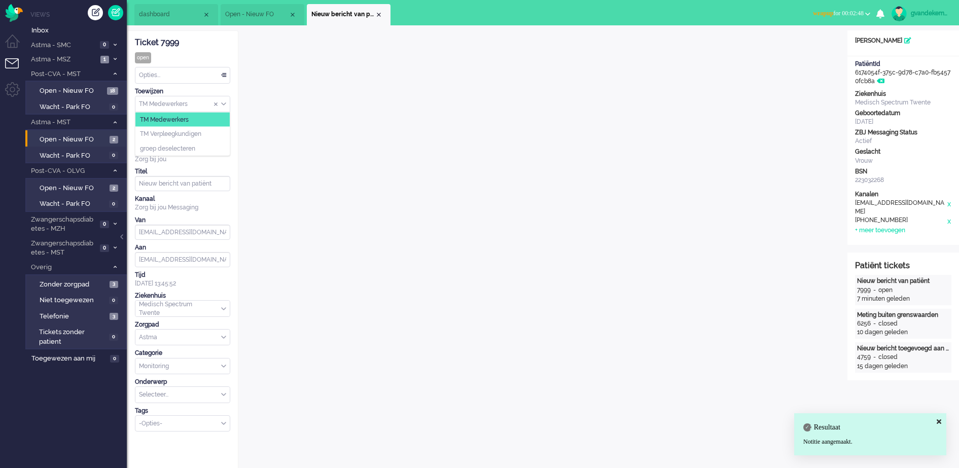
click at [222, 101] on div "TM Medewerkers" at bounding box center [182, 104] width 94 height 16
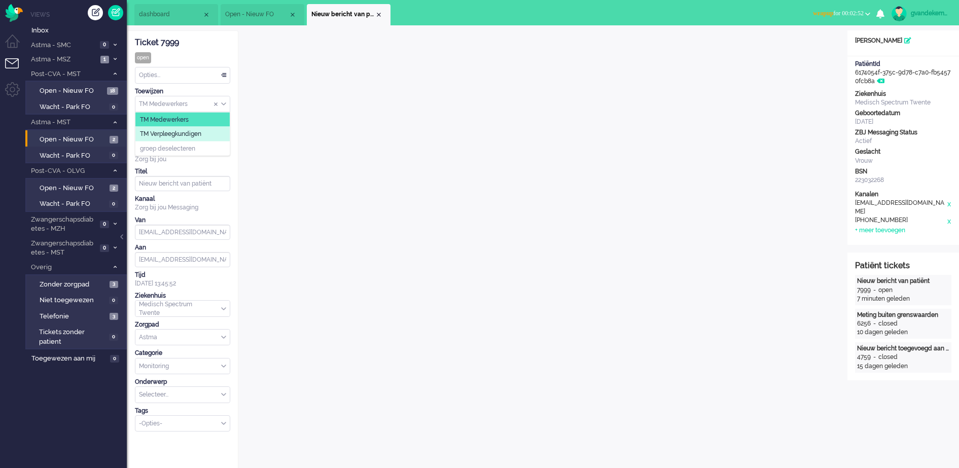
click at [201, 135] on span "TM Verpleegkundigen" at bounding box center [170, 134] width 61 height 9
click at [379, 17] on div "Close tab" at bounding box center [379, 15] width 8 height 8
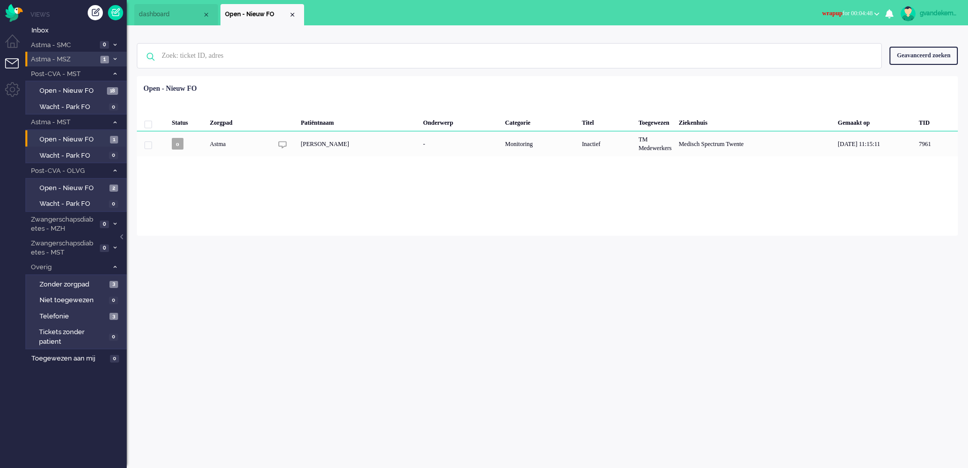
click at [71, 61] on span "Astma - MSZ" at bounding box center [63, 60] width 68 height 10
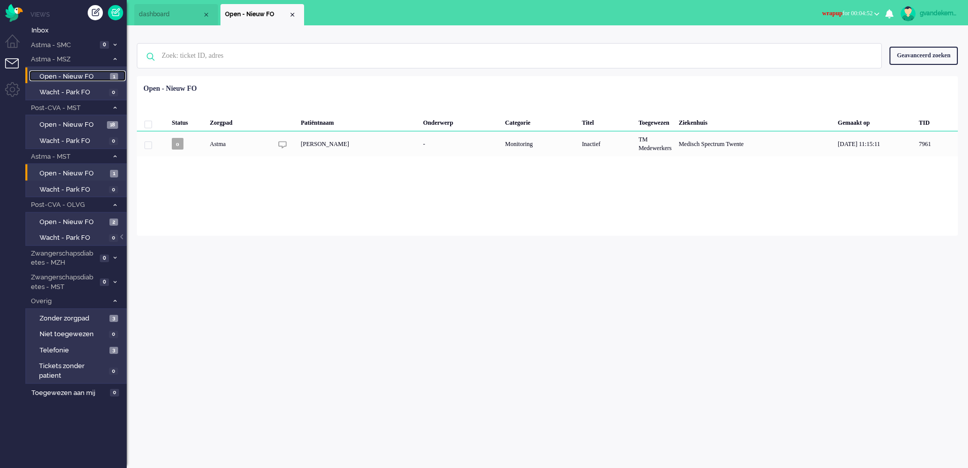
click at [89, 75] on span "Open - Nieuw FO" at bounding box center [74, 77] width 68 height 10
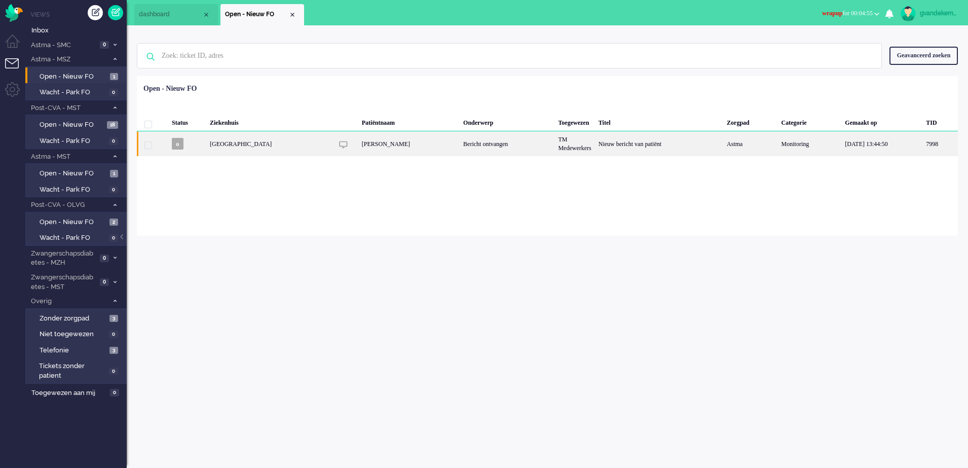
click at [676, 149] on div "Nieuw bericht van patiënt" at bounding box center [659, 143] width 128 height 25
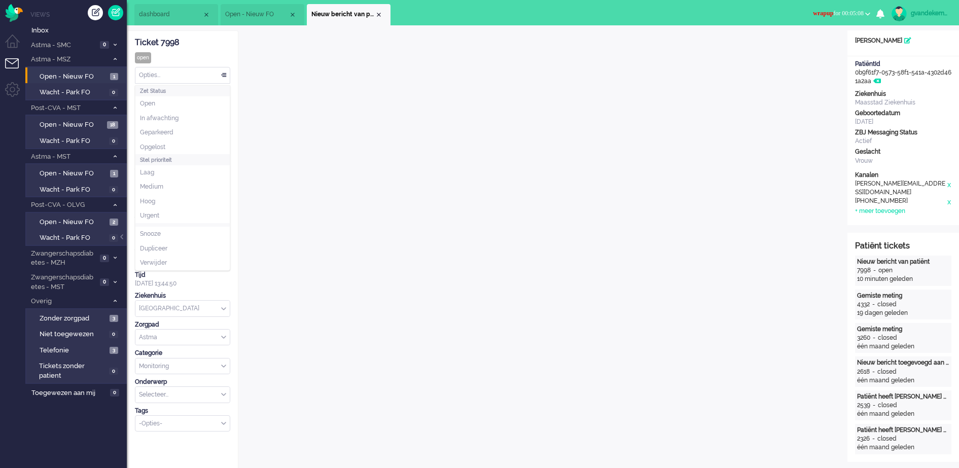
click at [224, 75] on div "Opties..." at bounding box center [182, 75] width 94 height 16
click at [165, 143] on span "Opgelost" at bounding box center [152, 147] width 25 height 9
click at [377, 14] on div "Close tab" at bounding box center [379, 15] width 8 height 8
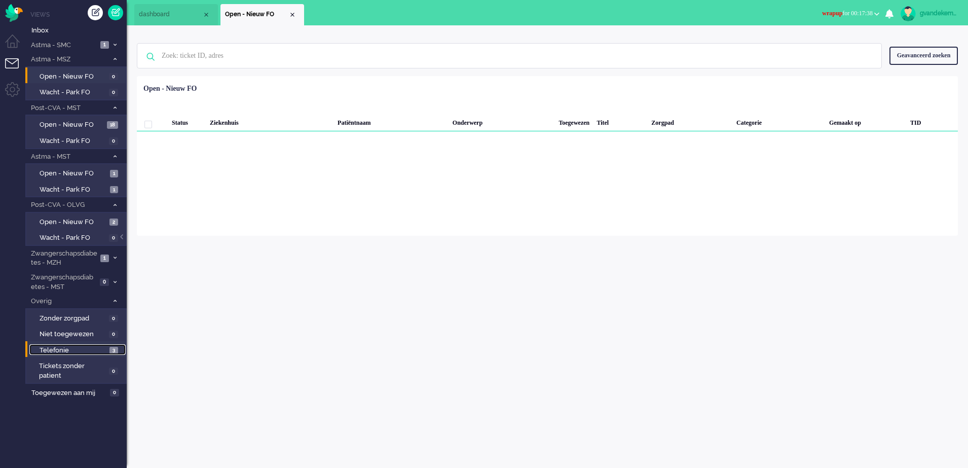
click at [89, 348] on span "Telefonie" at bounding box center [73, 351] width 67 height 10
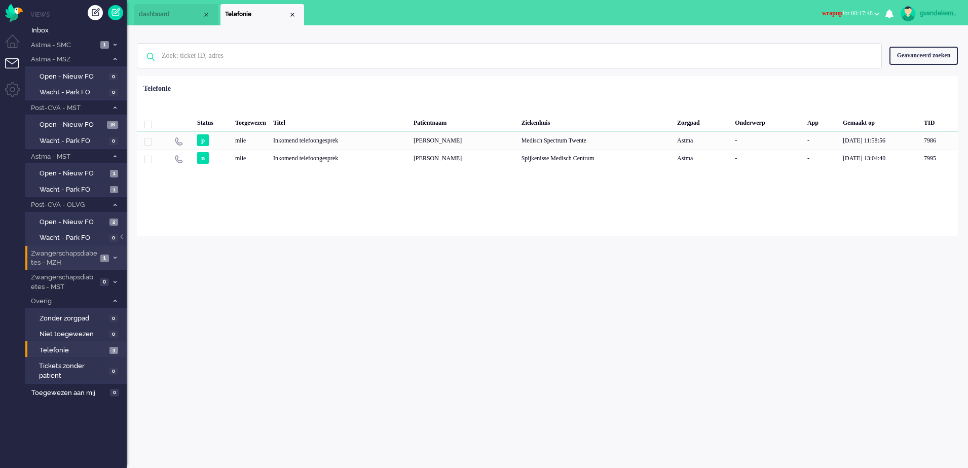
click at [99, 255] on li "Zwangerschapsdiabetes - MZH 1" at bounding box center [75, 258] width 101 height 24
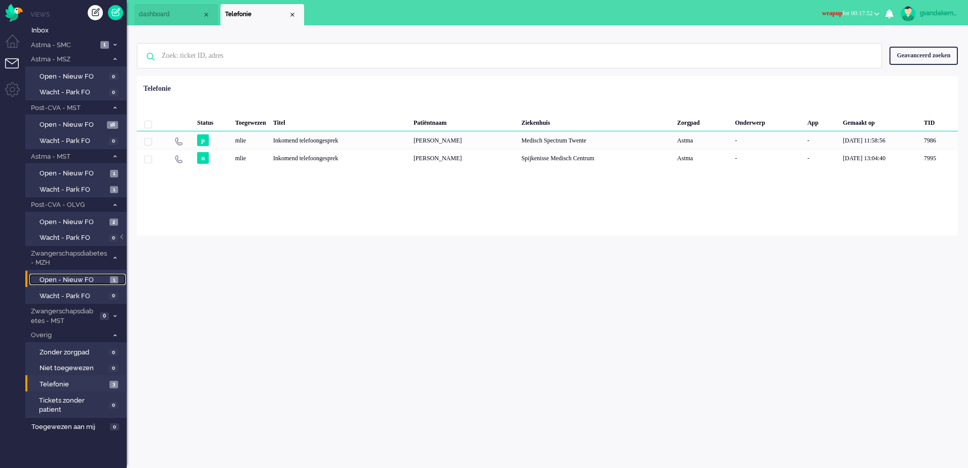
click at [96, 279] on span "Open - Nieuw FO" at bounding box center [74, 280] width 68 height 10
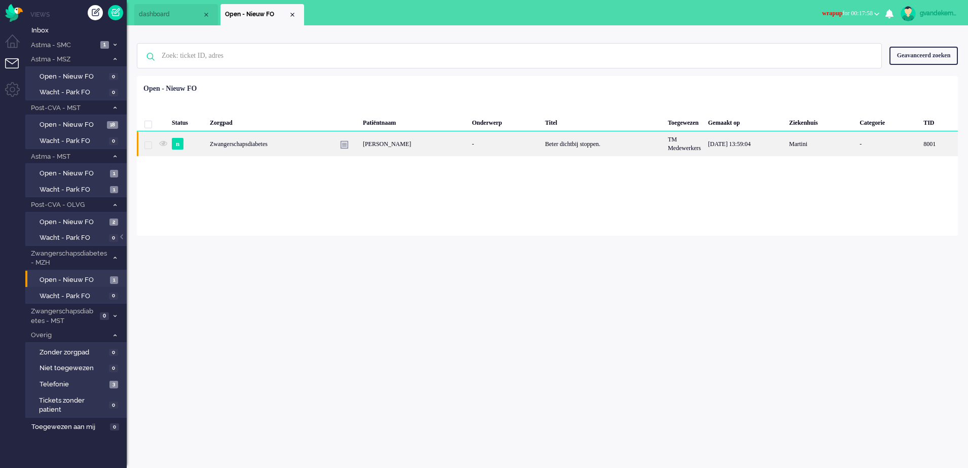
click at [563, 142] on div "Beter dichtbij stoppen." at bounding box center [603, 143] width 123 height 25
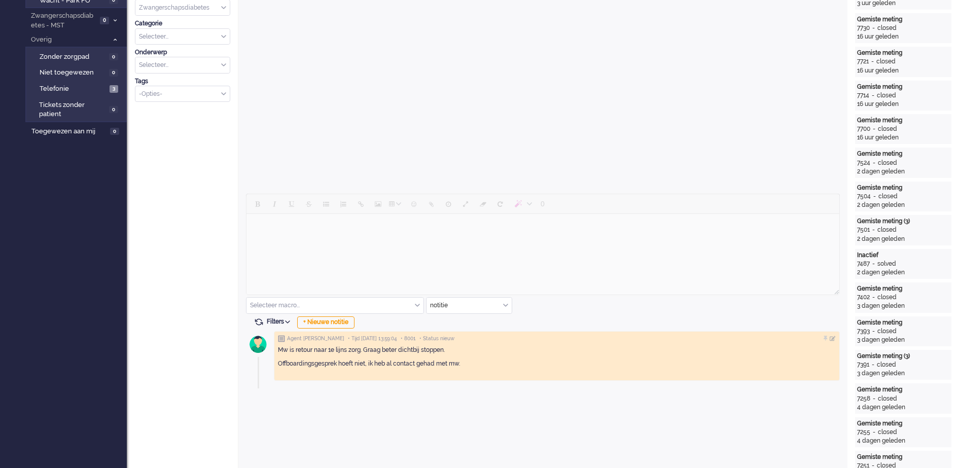
scroll to position [309, 0]
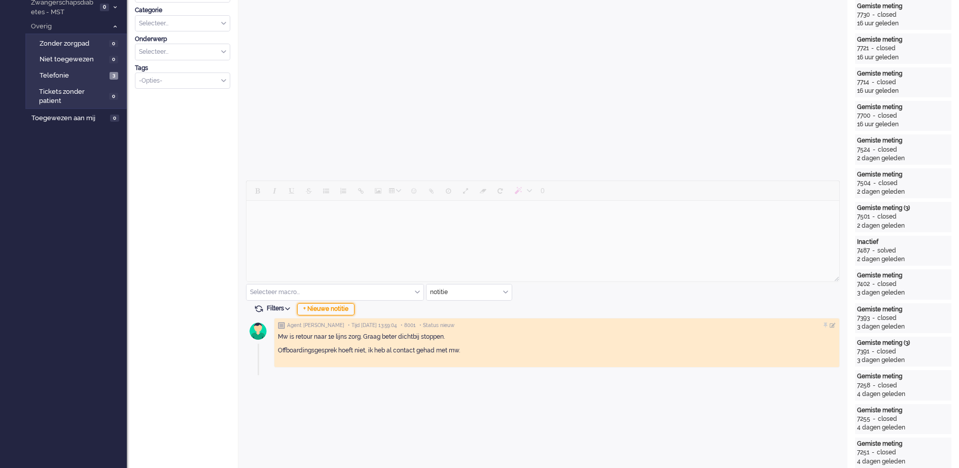
click at [344, 312] on div "+ Nieuwe notitie" at bounding box center [325, 309] width 57 height 12
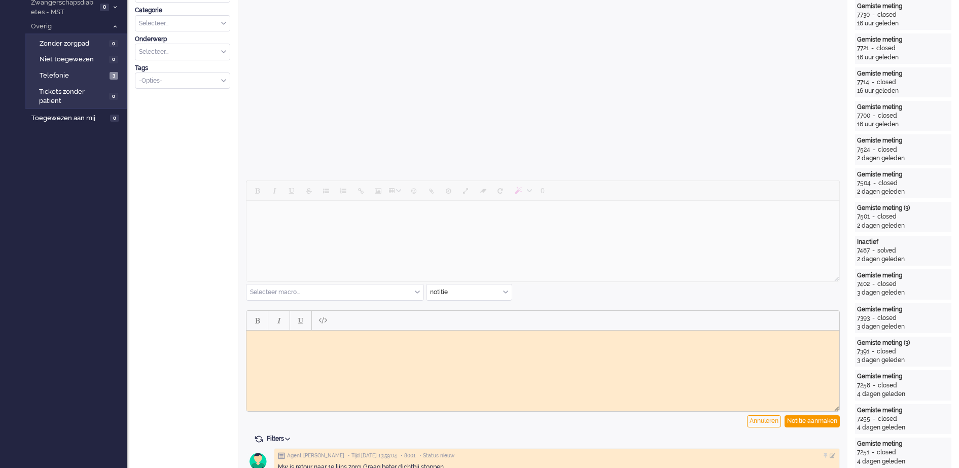
scroll to position [0, 0]
click at [438, 346] on html at bounding box center [542, 338] width 593 height 16
click at [801, 422] on div "Notitie aanmaken" at bounding box center [811, 421] width 55 height 12
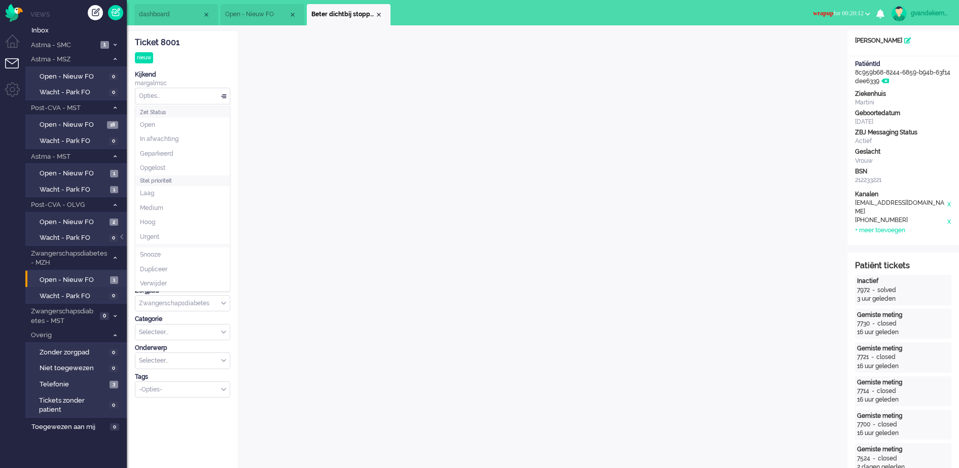
click at [223, 93] on div "Opties..." at bounding box center [182, 96] width 94 height 16
click at [190, 163] on li "Opgelost" at bounding box center [182, 168] width 94 height 15
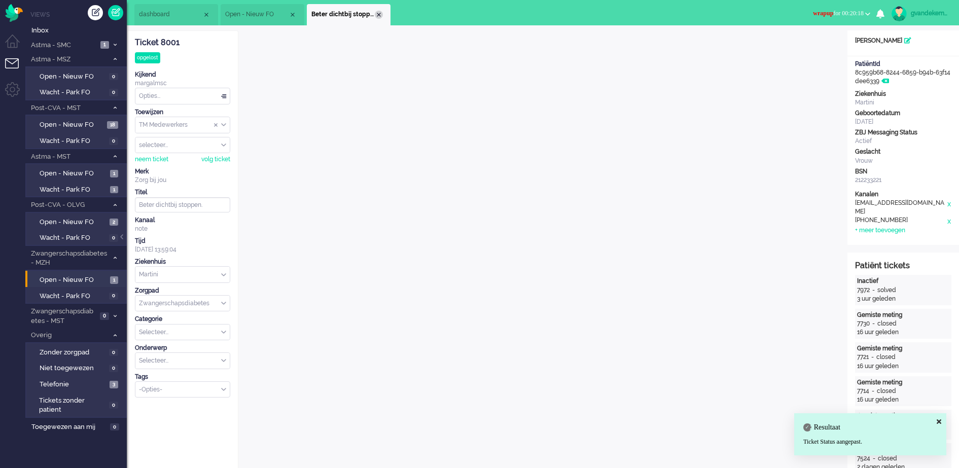
click at [379, 13] on div "Close tab" at bounding box center [379, 15] width 8 height 8
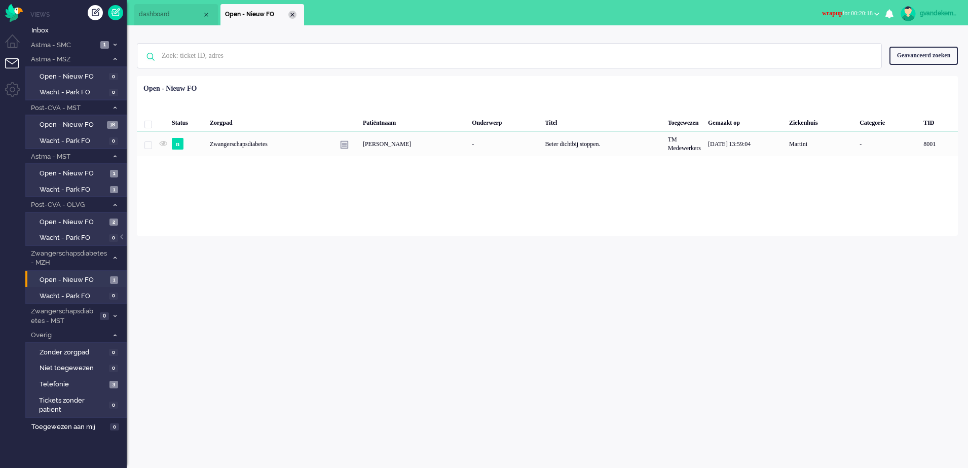
click at [292, 13] on div "Close tab" at bounding box center [293, 15] width 8 height 8
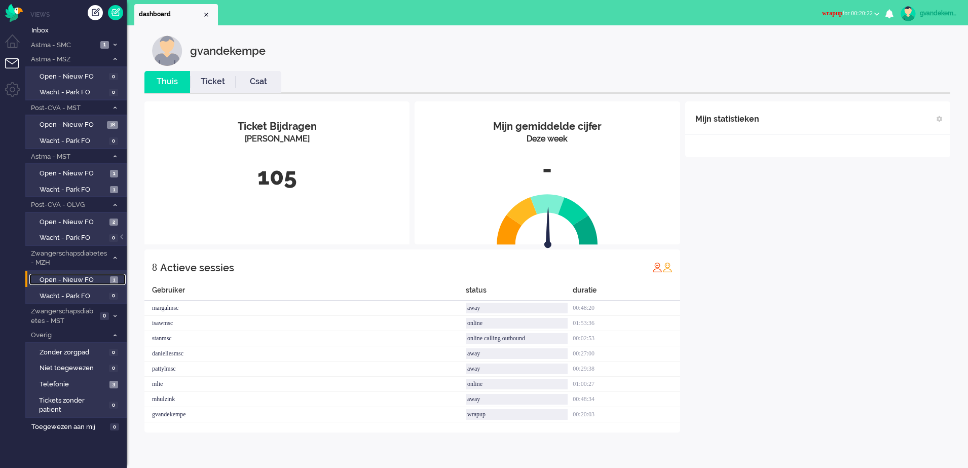
click at [90, 278] on span "Open - Nieuw FO" at bounding box center [74, 280] width 68 height 10
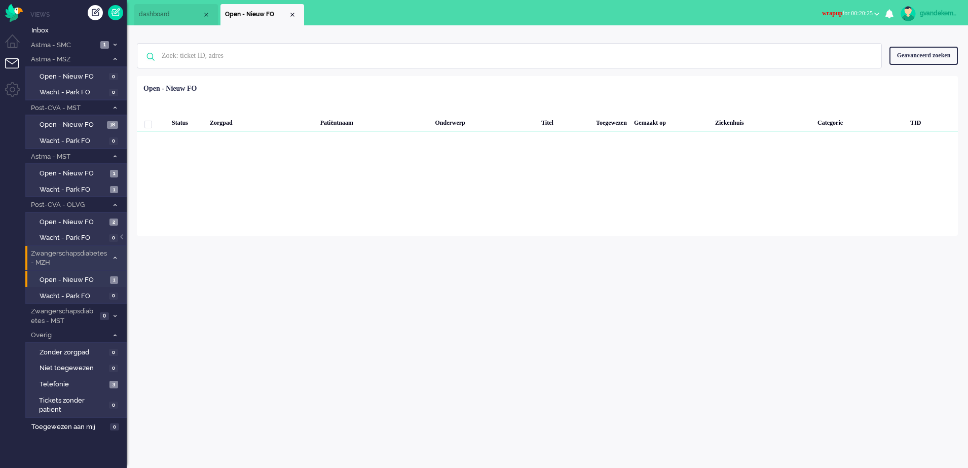
click at [116, 256] on span at bounding box center [115, 259] width 8 height 6
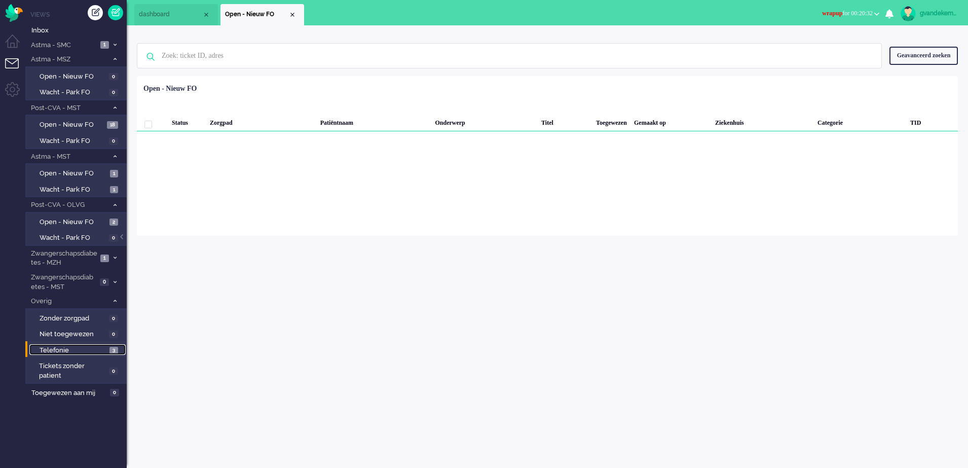
click at [115, 350] on span "3" at bounding box center [114, 351] width 9 height 8
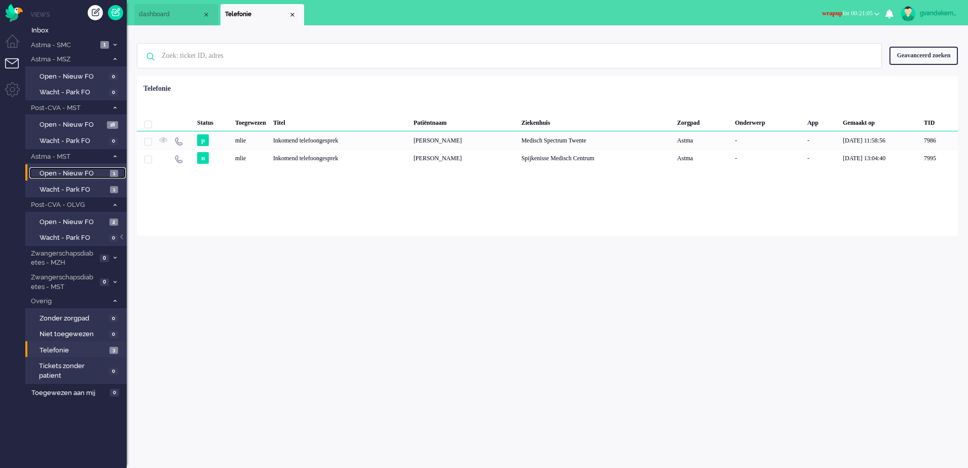
click at [91, 173] on span "Open - Nieuw FO" at bounding box center [74, 174] width 68 height 10
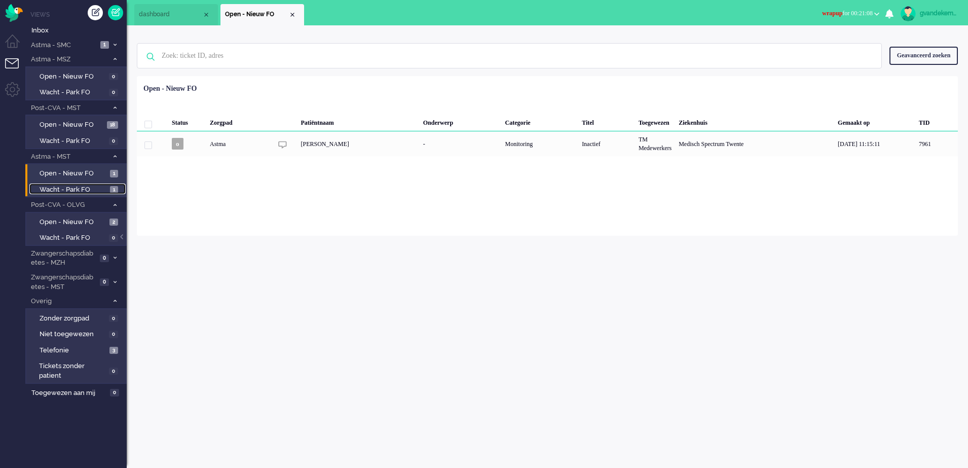
click at [90, 187] on span "Wacht - Park FO" at bounding box center [74, 190] width 68 height 10
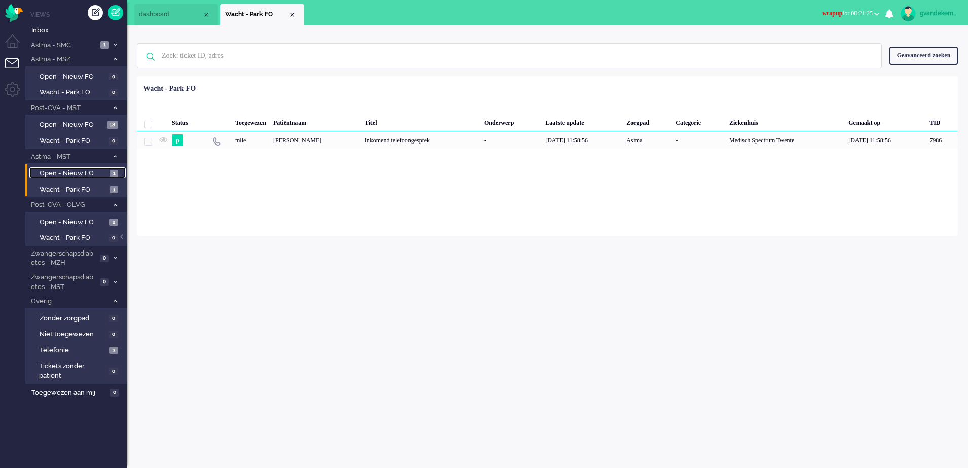
click at [92, 171] on span "Open - Nieuw FO" at bounding box center [74, 174] width 68 height 10
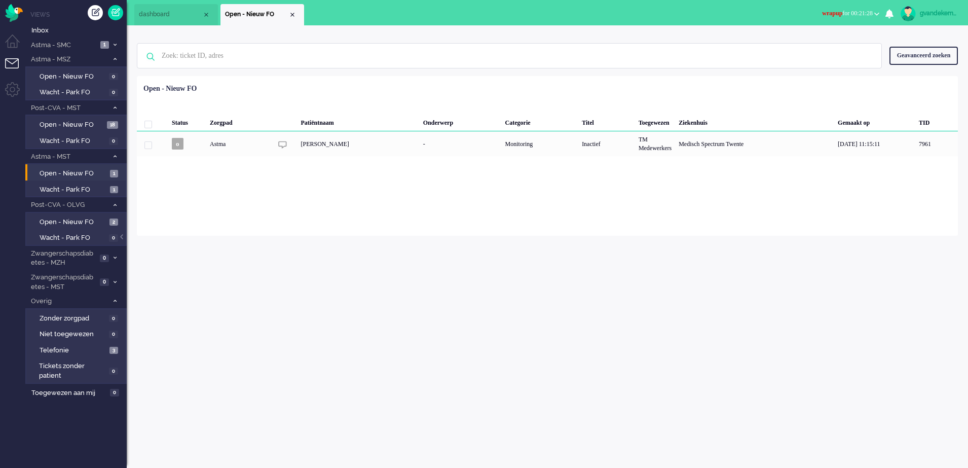
click at [876, 13] on b "button" at bounding box center [877, 14] width 5 height 4
click at [813, 44] on label "Online" at bounding box center [838, 45] width 80 height 9
click at [116, 59] on icon at bounding box center [115, 59] width 3 height 4
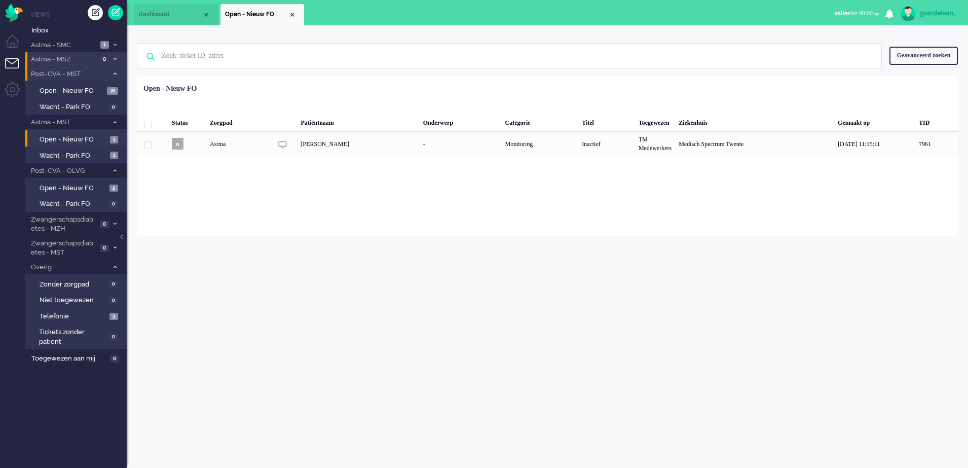
click at [115, 73] on icon at bounding box center [115, 74] width 3 height 4
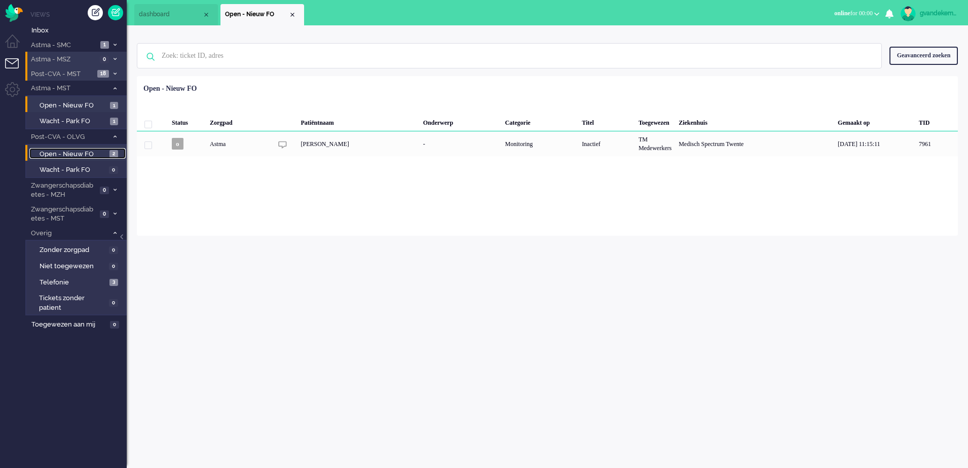
click at [96, 154] on span "Open - Nieuw FO" at bounding box center [73, 155] width 67 height 10
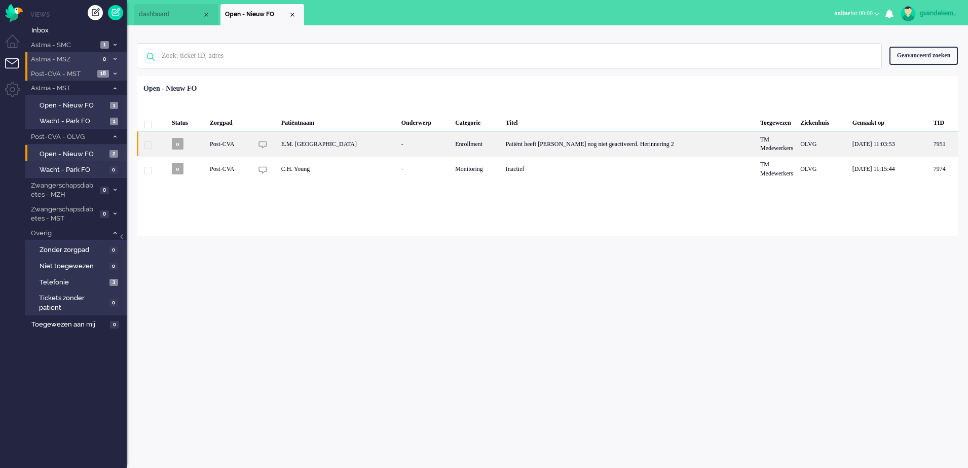
click at [582, 148] on div "Patiënt heeft [PERSON_NAME] nog niet geactiveerd. Herinnering 2" at bounding box center [629, 143] width 255 height 25
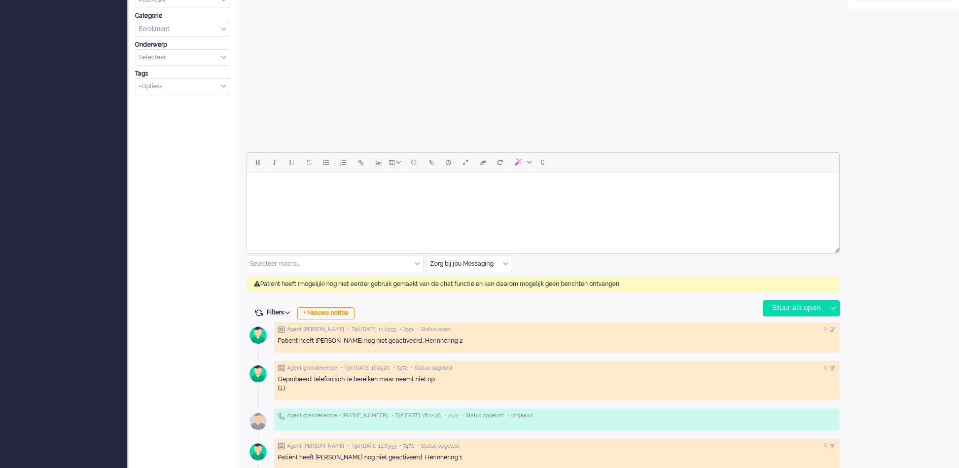
scroll to position [283, 0]
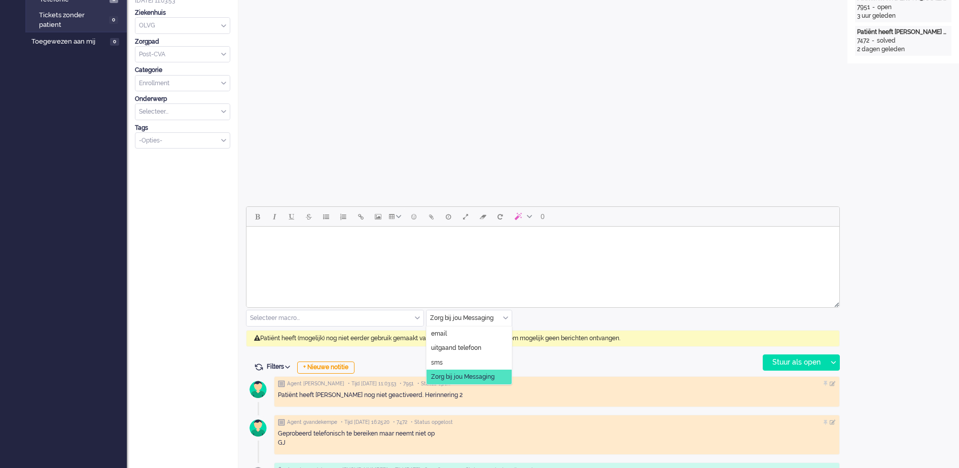
click at [505, 317] on div "Zorg bij jou Messaging" at bounding box center [468, 318] width 85 height 16
click at [457, 349] on span "uitgaand telefoon" at bounding box center [456, 348] width 50 height 9
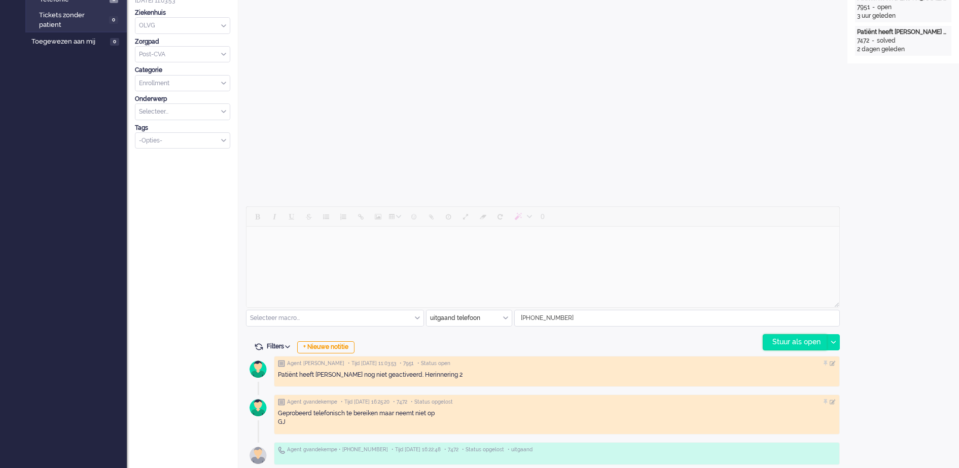
click at [802, 345] on div "Stuur als open" at bounding box center [794, 342] width 63 height 15
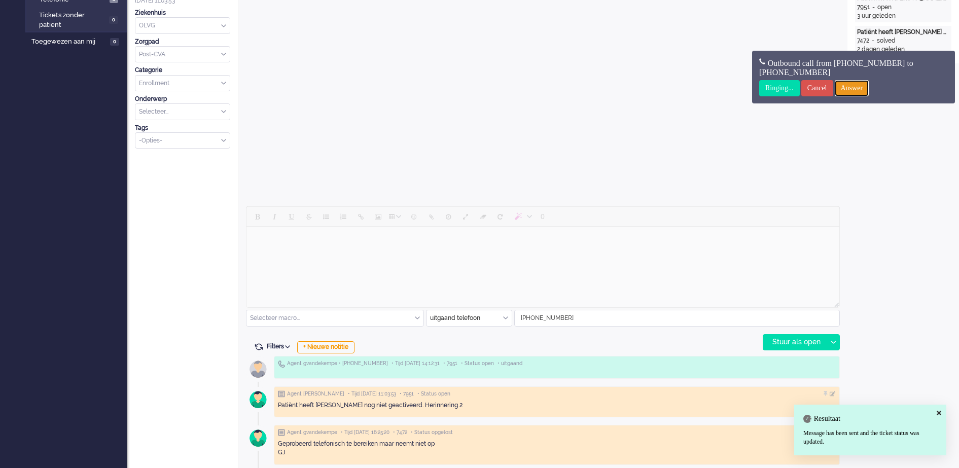
click at [869, 86] on input "Answer" at bounding box center [852, 88] width 34 height 16
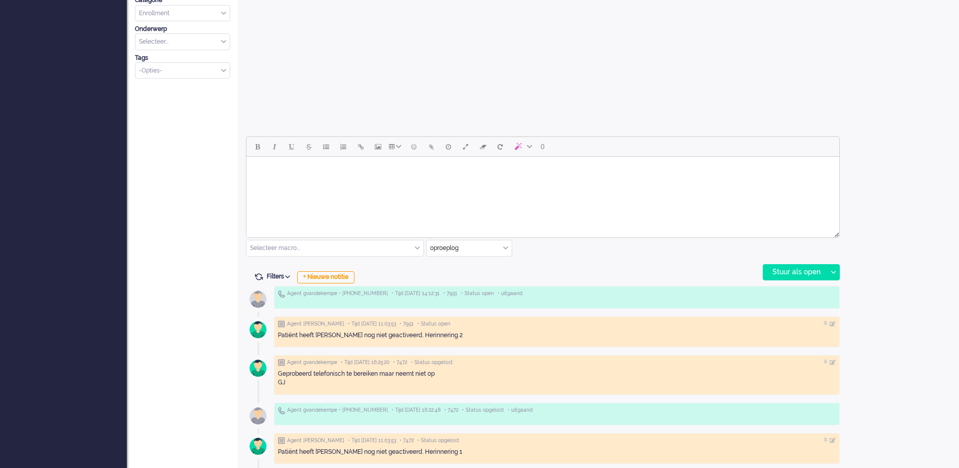
scroll to position [356, 0]
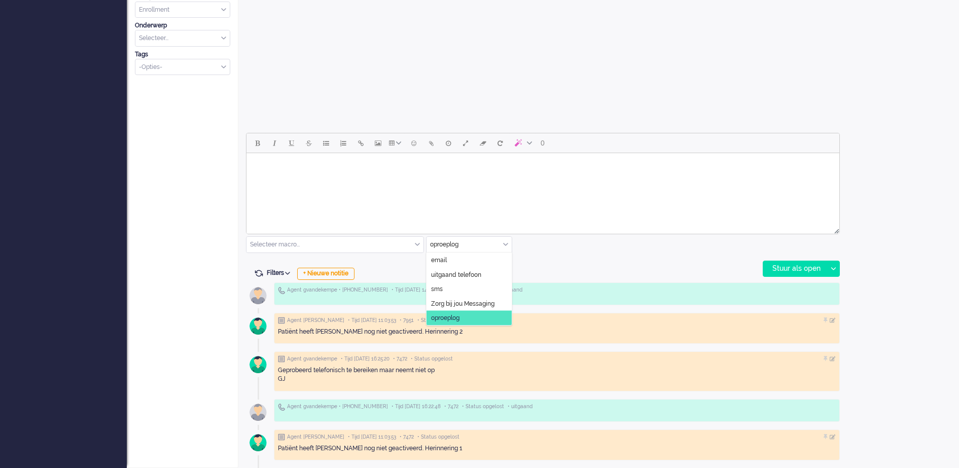
click at [506, 244] on div "oproeplog" at bounding box center [468, 245] width 85 height 16
click at [469, 272] on span "uitgaand telefoon" at bounding box center [456, 274] width 50 height 9
click at [808, 271] on div "Stuur als open" at bounding box center [794, 268] width 63 height 15
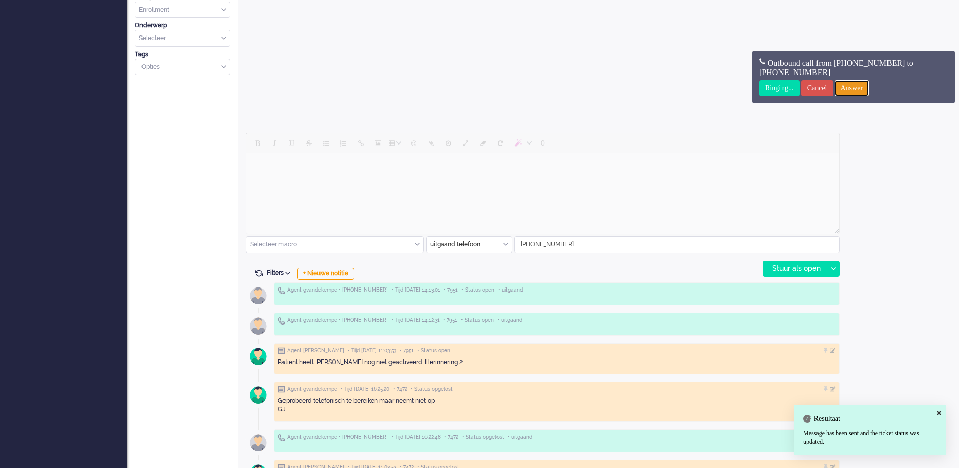
click at [869, 89] on input "Answer" at bounding box center [852, 88] width 34 height 16
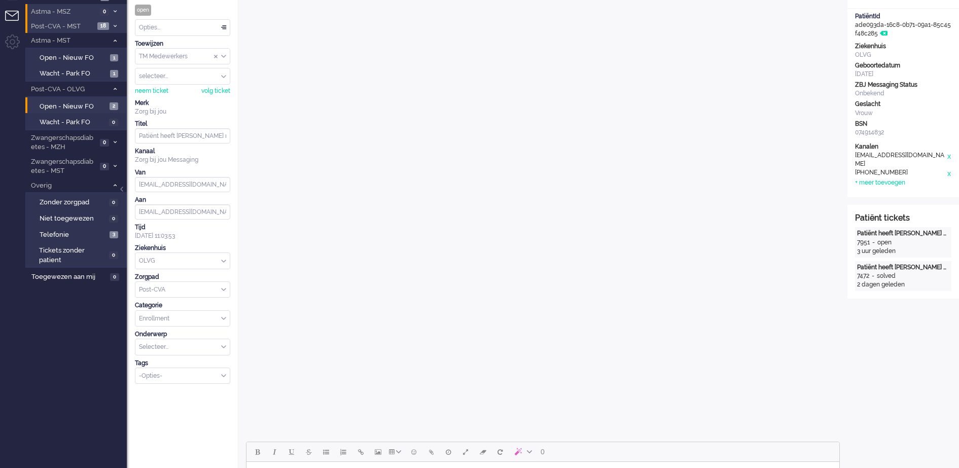
scroll to position [0, 0]
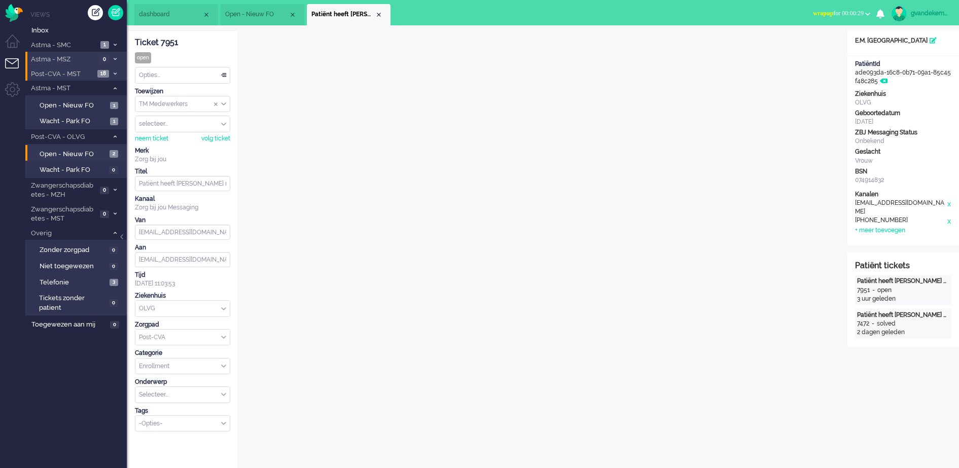
click at [867, 13] on b "button" at bounding box center [867, 14] width 5 height 4
click at [796, 43] on label "Online" at bounding box center [828, 45] width 80 height 9
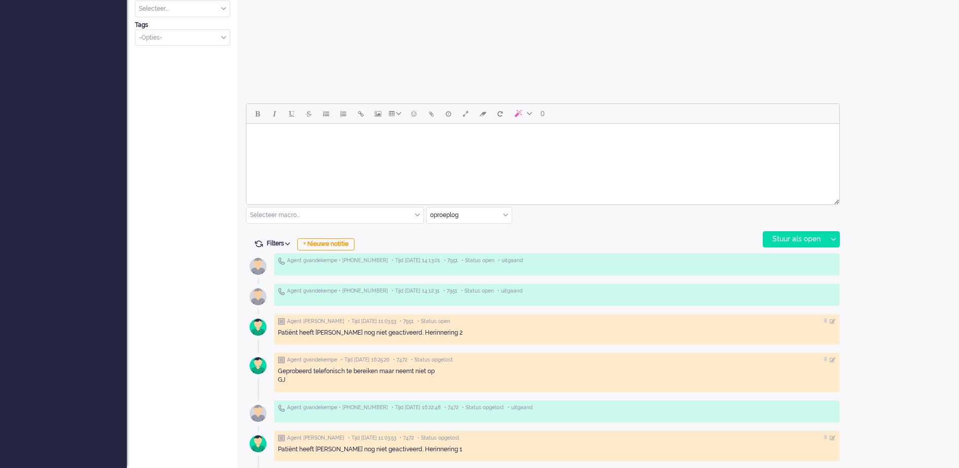
scroll to position [387, 0]
click at [505, 211] on div "oproeplog" at bounding box center [468, 214] width 85 height 16
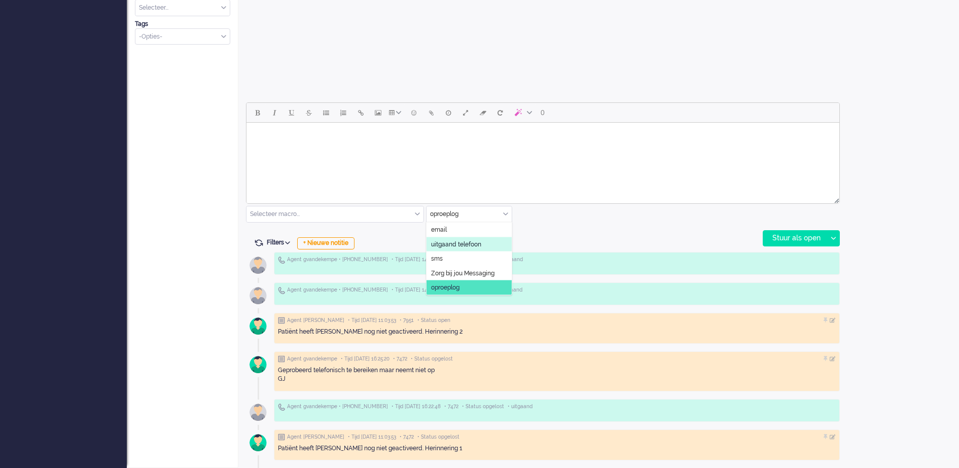
click at [479, 245] on span "uitgaand telefoon" at bounding box center [456, 244] width 50 height 9
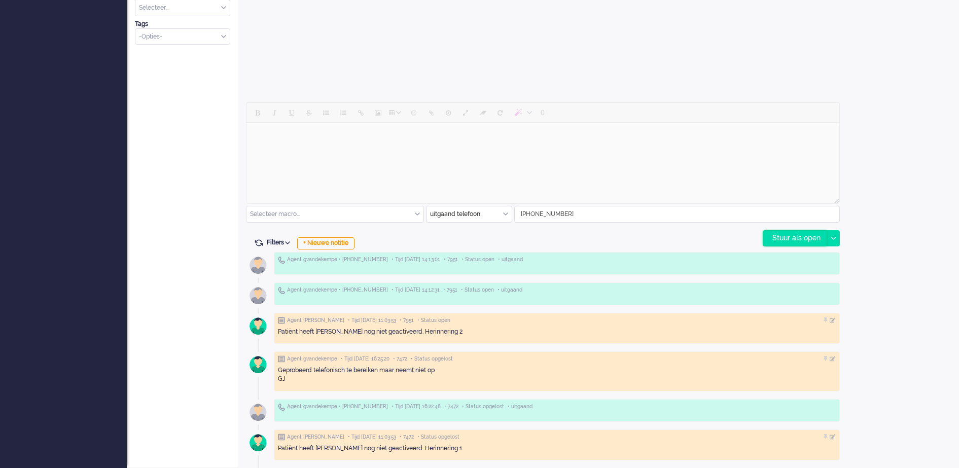
click at [815, 240] on div "Stuur als open" at bounding box center [794, 238] width 63 height 15
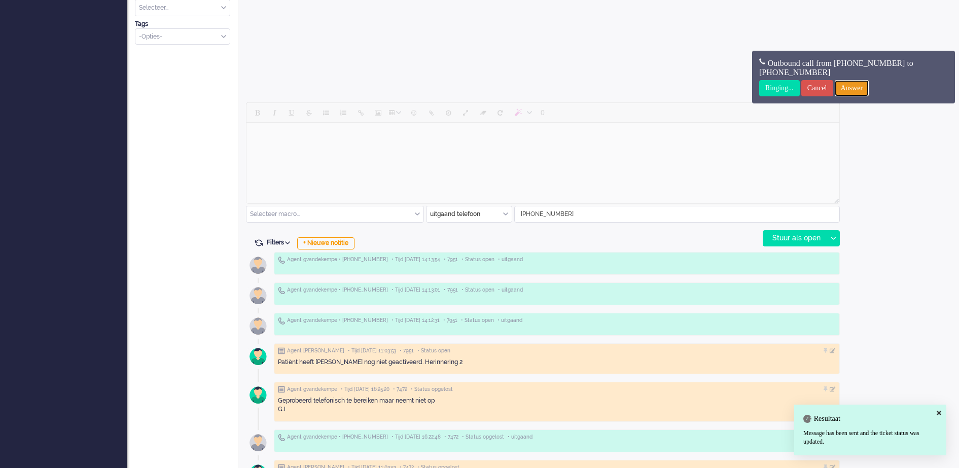
click at [861, 85] on input "Answer" at bounding box center [852, 88] width 34 height 16
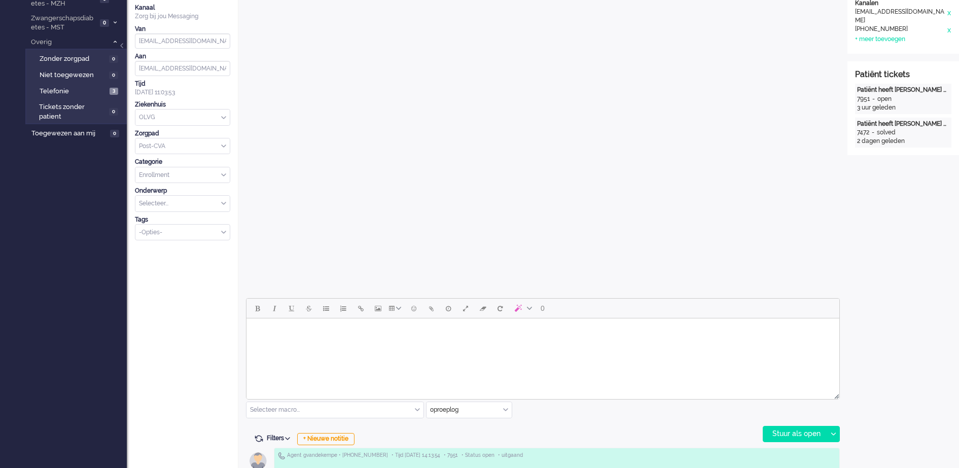
scroll to position [0, 0]
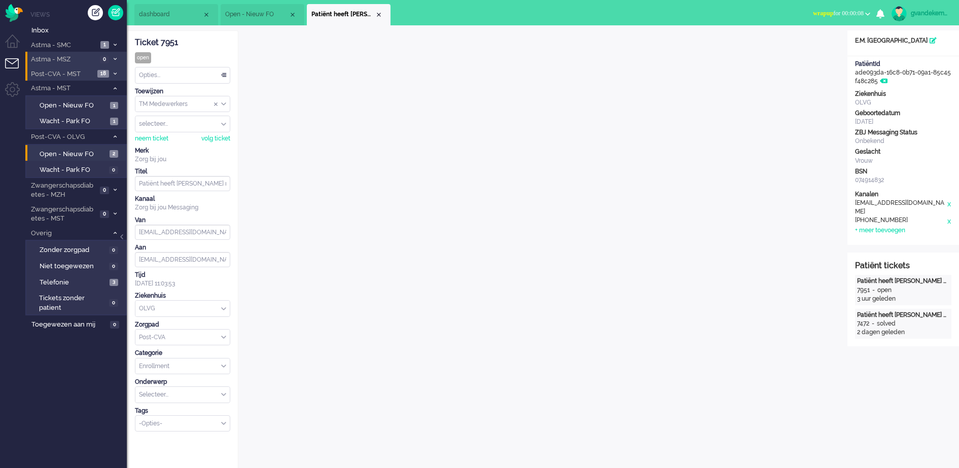
click at [865, 13] on b "button" at bounding box center [867, 14] width 5 height 4
click at [808, 43] on label "Online" at bounding box center [828, 45] width 80 height 9
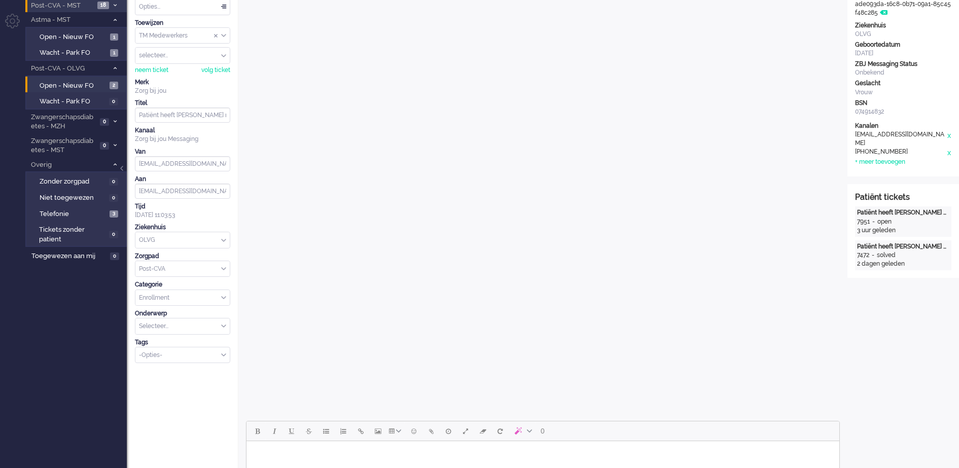
scroll to position [417, 0]
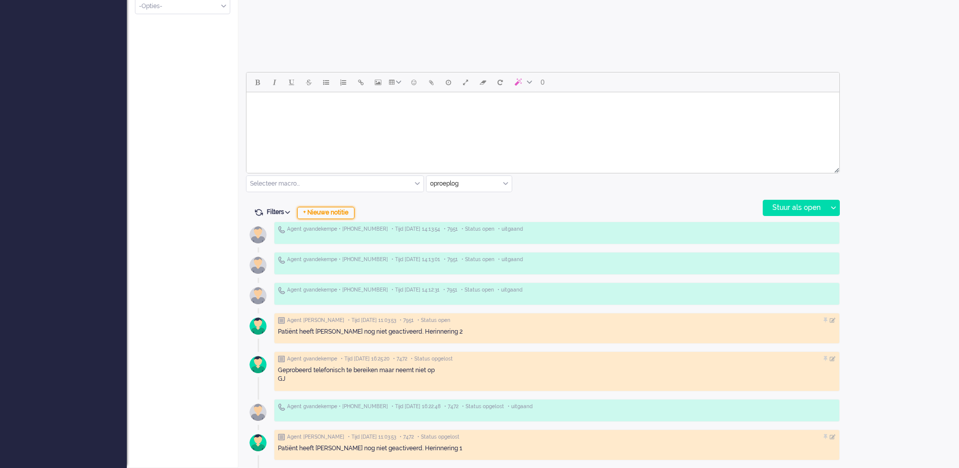
click at [342, 215] on div "+ Nieuwe notitie" at bounding box center [325, 213] width 57 height 12
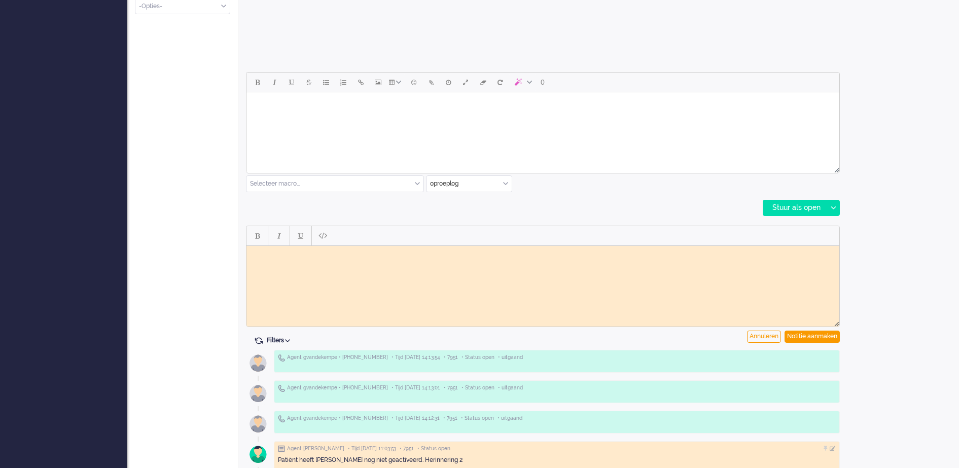
scroll to position [0, 0]
click at [389, 255] on body "Rich Text Area. Press ALT-0 for help." at bounding box center [542, 253] width 585 height 8
click at [810, 337] on div "Notitie aanmaken" at bounding box center [811, 337] width 55 height 12
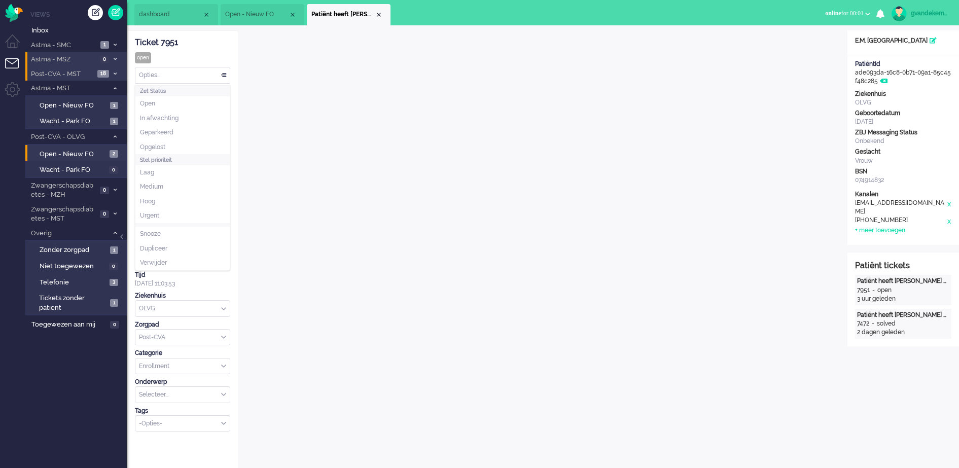
click at [224, 72] on div "Opties..." at bounding box center [182, 75] width 94 height 16
click at [183, 143] on li "Opgelost" at bounding box center [182, 147] width 94 height 15
click at [378, 12] on div "Close tab" at bounding box center [379, 15] width 8 height 8
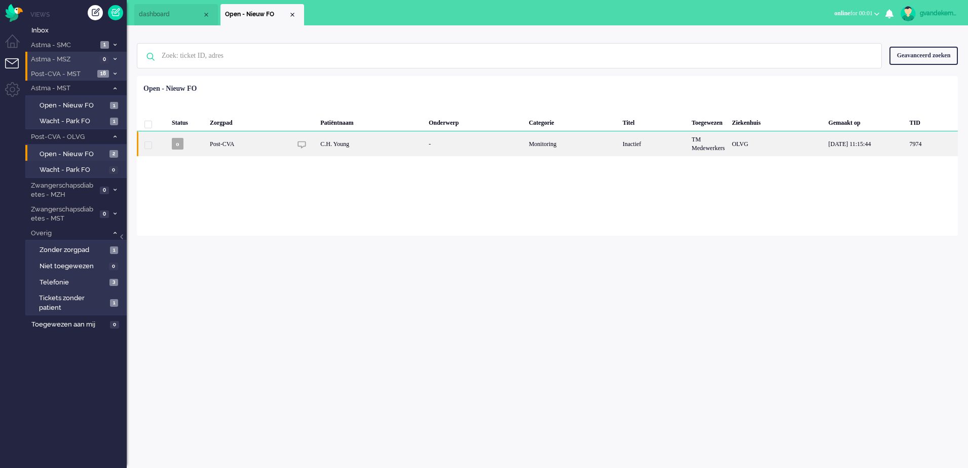
click at [711, 150] on div "TM Medewerkers" at bounding box center [709, 143] width 40 height 25
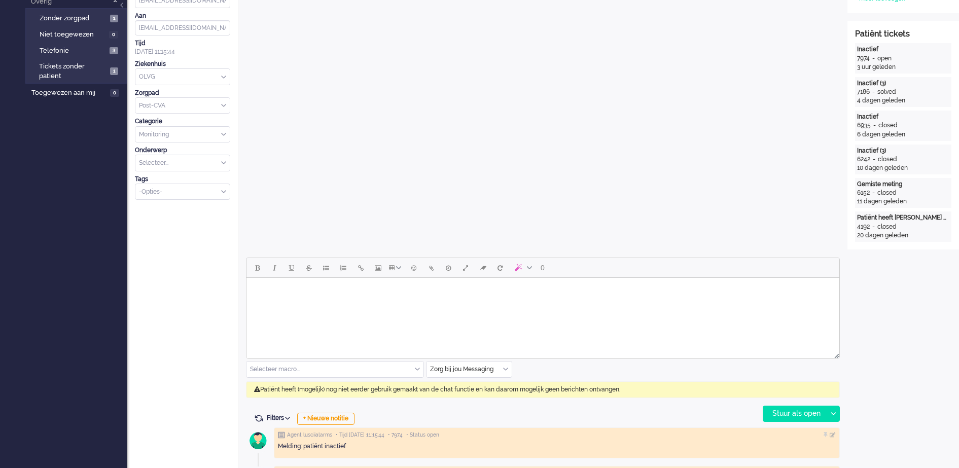
scroll to position [284, 0]
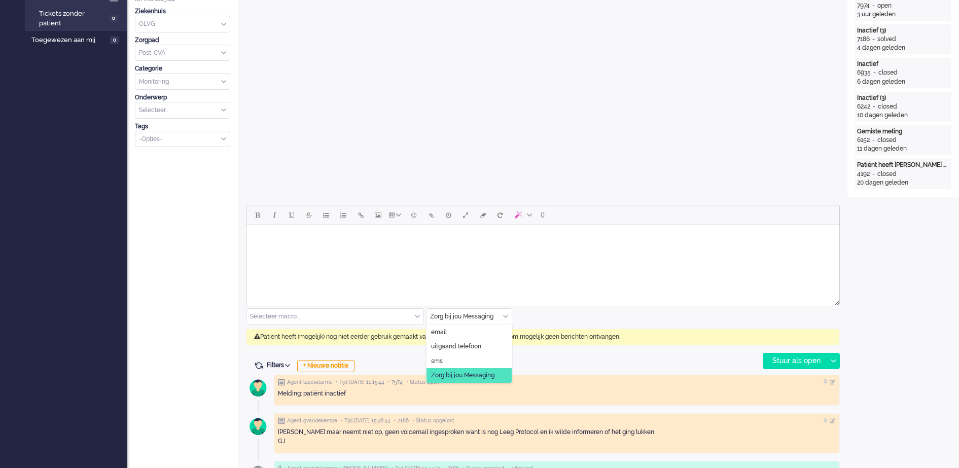
click at [507, 314] on div "Zorg bij jou Messaging" at bounding box center [468, 317] width 85 height 16
click at [480, 349] on span "uitgaand telefoon" at bounding box center [456, 346] width 50 height 9
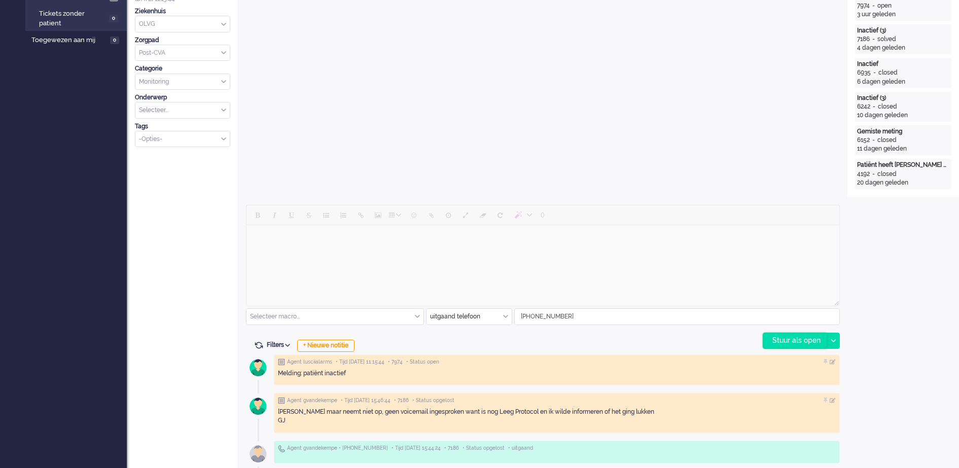
click at [789, 341] on div "Stuur als open" at bounding box center [794, 340] width 63 height 15
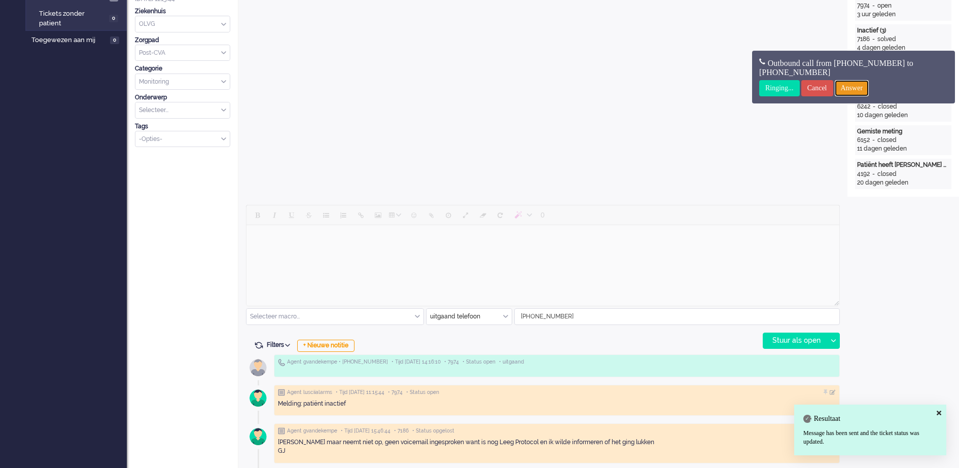
click at [869, 88] on input "Answer" at bounding box center [852, 88] width 34 height 16
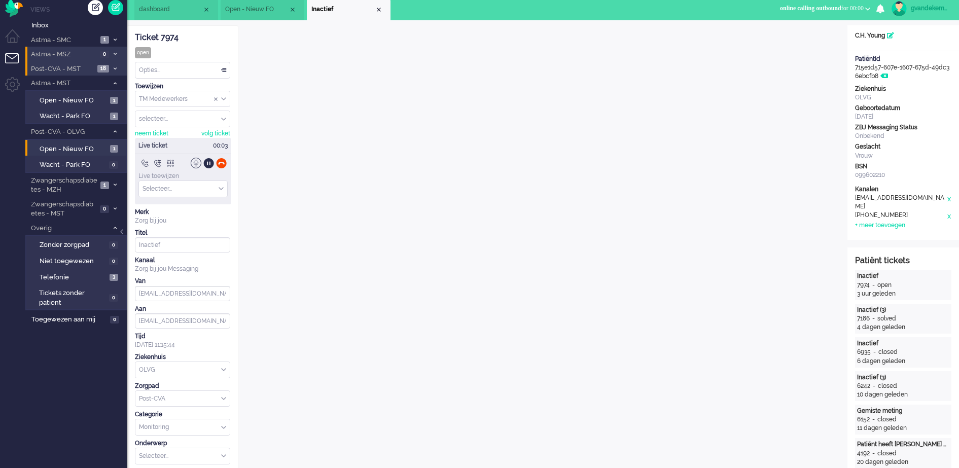
scroll to position [0, 0]
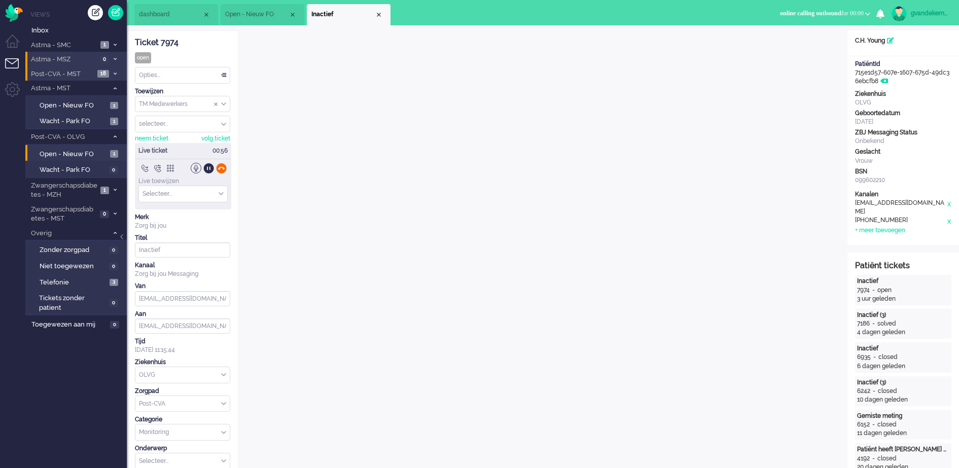
click at [221, 166] on div at bounding box center [221, 168] width 11 height 11
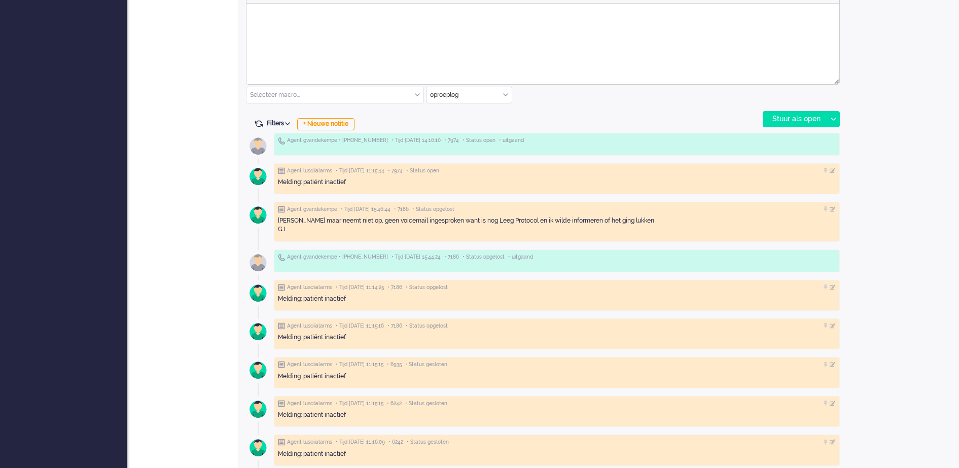
scroll to position [507, 0]
click at [319, 125] on div "+ Nieuwe notitie" at bounding box center [325, 123] width 57 height 12
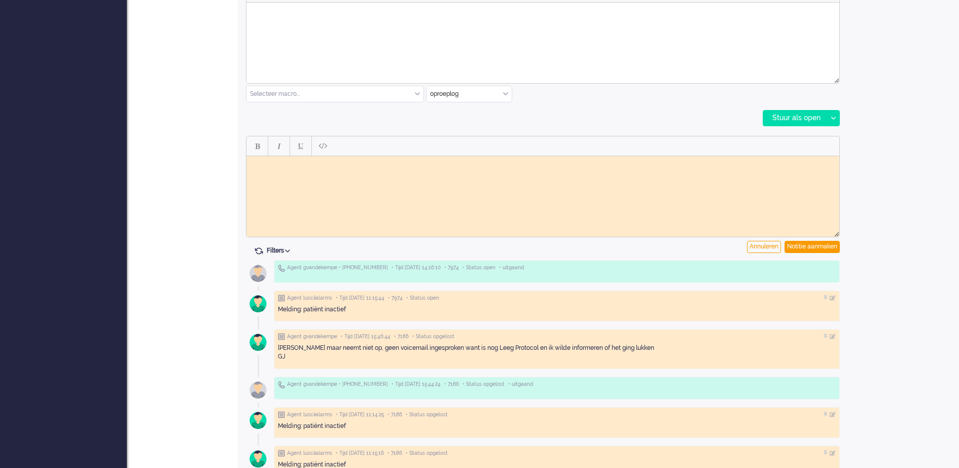
scroll to position [0, 0]
click at [301, 171] on html at bounding box center [542, 164] width 593 height 16
paste body "Rich Text Area. Press ALT-0 for help."
click at [815, 246] on div "Notitie aanmaken" at bounding box center [811, 247] width 55 height 12
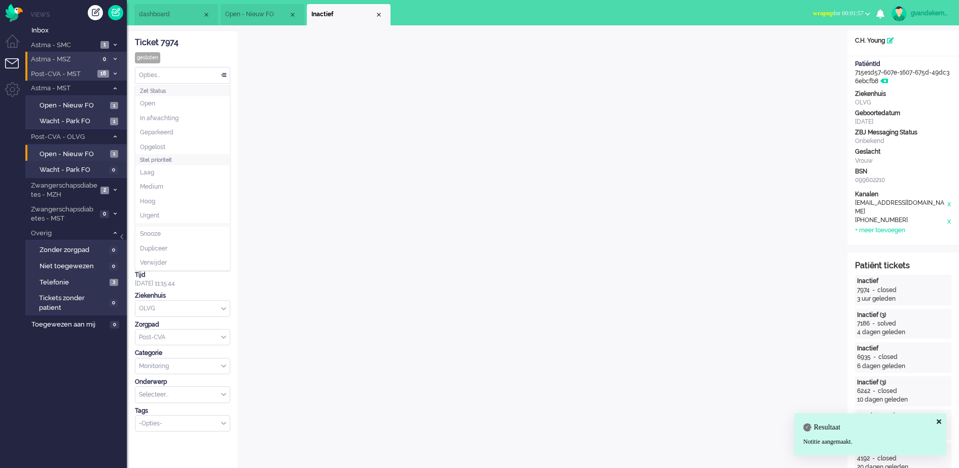
click at [226, 76] on div "Opties..." at bounding box center [182, 75] width 94 height 16
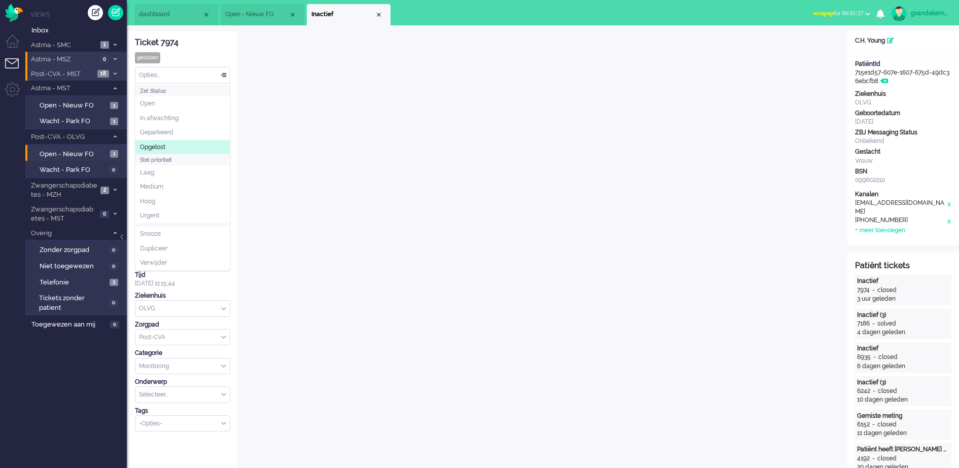
click at [167, 145] on li "Opgelost" at bounding box center [182, 147] width 94 height 15
click at [380, 12] on div "Close tab" at bounding box center [379, 15] width 8 height 8
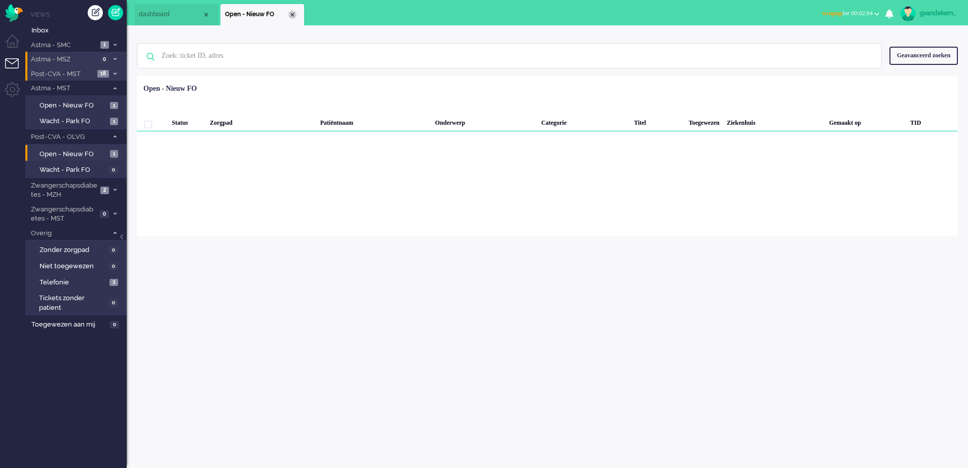
click at [292, 15] on div "Close tab" at bounding box center [293, 15] width 8 height 8
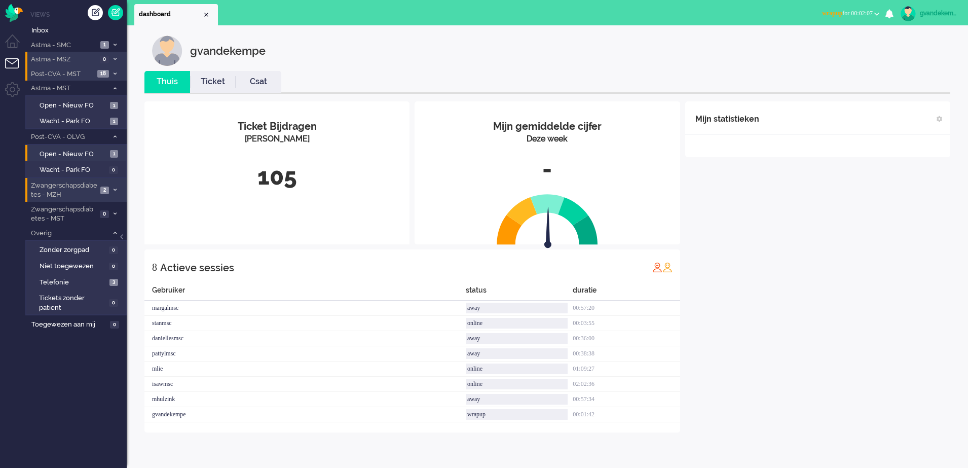
click at [115, 188] on icon at bounding box center [115, 190] width 3 height 4
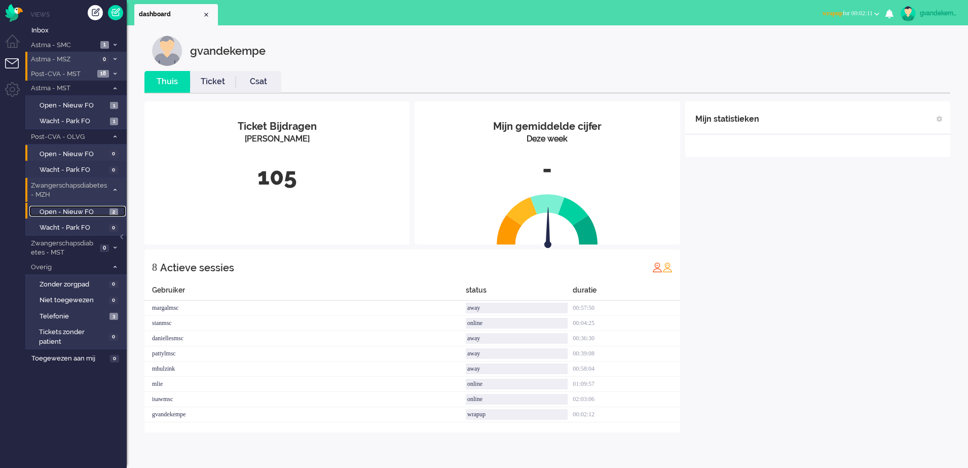
click at [92, 211] on span "Open - Nieuw FO" at bounding box center [73, 212] width 67 height 10
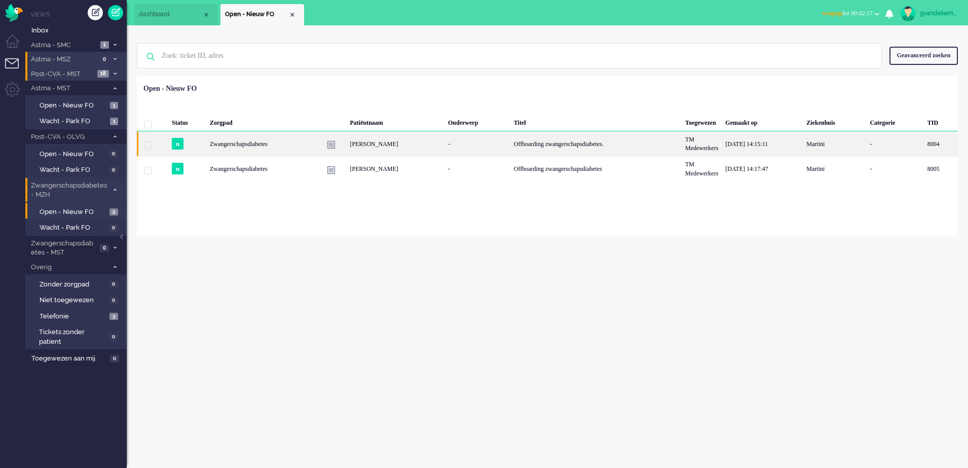
click at [511, 151] on div "-" at bounding box center [478, 143] width 66 height 25
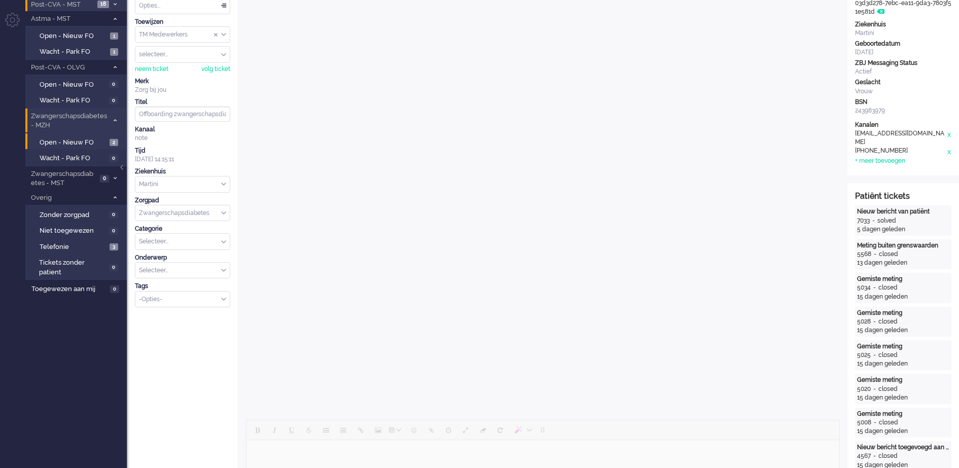
scroll to position [216, 0]
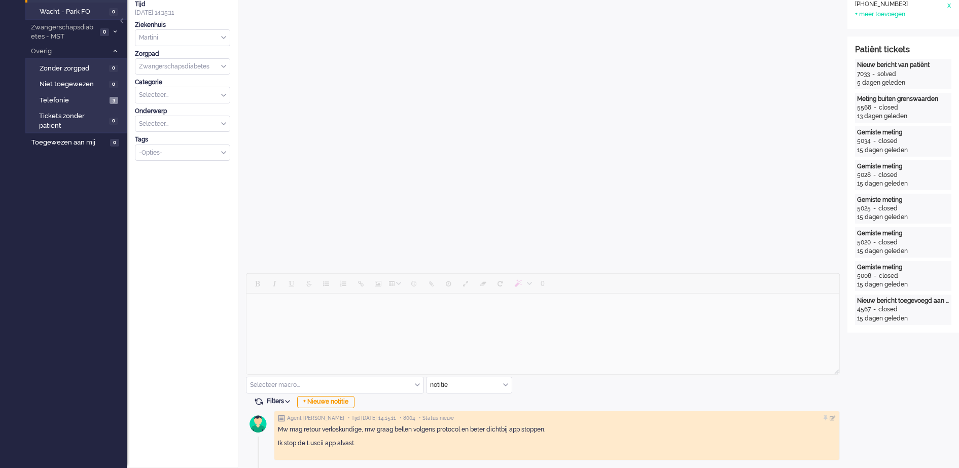
click at [504, 385] on div "notitie" at bounding box center [468, 385] width 85 height 16
click at [485, 414] on li "uitgaand telefoon" at bounding box center [468, 415] width 85 height 15
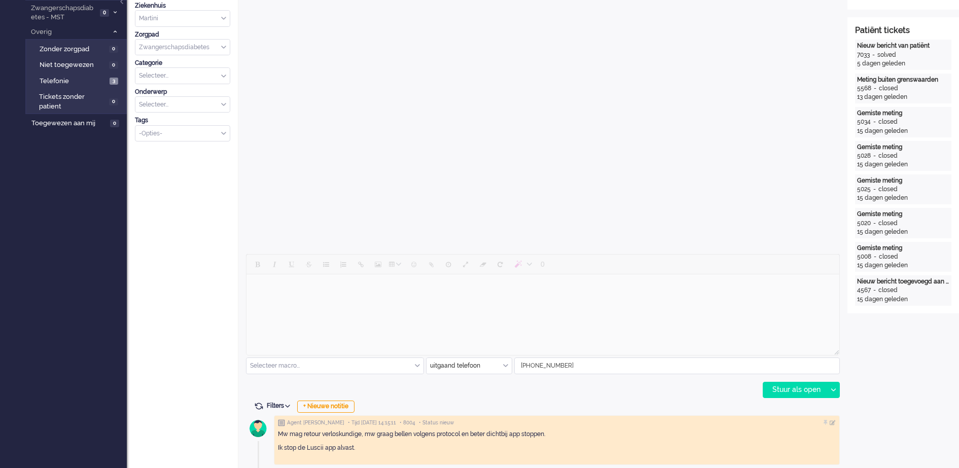
scroll to position [232, 0]
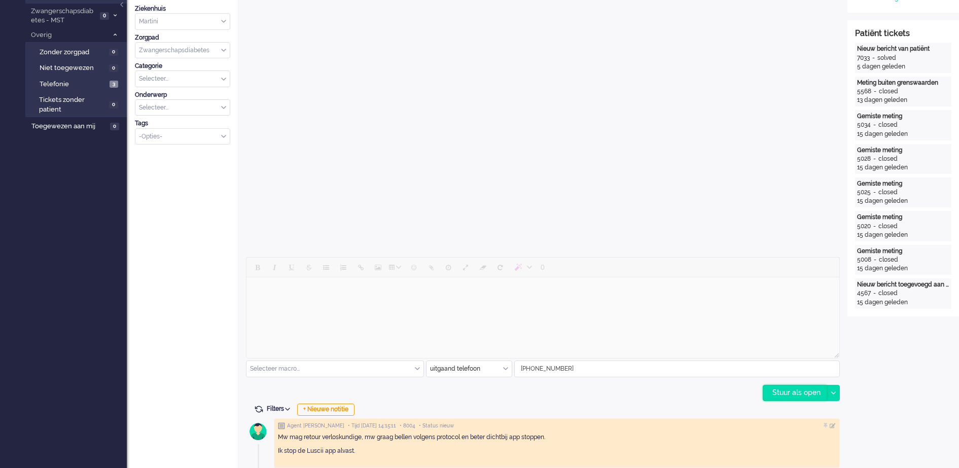
click at [796, 395] on div "Stuur als open" at bounding box center [794, 392] width 63 height 15
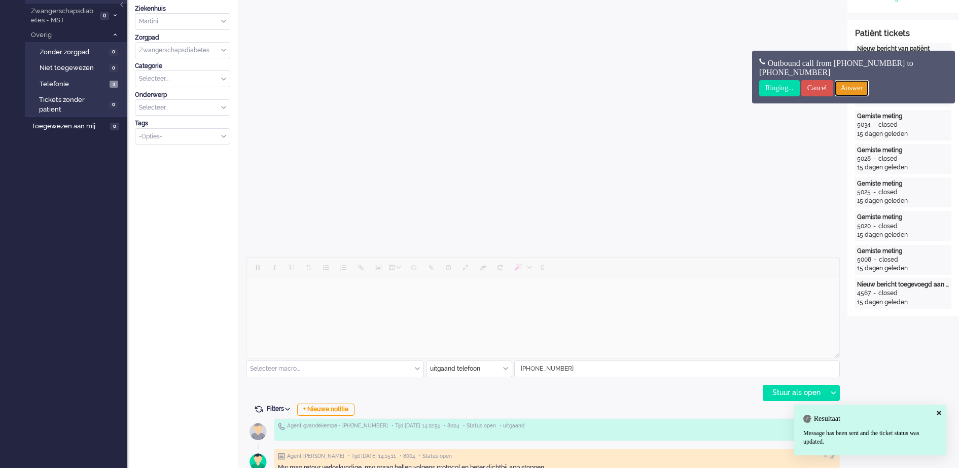
click at [869, 85] on input "Answer" at bounding box center [852, 88] width 34 height 16
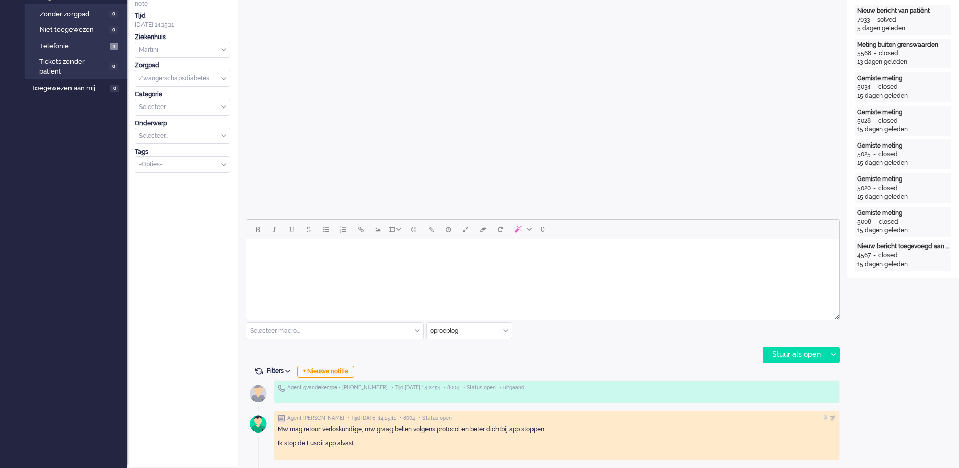
scroll to position [0, 0]
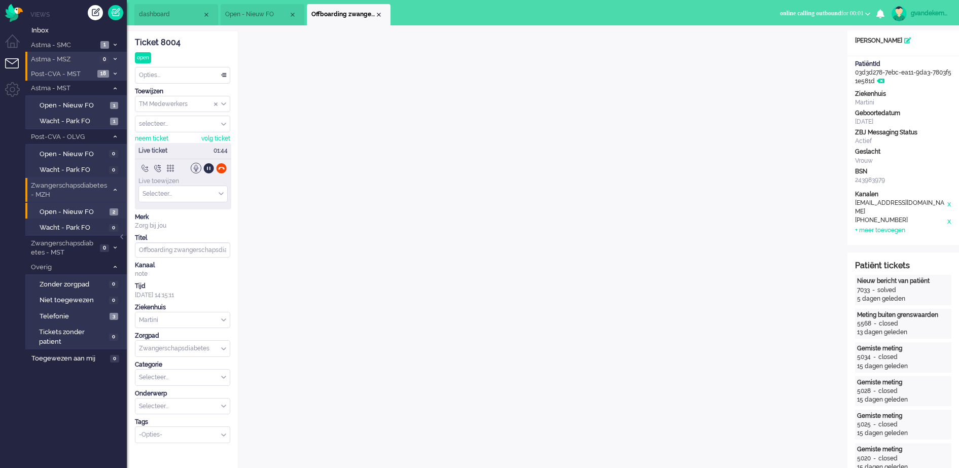
click at [228, 168] on div at bounding box center [183, 168] width 96 height 11
click at [219, 167] on div at bounding box center [221, 168] width 11 height 11
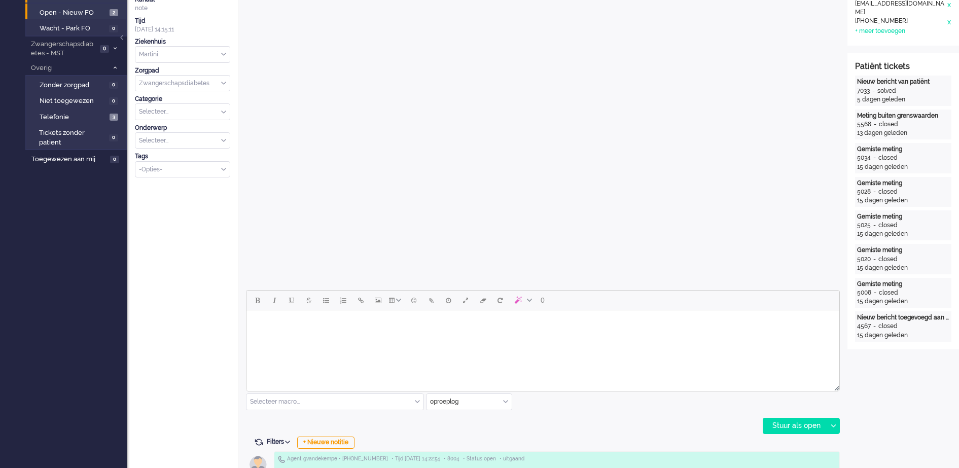
scroll to position [270, 0]
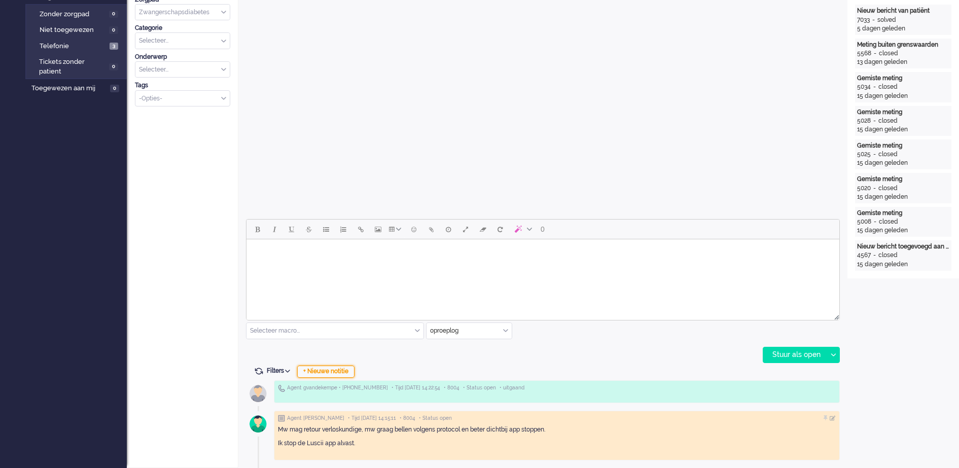
click at [346, 373] on div "+ Nieuwe notitie" at bounding box center [325, 372] width 57 height 12
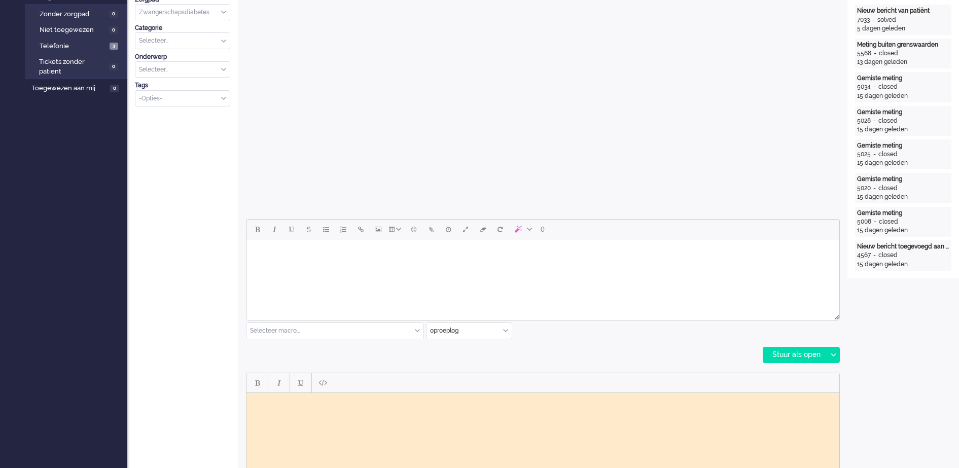
scroll to position [0, 0]
click at [469, 408] on html at bounding box center [542, 400] width 593 height 16
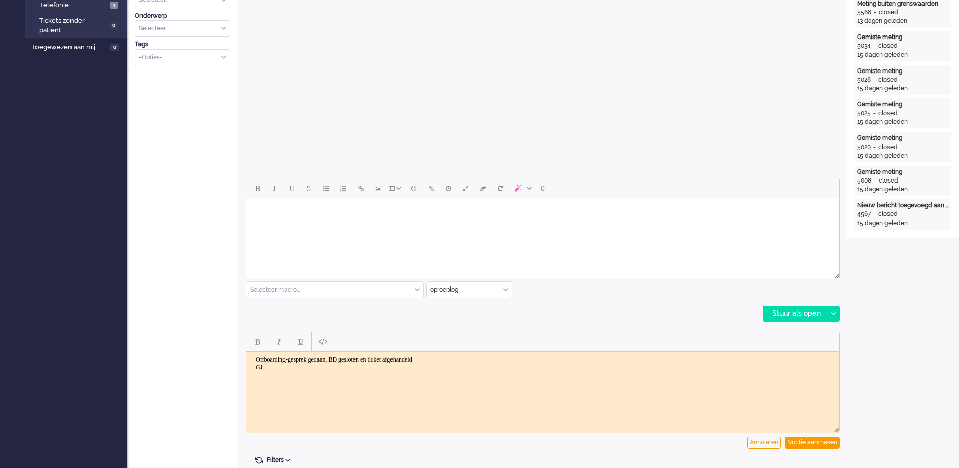
scroll to position [317, 0]
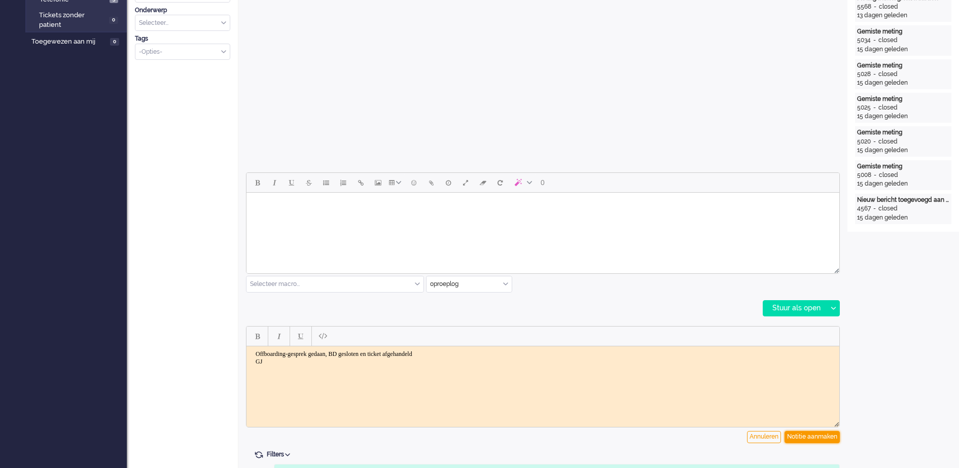
click at [826, 437] on div "Notitie aanmaken" at bounding box center [811, 437] width 55 height 12
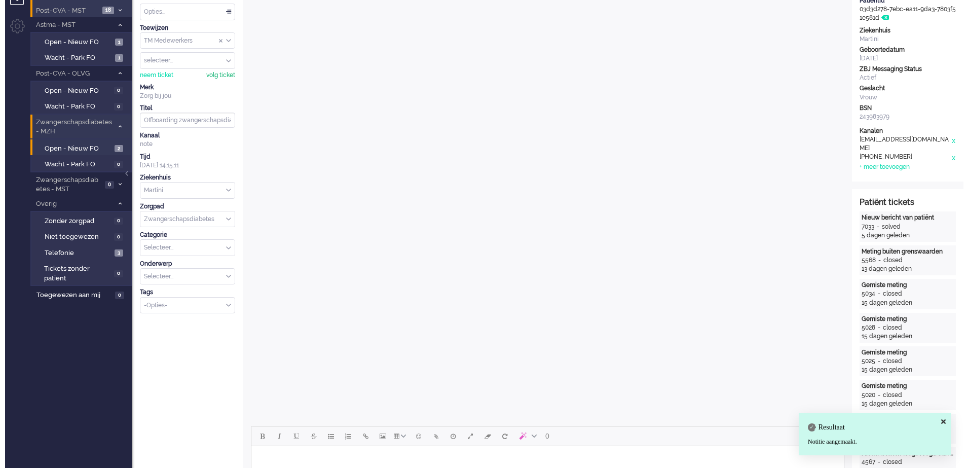
scroll to position [0, 0]
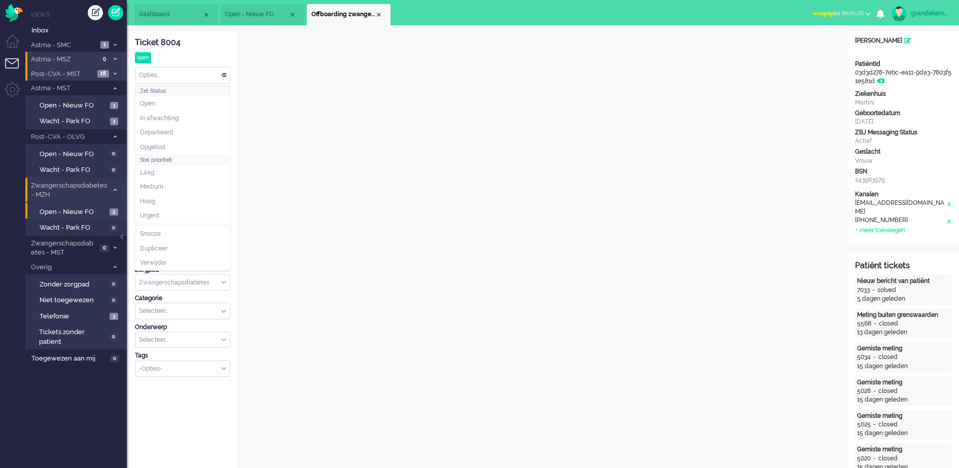
click at [226, 75] on div "Opties..." at bounding box center [182, 75] width 94 height 16
click at [164, 144] on span "Opgelost" at bounding box center [152, 147] width 25 height 9
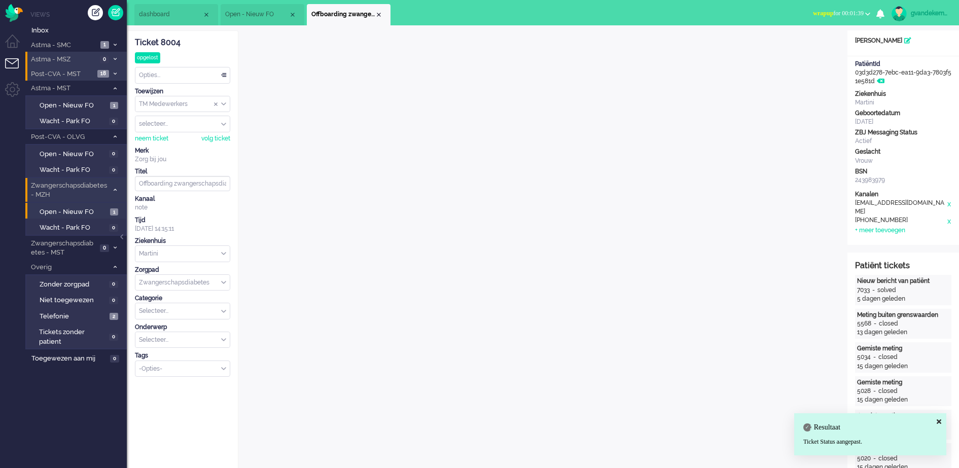
click at [378, 14] on div "Close tab" at bounding box center [379, 15] width 8 height 8
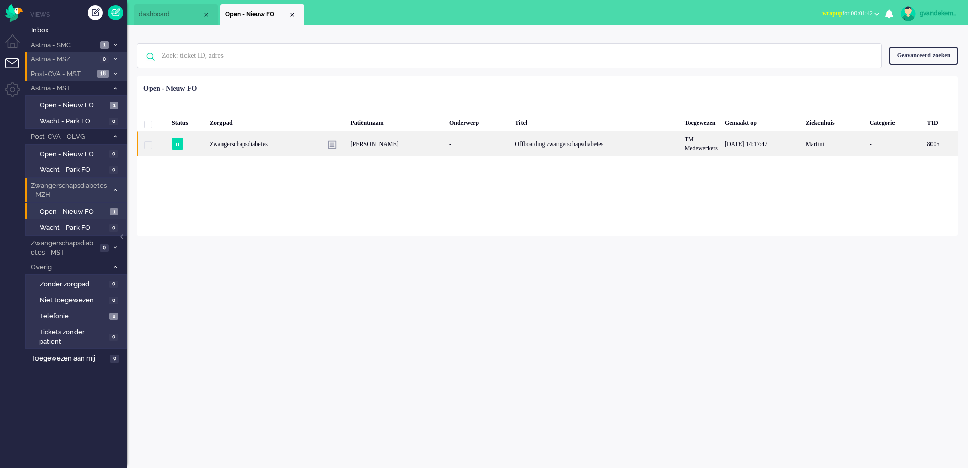
click at [556, 144] on div "Offboarding zwangerschapsdiabetes" at bounding box center [596, 143] width 169 height 25
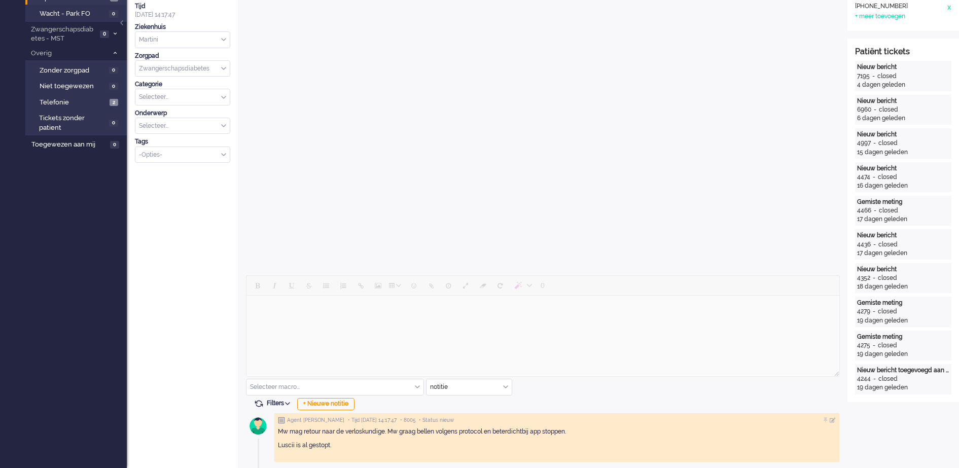
scroll to position [216, 0]
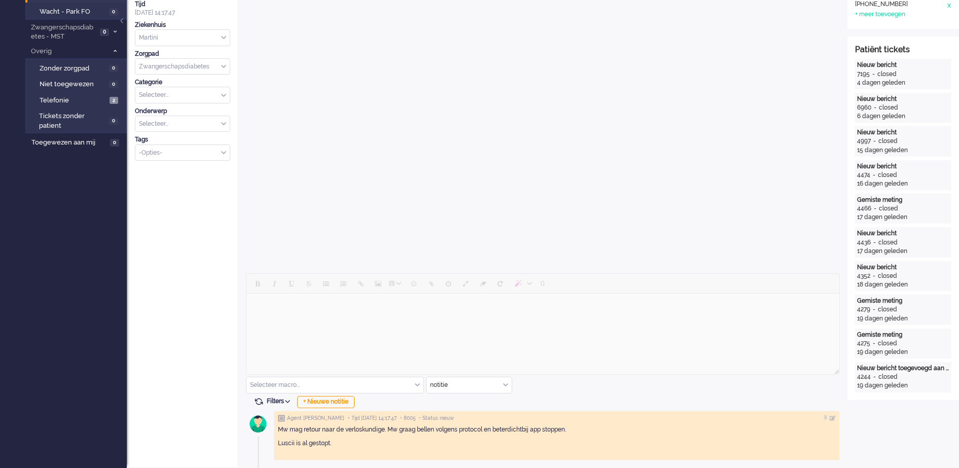
click at [504, 385] on div "notitie" at bounding box center [468, 385] width 85 height 16
click at [481, 413] on span "uitgaand telefoon" at bounding box center [456, 415] width 50 height 9
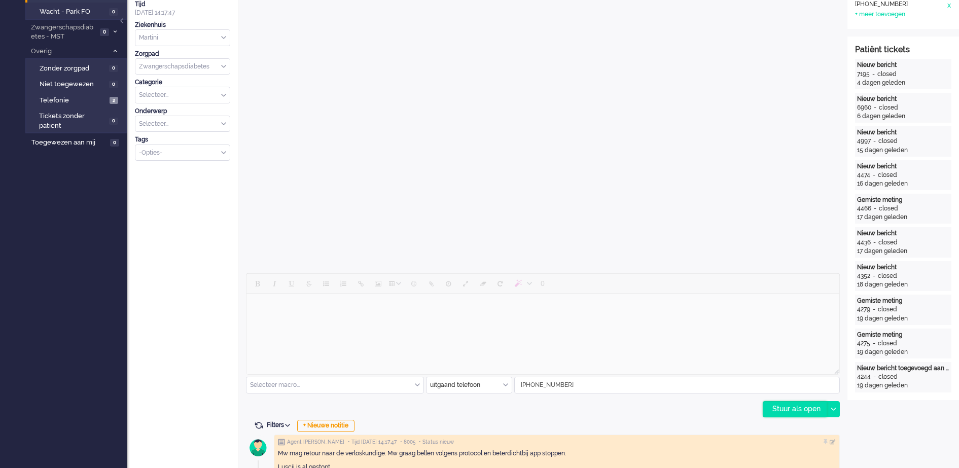
click at [814, 409] on div "Stuur als open" at bounding box center [794, 409] width 63 height 15
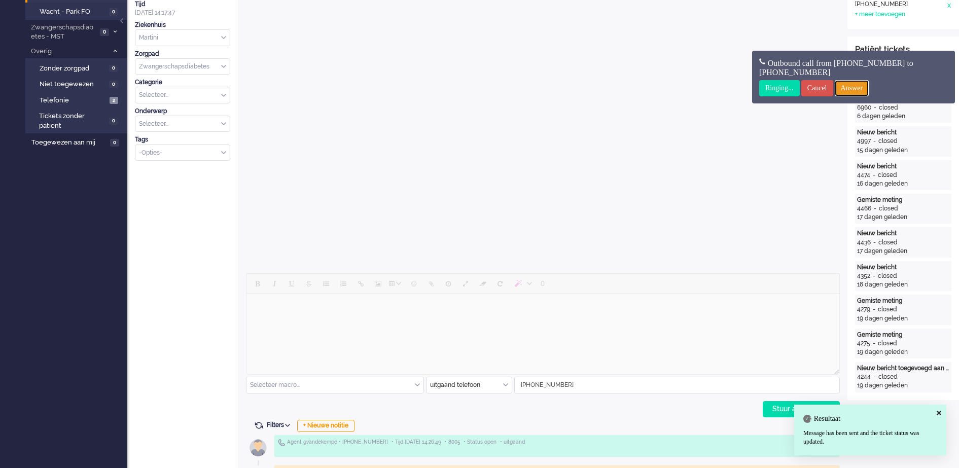
click at [869, 87] on input "Answer" at bounding box center [852, 88] width 34 height 16
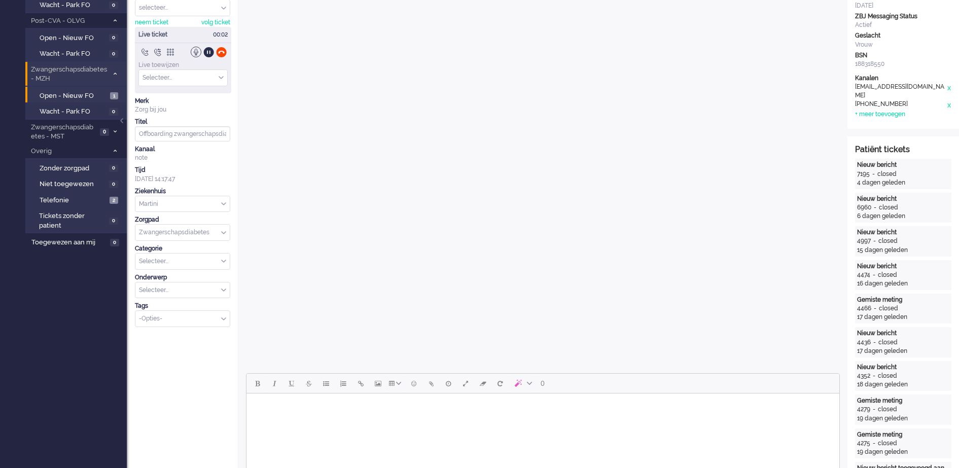
scroll to position [0, 0]
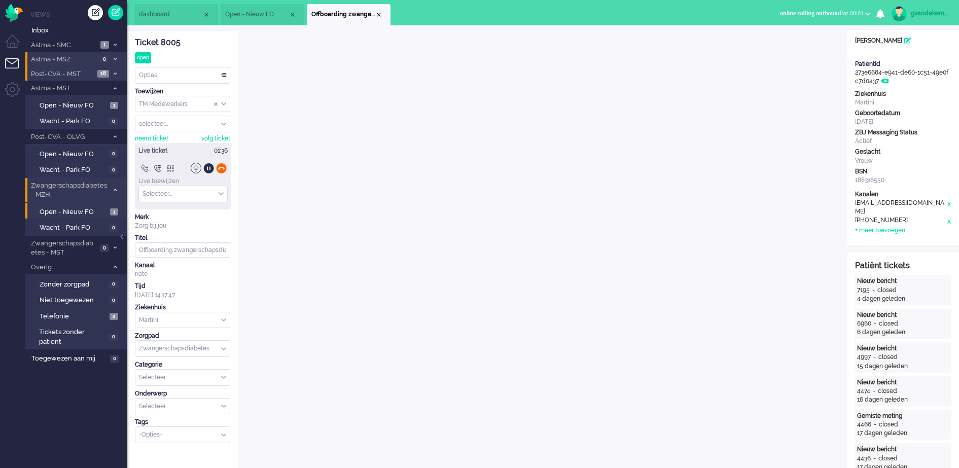
click at [223, 169] on div at bounding box center [221, 168] width 11 height 11
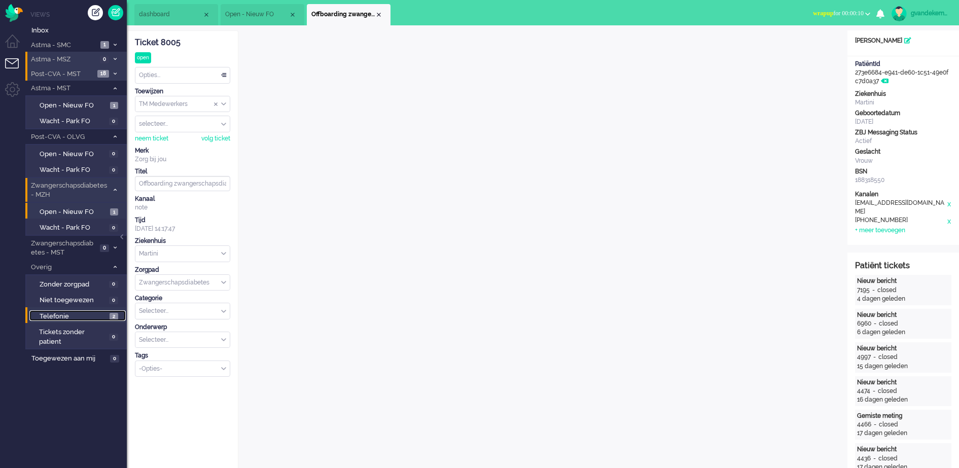
click at [105, 314] on span "Telefonie" at bounding box center [73, 317] width 67 height 10
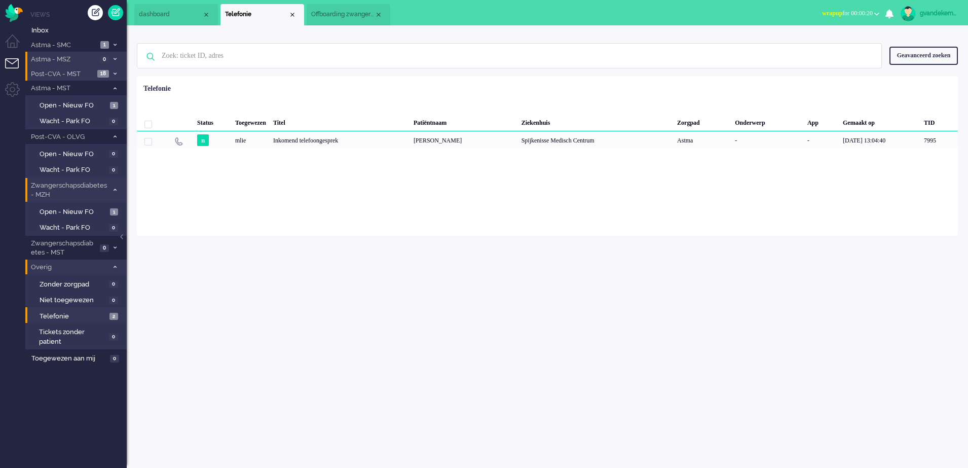
click at [115, 265] on icon at bounding box center [115, 267] width 3 height 4
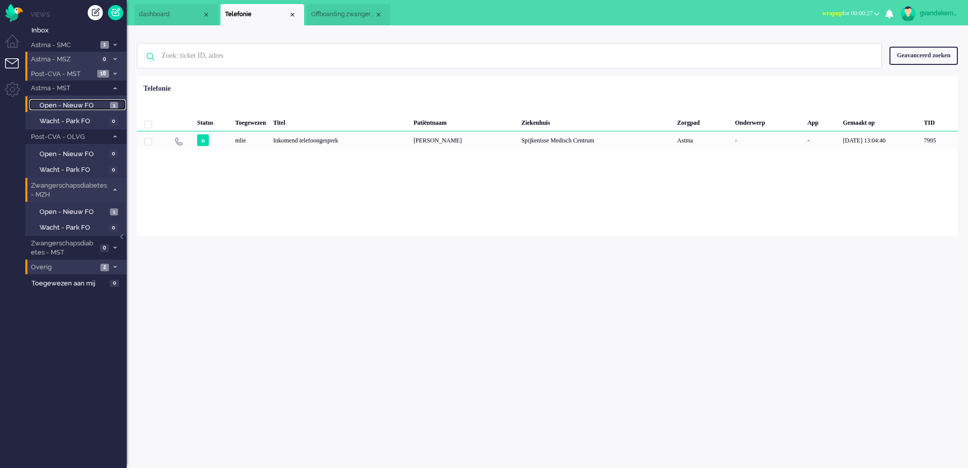
click at [92, 103] on span "Open - Nieuw FO" at bounding box center [74, 106] width 68 height 10
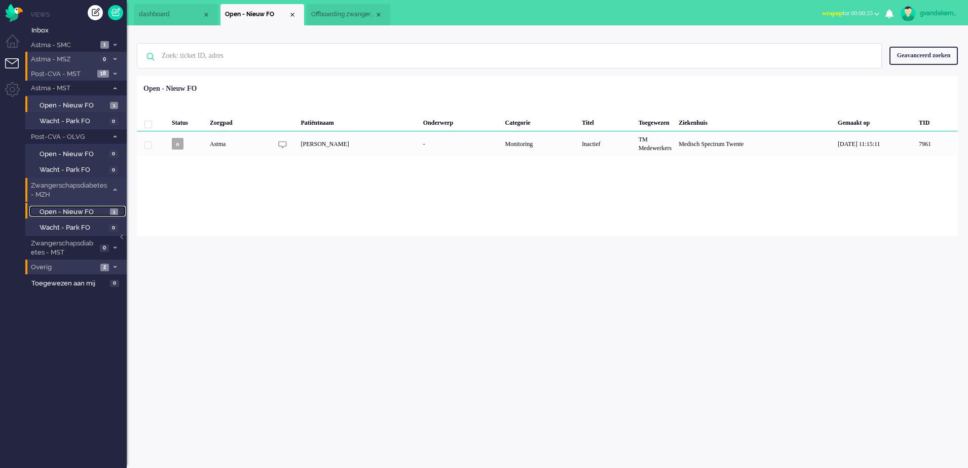
click at [96, 207] on span "Open - Nieuw FO" at bounding box center [74, 212] width 68 height 10
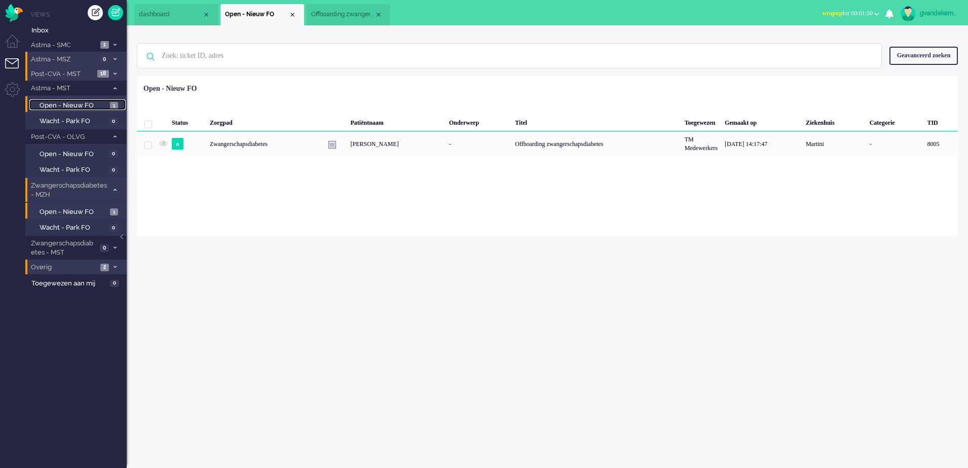
click at [91, 107] on span "Open - Nieuw FO" at bounding box center [74, 106] width 68 height 10
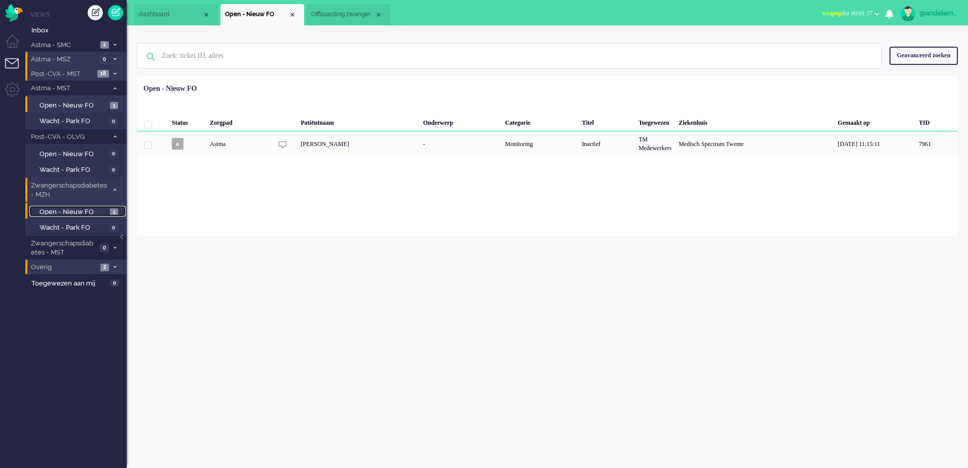
click at [91, 211] on span "Open - Nieuw FO" at bounding box center [74, 212] width 68 height 10
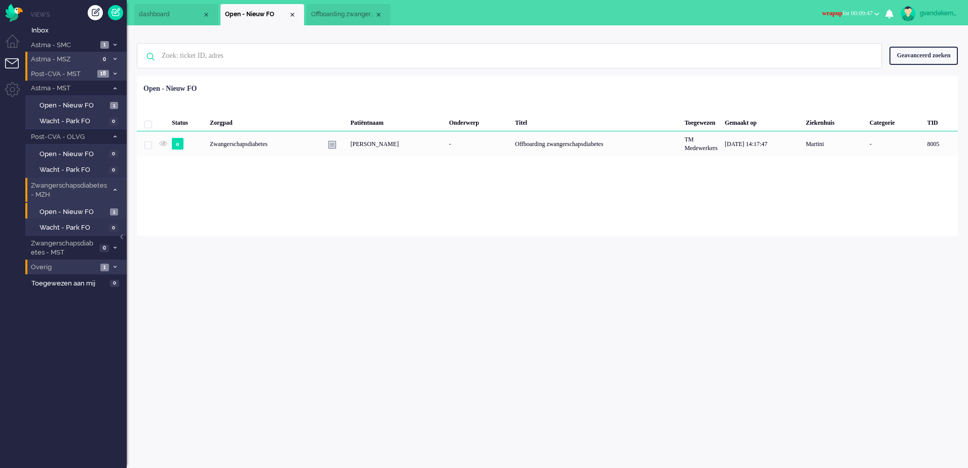
click at [113, 268] on span at bounding box center [115, 268] width 8 height 6
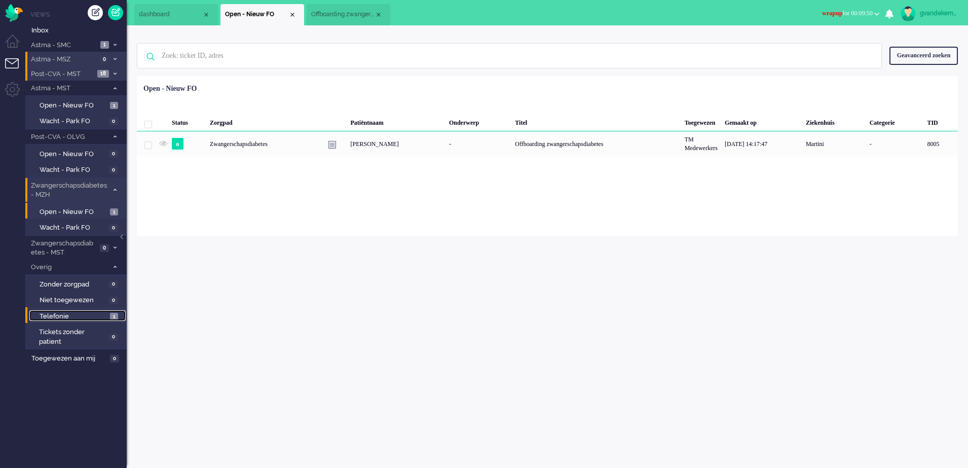
click at [106, 314] on span "Telefonie" at bounding box center [74, 317] width 68 height 10
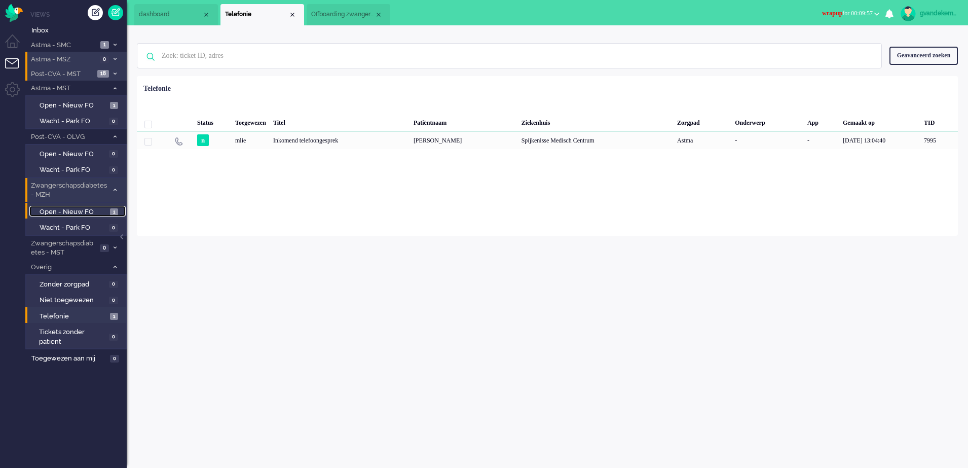
click at [99, 211] on span "Open - Nieuw FO" at bounding box center [74, 212] width 68 height 10
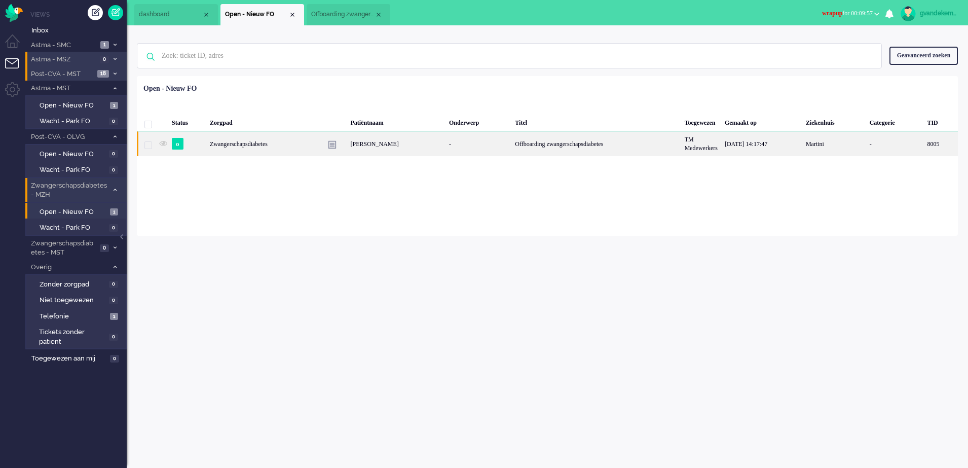
click at [479, 150] on div "-" at bounding box center [479, 143] width 66 height 25
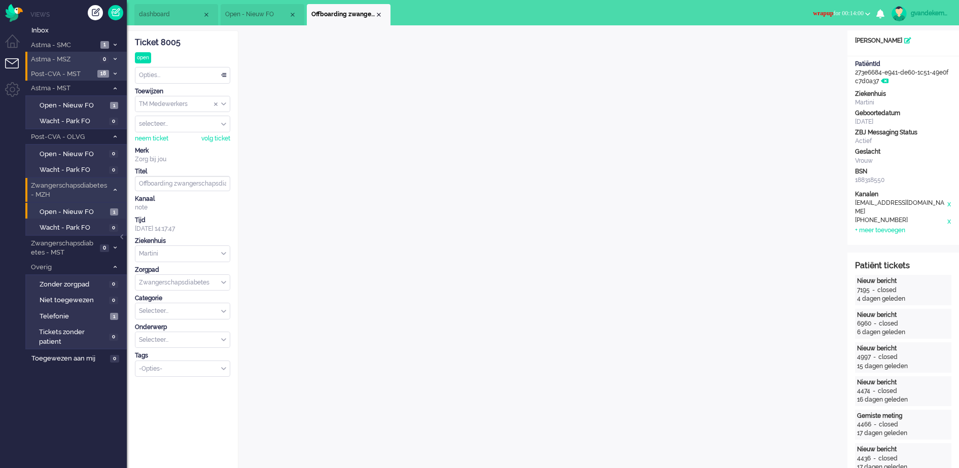
click at [865, 13] on b "button" at bounding box center [867, 14] width 5 height 4
click at [804, 43] on label "Online" at bounding box center [828, 45] width 80 height 9
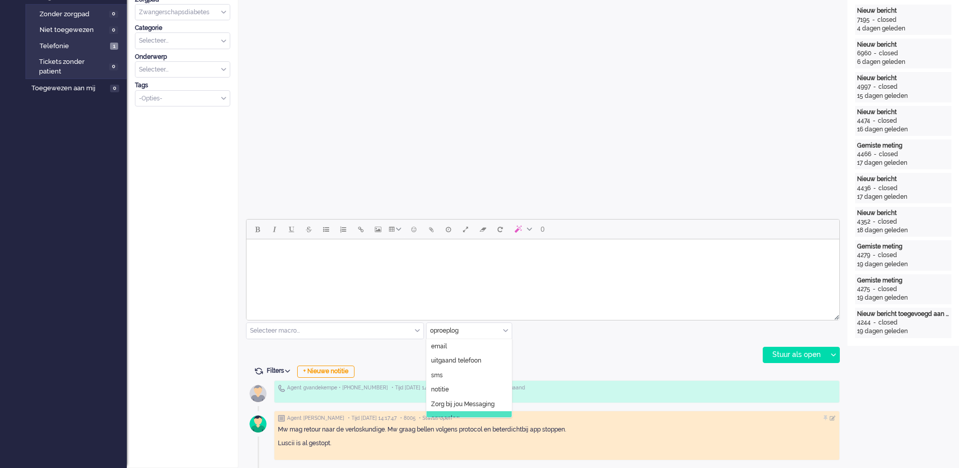
scroll to position [9, 0]
click at [505, 329] on div "oproeplog" at bounding box center [468, 331] width 85 height 16
click at [476, 349] on span "uitgaand telefoon" at bounding box center [456, 352] width 50 height 9
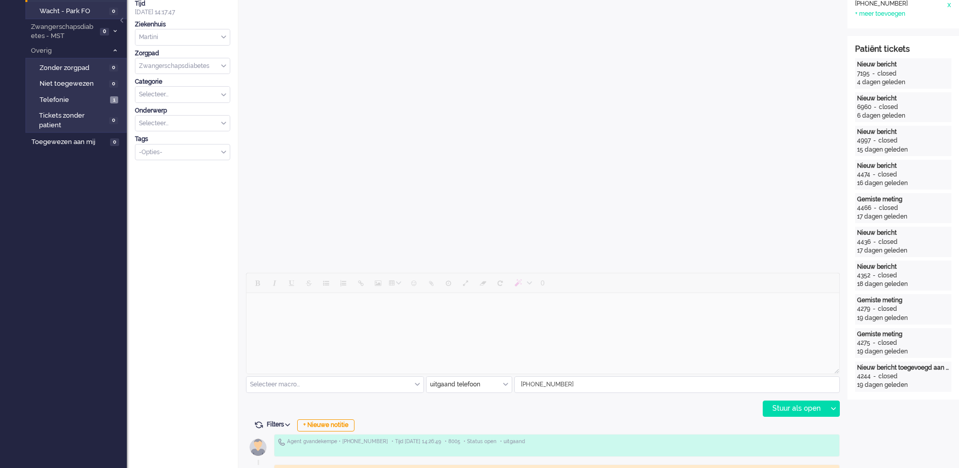
scroll to position [270, 0]
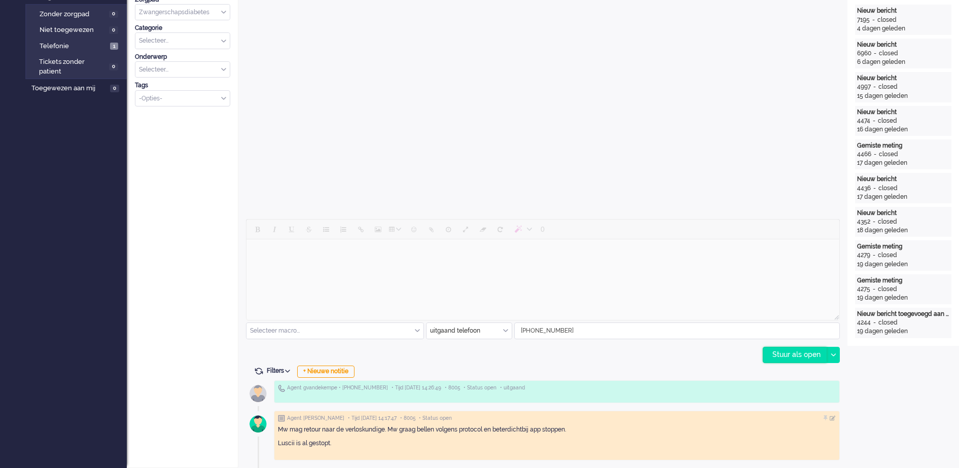
click at [789, 355] on div "Stuur als open" at bounding box center [794, 354] width 63 height 15
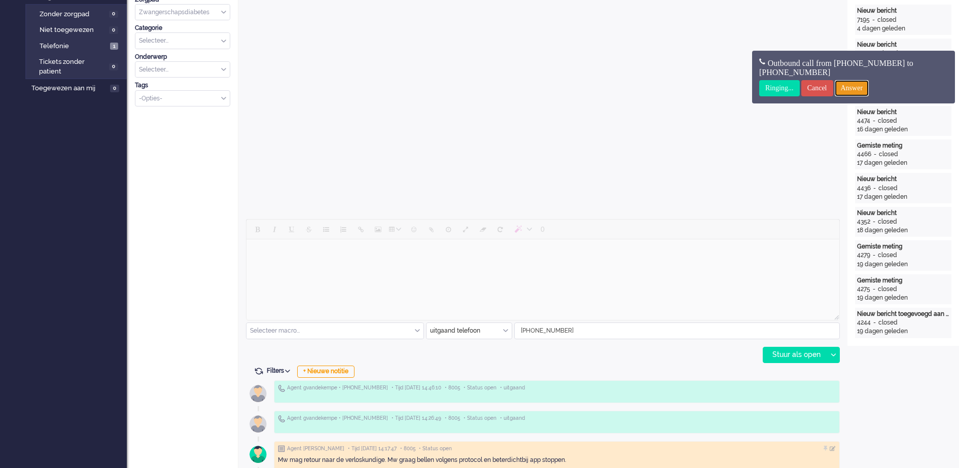
click at [869, 87] on input "Answer" at bounding box center [852, 88] width 34 height 16
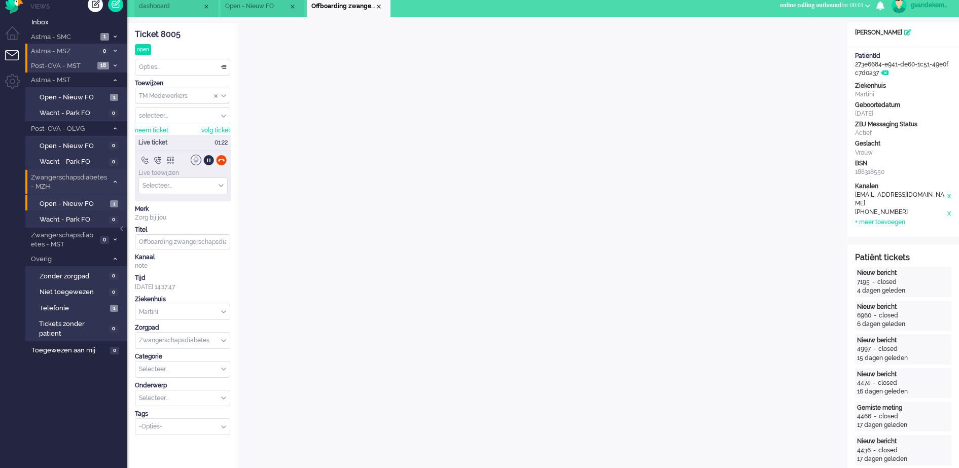
scroll to position [0, 0]
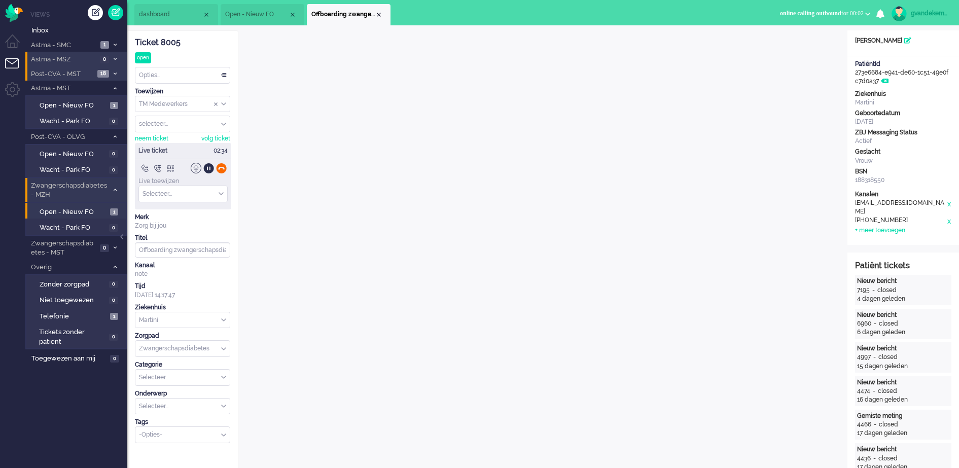
click at [221, 167] on div at bounding box center [221, 168] width 11 height 11
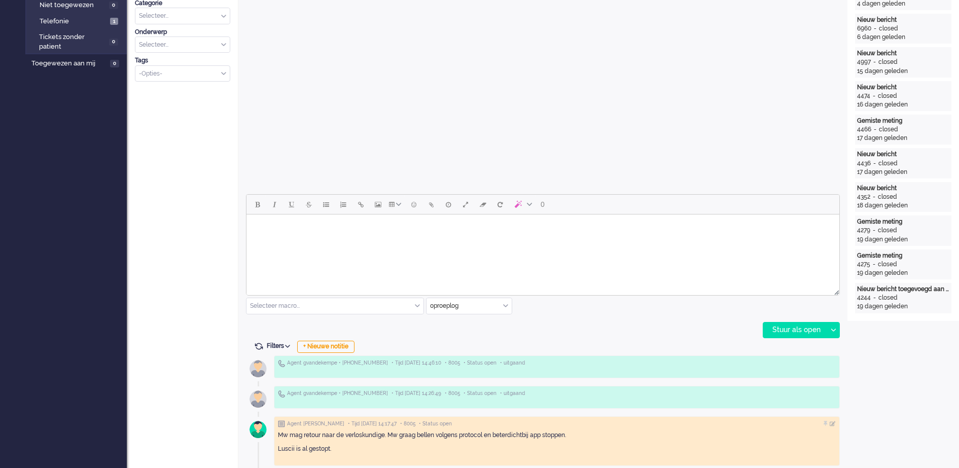
scroll to position [301, 0]
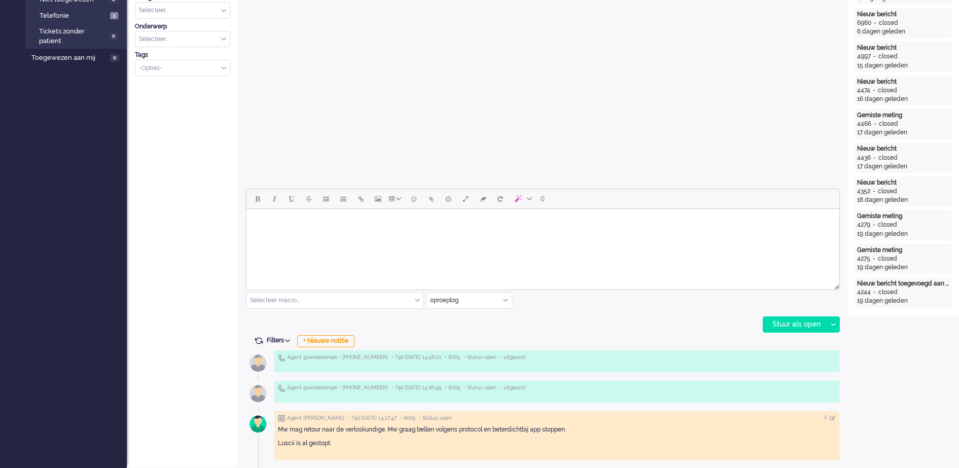
click at [501, 220] on body "Rich Text Area. Press ALT-0 for help." at bounding box center [542, 222] width 585 height 18
drag, startPoint x: 319, startPoint y: 231, endPoint x: 254, endPoint y: 221, distance: 66.8
click at [254, 221] on body "Telefonisch contact gehad, uitleg gegeven en BD gesloten GJ" at bounding box center [542, 225] width 585 height 25
click at [336, 339] on div "+ Nieuwe notitie" at bounding box center [325, 341] width 57 height 12
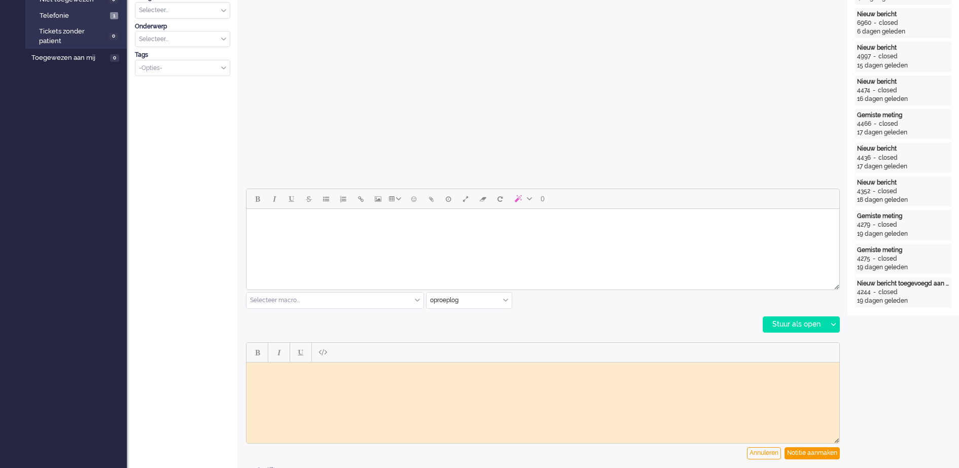
scroll to position [0, 0]
click at [341, 378] on html at bounding box center [542, 370] width 593 height 16
click at [831, 452] on div "Notitie aanmaken" at bounding box center [811, 453] width 55 height 12
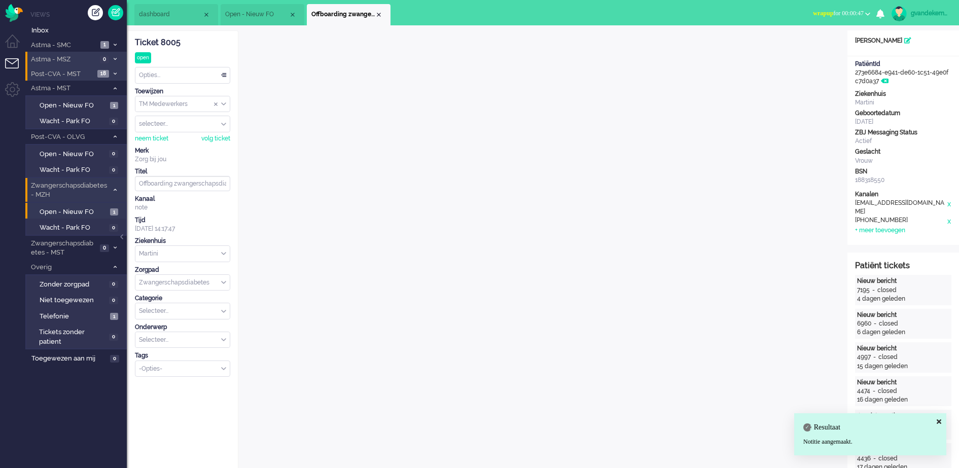
click at [224, 73] on div "Opties..." at bounding box center [182, 75] width 94 height 16
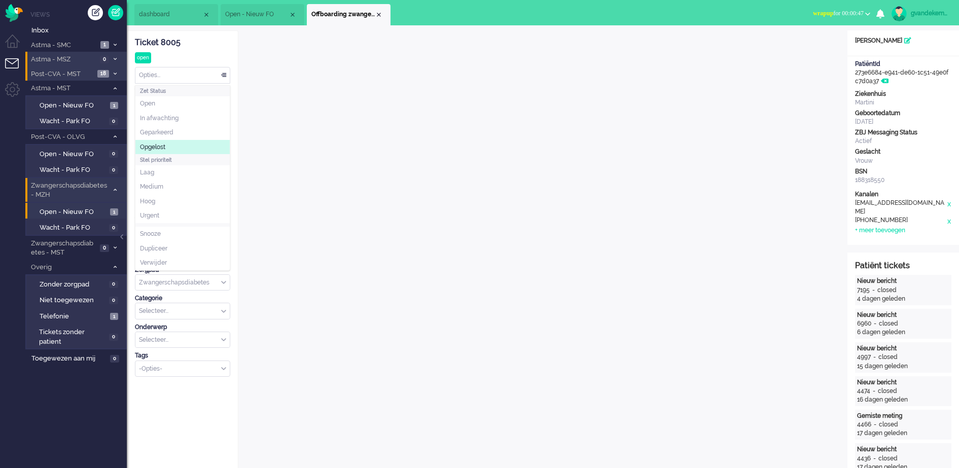
click at [196, 145] on li "Opgelost" at bounding box center [182, 147] width 94 height 15
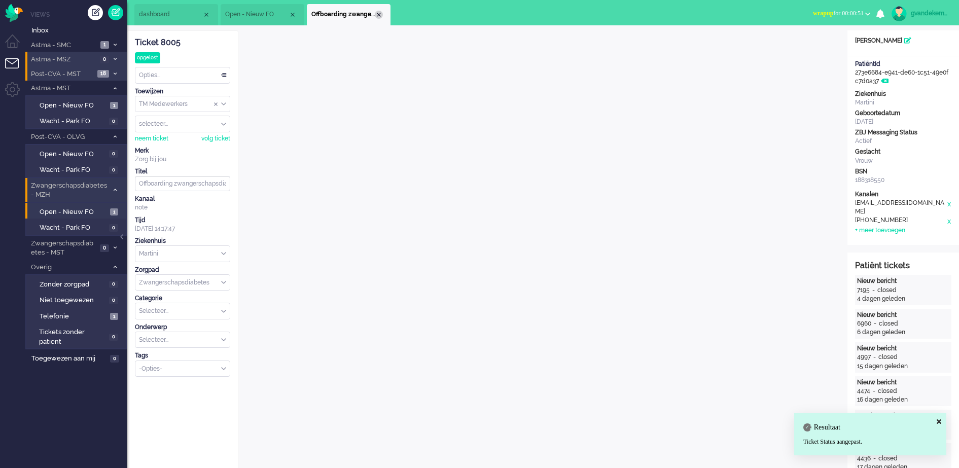
click at [379, 13] on div "Close tab" at bounding box center [379, 15] width 8 height 8
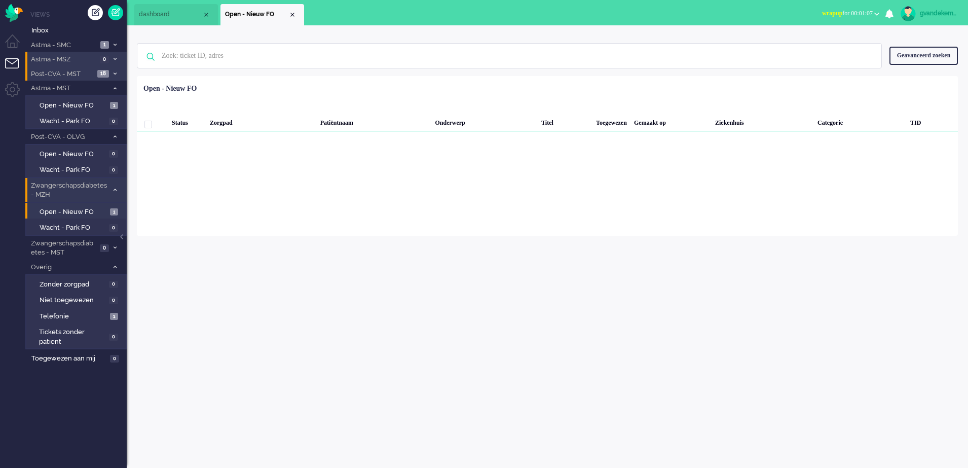
click at [874, 15] on button "wrapup for 00:01:07" at bounding box center [850, 13] width 69 height 15
click at [808, 43] on label "Online" at bounding box center [838, 45] width 80 height 9
click at [82, 209] on span "Open - Nieuw FO" at bounding box center [74, 212] width 68 height 10
click at [115, 190] on icon at bounding box center [115, 190] width 3 height 4
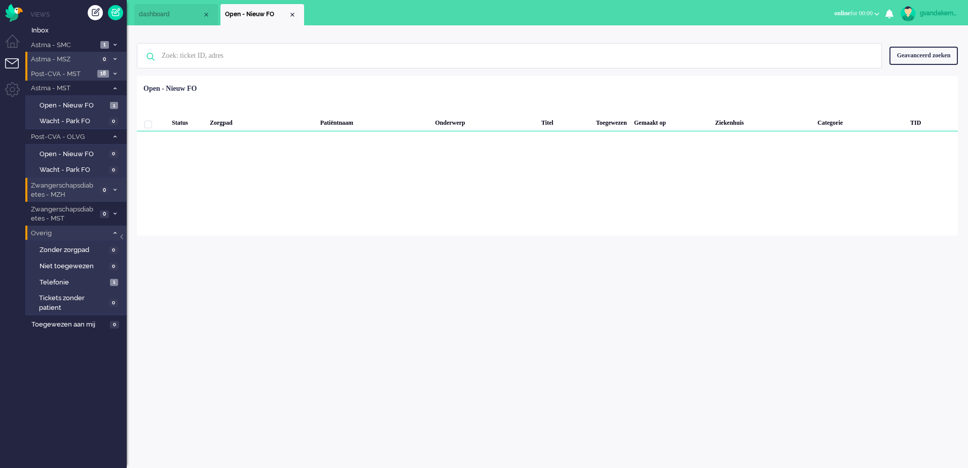
click at [116, 233] on icon at bounding box center [115, 233] width 3 height 4
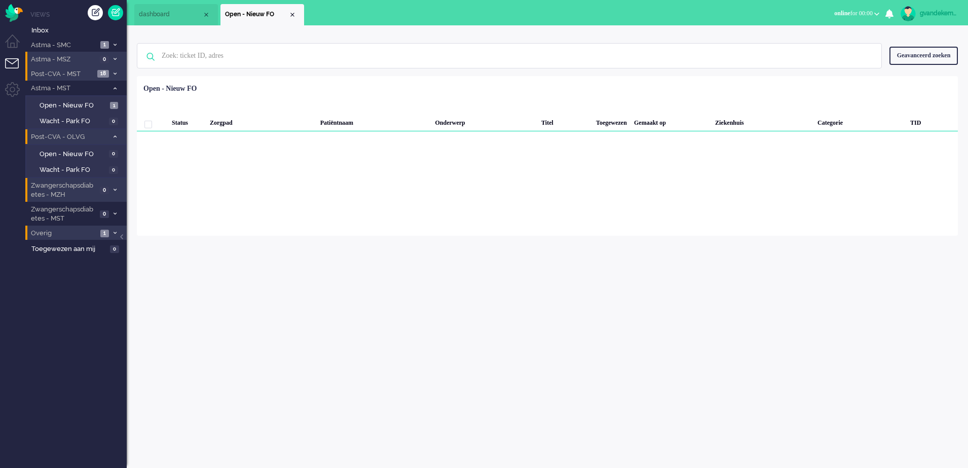
click at [114, 135] on icon at bounding box center [115, 137] width 3 height 4
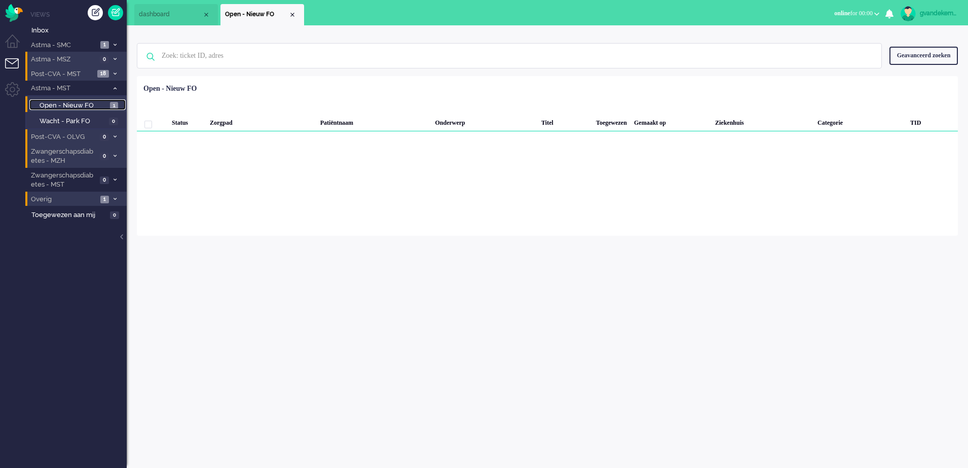
click at [99, 104] on span "Open - Nieuw FO" at bounding box center [74, 106] width 68 height 10
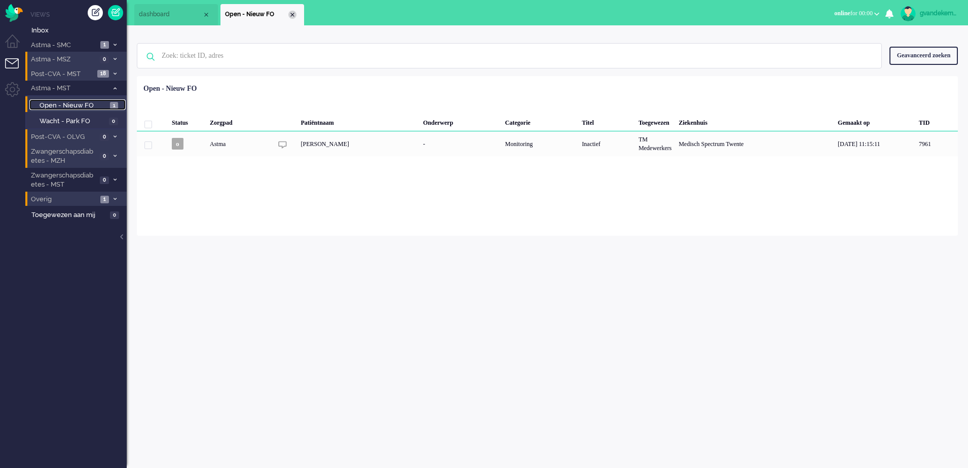
click at [290, 13] on div "Close tab" at bounding box center [293, 15] width 8 height 8
